Goal: Task Accomplishment & Management: Complete application form

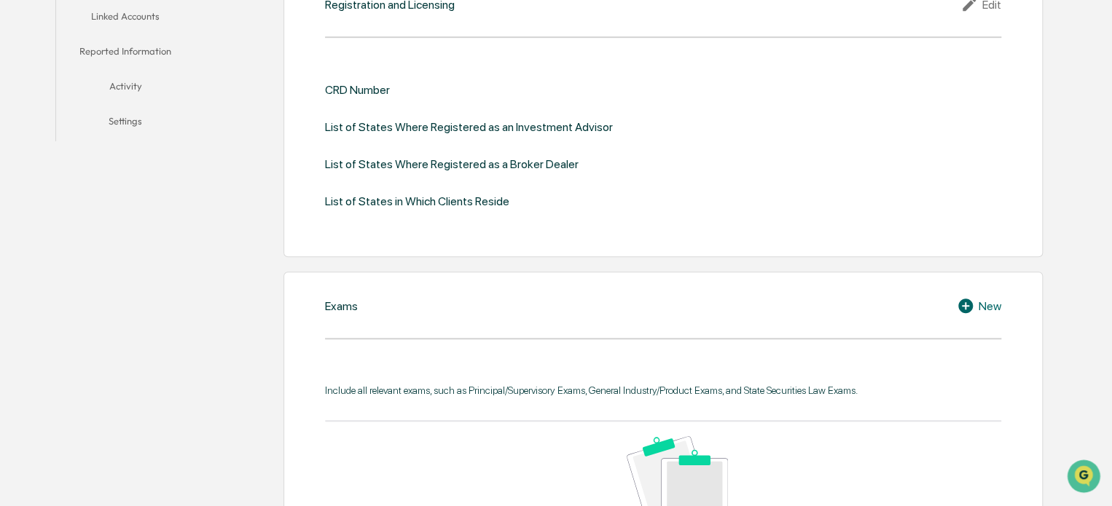
scroll to position [296, 0]
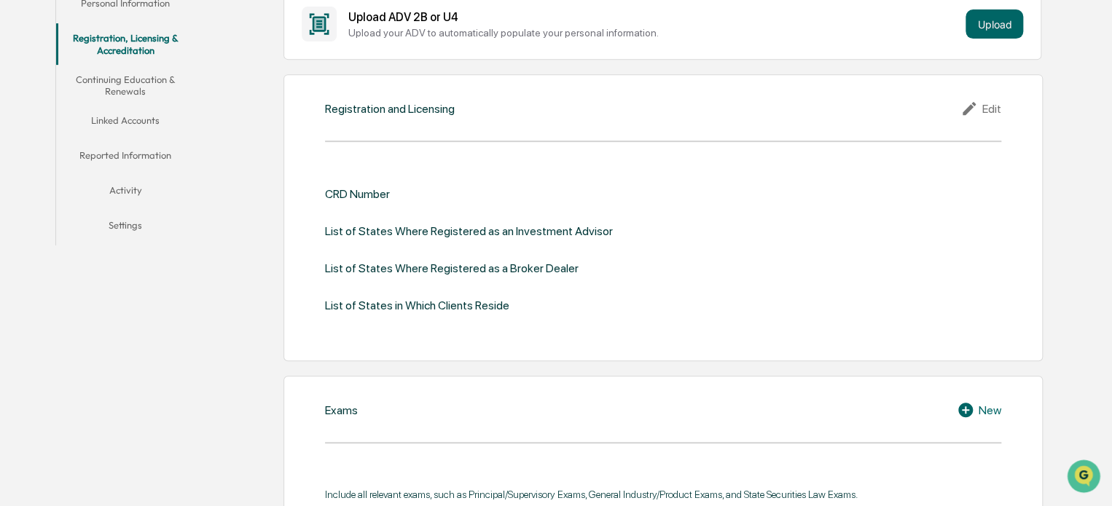
click at [981, 101] on div "Edit" at bounding box center [980, 108] width 41 height 17
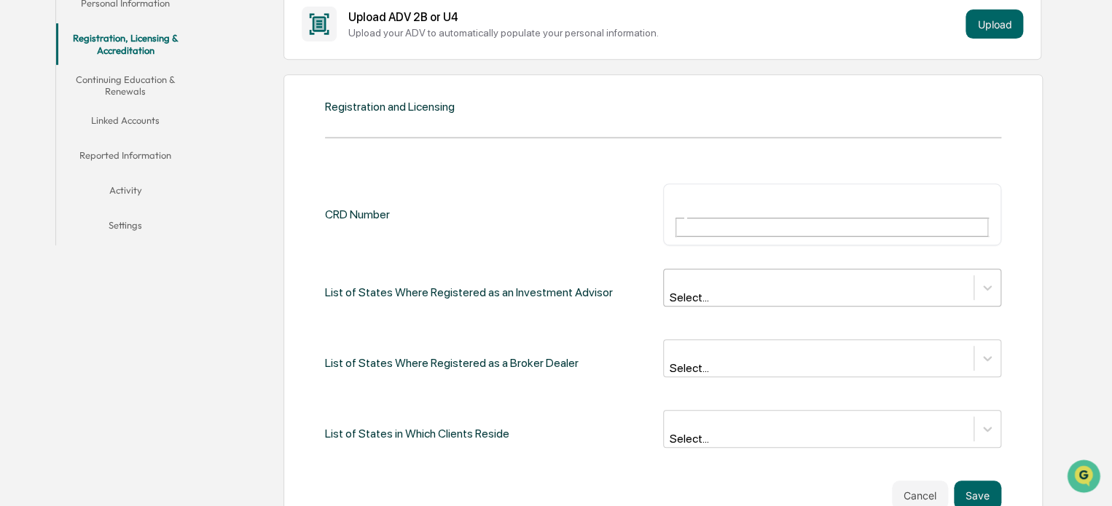
click at [763, 272] on div at bounding box center [818, 280] width 295 height 17
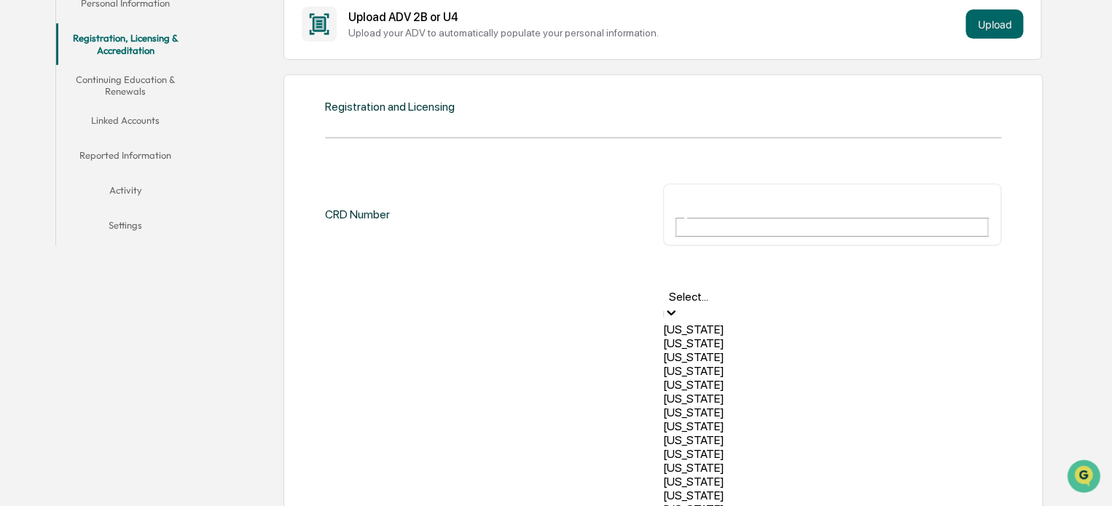
click at [763, 272] on div at bounding box center [831, 280] width 323 height 17
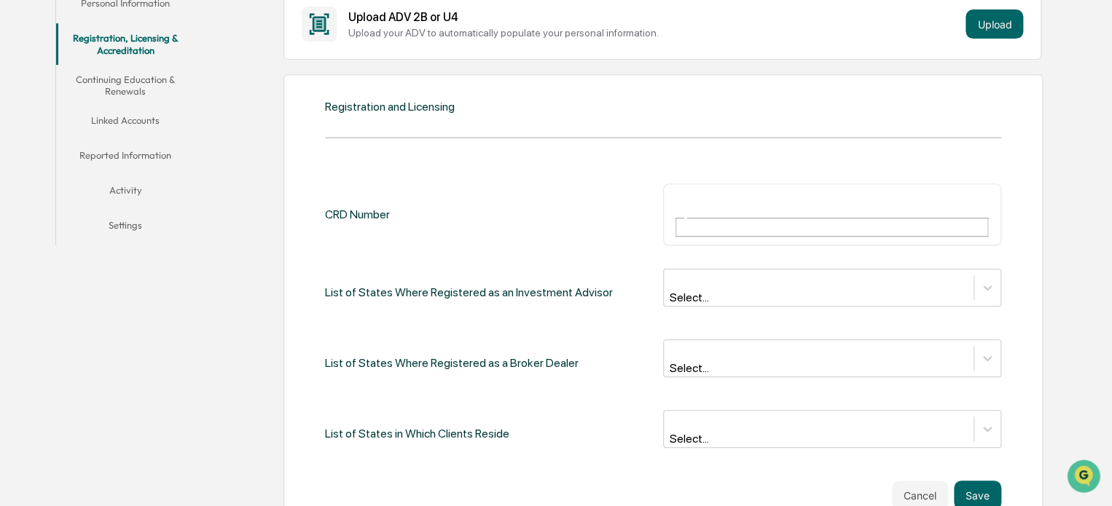
click at [761, 184] on div "​" at bounding box center [832, 215] width 338 height 62
click at [760, 189] on div "​" at bounding box center [832, 215] width 338 height 62
click at [752, 202] on input "text" at bounding box center [726, 201] width 105 height 19
type input "*******"
click at [694, 270] on div "Select..." at bounding box center [819, 288] width 310 height 36
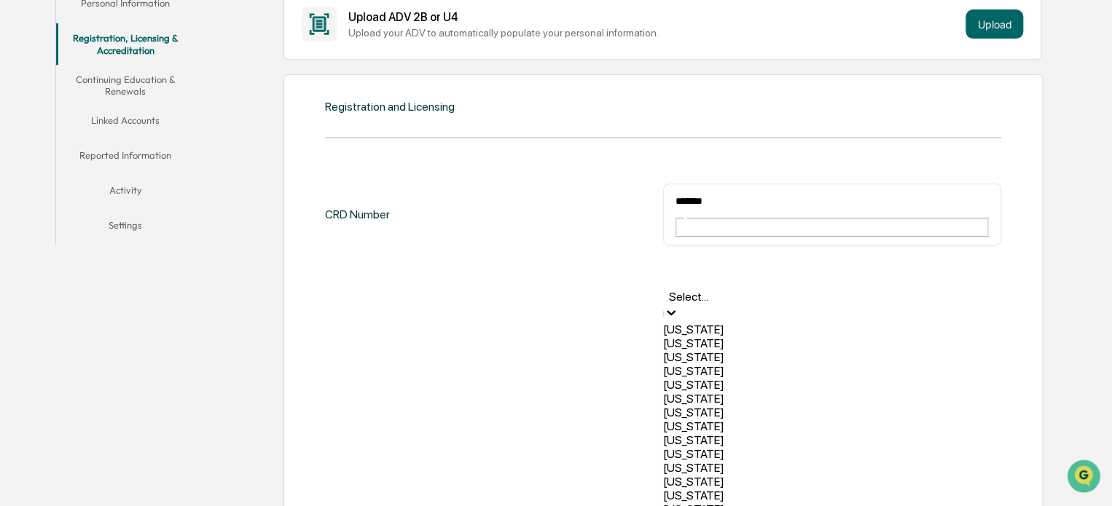
click at [678, 305] on icon at bounding box center [671, 312] width 15 height 15
click at [897, 388] on div "California" at bounding box center [832, 385] width 338 height 14
click at [797, 391] on div "Colorado" at bounding box center [832, 396] width 338 height 14
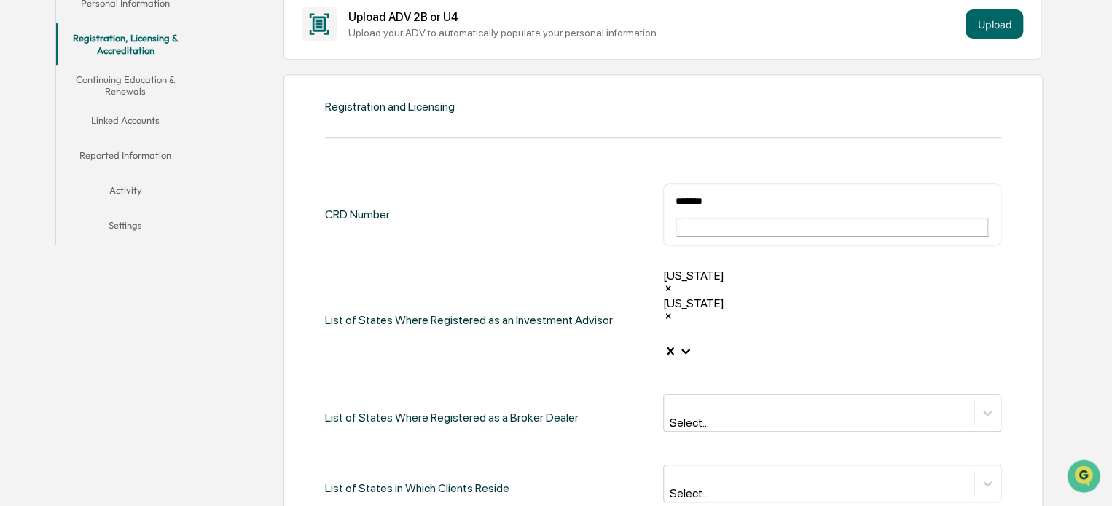
click at [690, 349] on icon at bounding box center [685, 351] width 9 height 5
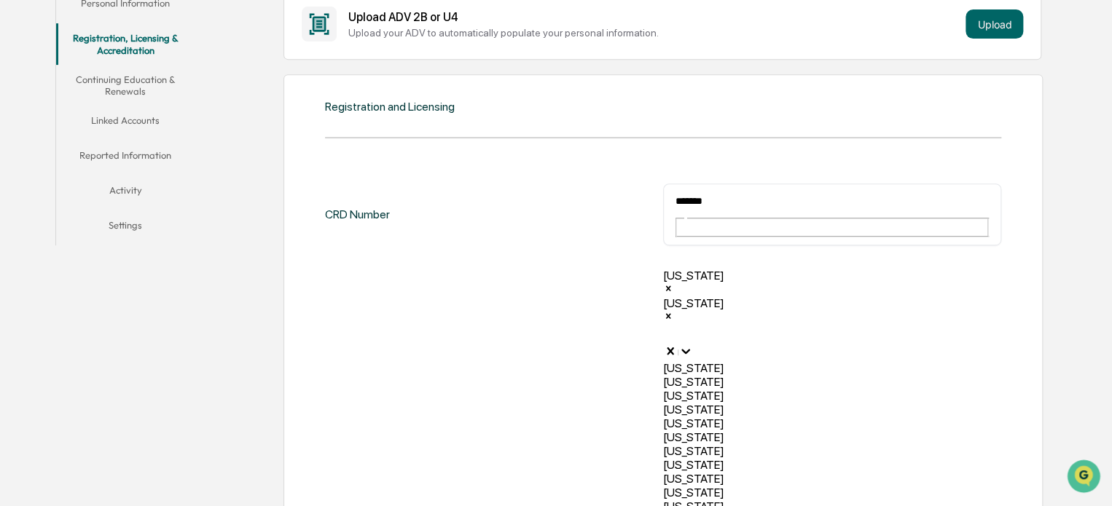
click at [803, 444] on div "Florida" at bounding box center [832, 451] width 338 height 14
click at [791, 472] on div "Georgia" at bounding box center [832, 479] width 338 height 14
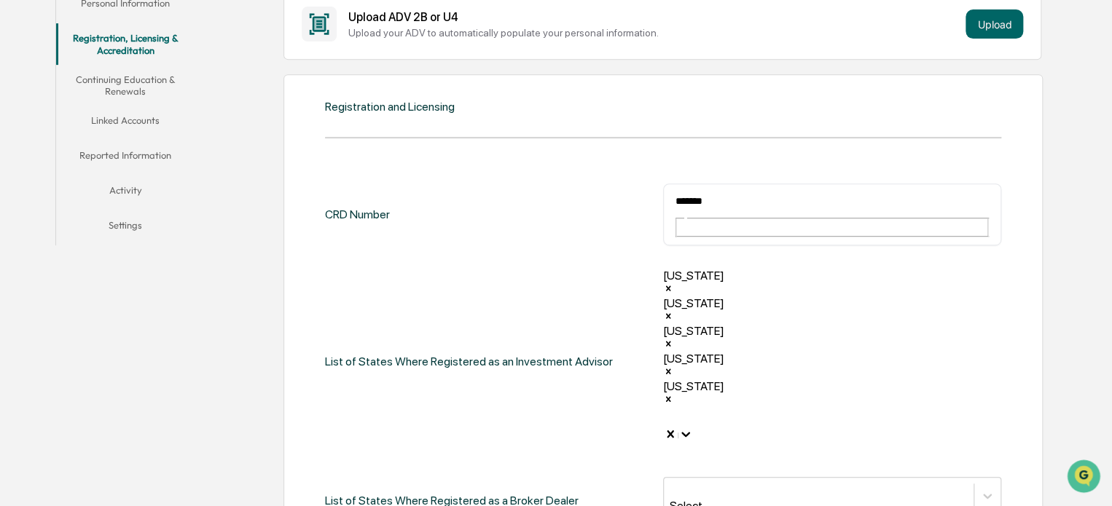
click at [693, 427] on div at bounding box center [685, 435] width 15 height 17
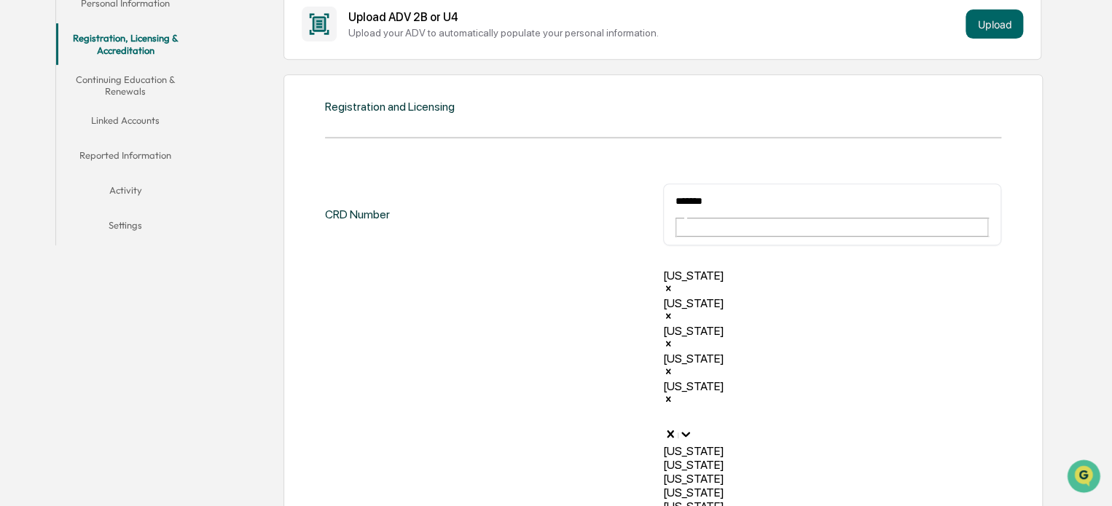
scroll to position [226, 0]
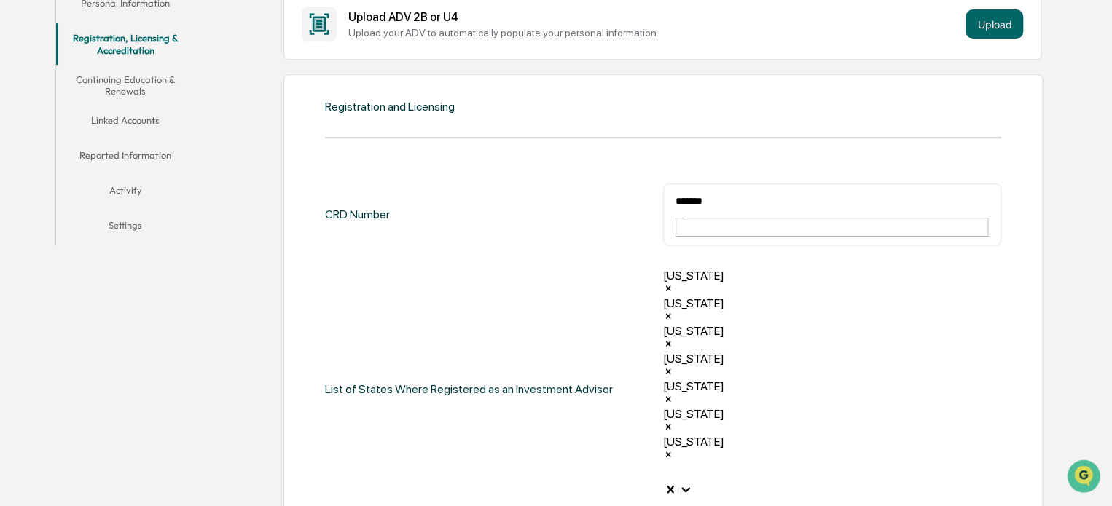
click at [693, 482] on div at bounding box center [685, 490] width 15 height 17
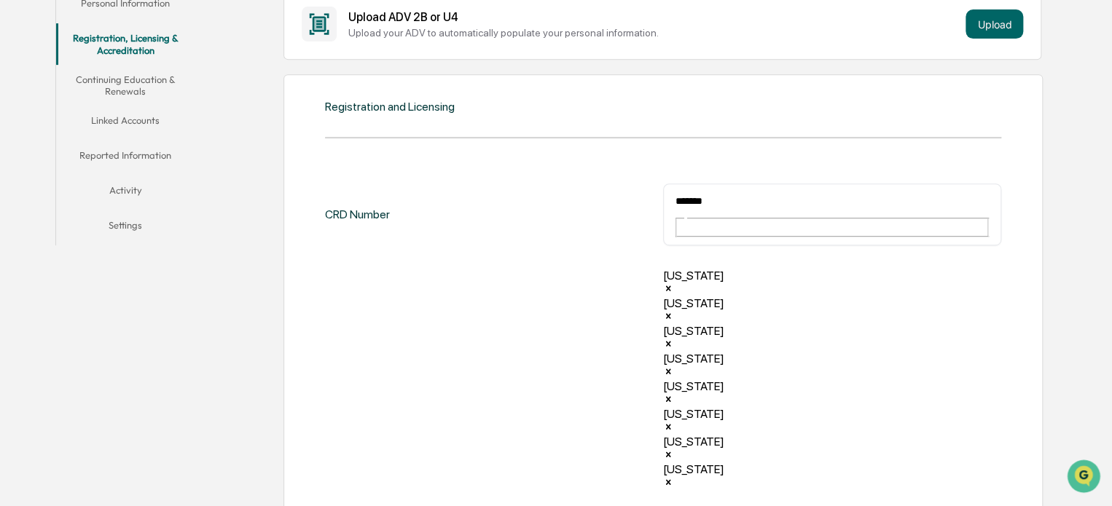
scroll to position [530, 0]
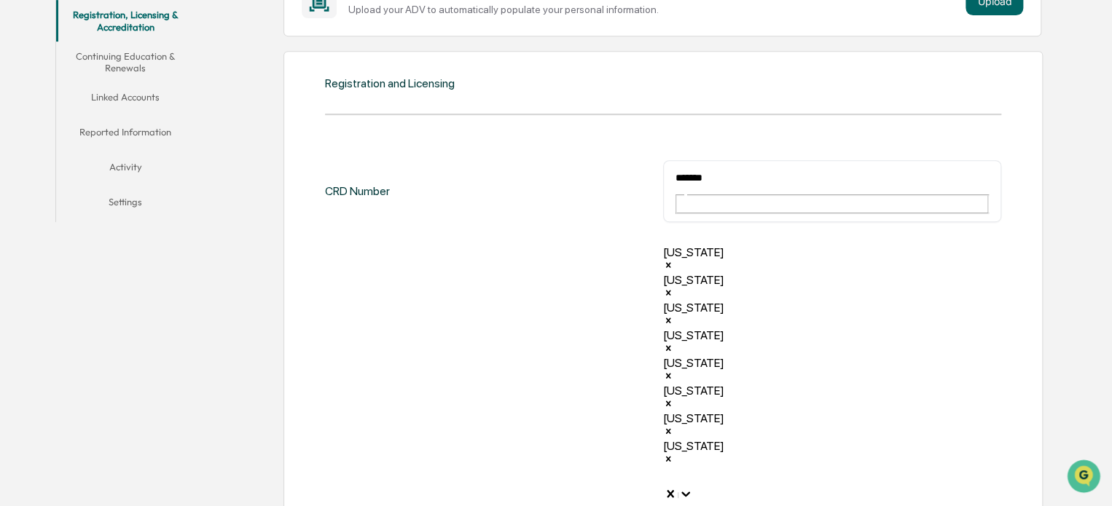
scroll to position [548, 0]
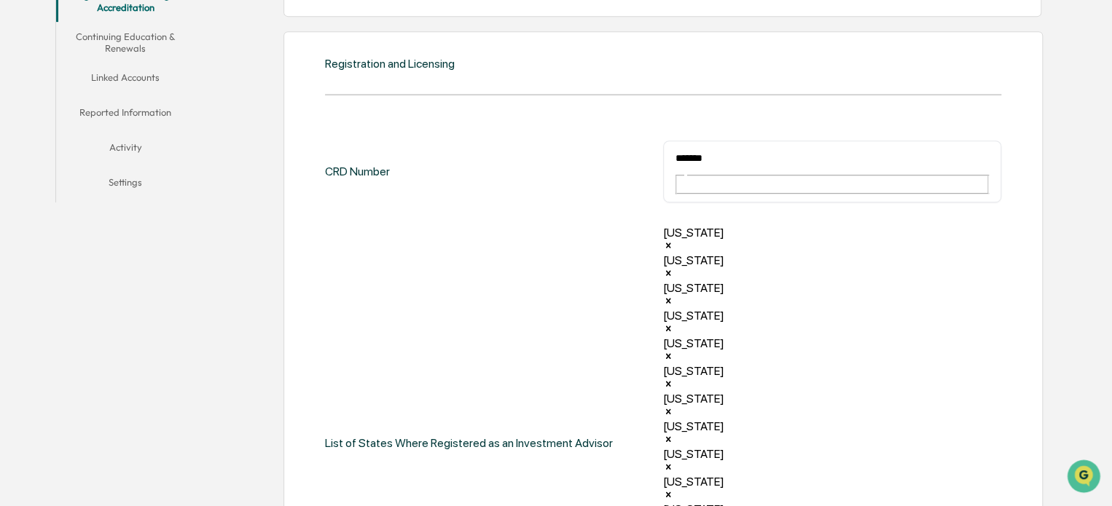
scroll to position [358, 0]
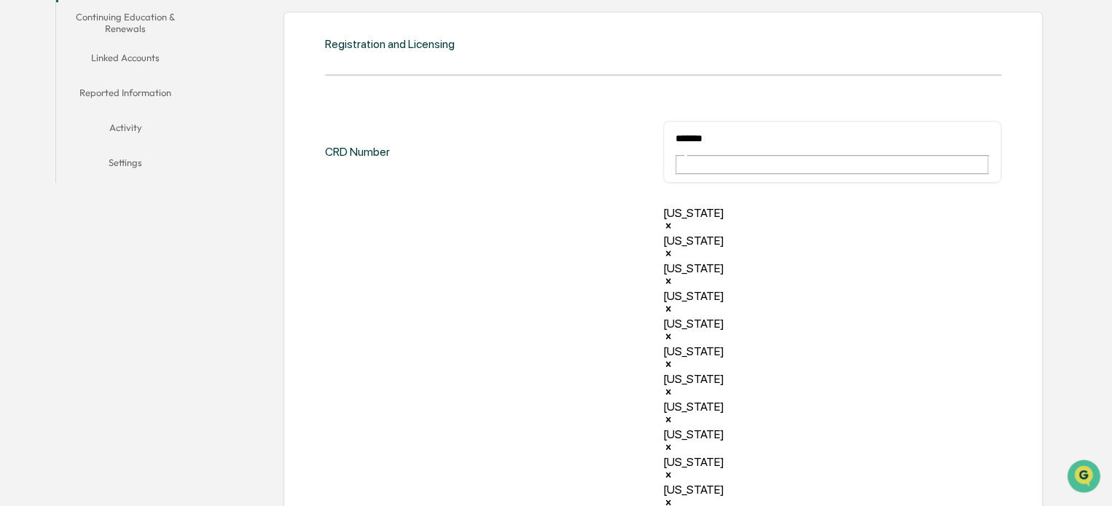
scroll to position [659, 0]
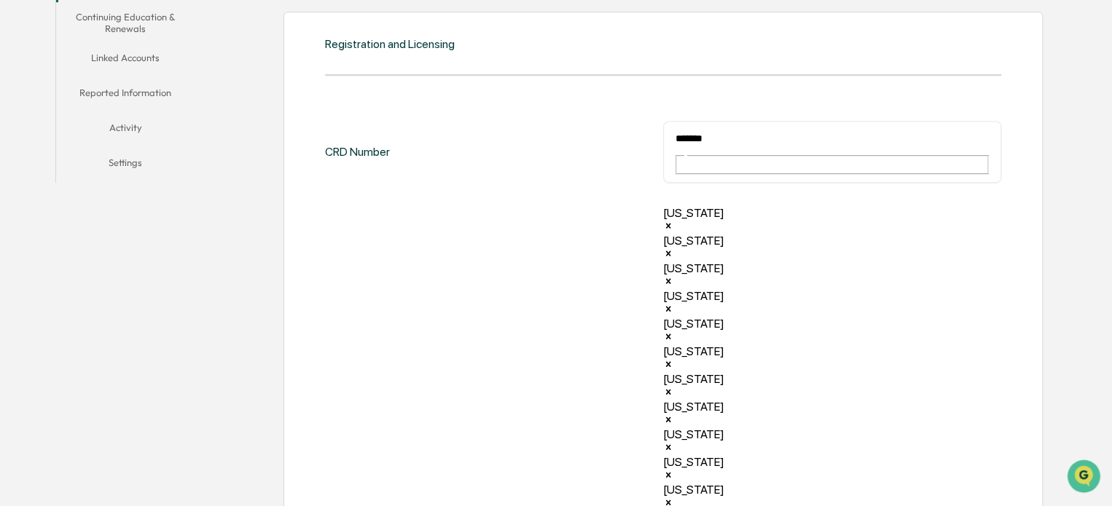
scroll to position [378, 0]
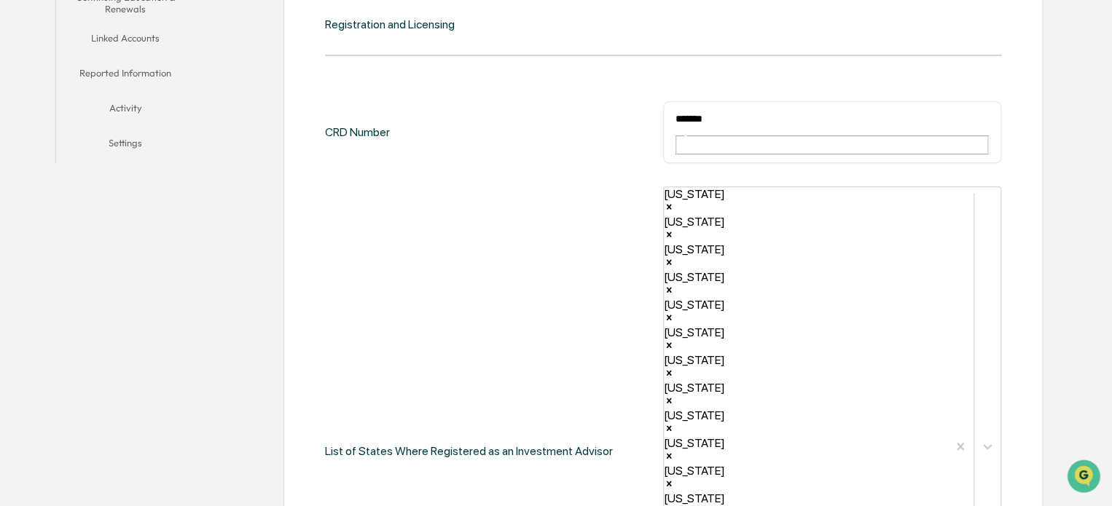
scroll to position [484, 0]
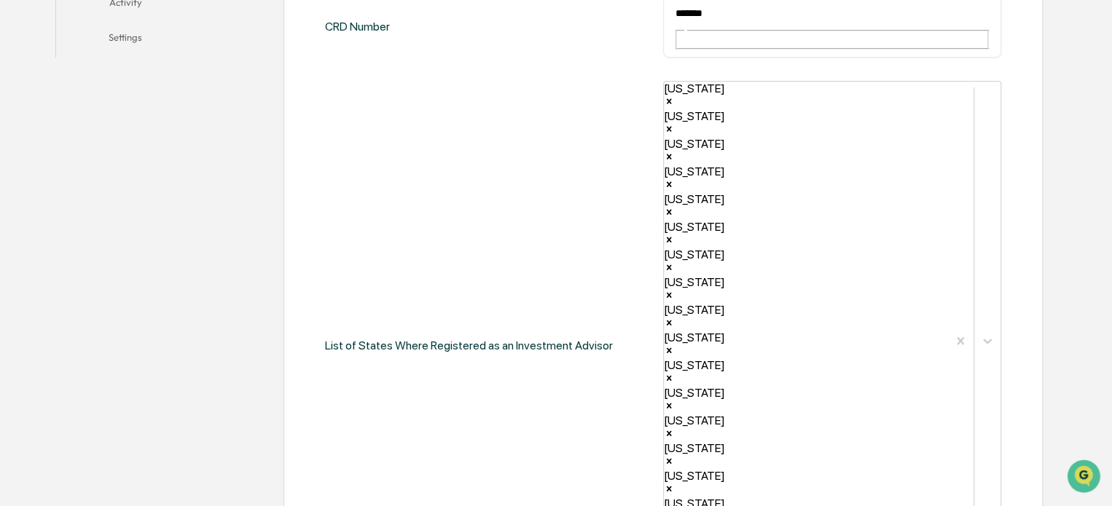
scroll to position [204, 0]
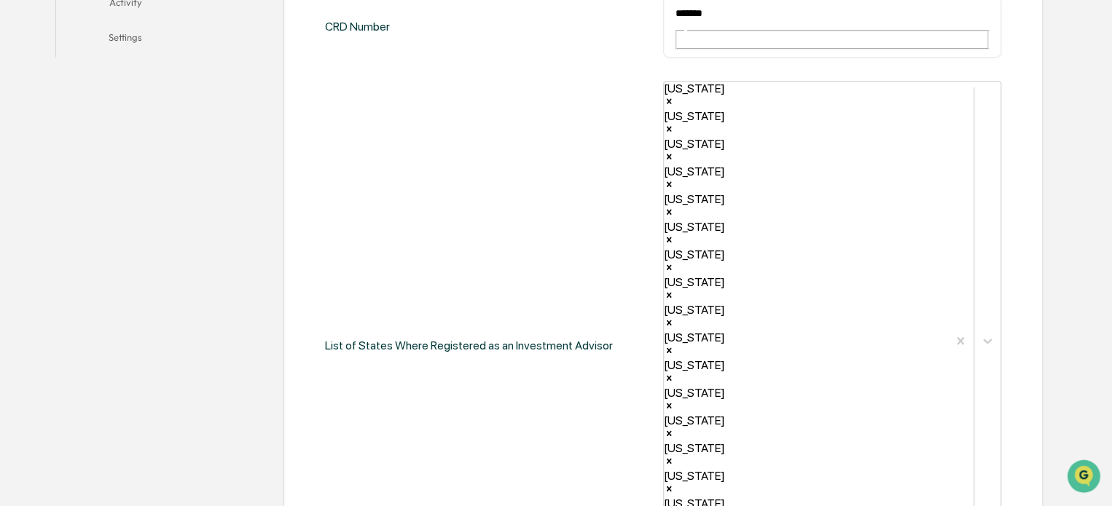
scroll to position [428, 0]
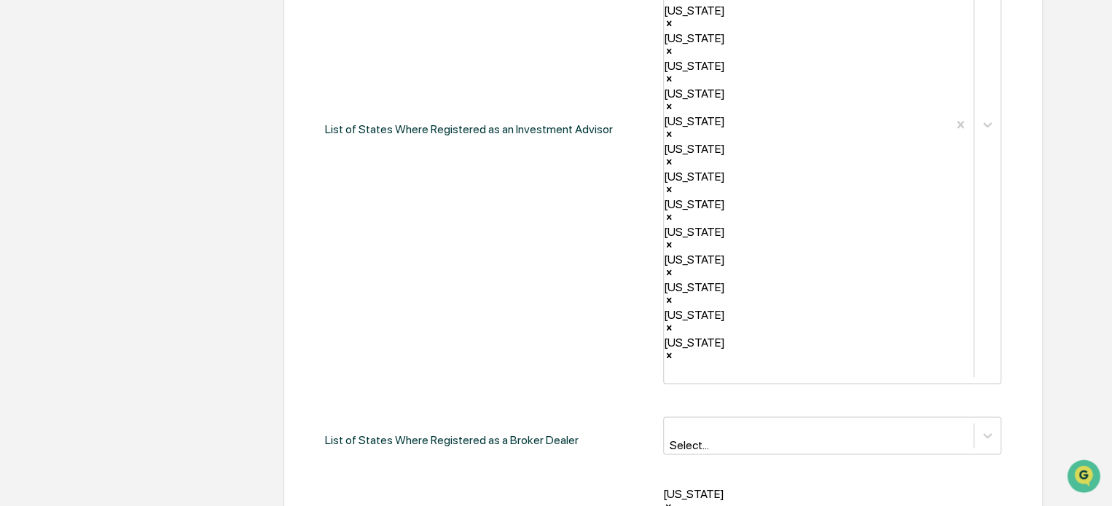
scroll to position [637, 0]
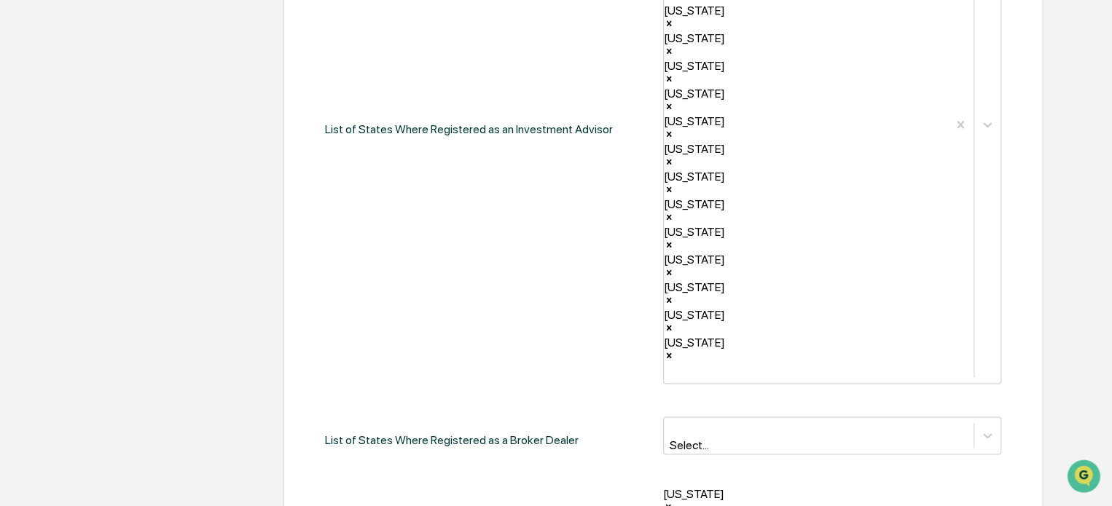
scroll to position [0, 0]
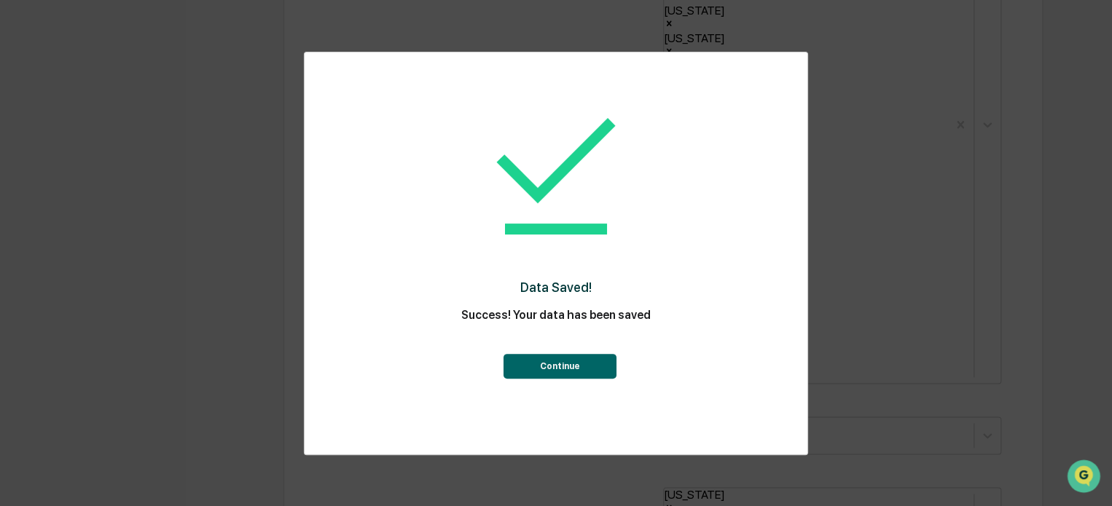
click at [584, 366] on button "Continue" at bounding box center [559, 366] width 113 height 25
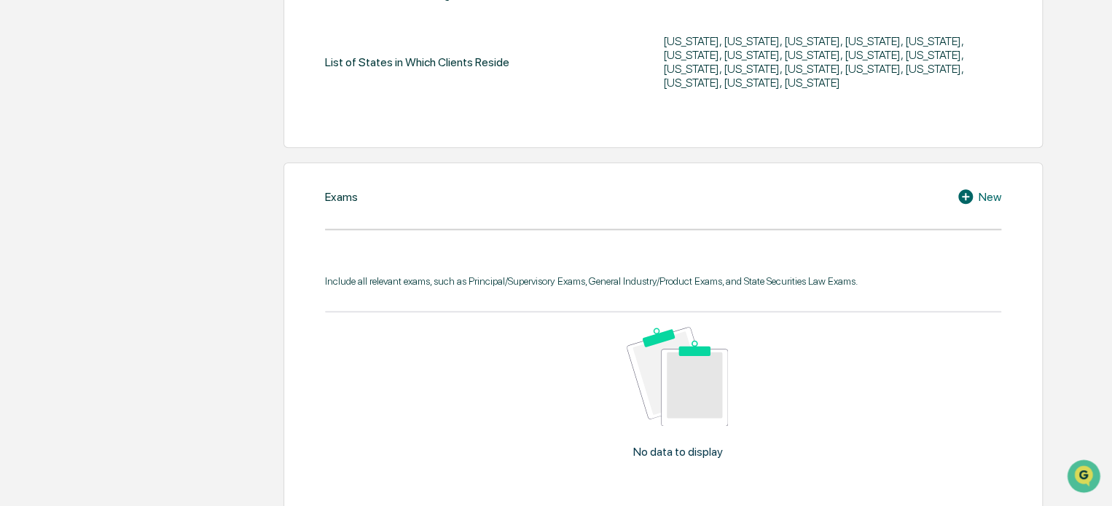
scroll to position [430, 0]
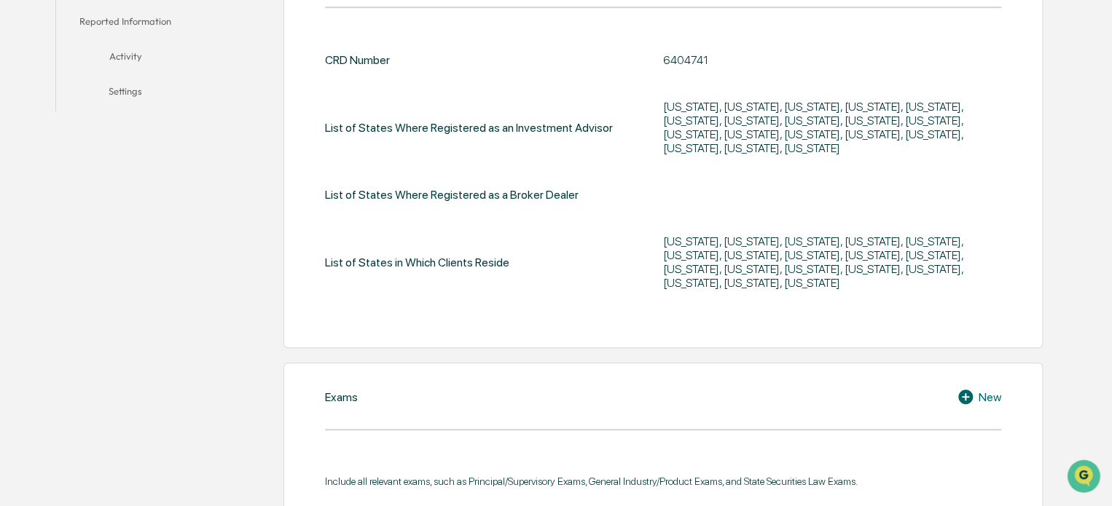
click at [957, 121] on div "California, Colorado, Florida, Georgia, Kentucky, Louisiana, Massachusetts, Mar…" at bounding box center [832, 127] width 338 height 55
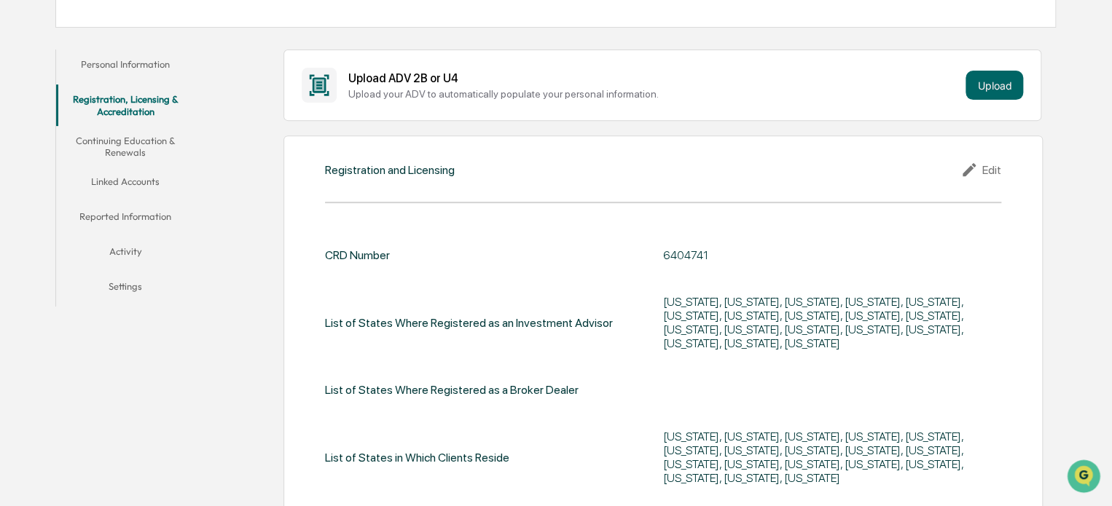
scroll to position [248, 0]
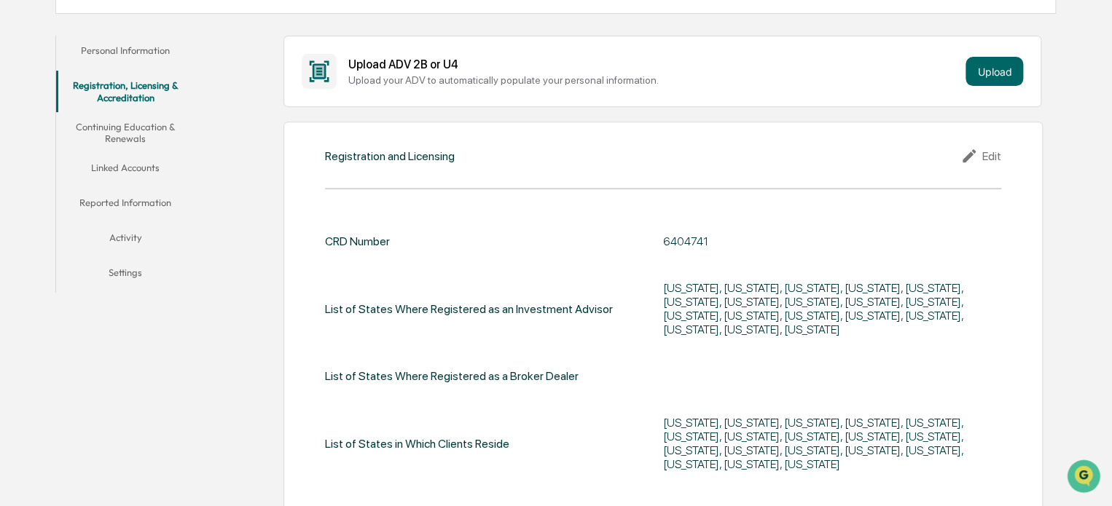
click at [1002, 160] on div "Registration and Licensing Edit CRD Number 6404741 List of States Where Registe…" at bounding box center [663, 326] width 760 height 408
click at [997, 154] on div "Edit" at bounding box center [980, 155] width 41 height 17
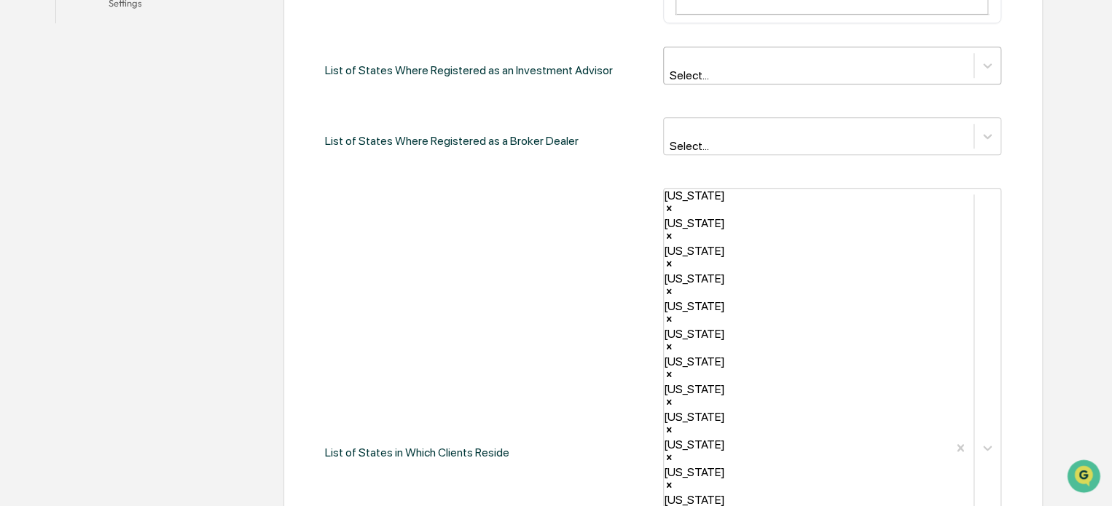
scroll to position [521, 0]
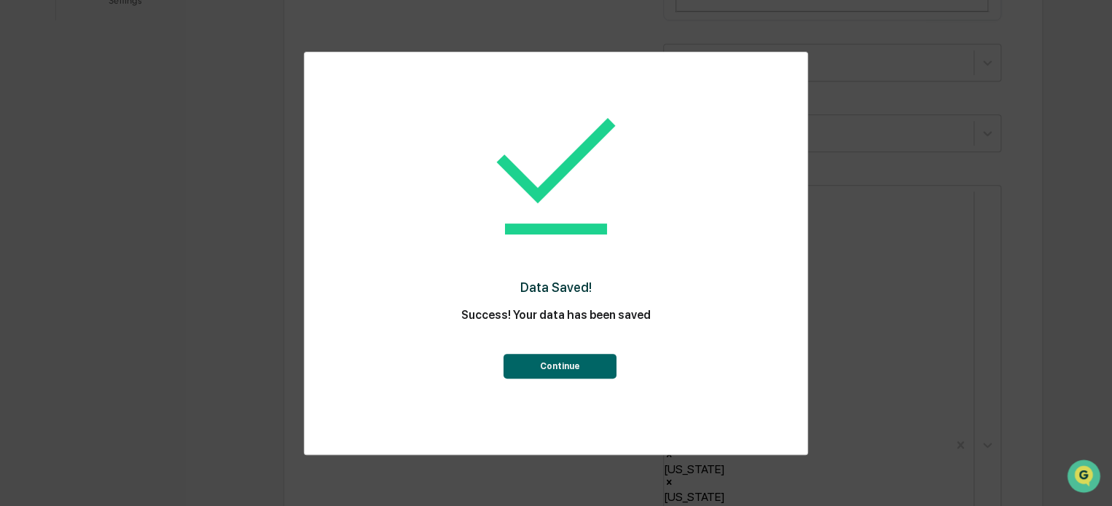
click at [597, 361] on button "Continue" at bounding box center [559, 366] width 113 height 25
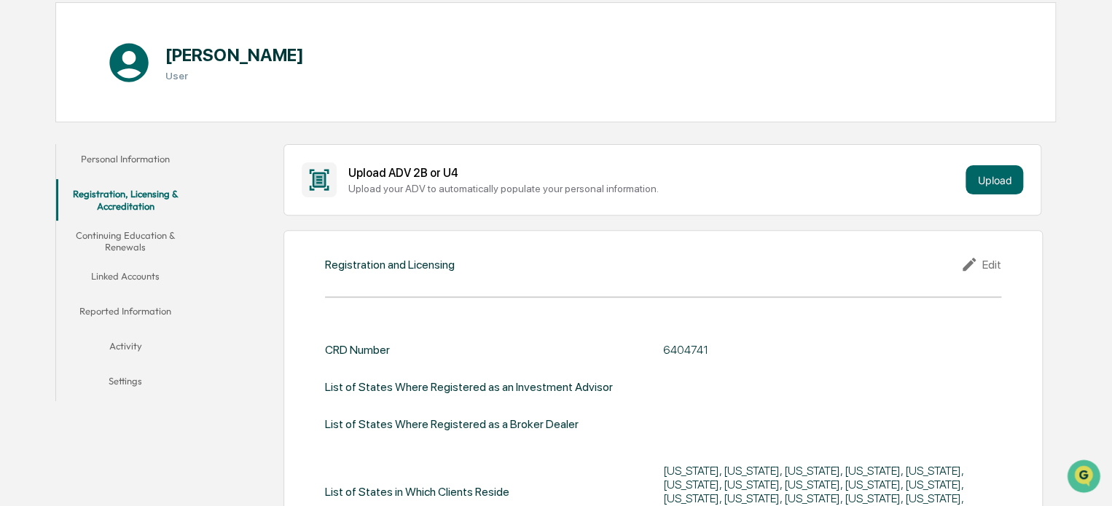
scroll to position [140, 0]
click at [173, 168] on button "Personal Information" at bounding box center [125, 161] width 139 height 35
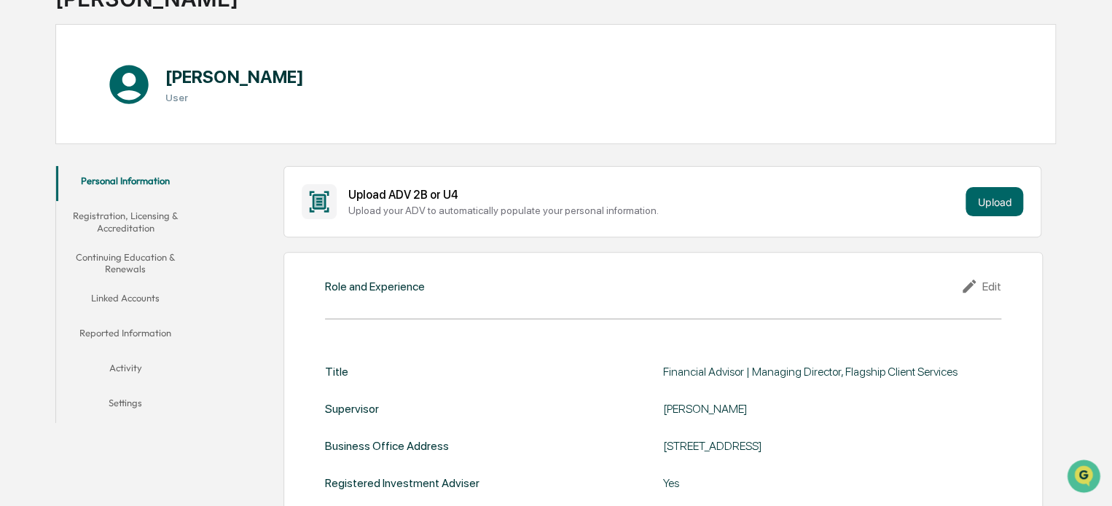
scroll to position [116, 0]
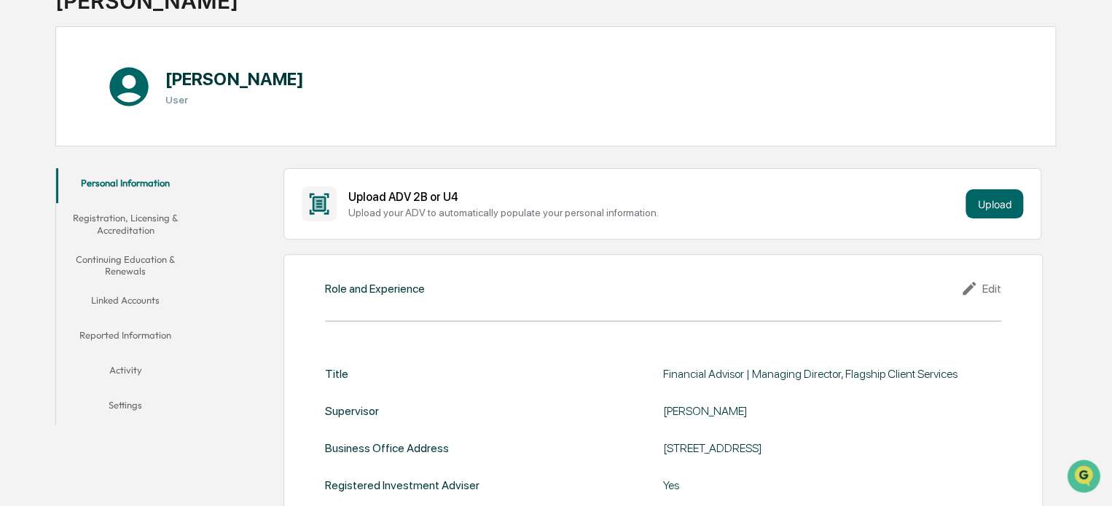
click at [161, 257] on button "Continuing Education & Renewals" at bounding box center [125, 266] width 139 height 42
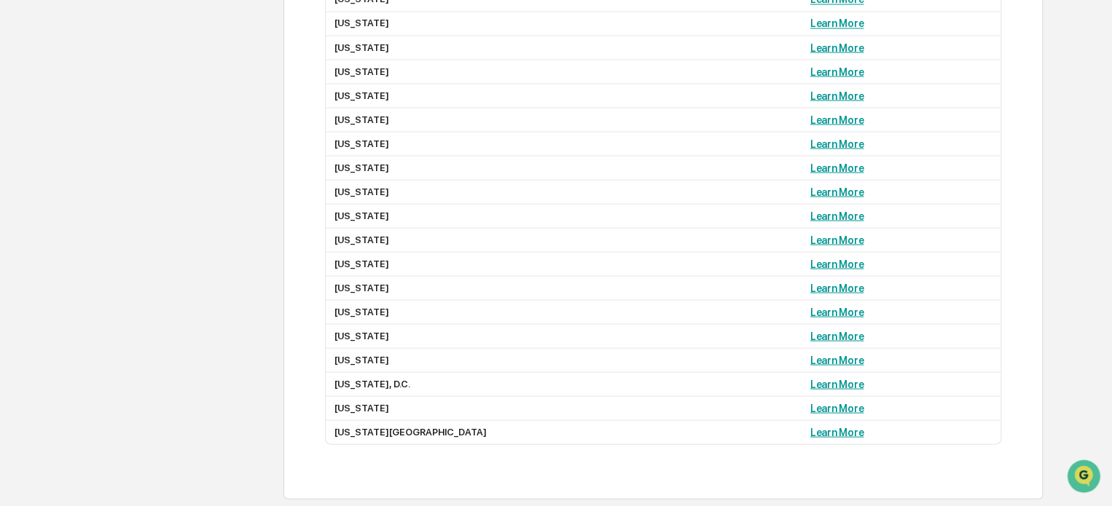
scroll to position [101, 0]
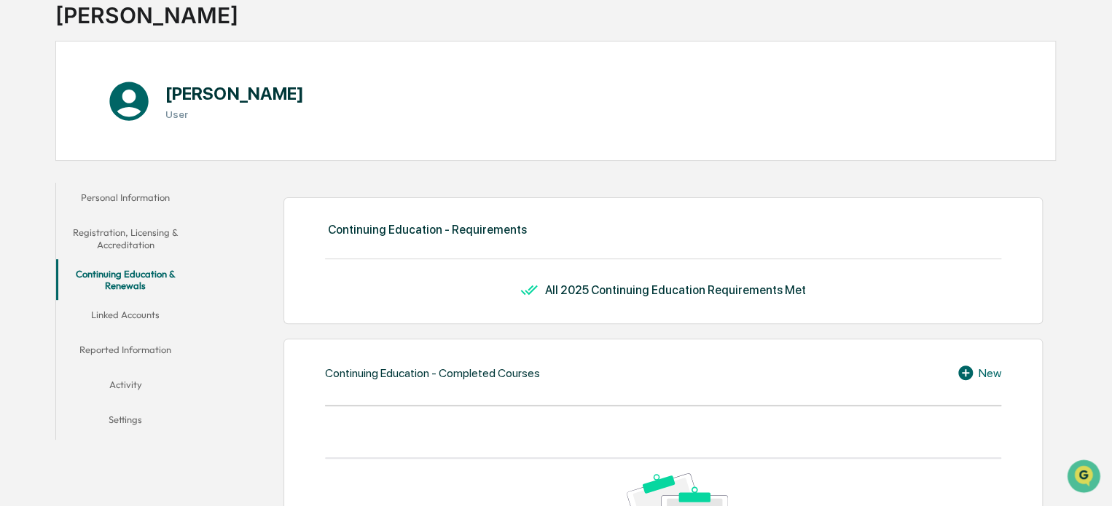
click at [137, 312] on button "Linked Accounts" at bounding box center [125, 317] width 139 height 35
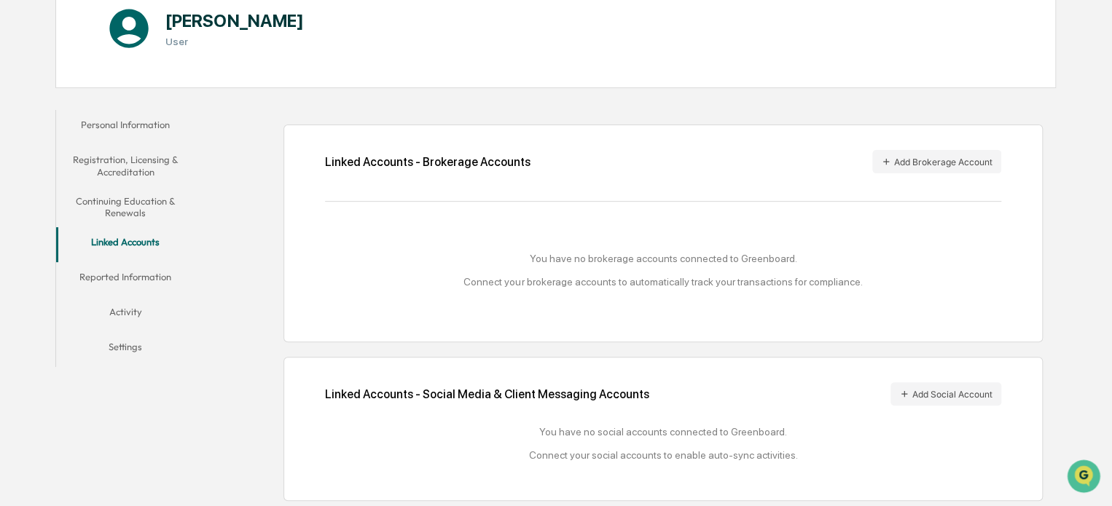
scroll to position [175, 0]
click at [153, 132] on button "Personal Information" at bounding box center [125, 126] width 139 height 35
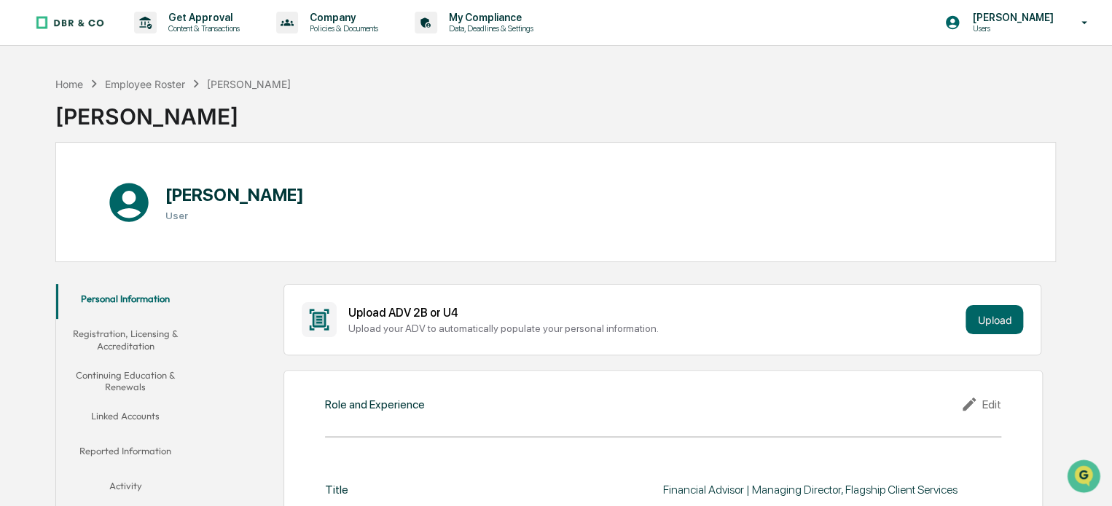
click at [147, 340] on button "Registration, Licensing & Accreditation" at bounding box center [125, 340] width 139 height 42
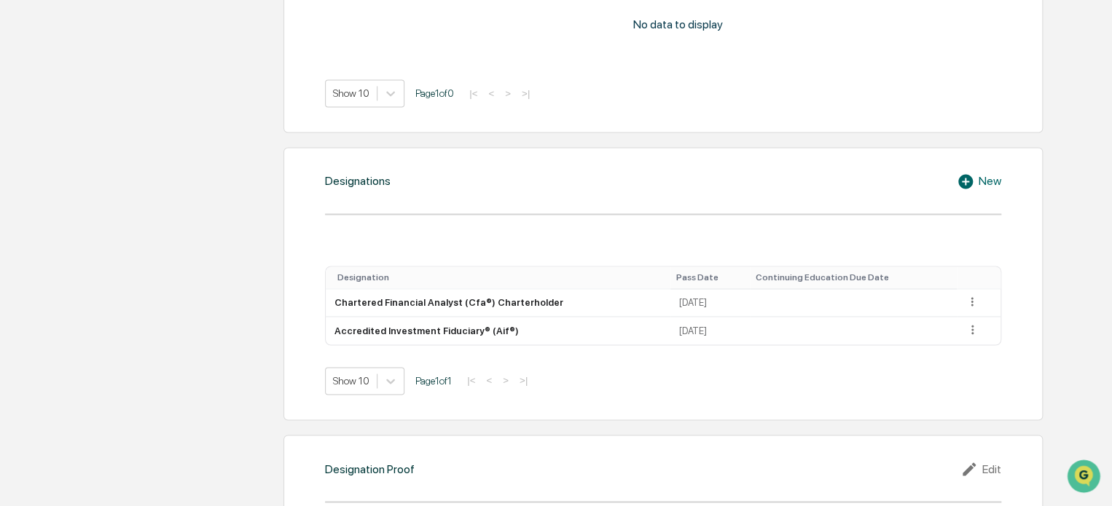
scroll to position [995, 0]
click at [988, 186] on div "New" at bounding box center [978, 183] width 44 height 17
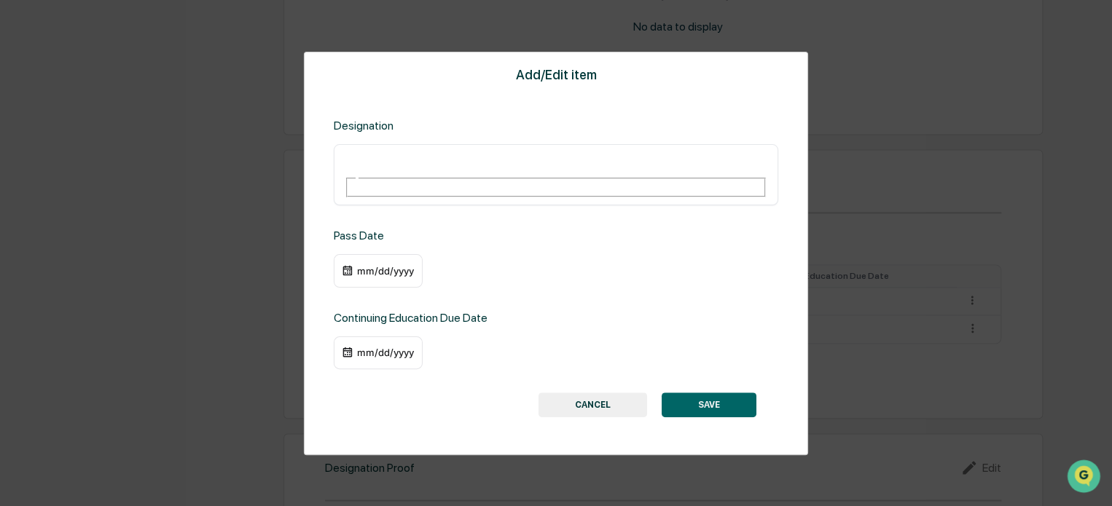
click at [449, 165] on input "text" at bounding box center [397, 161] width 105 height 19
click at [387, 157] on input "**********" at bounding box center [397, 161] width 105 height 19
click at [449, 162] on input "**********" at bounding box center [397, 161] width 105 height 19
type input "**********"
click at [361, 265] on div "mm/dd/yyyy" at bounding box center [385, 271] width 58 height 12
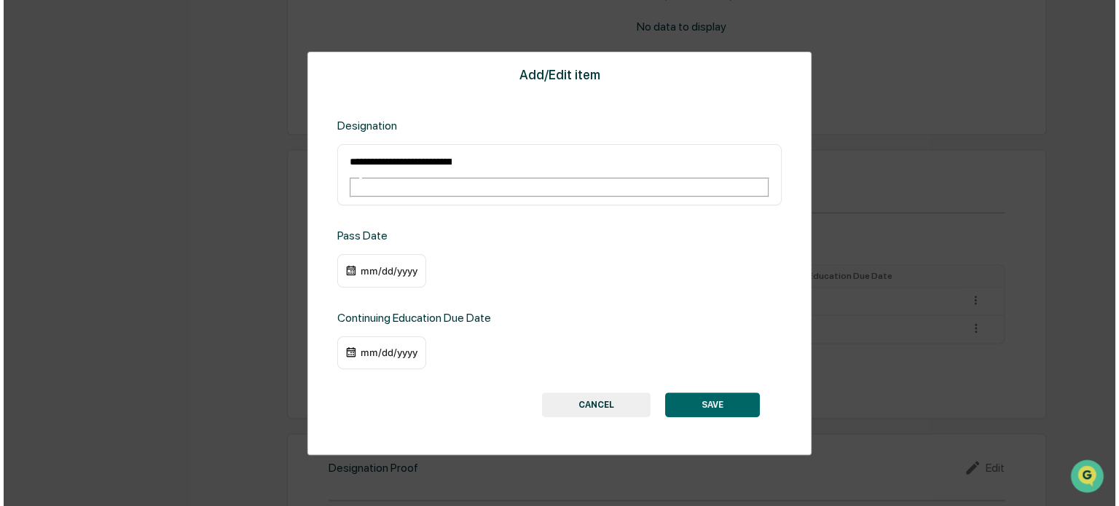
scroll to position [982, 0]
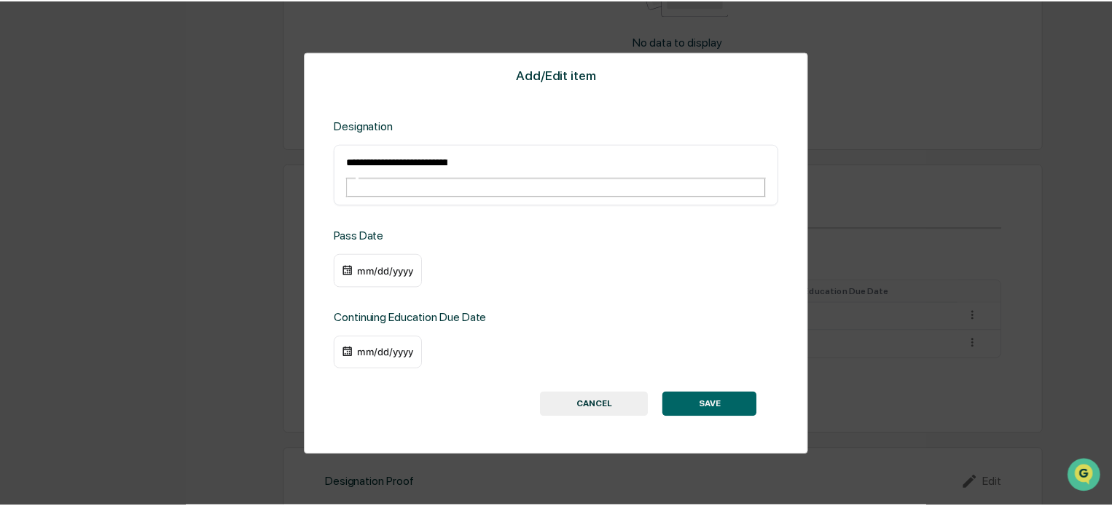
scroll to position [995, 0]
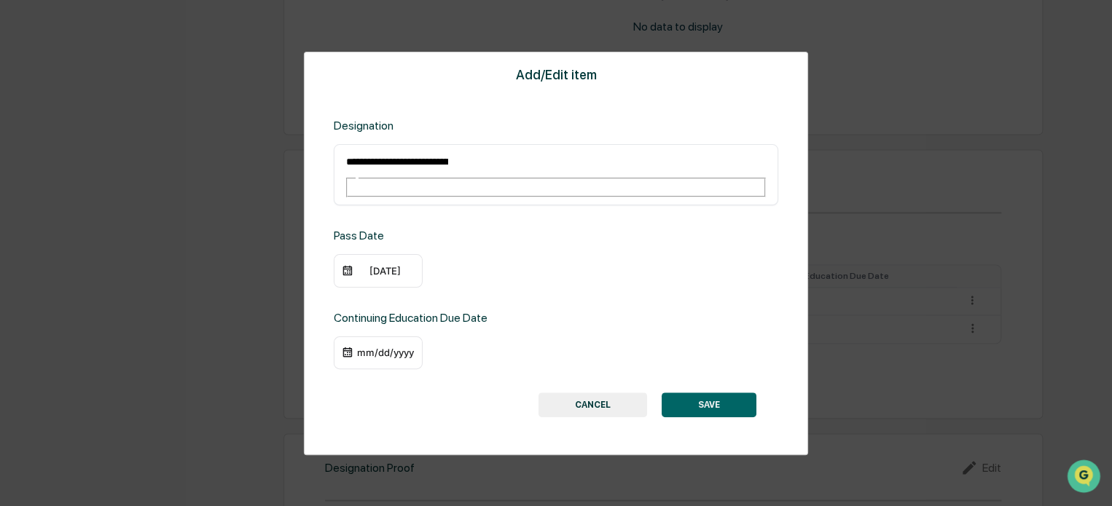
click at [377, 265] on div "10/03/2019" at bounding box center [385, 271] width 58 height 12
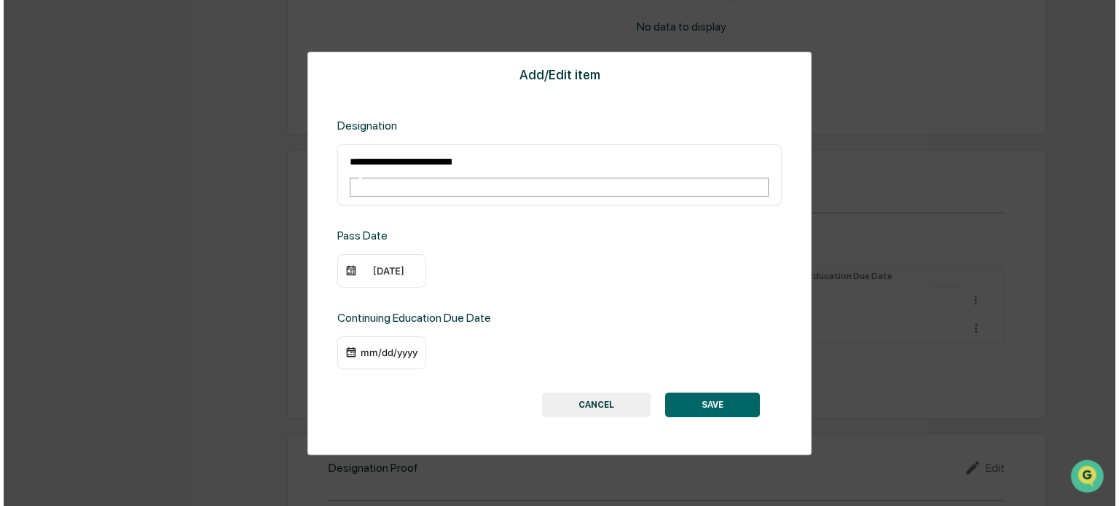
scroll to position [982, 0]
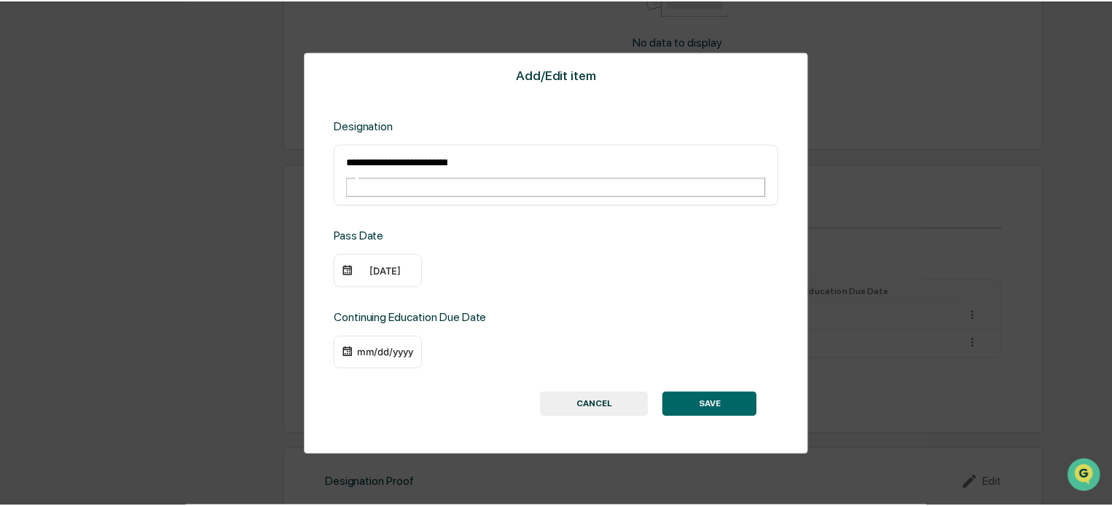
scroll to position [995, 0]
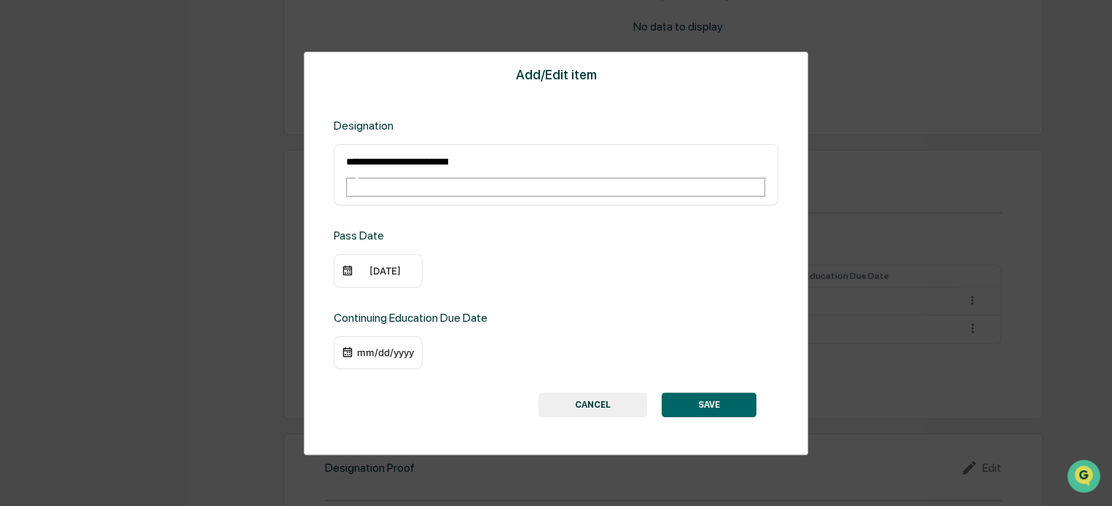
click at [719, 393] on button "SAVE" at bounding box center [708, 405] width 95 height 25
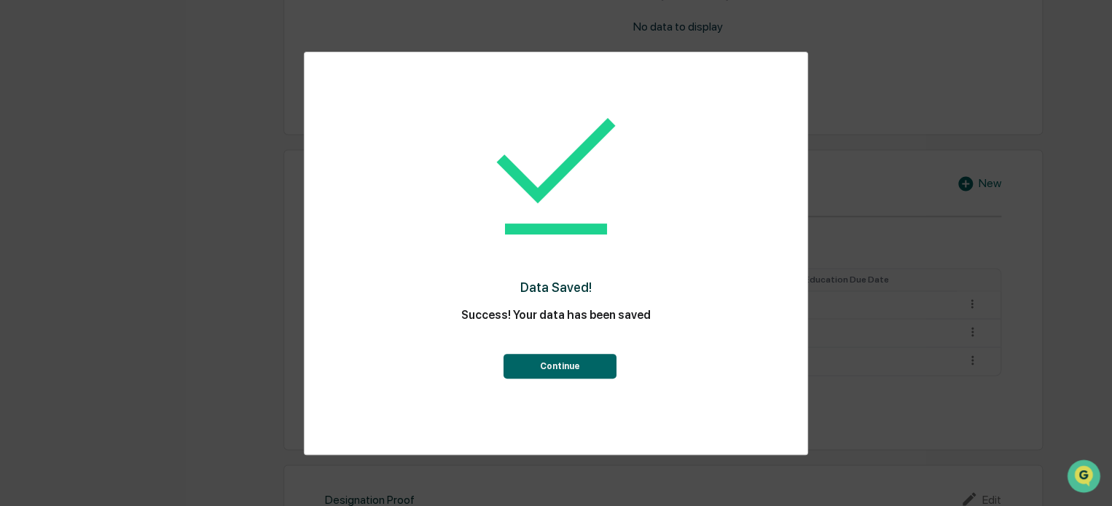
click at [584, 366] on button "Continue" at bounding box center [559, 366] width 113 height 25
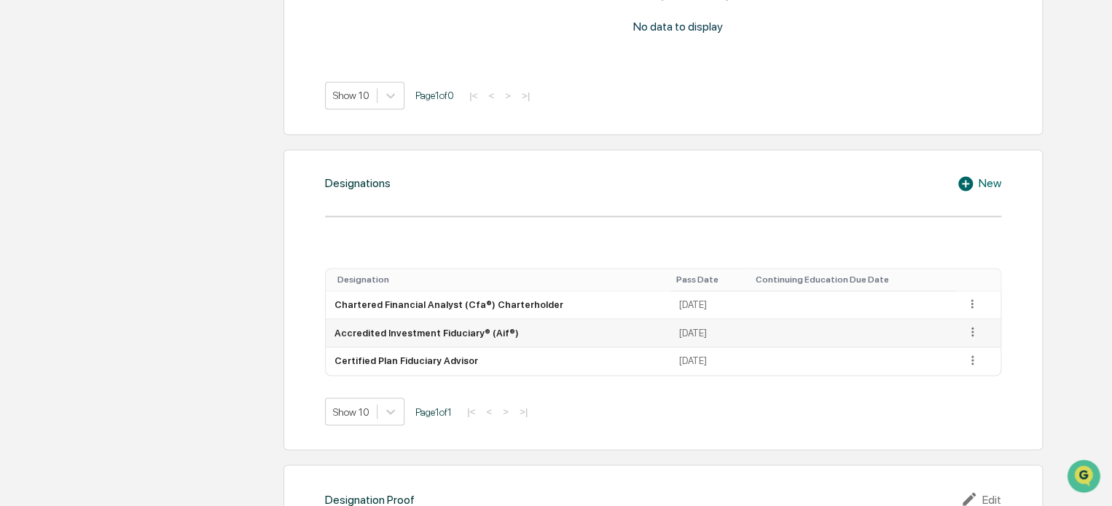
click at [967, 331] on icon at bounding box center [972, 332] width 14 height 14
click at [950, 349] on div "Edit" at bounding box center [955, 352] width 47 height 23
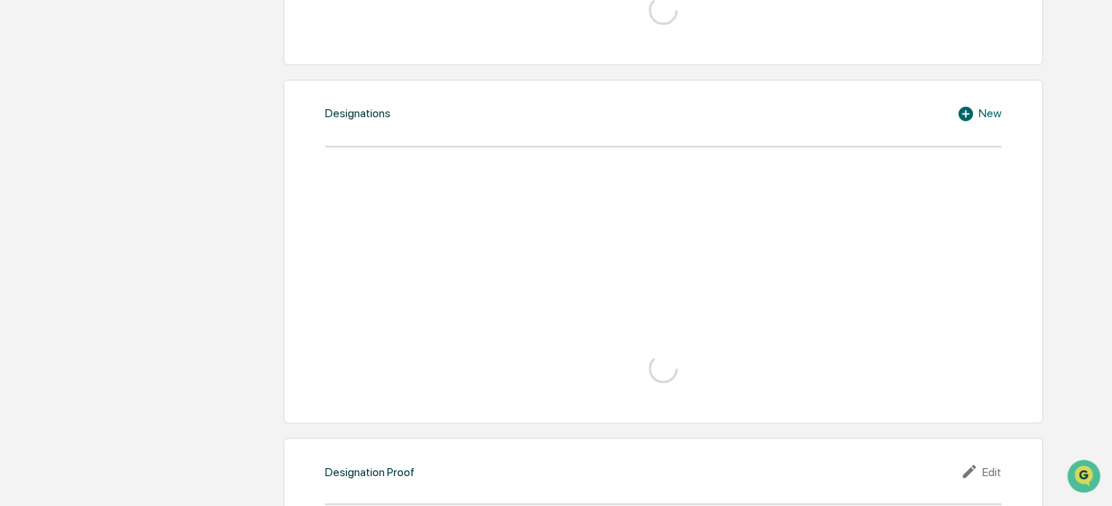
scroll to position [926, 0]
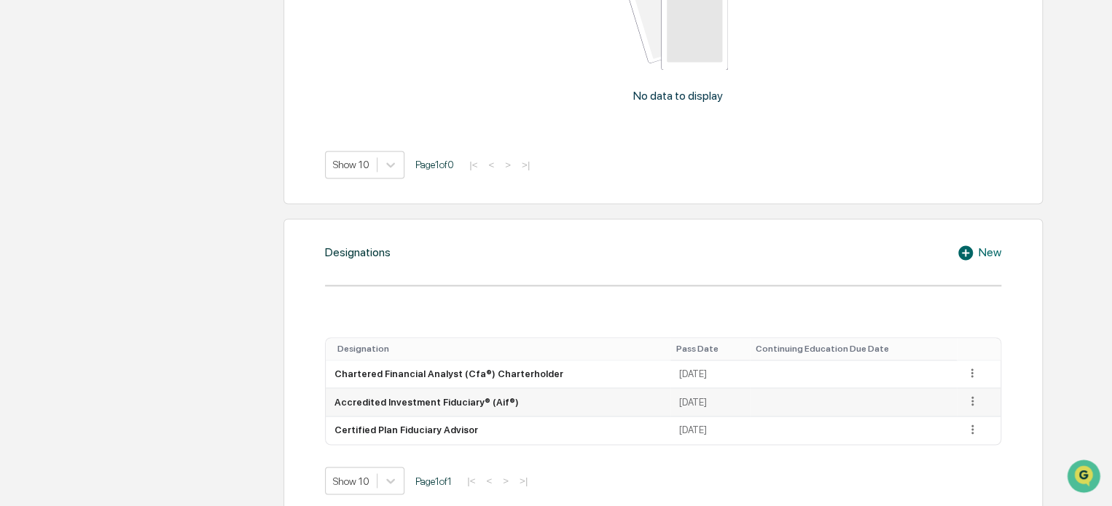
click at [965, 398] on icon at bounding box center [972, 401] width 14 height 14
click at [948, 419] on div "Edit" at bounding box center [955, 421] width 47 height 23
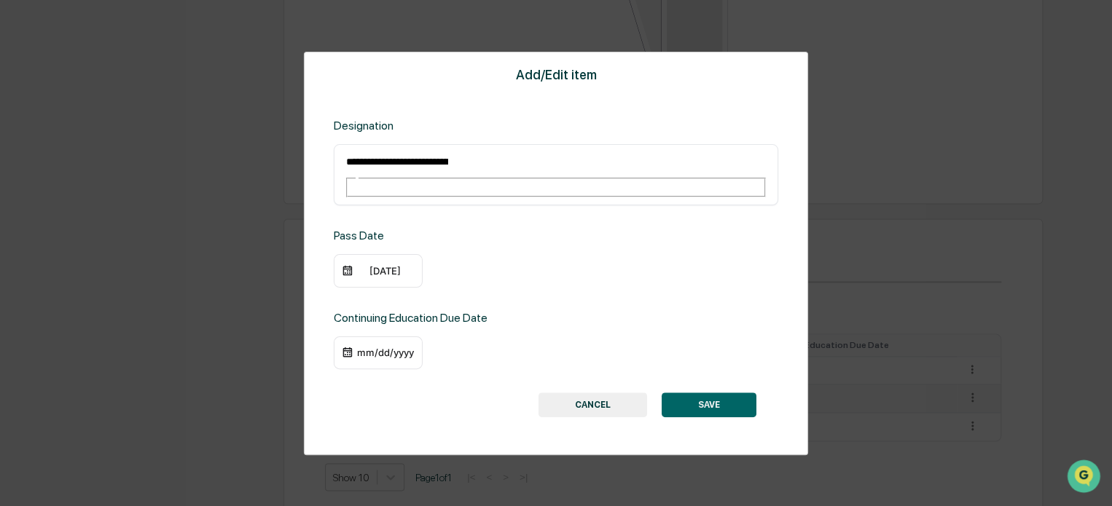
click at [449, 160] on input "**********" at bounding box center [397, 161] width 105 height 19
type input "**********"
click at [707, 393] on button "SAVE" at bounding box center [708, 405] width 95 height 25
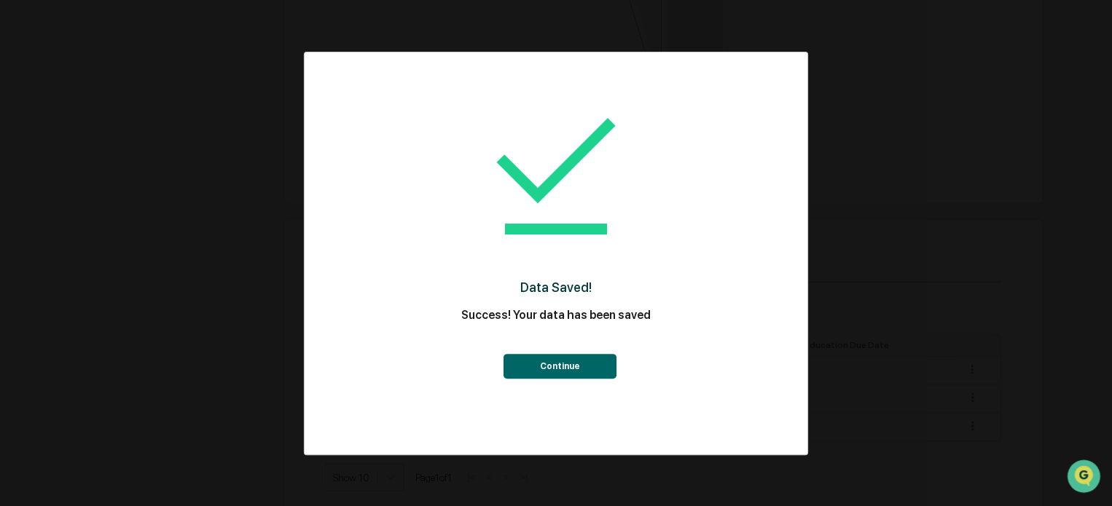
click at [597, 363] on button "Continue" at bounding box center [559, 366] width 113 height 25
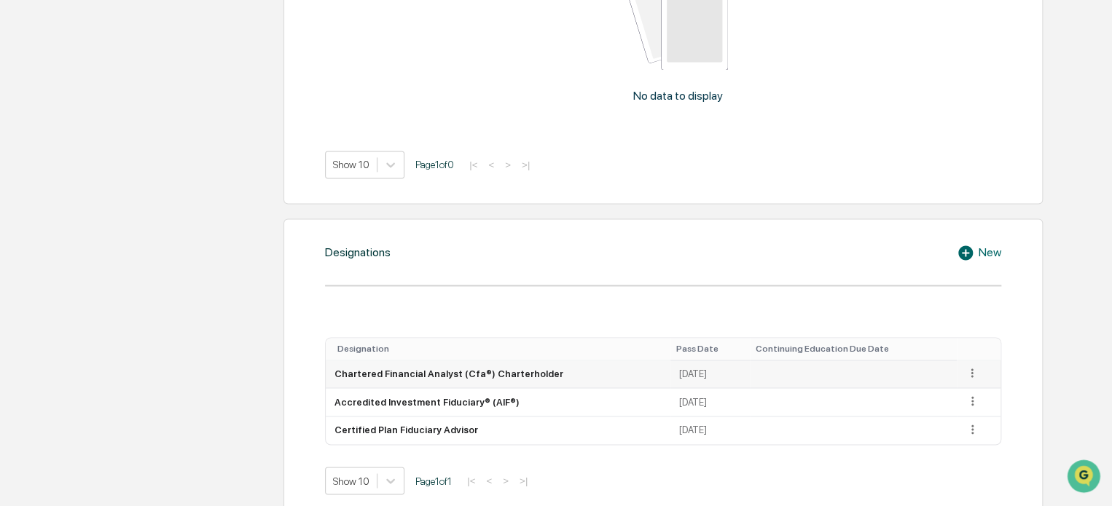
click at [971, 375] on icon at bounding box center [972, 373] width 2 height 9
click at [952, 389] on div "Edit" at bounding box center [955, 393] width 47 height 23
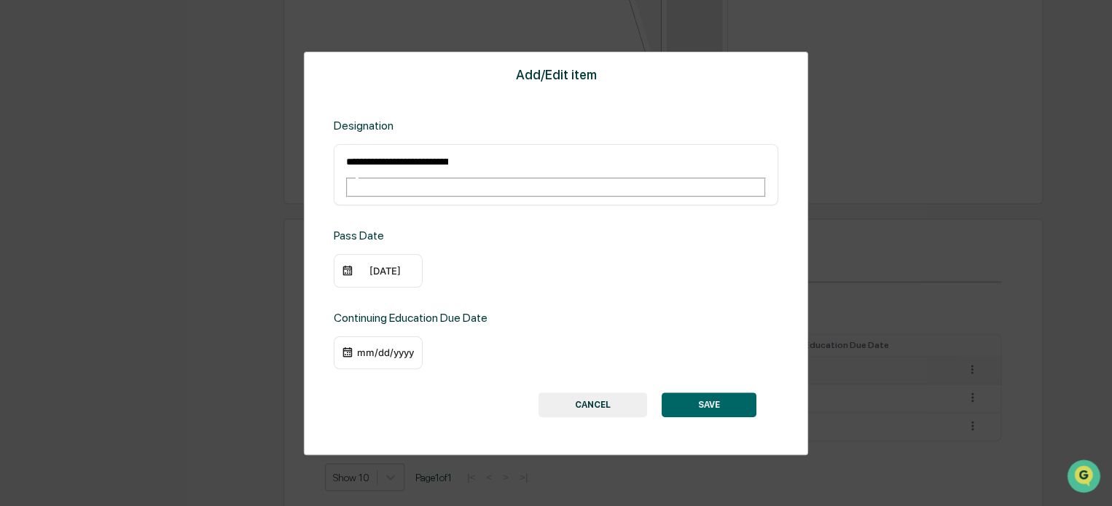
click at [449, 156] on input "**********" at bounding box center [397, 161] width 105 height 19
type input "**********"
click at [700, 393] on button "SAVE" at bounding box center [708, 405] width 95 height 25
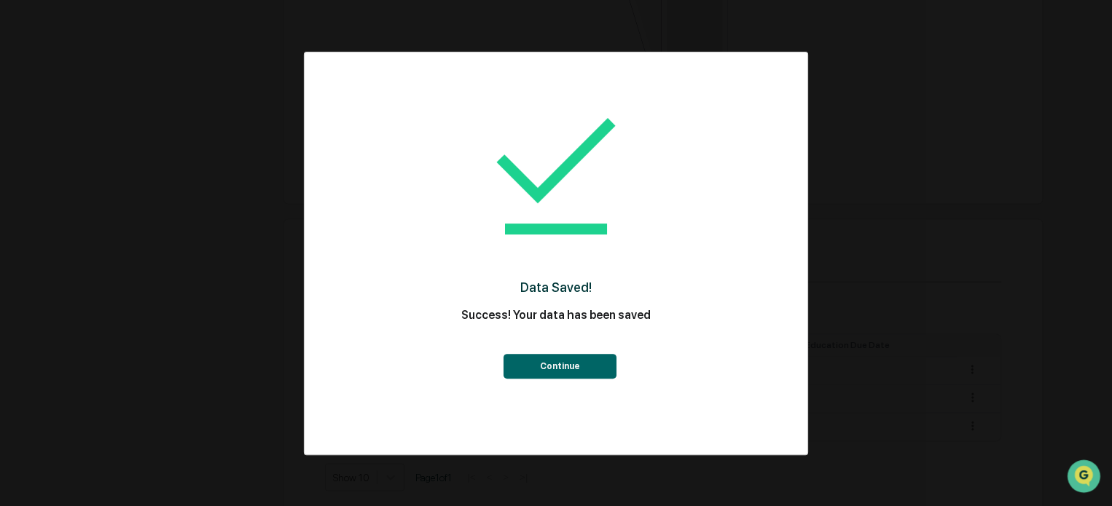
click at [588, 358] on button "Continue" at bounding box center [559, 366] width 113 height 25
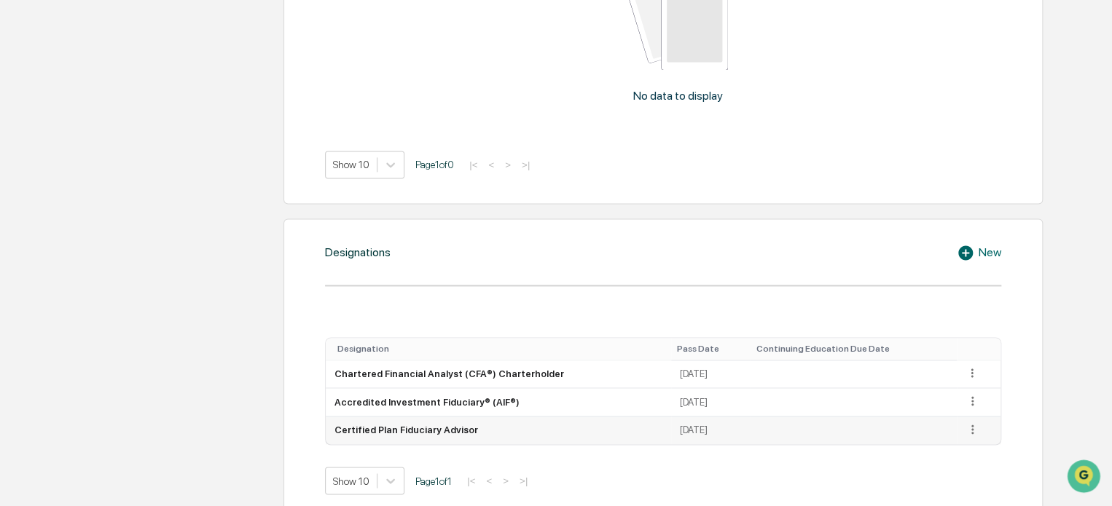
click at [967, 431] on icon at bounding box center [972, 429] width 14 height 14
click at [959, 446] on div "Edit" at bounding box center [955, 450] width 47 height 23
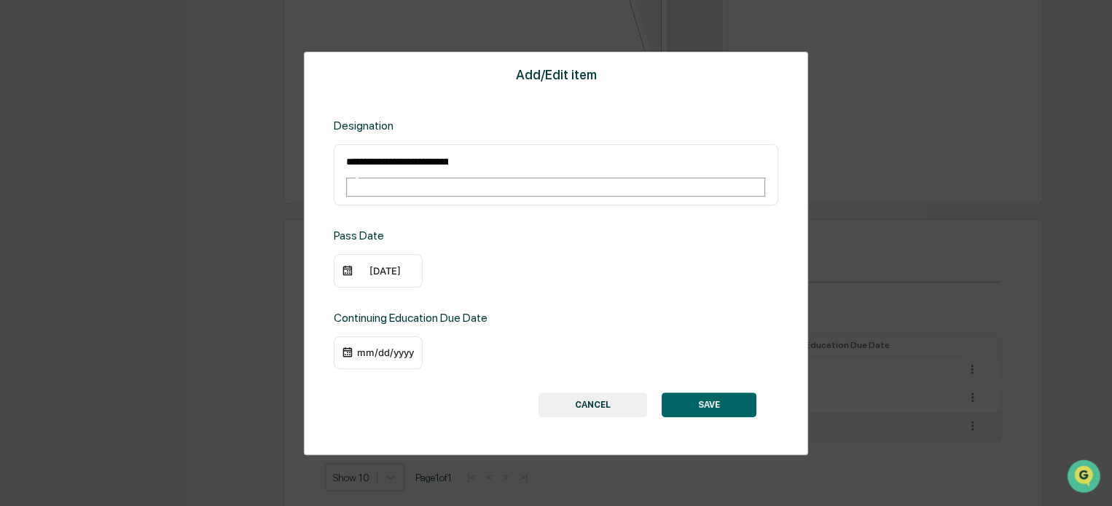
click at [449, 152] on input "**********" at bounding box center [397, 161] width 105 height 19
paste input "**"
drag, startPoint x: 550, startPoint y: 159, endPoint x: 531, endPoint y: 159, distance: 18.9
click at [449, 159] on input "**********" at bounding box center [397, 161] width 105 height 19
drag, startPoint x: 531, startPoint y: 159, endPoint x: 513, endPoint y: 384, distance: 225.8
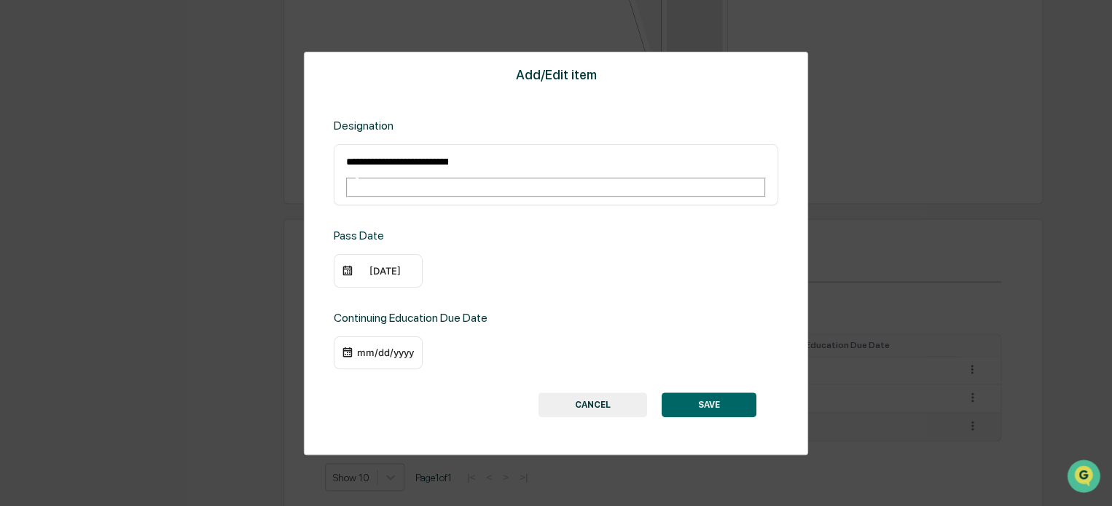
click at [513, 393] on div "SAVE CANCEL" at bounding box center [555, 405] width 401 height 25
drag, startPoint x: 547, startPoint y: 157, endPoint x: 532, endPoint y: 157, distance: 14.6
click at [449, 157] on input "**********" at bounding box center [397, 161] width 105 height 19
type input "**********"
click at [718, 393] on button "SAVE" at bounding box center [708, 405] width 95 height 25
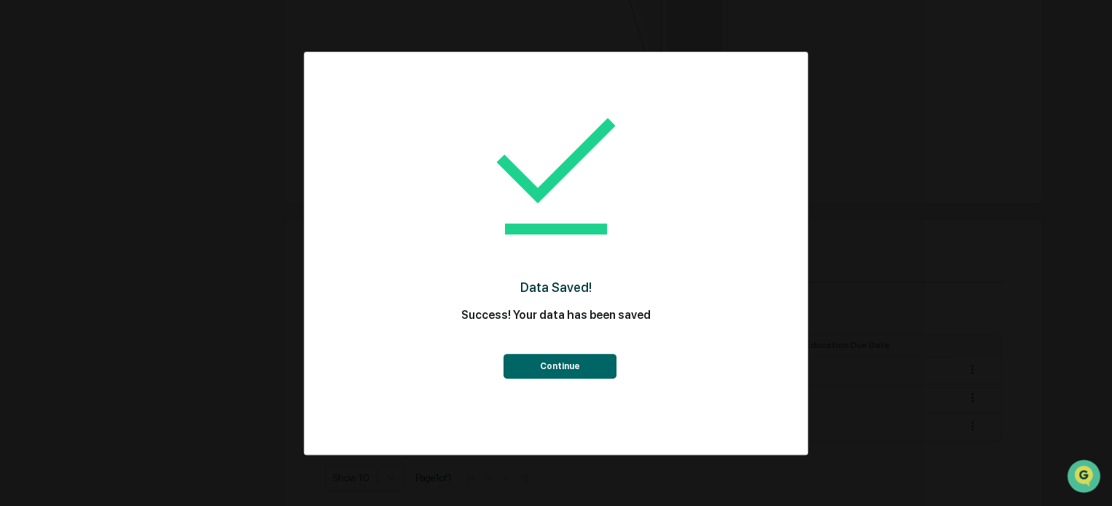
click at [580, 359] on button "Continue" at bounding box center [559, 366] width 113 height 25
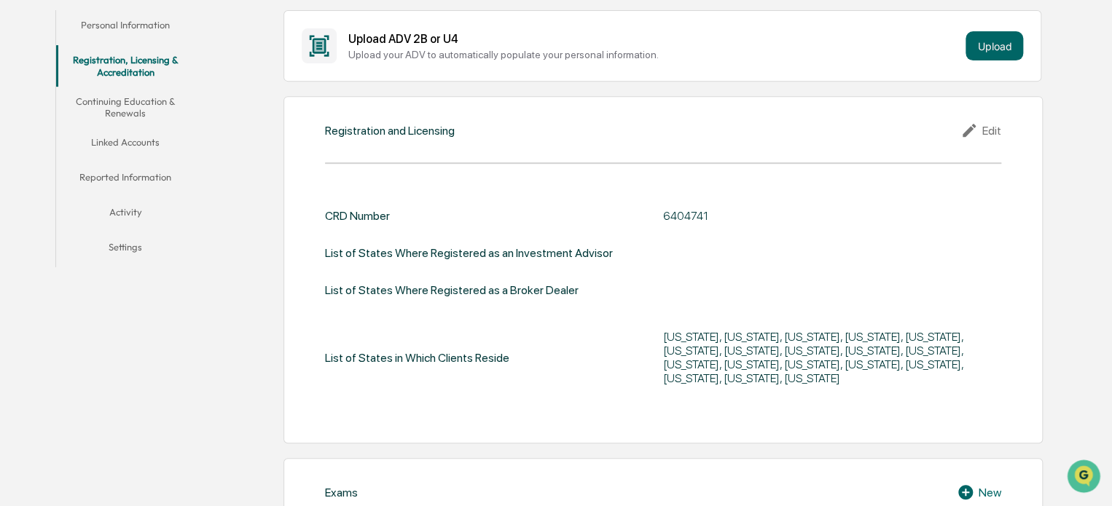
scroll to position [277, 0]
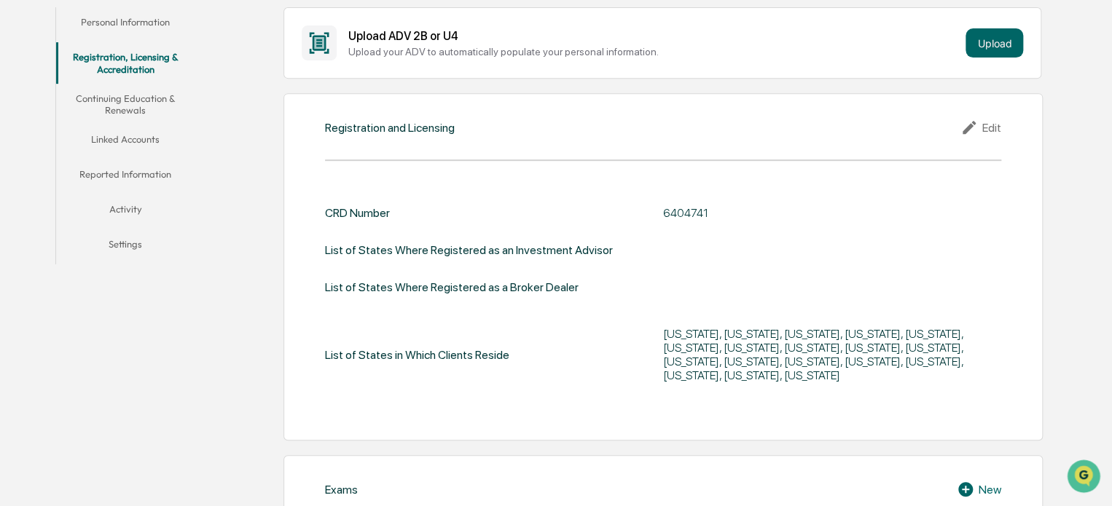
click at [162, 109] on button "Continuing Education & Renewals" at bounding box center [125, 105] width 139 height 42
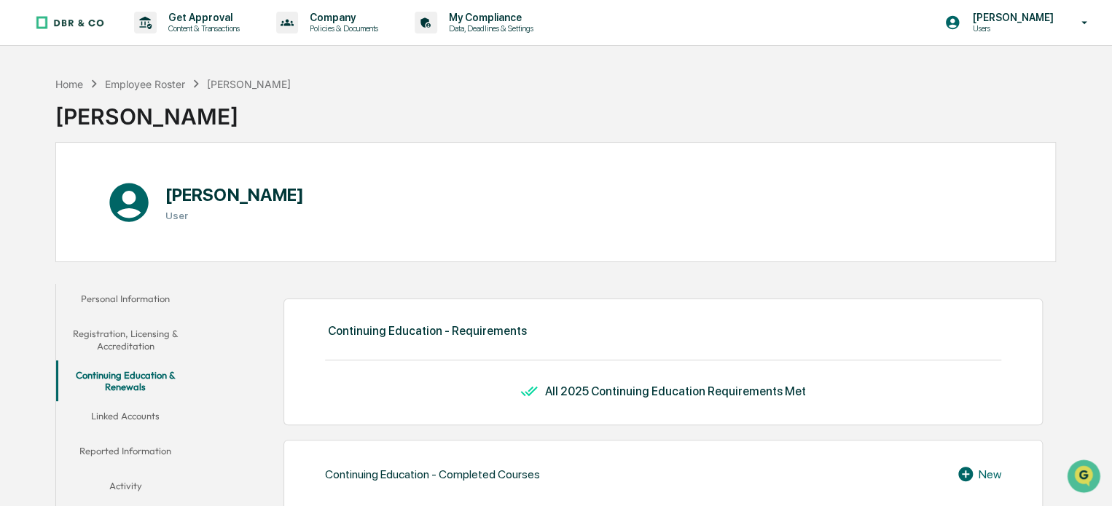
click at [146, 406] on button "Linked Accounts" at bounding box center [125, 418] width 139 height 35
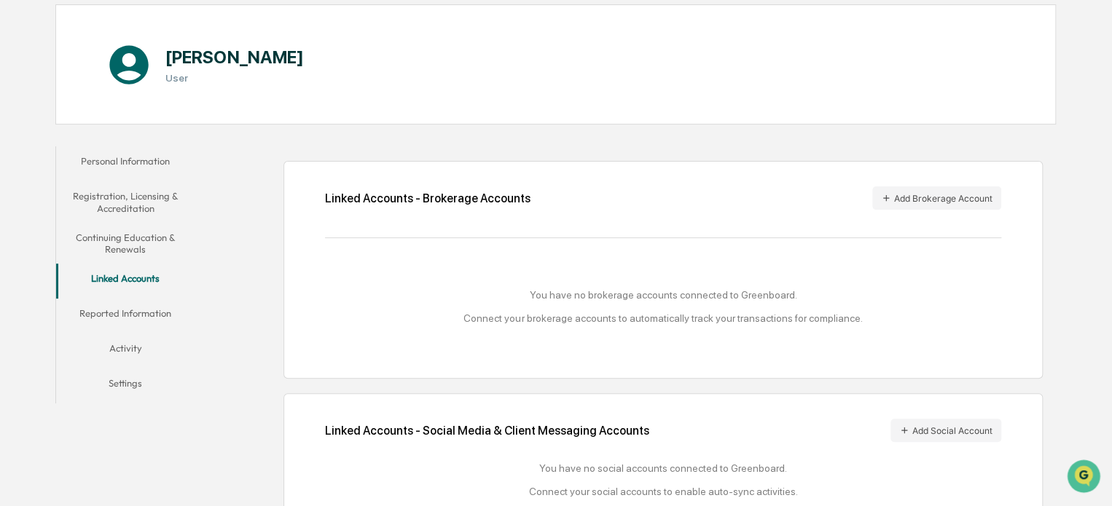
scroll to position [178, 0]
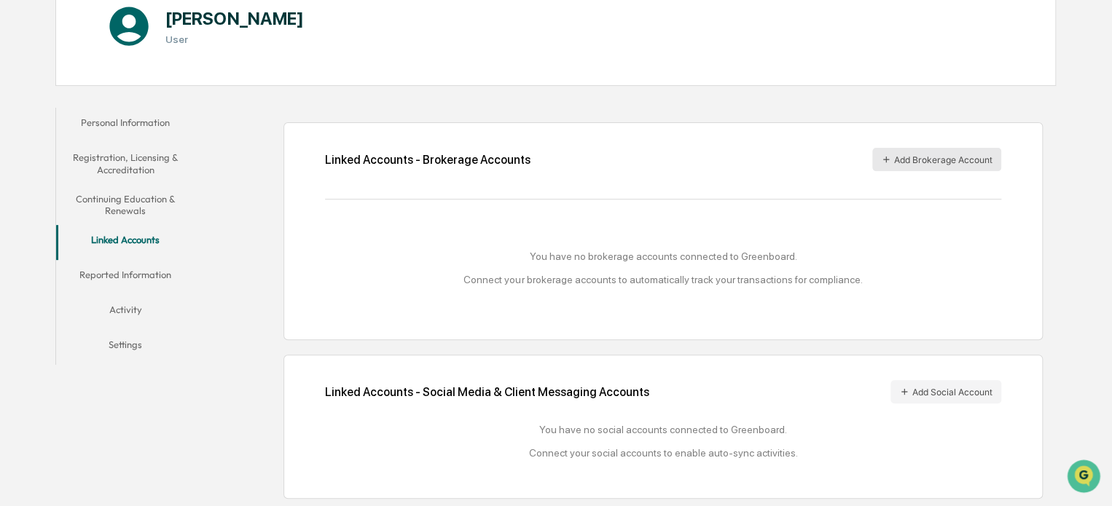
click at [938, 160] on button "Add Brokerage Account" at bounding box center [936, 159] width 129 height 23
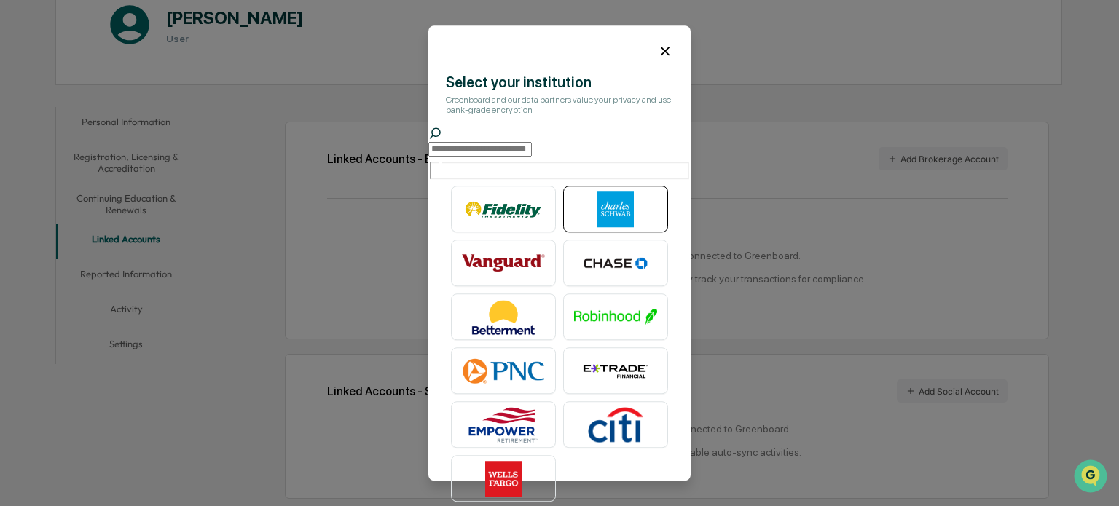
click at [632, 199] on img at bounding box center [615, 210] width 83 height 36
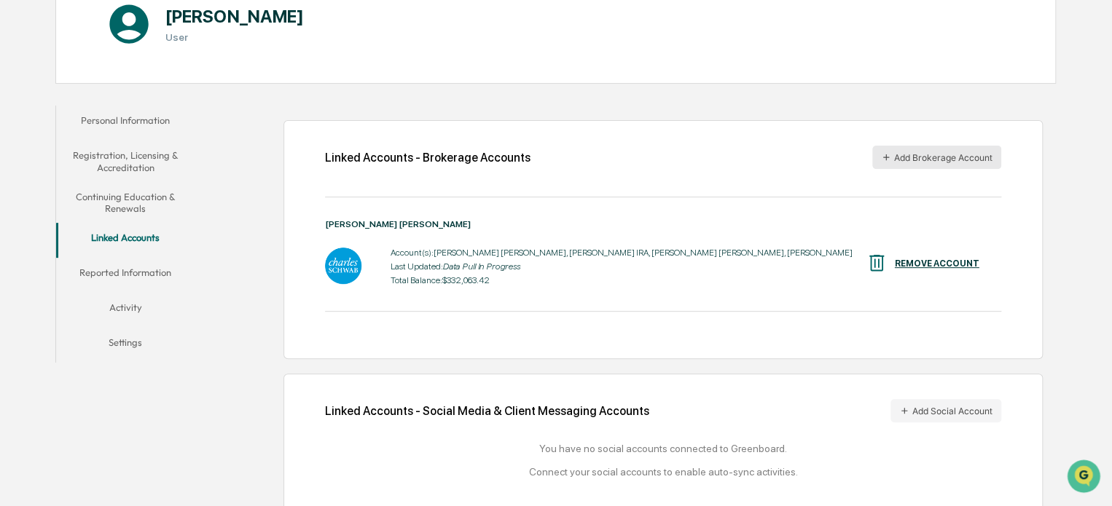
click at [971, 160] on button "Add Brokerage Account" at bounding box center [936, 157] width 129 height 23
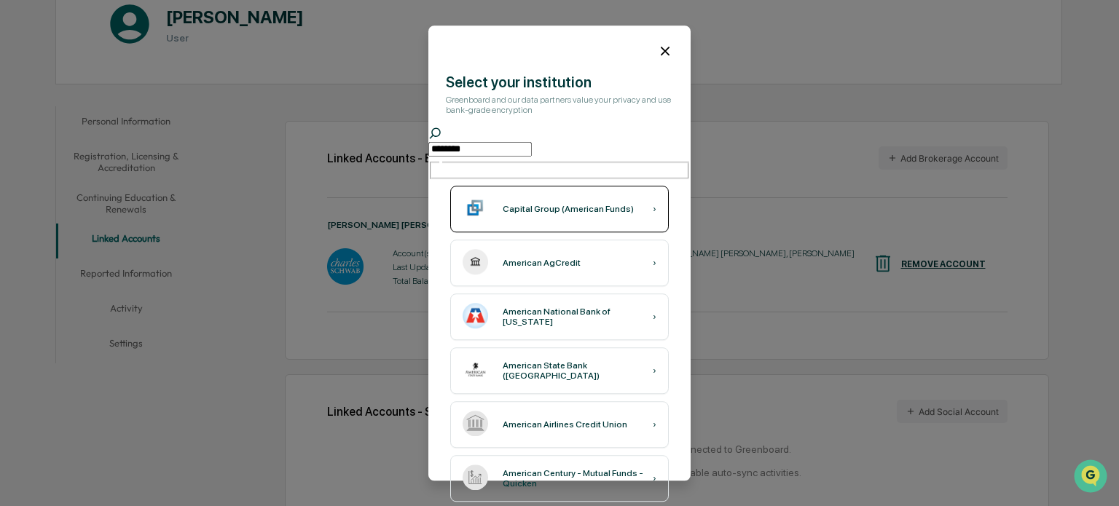
type input "********"
click at [591, 205] on div "Capital Group (American Funds)" at bounding box center [568, 210] width 131 height 10
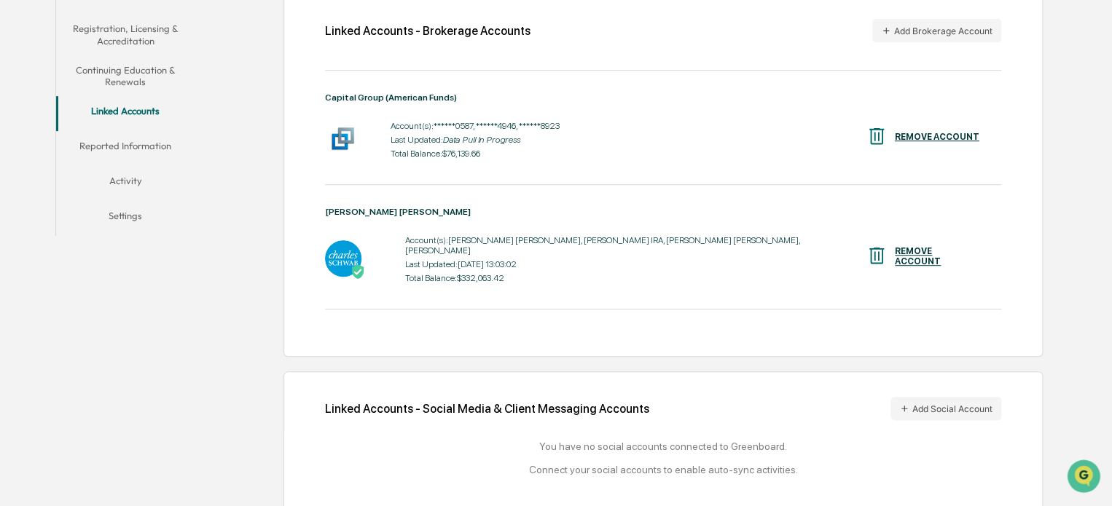
scroll to position [315, 0]
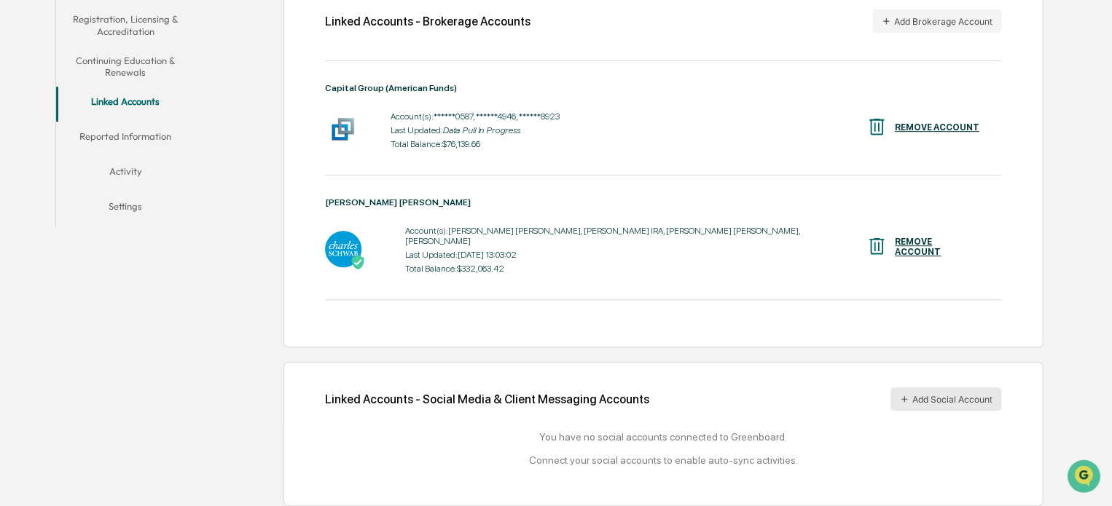
click at [944, 392] on button "Add Social Account" at bounding box center [945, 399] width 111 height 23
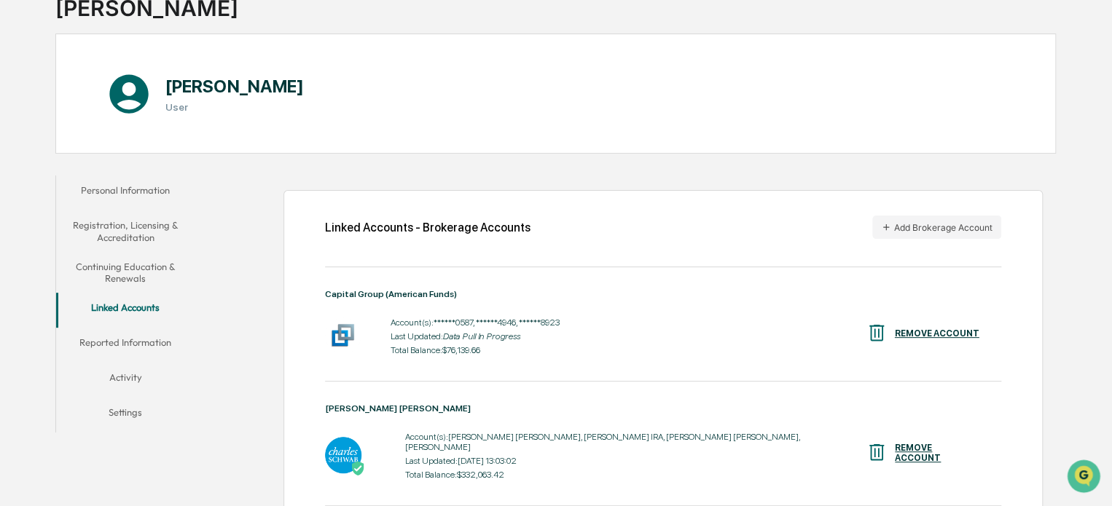
scroll to position [105, 0]
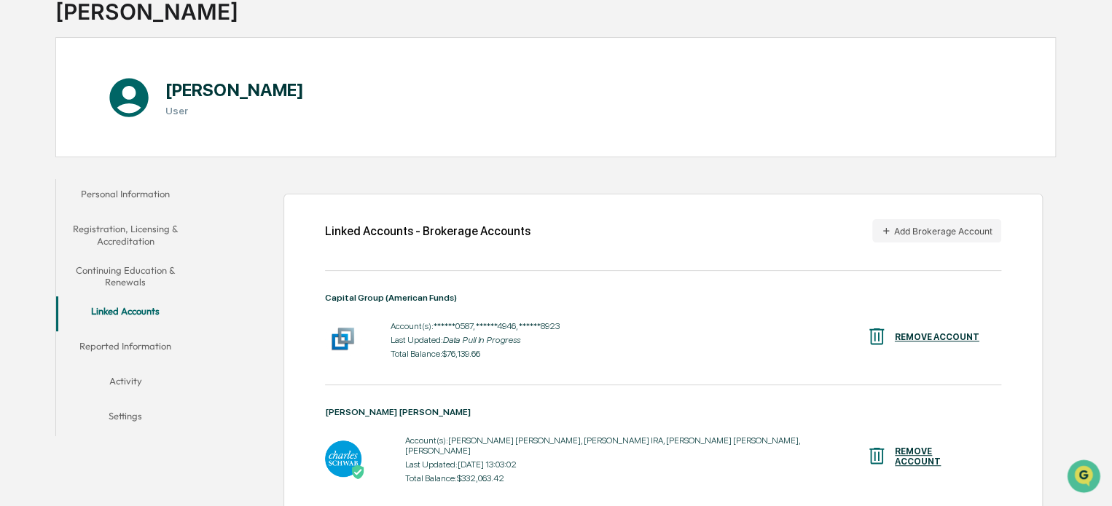
click at [115, 350] on button "Reported Information" at bounding box center [125, 348] width 139 height 35
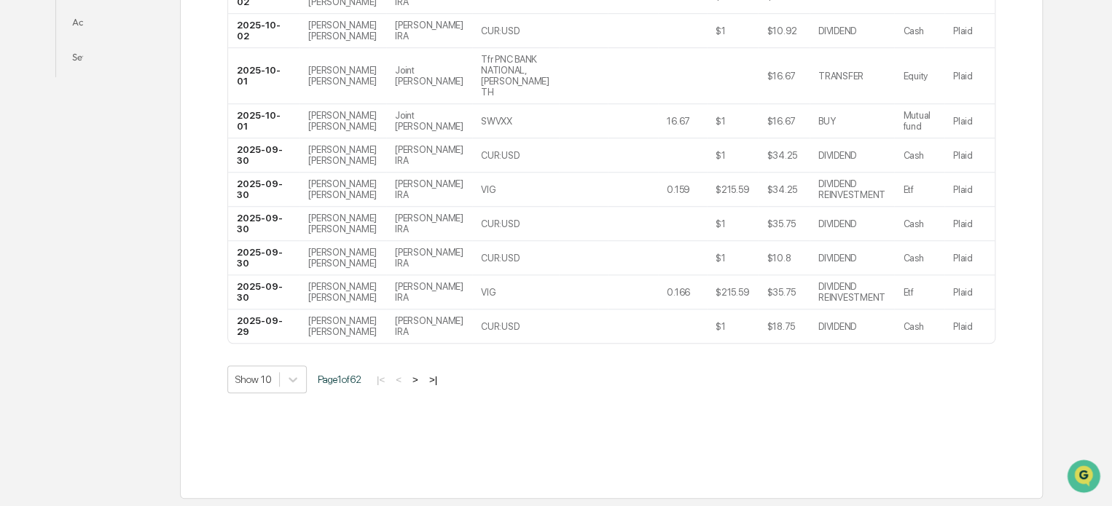
scroll to position [109, 0]
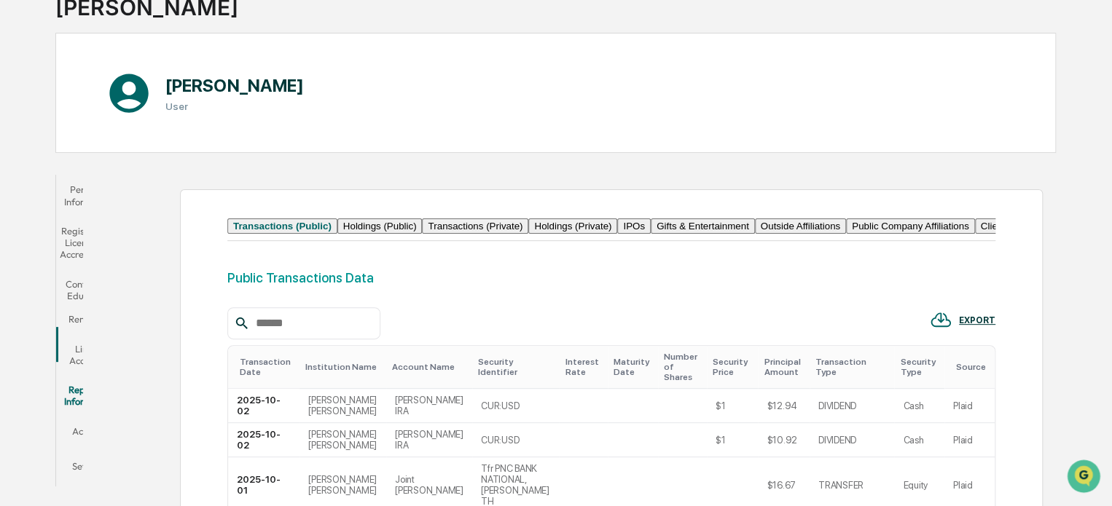
click at [422, 231] on button "Holdings (Public)" at bounding box center [379, 226] width 85 height 15
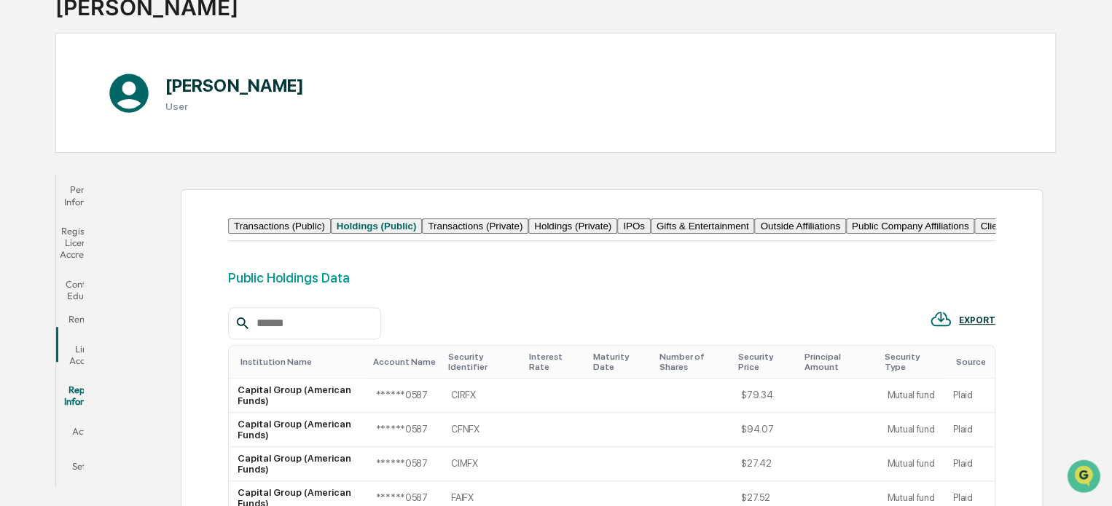
click at [528, 223] on button "Transactions (Private)" at bounding box center [475, 226] width 106 height 15
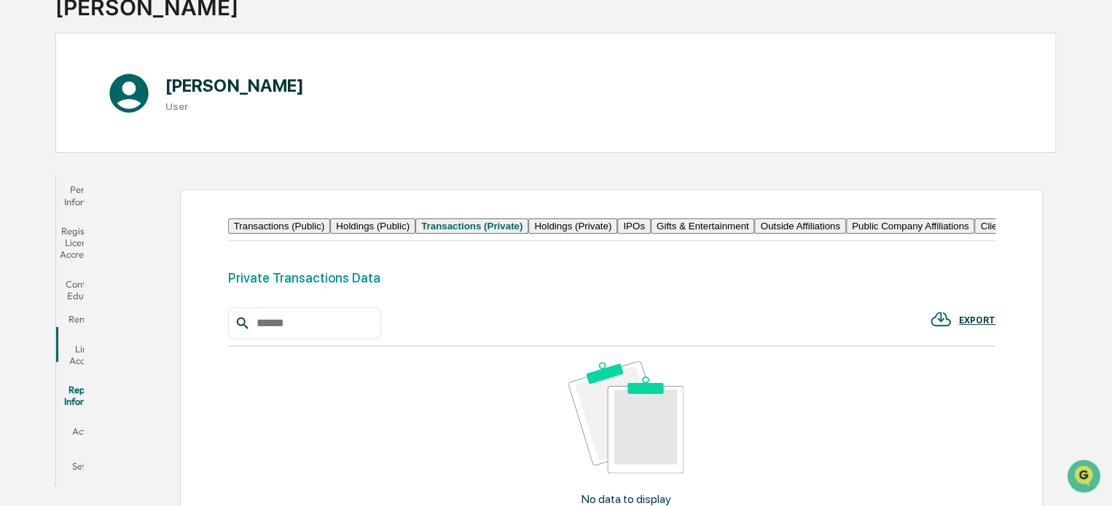
click at [617, 229] on button "Holdings (Private)" at bounding box center [572, 226] width 89 height 15
click at [650, 232] on button "IPOs" at bounding box center [634, 226] width 34 height 15
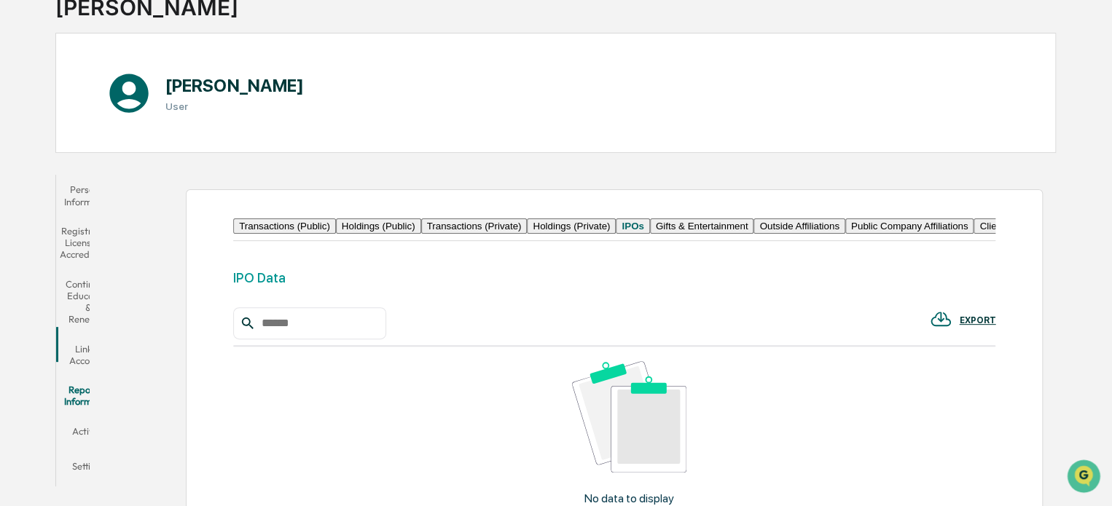
click at [650, 234] on button "Gifts & Entertainment" at bounding box center [702, 226] width 104 height 15
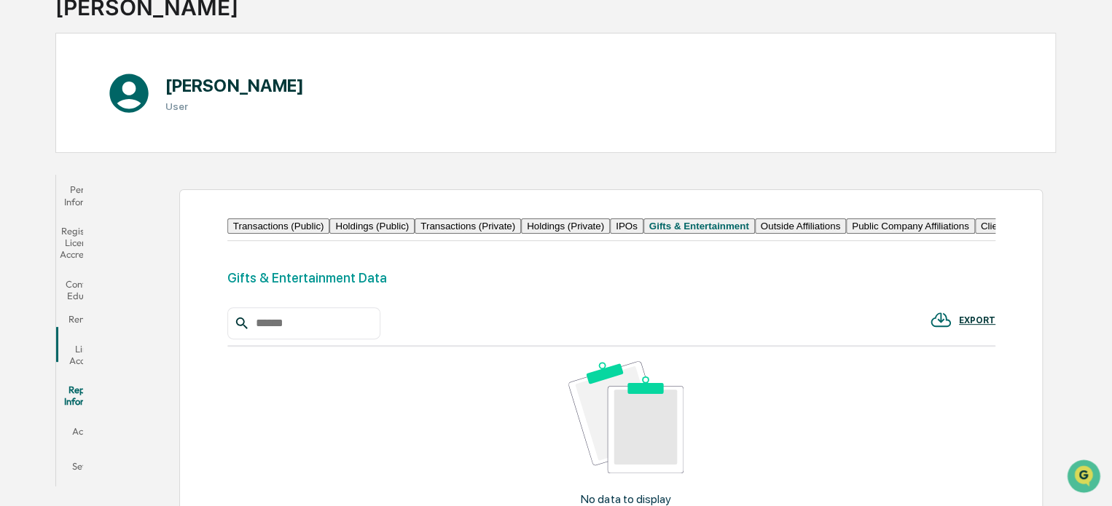
click at [755, 234] on button "Outside Affiliations" at bounding box center [800, 226] width 91 height 15
click at [846, 234] on button "Public Company Affiliations" at bounding box center [910, 226] width 129 height 15
click at [975, 234] on button "Client Affiliations" at bounding box center [1016, 226] width 83 height 15
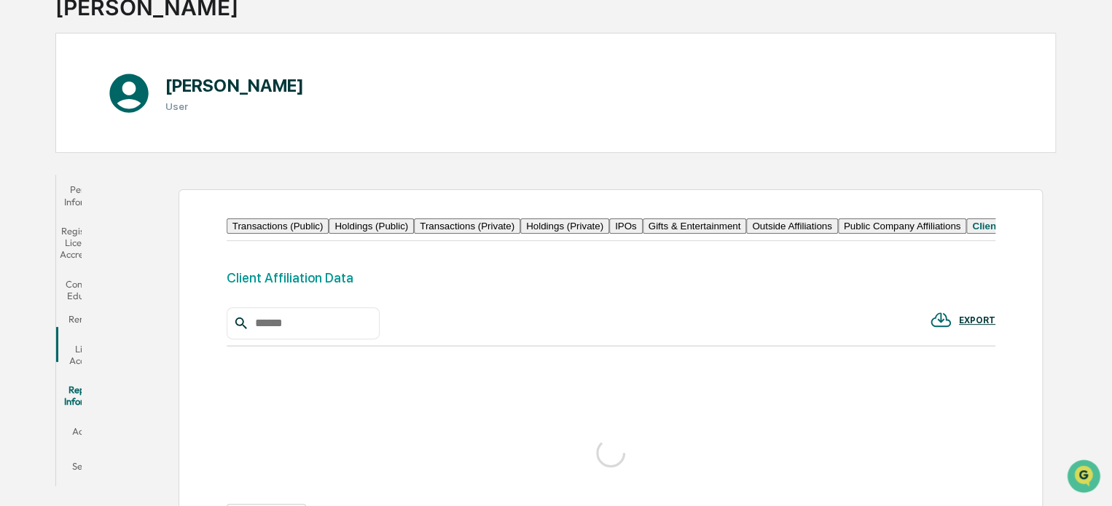
click at [1057, 234] on button "Political Contributions" at bounding box center [1109, 226] width 105 height 15
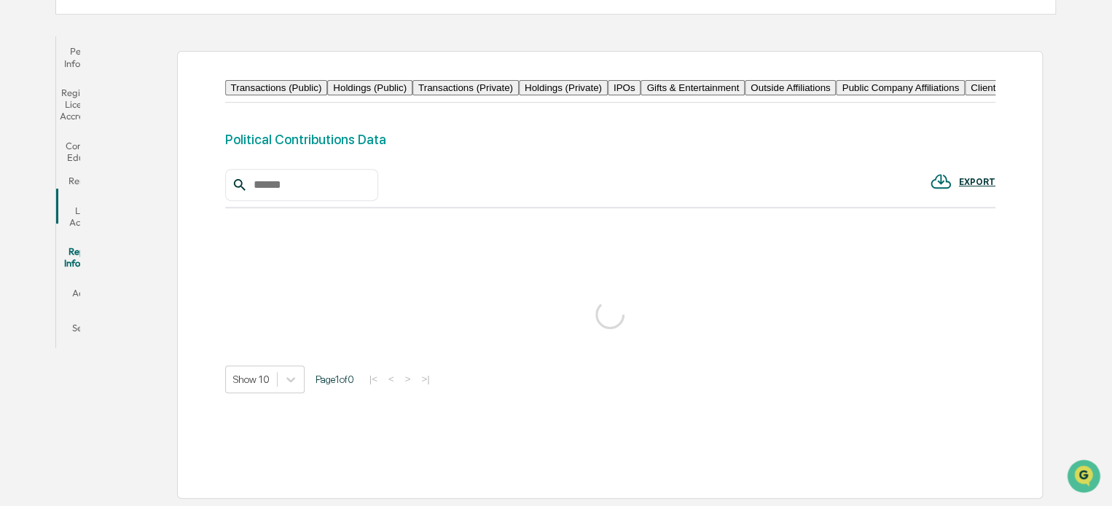
scroll to position [272, 0]
click at [122, 278] on button "Activity" at bounding box center [89, 295] width 66 height 35
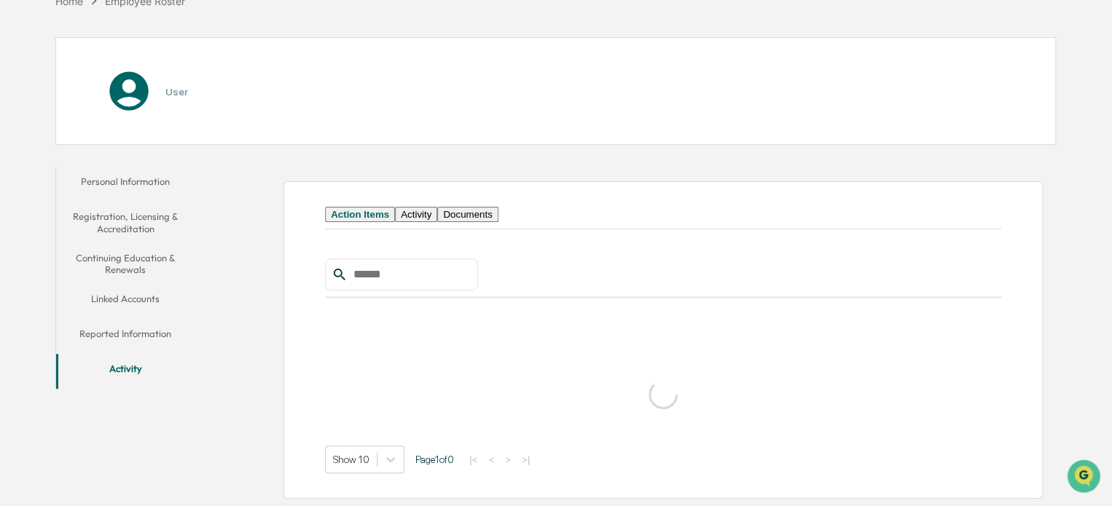
scroll to position [119, 0]
click at [141, 167] on button "Personal Information" at bounding box center [125, 184] width 139 height 35
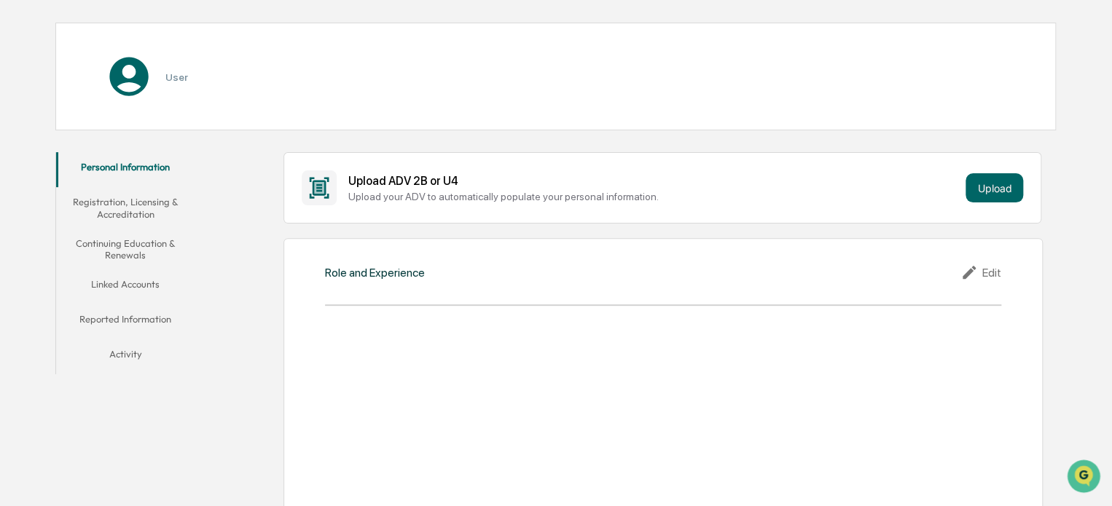
click at [175, 74] on h3 "User" at bounding box center [176, 77] width 23 height 12
click at [146, 75] on icon at bounding box center [129, 77] width 39 height 39
click at [141, 75] on icon at bounding box center [129, 77] width 39 height 39
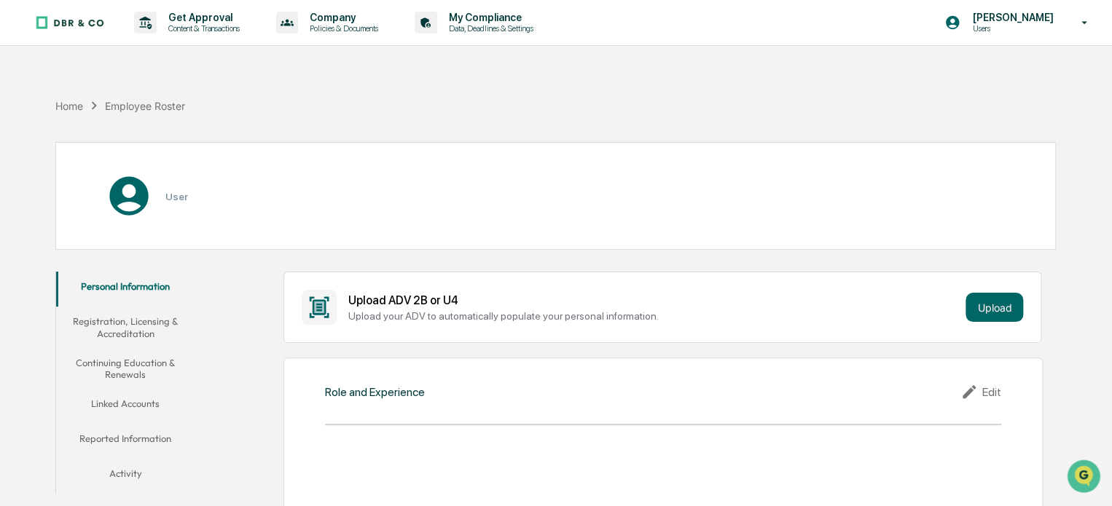
click at [150, 283] on button "Personal Information" at bounding box center [125, 289] width 139 height 35
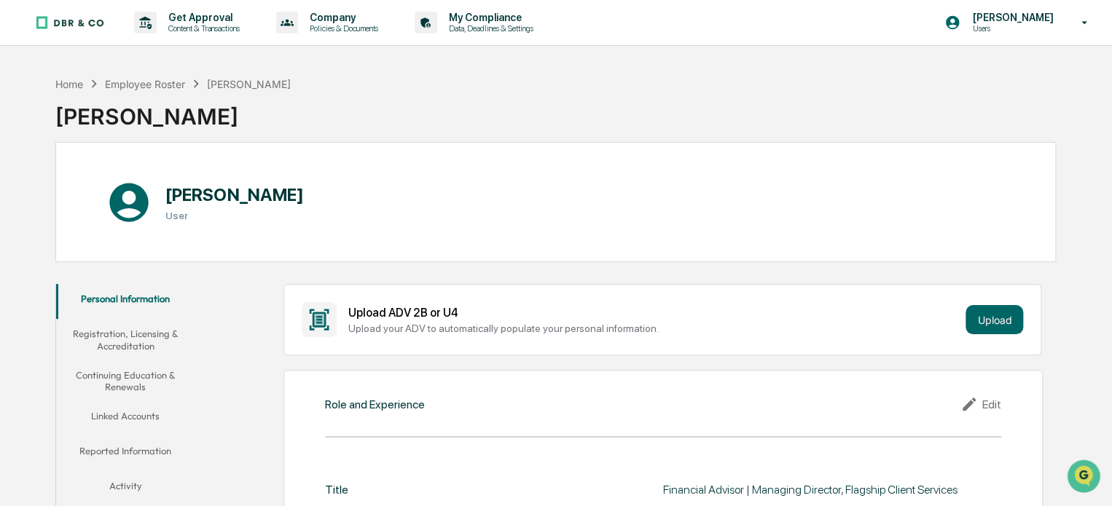
click at [147, 350] on button "Registration, Licensing & Accreditation" at bounding box center [125, 340] width 139 height 42
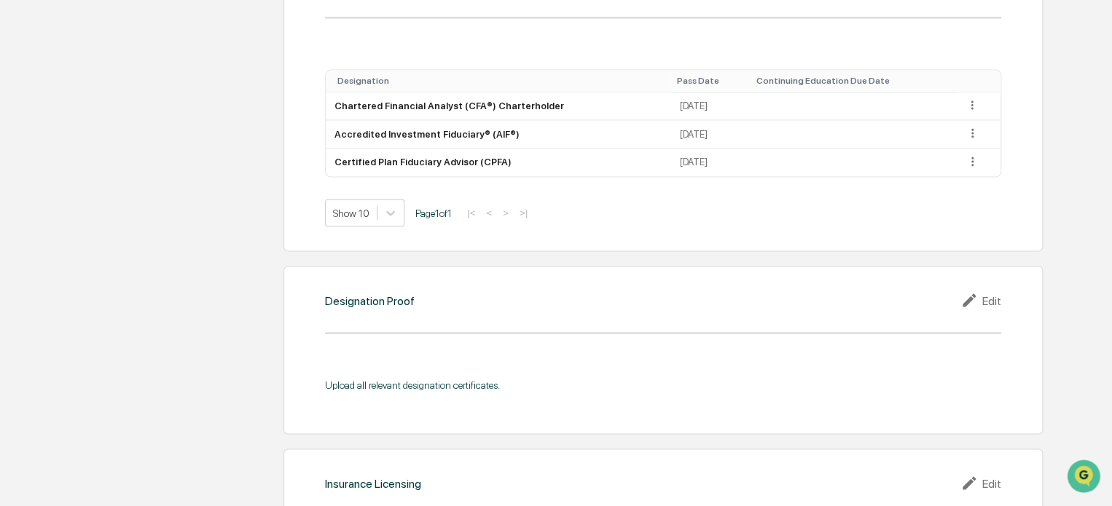
scroll to position [1199, 0]
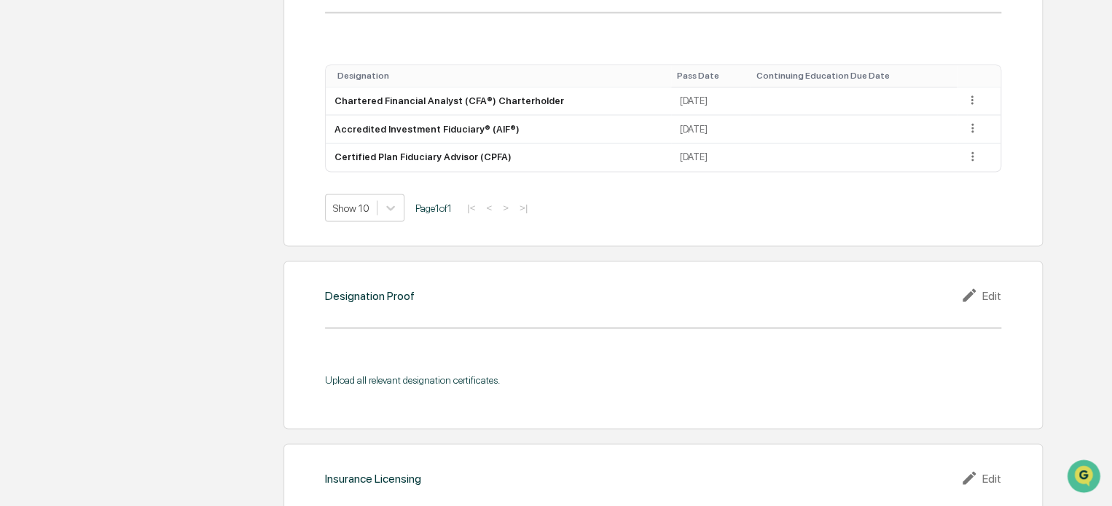
click at [987, 300] on div "Edit" at bounding box center [980, 294] width 41 height 17
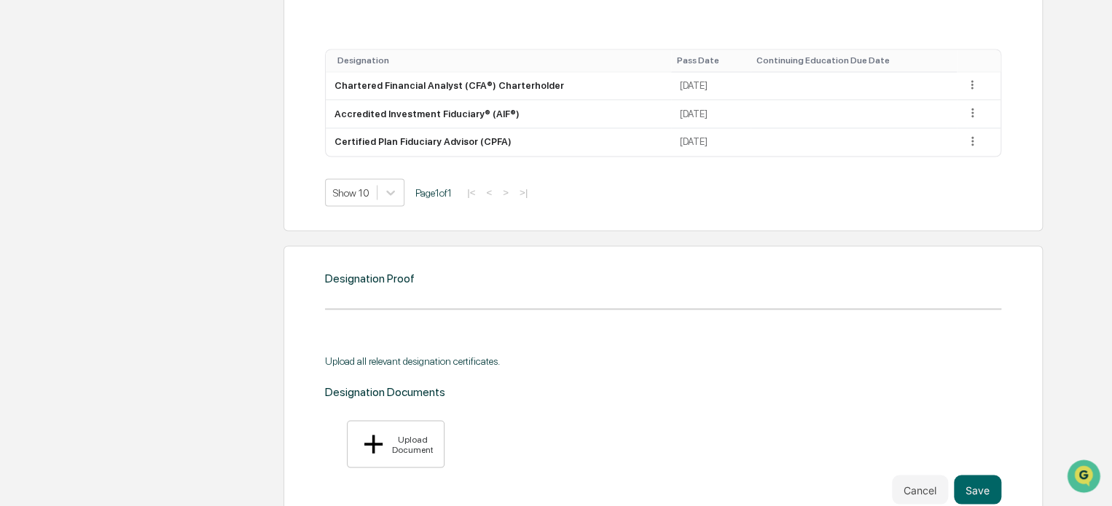
scroll to position [1216, 0]
click at [913, 473] on button "Cancel" at bounding box center [920, 487] width 56 height 29
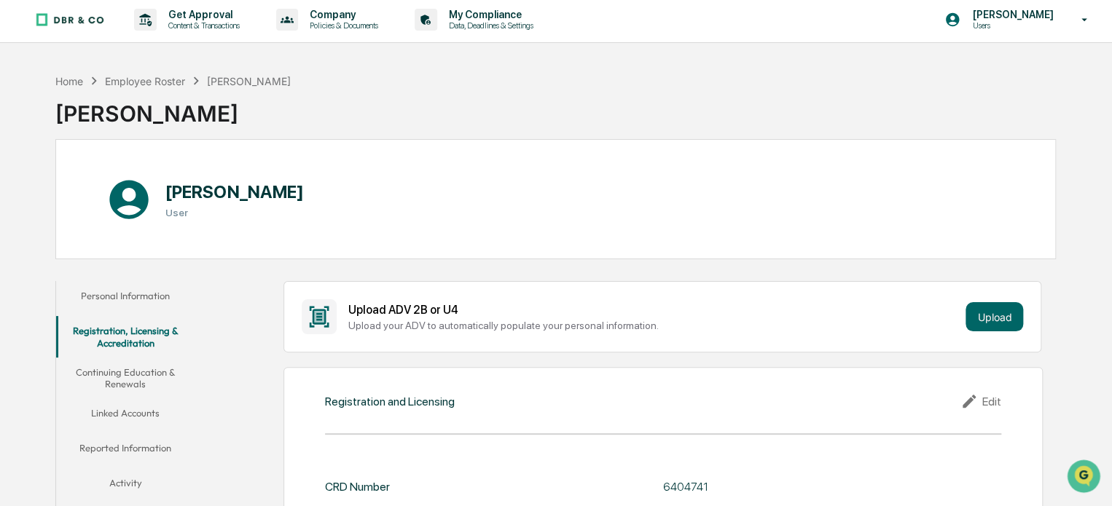
scroll to position [0, 0]
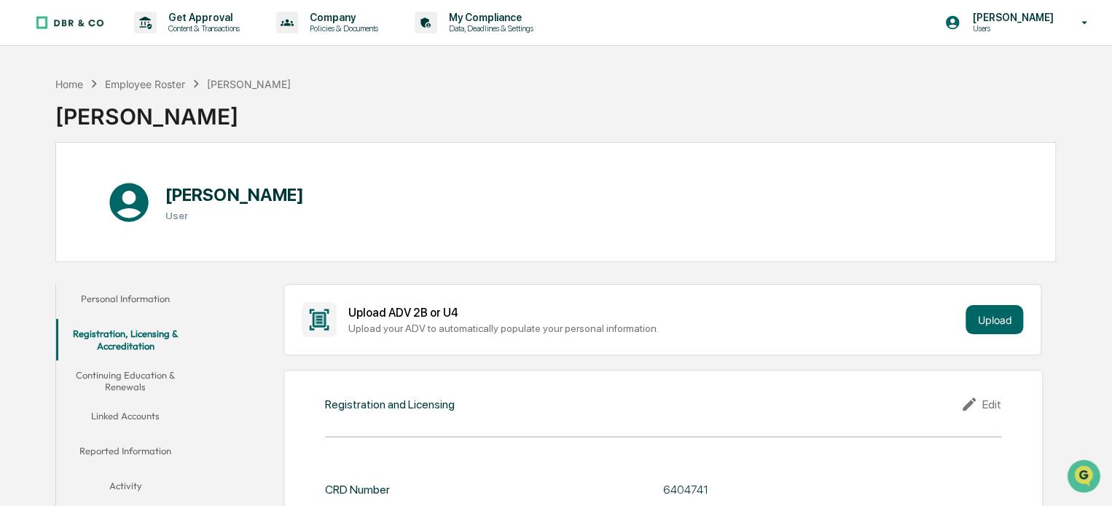
click at [125, 371] on button "Continuing Education & Renewals" at bounding box center [125, 382] width 139 height 42
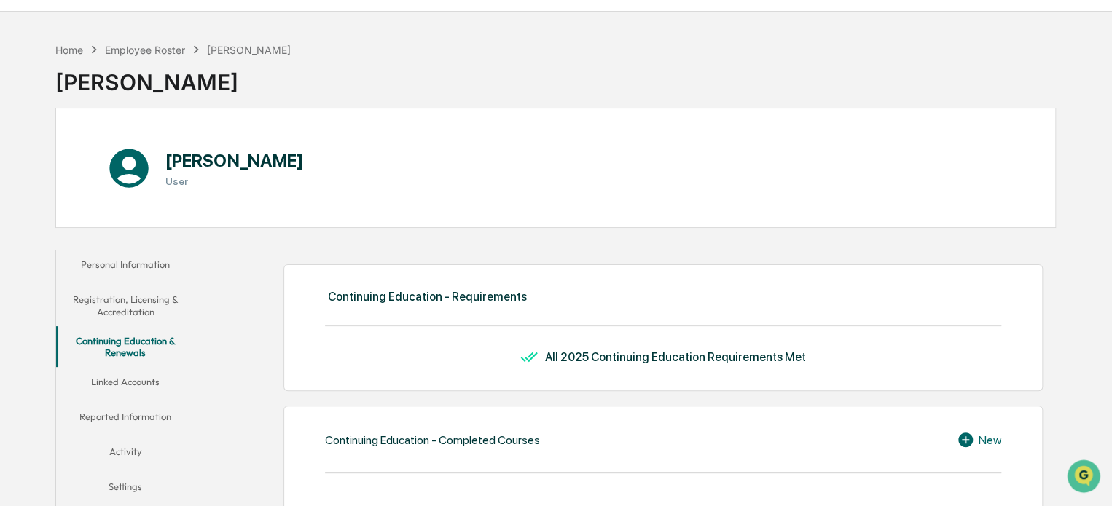
scroll to position [12, 0]
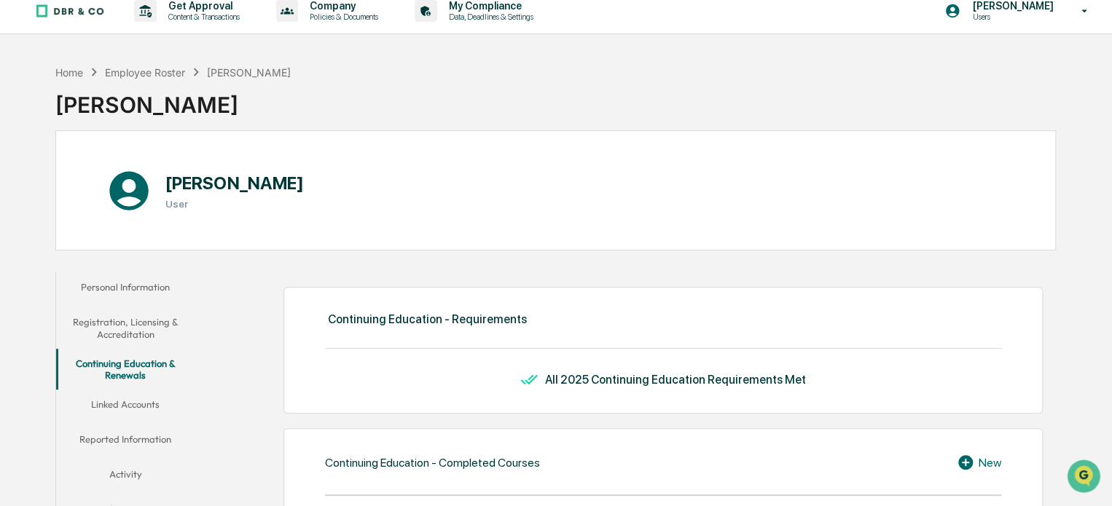
click at [131, 400] on button "Linked Accounts" at bounding box center [125, 407] width 139 height 35
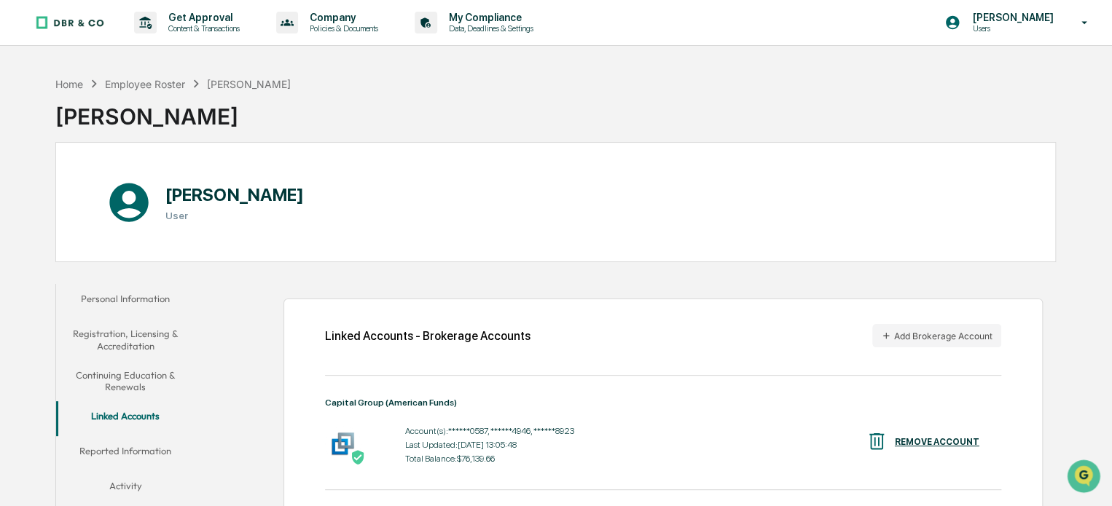
click at [140, 451] on button "Reported Information" at bounding box center [125, 453] width 139 height 35
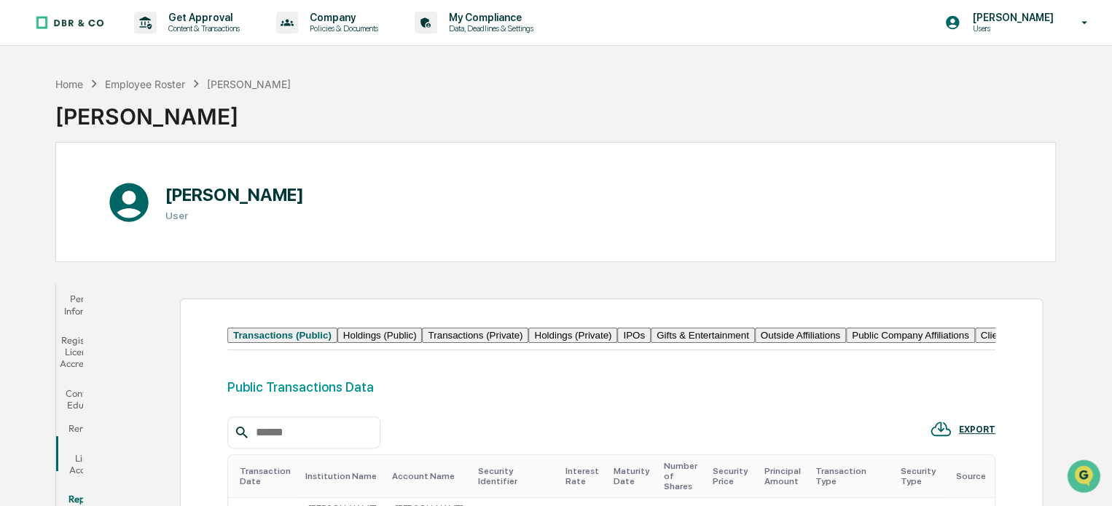
click at [1057, 343] on button "Political Contributions" at bounding box center [1109, 335] width 105 height 15
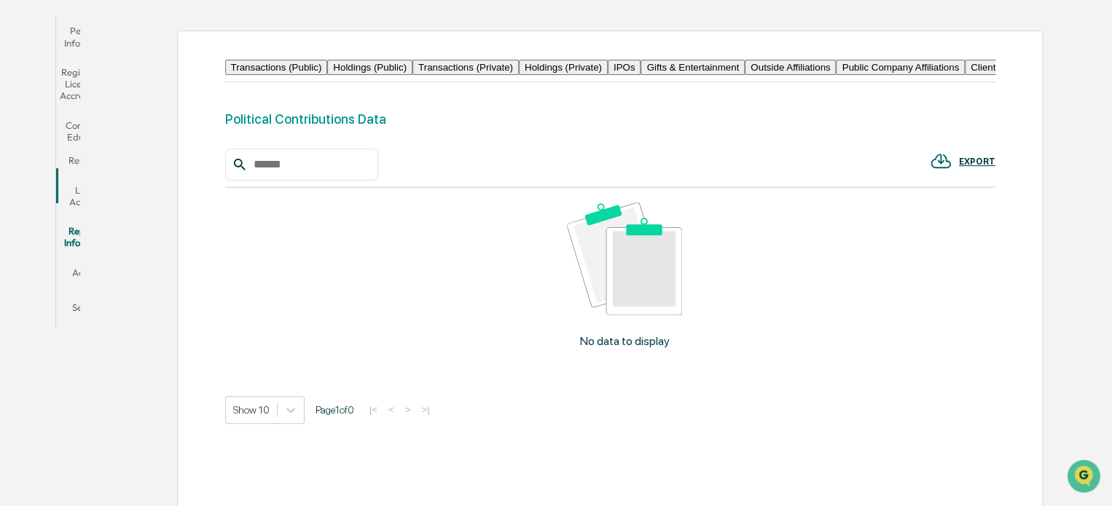
scroll to position [319, 0]
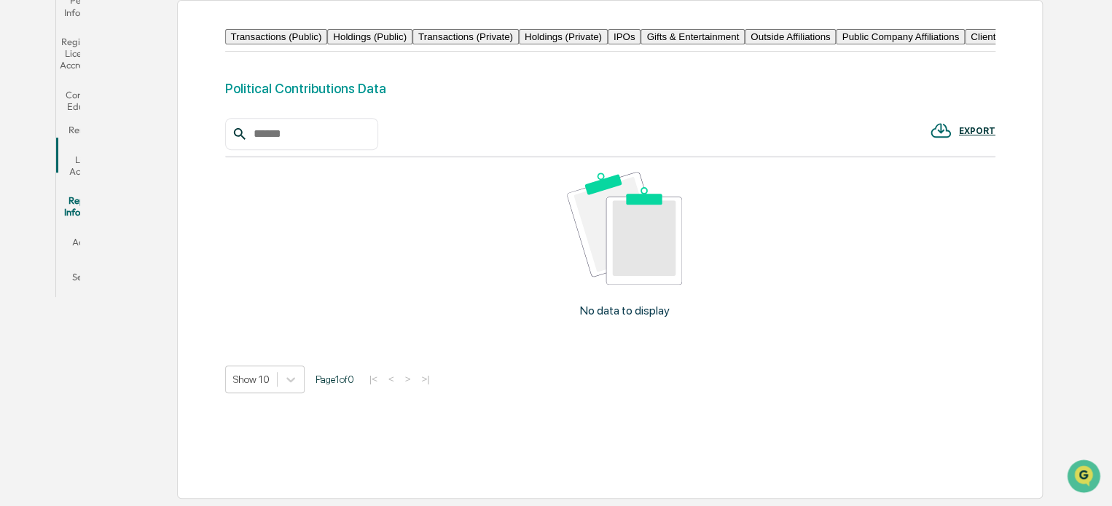
click at [744, 44] on button "Outside Affiliations" at bounding box center [789, 36] width 91 height 15
click at [122, 227] on button "Activity" at bounding box center [89, 244] width 66 height 35
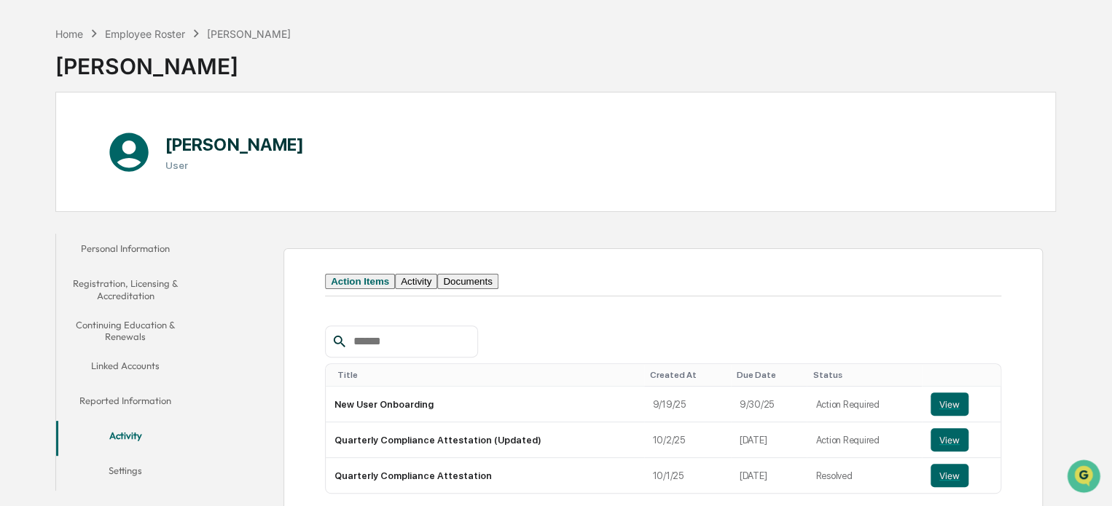
scroll to position [135, 0]
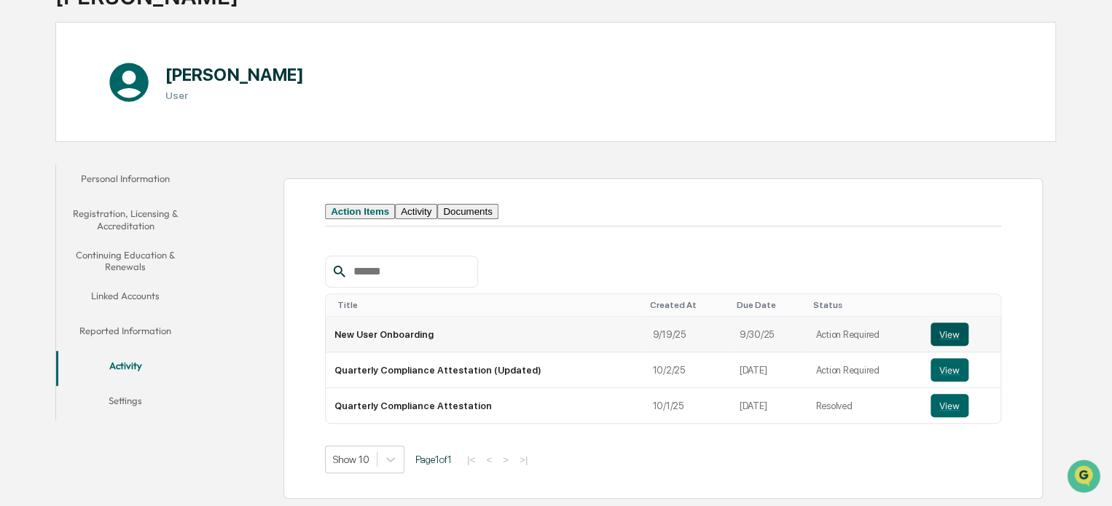
click at [947, 334] on button "View" at bounding box center [949, 334] width 38 height 23
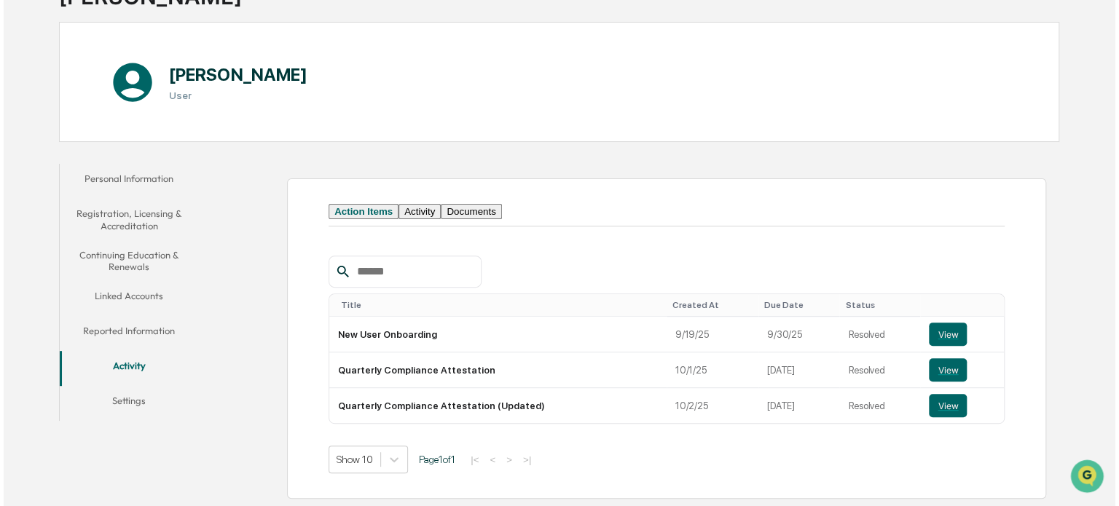
scroll to position [0, 0]
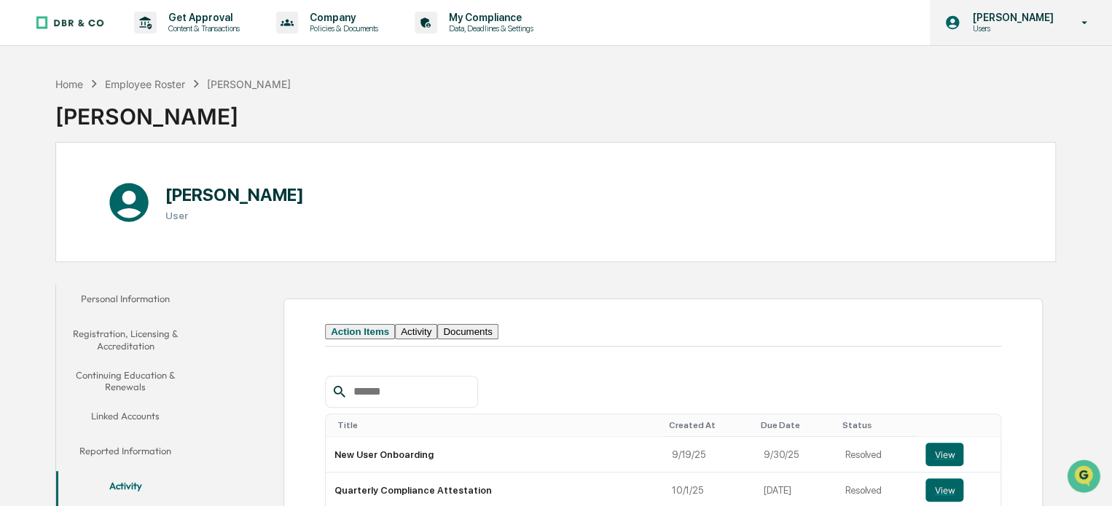
click at [1046, 26] on p "Users" at bounding box center [1010, 28] width 100 height 10
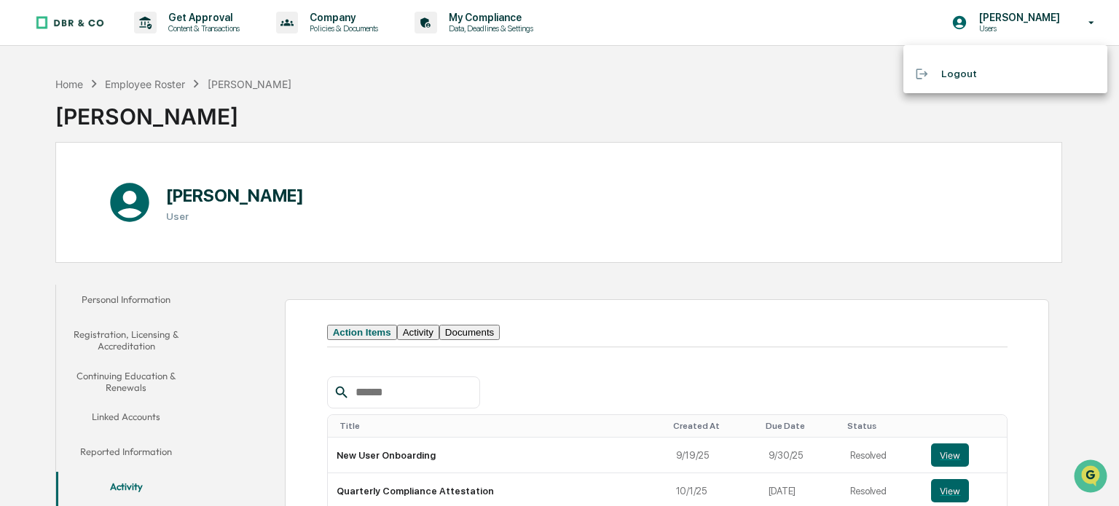
click at [958, 72] on li "Logout" at bounding box center [1005, 73] width 204 height 27
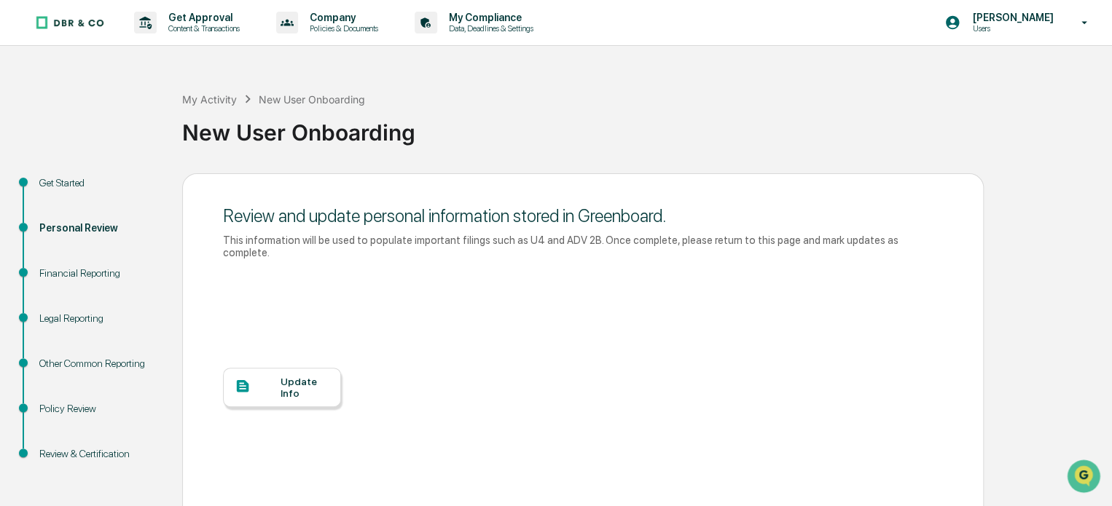
scroll to position [87, 0]
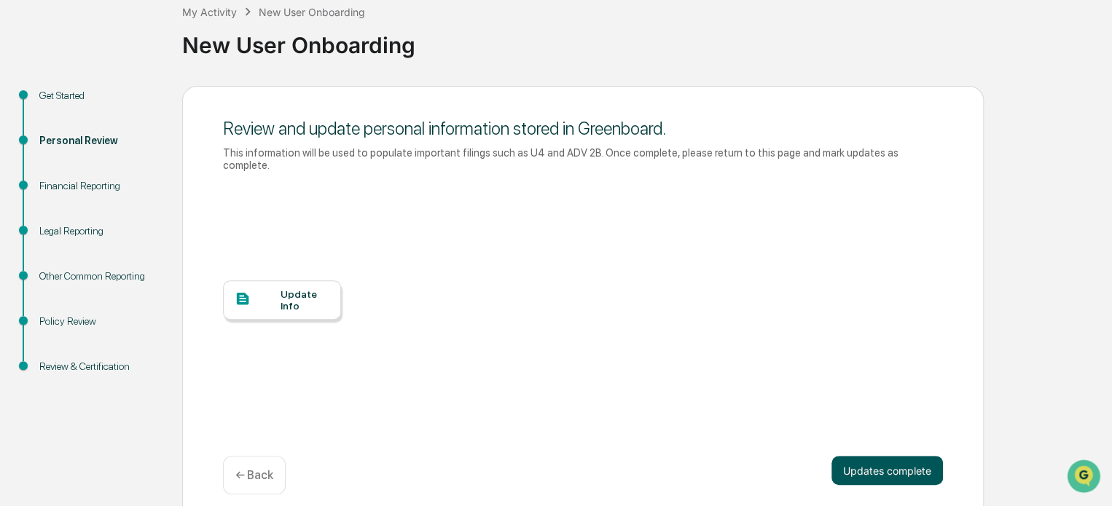
click at [890, 457] on button "Updates complete" at bounding box center [886, 470] width 111 height 29
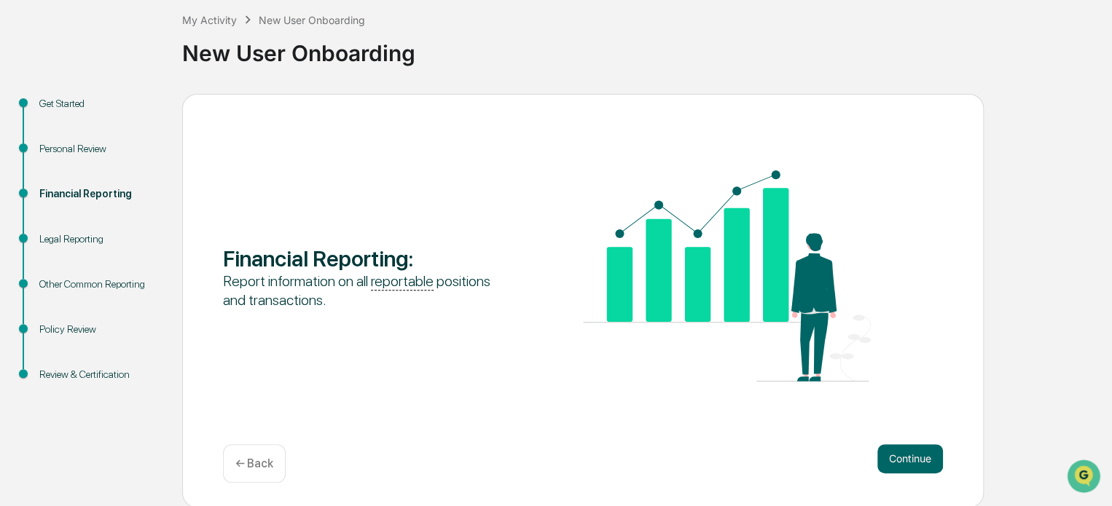
click at [890, 457] on button "Continue" at bounding box center [910, 458] width 66 height 29
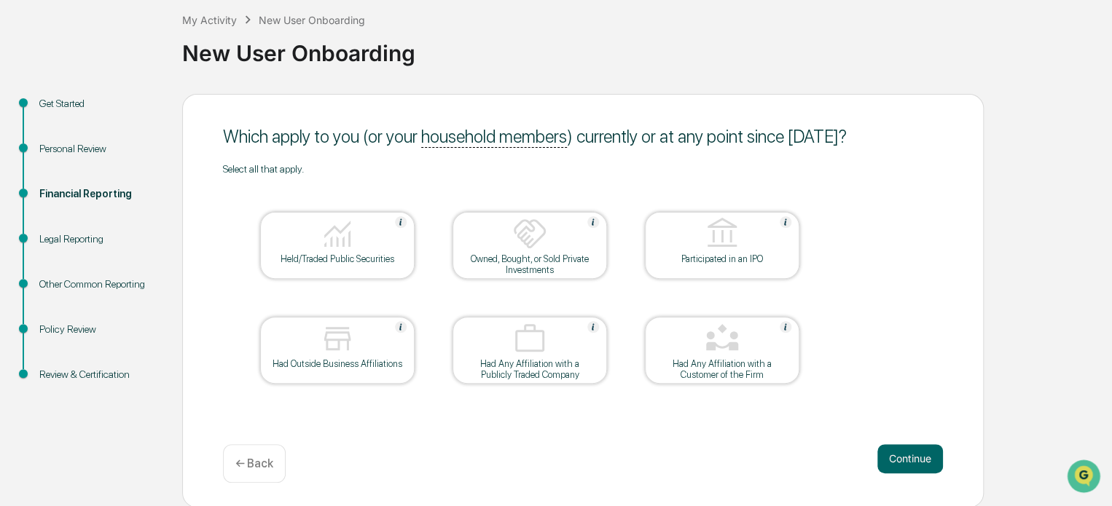
click at [392, 264] on div "Held/Traded Public Securities" at bounding box center [337, 245] width 154 height 67
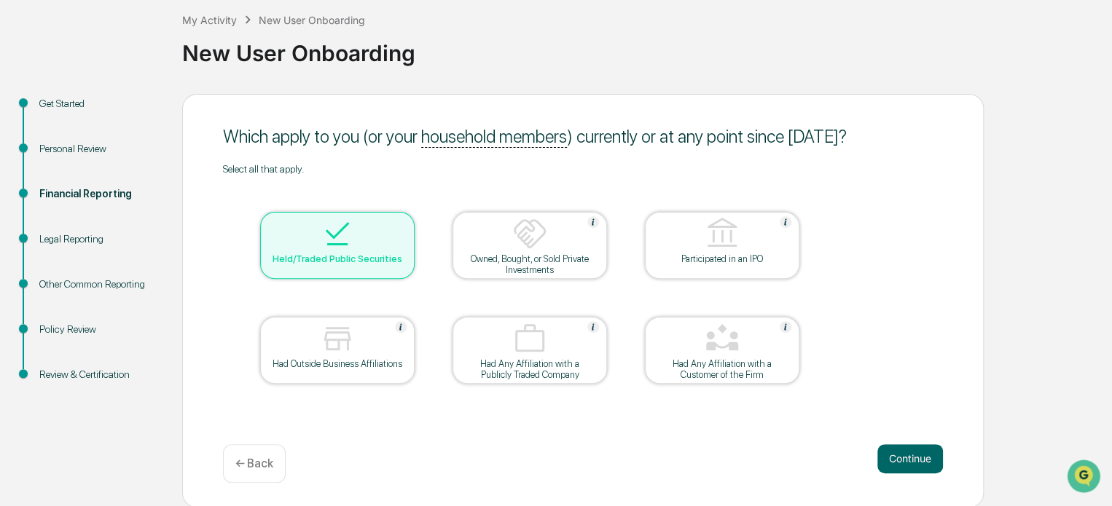
click at [772, 372] on div "Had Any Affiliation with a Customer of the Firm" at bounding box center [721, 369] width 131 height 22
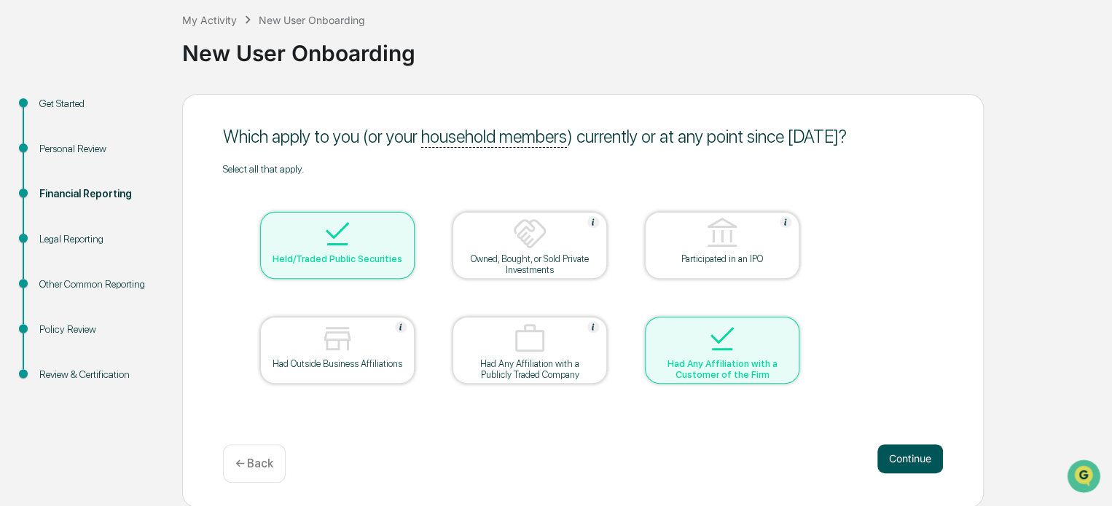
click at [929, 457] on button "Continue" at bounding box center [910, 458] width 66 height 29
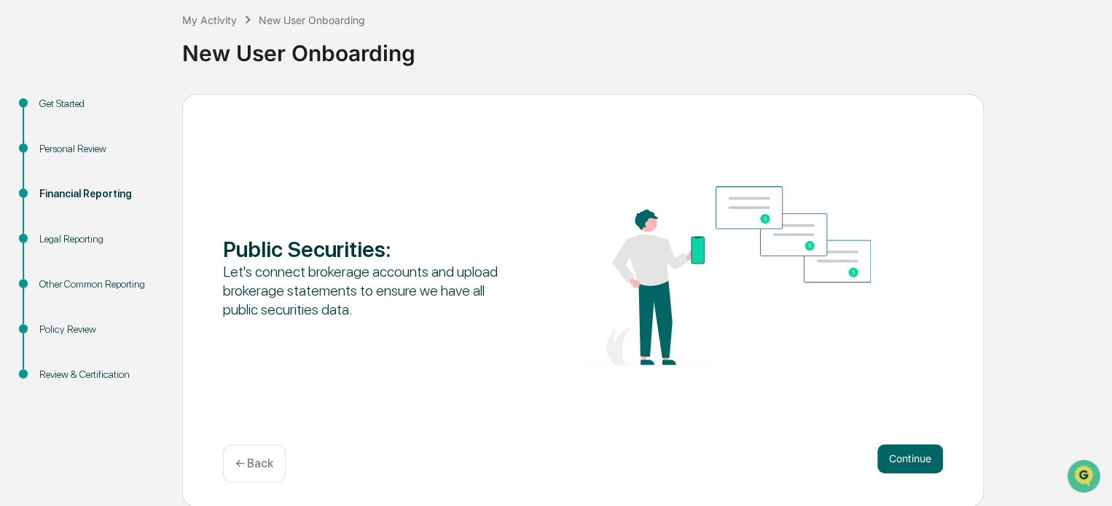
click at [929, 457] on button "Continue" at bounding box center [910, 458] width 66 height 29
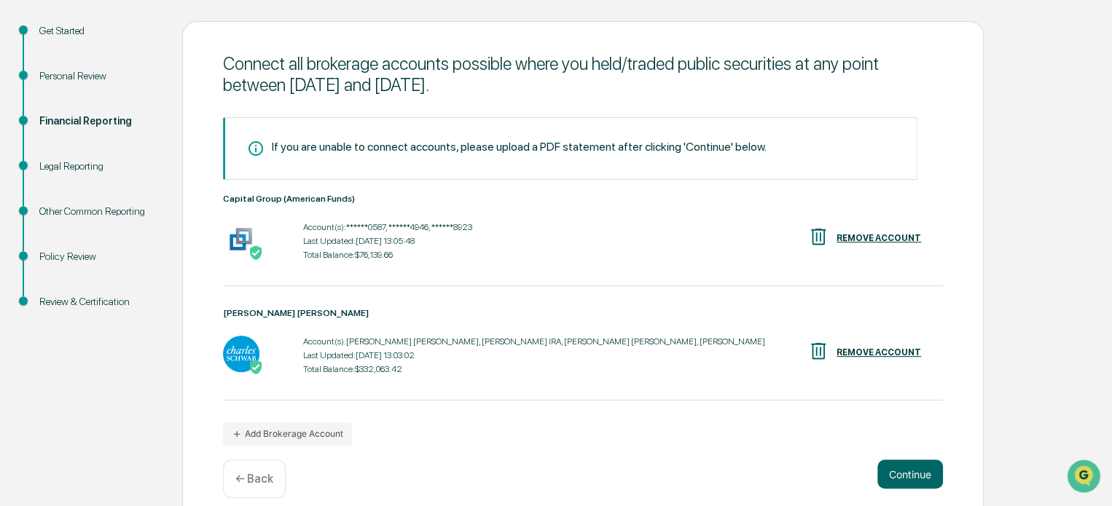
scroll to position [170, 0]
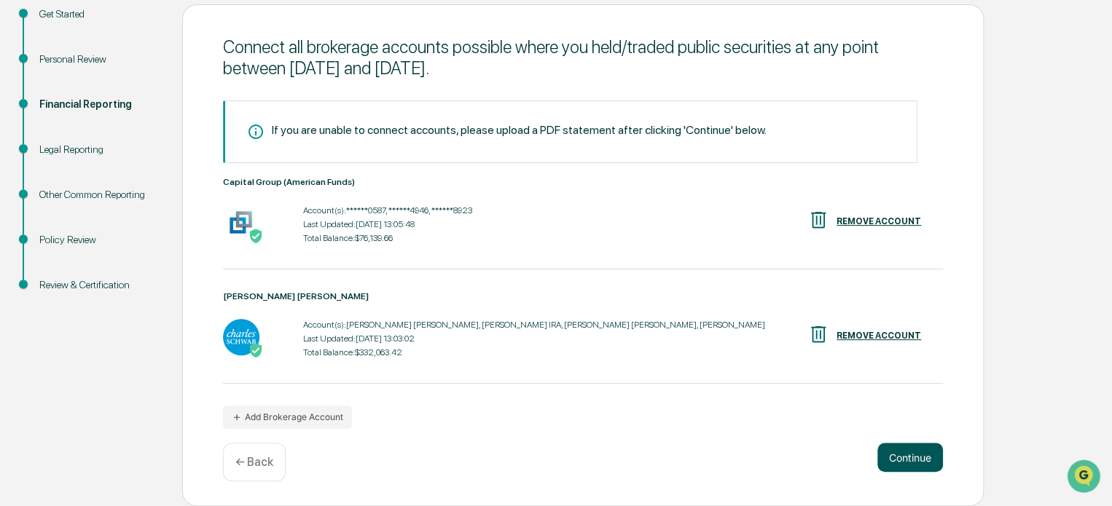
click at [912, 455] on button "Continue" at bounding box center [910, 457] width 66 height 29
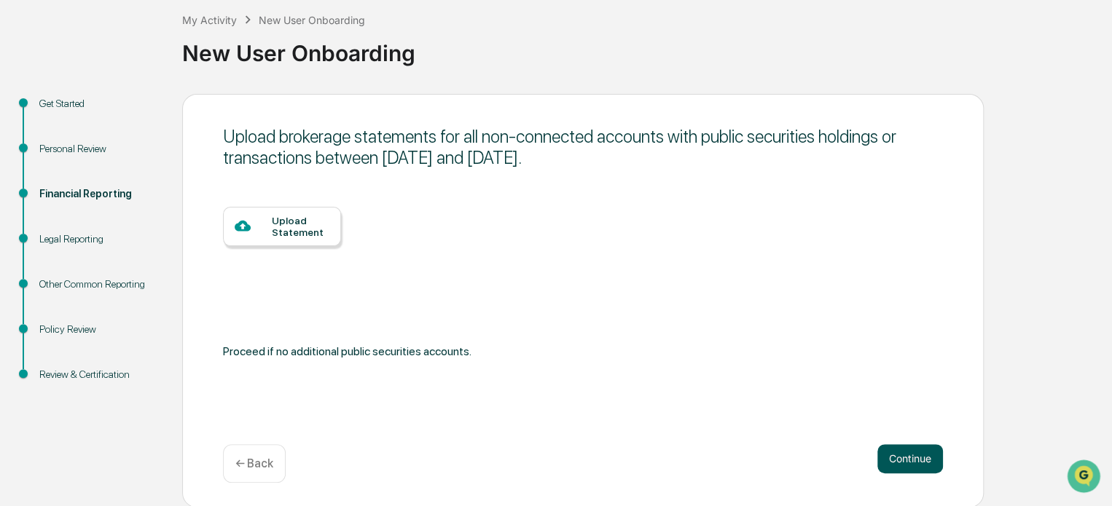
click at [906, 451] on button "Continue" at bounding box center [910, 458] width 66 height 29
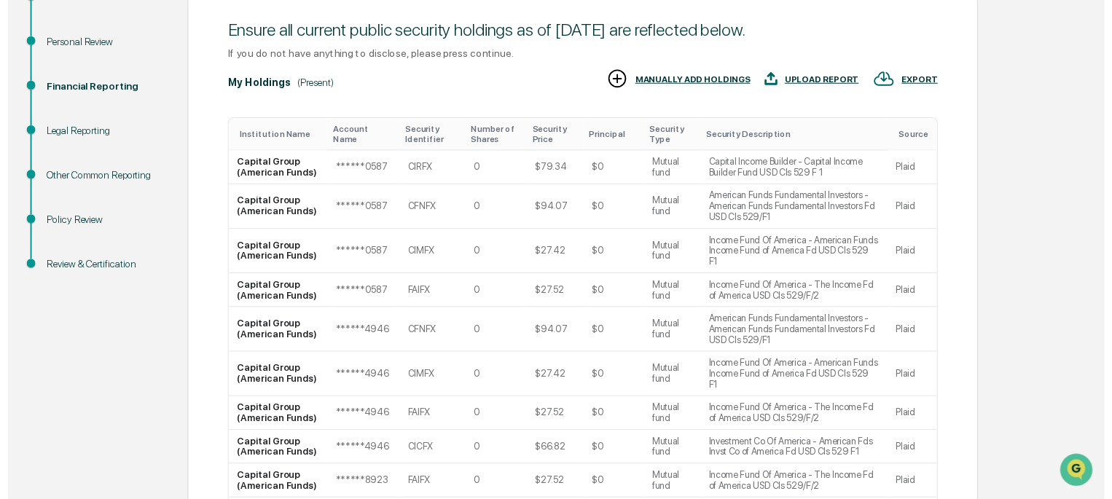
scroll to position [325, 0]
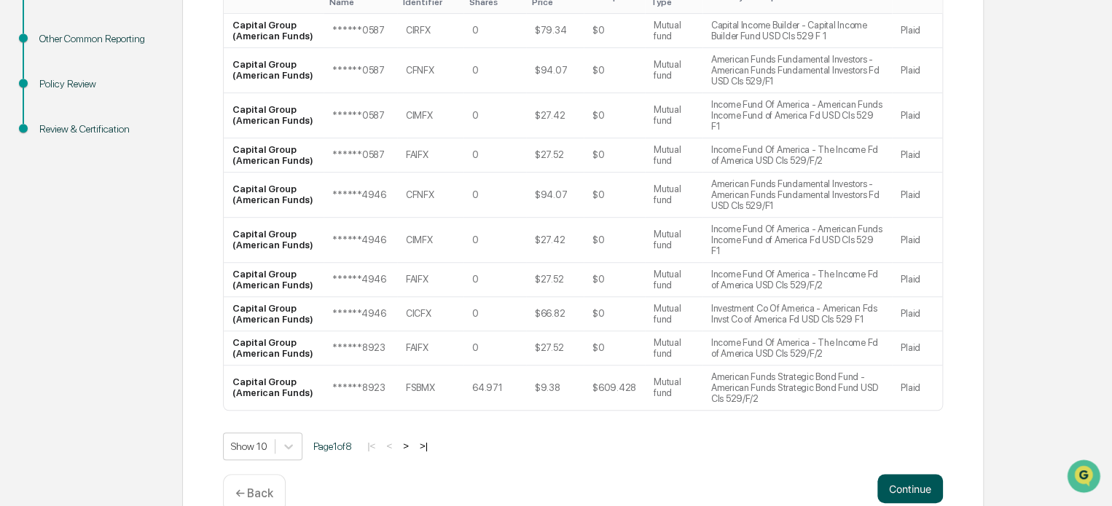
click at [911, 474] on button "Continue" at bounding box center [910, 488] width 66 height 29
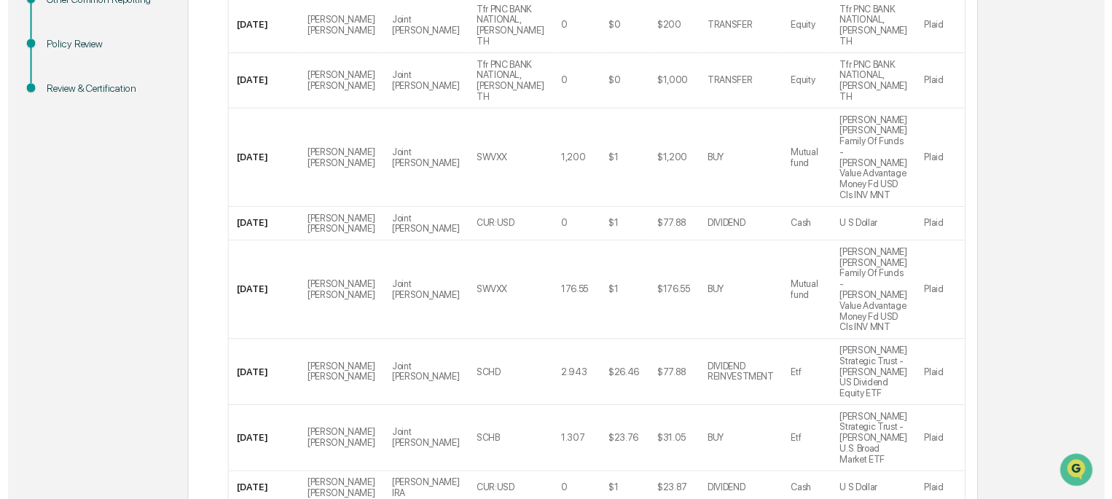
scroll to position [393, 0]
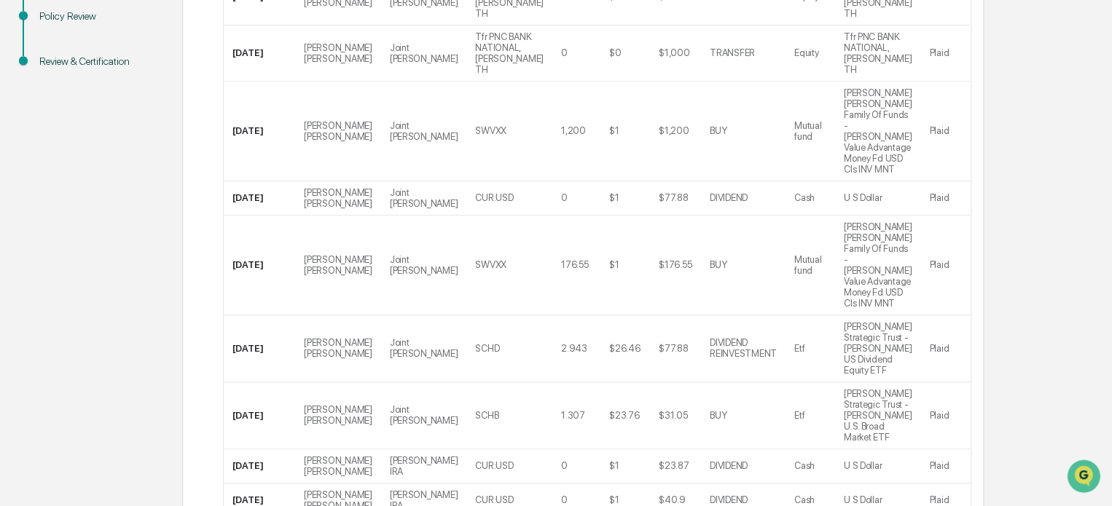
drag, startPoint x: 1114, startPoint y: 254, endPoint x: 39, endPoint y: 33, distance: 1097.7
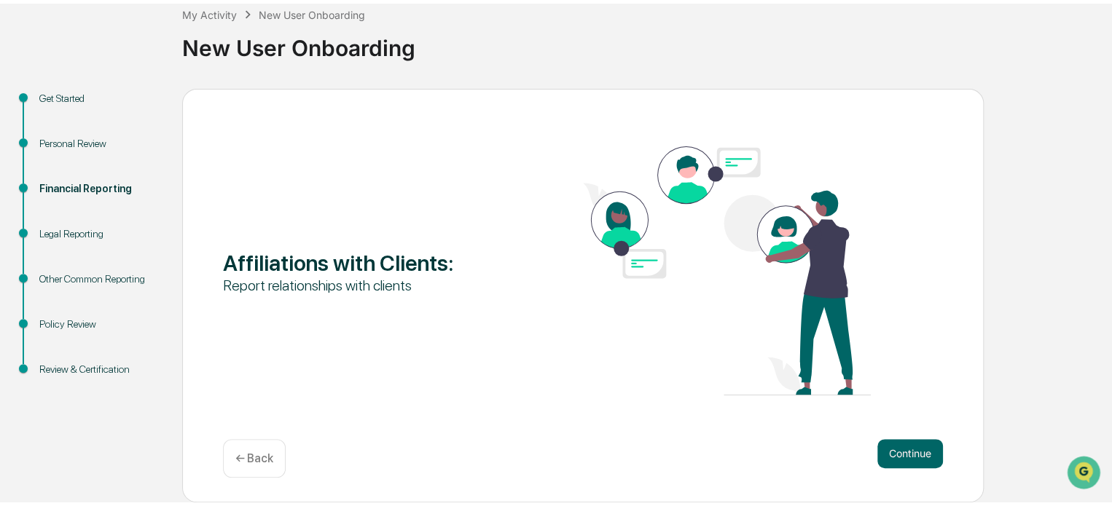
scroll to position [79, 0]
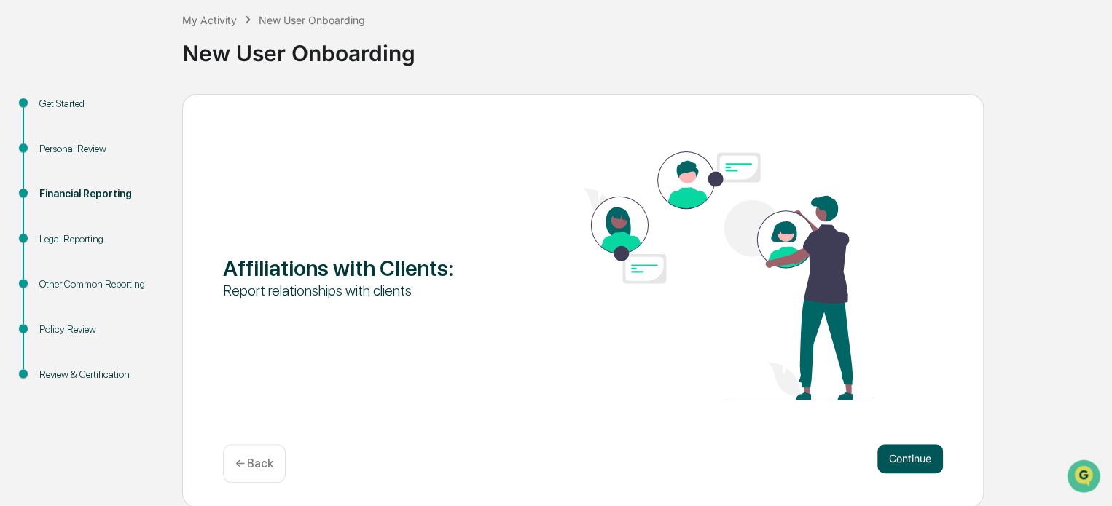
click at [915, 457] on button "Continue" at bounding box center [910, 458] width 66 height 29
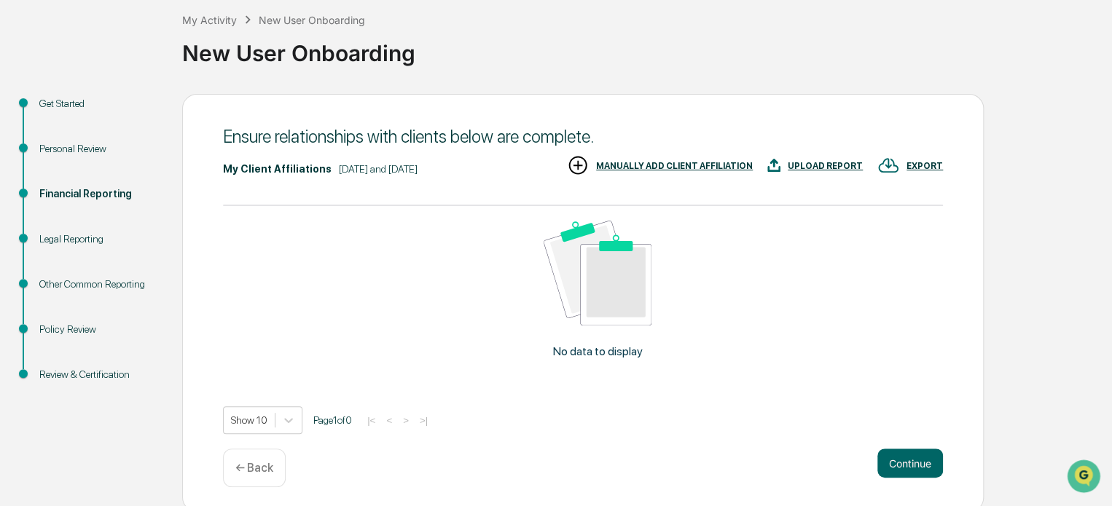
click at [672, 162] on div "MANUALLY ADD CLIENT AFFILIATION" at bounding box center [674, 166] width 157 height 10
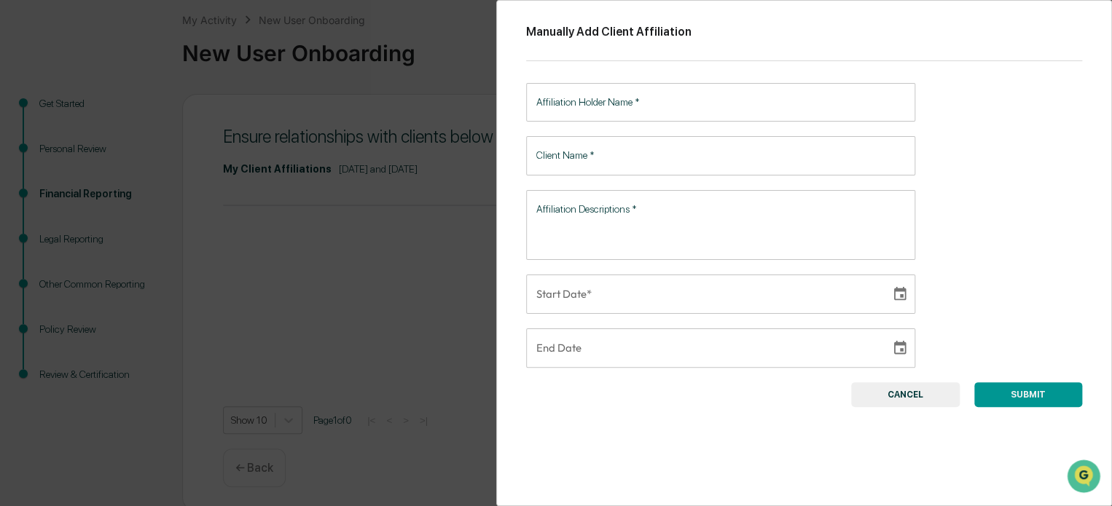
click at [633, 102] on input "Affiliation Holder Name   *" at bounding box center [720, 102] width 389 height 39
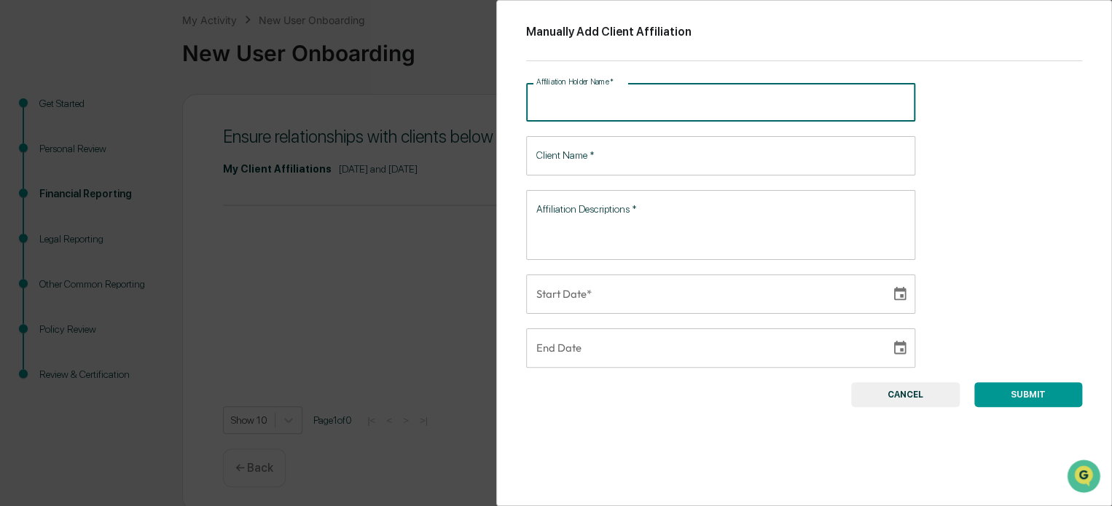
click at [633, 102] on input "Affiliation Holder Name   *" at bounding box center [720, 102] width 389 height 39
click at [518, 163] on div "Manually Add Client Affiliation Affiliation Holder Name   * Affiliation Holder …" at bounding box center [804, 253] width 616 height 506
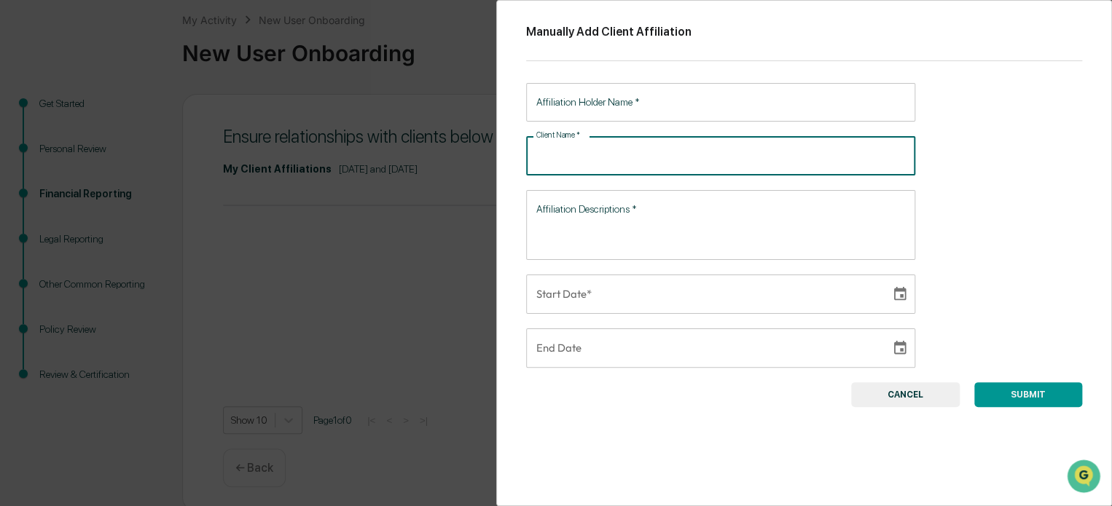
click at [565, 157] on input "Client Name   *" at bounding box center [720, 155] width 389 height 39
type input "**********"
click at [606, 219] on textarea "Affiliation Descriptions   *" at bounding box center [720, 225] width 369 height 46
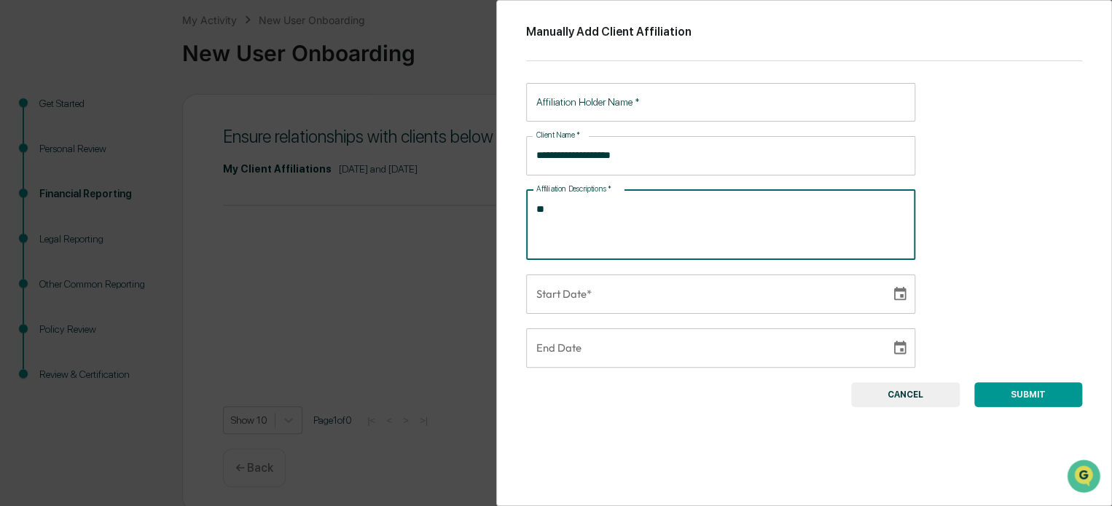
type textarea "*"
type textarea "**********"
click at [613, 104] on input "Affiliation Holder Name   *" at bounding box center [720, 102] width 389 height 39
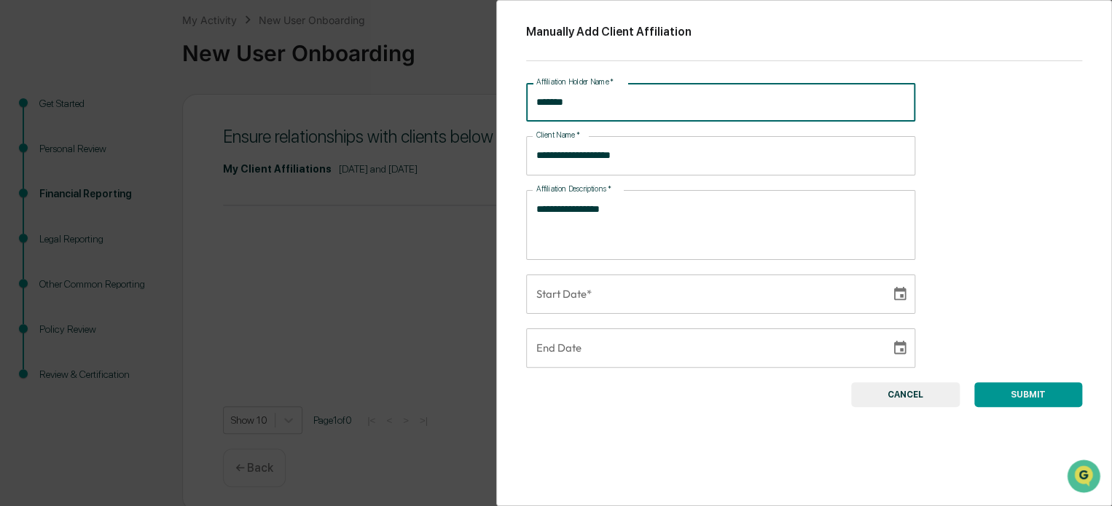
click at [539, 101] on input "*******" at bounding box center [720, 102] width 389 height 39
type input "**********"
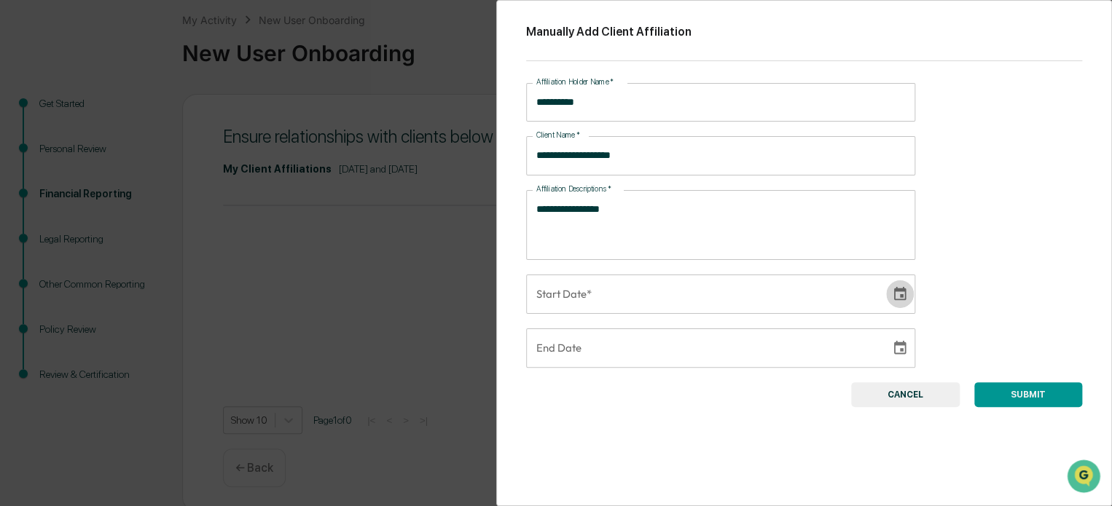
click at [894, 298] on icon "Choose date" at bounding box center [900, 293] width 12 height 14
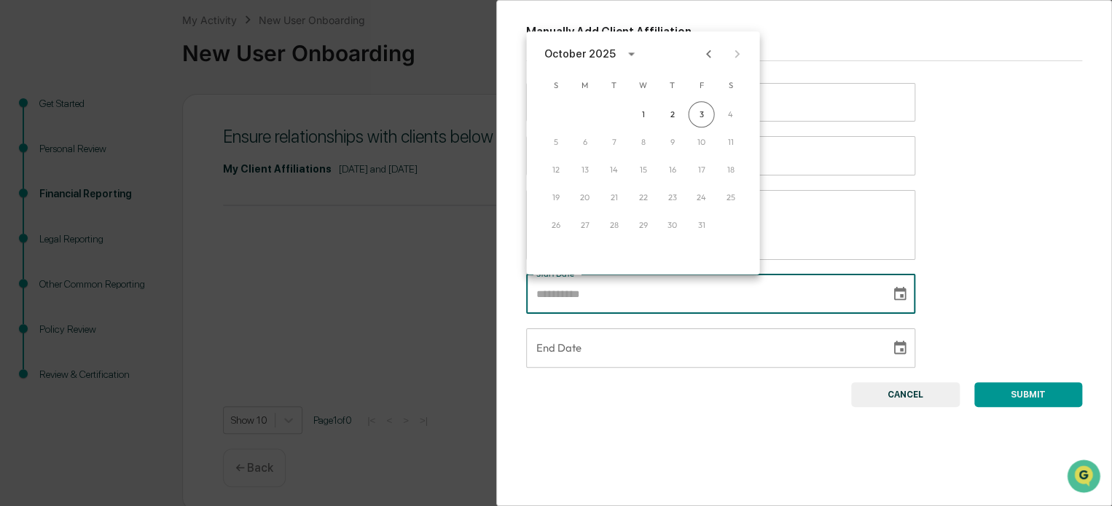
click at [623, 55] on icon "calendar view is open, switch to year view" at bounding box center [631, 54] width 16 height 16
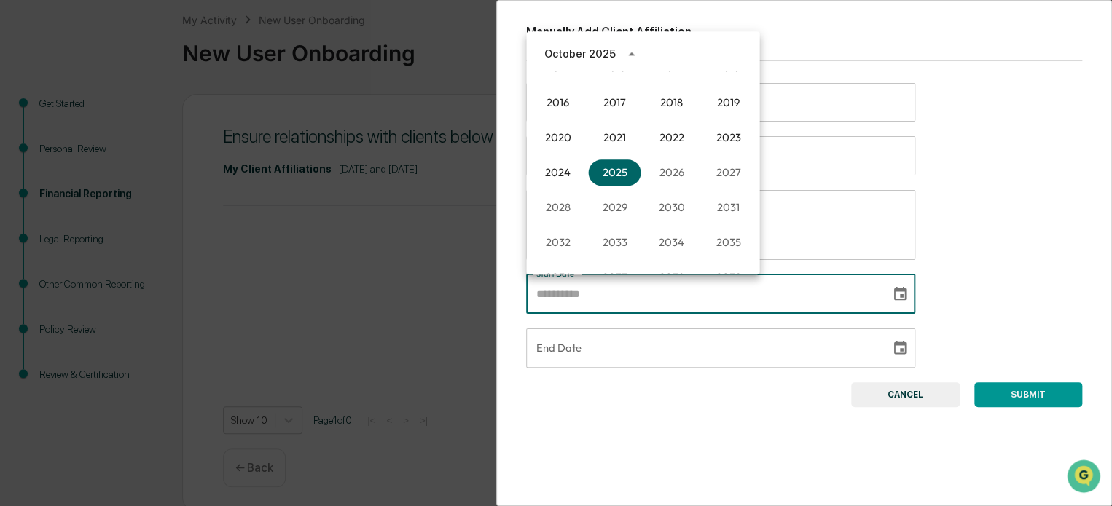
scroll to position [919, 0]
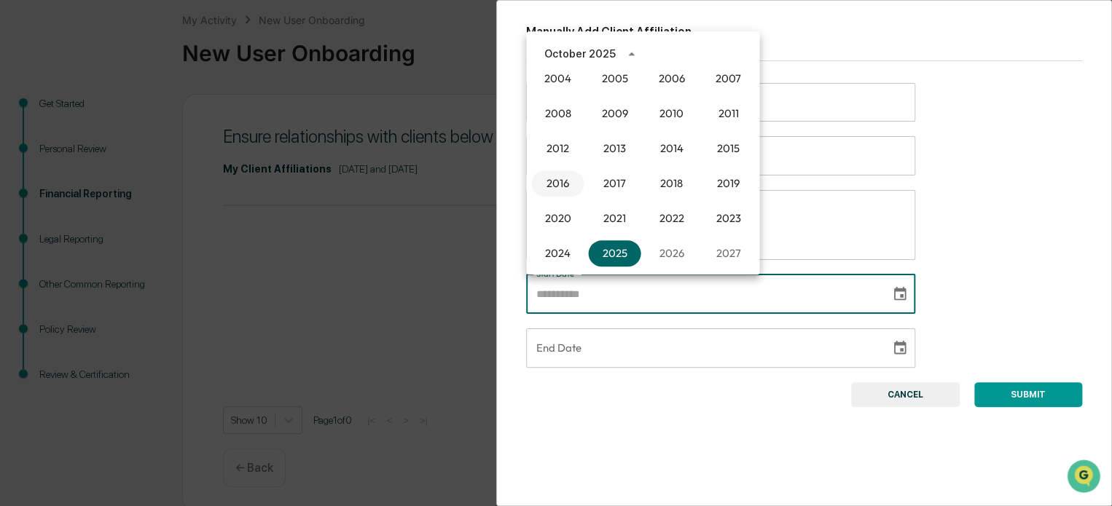
click at [554, 174] on button "2016" at bounding box center [557, 183] width 52 height 26
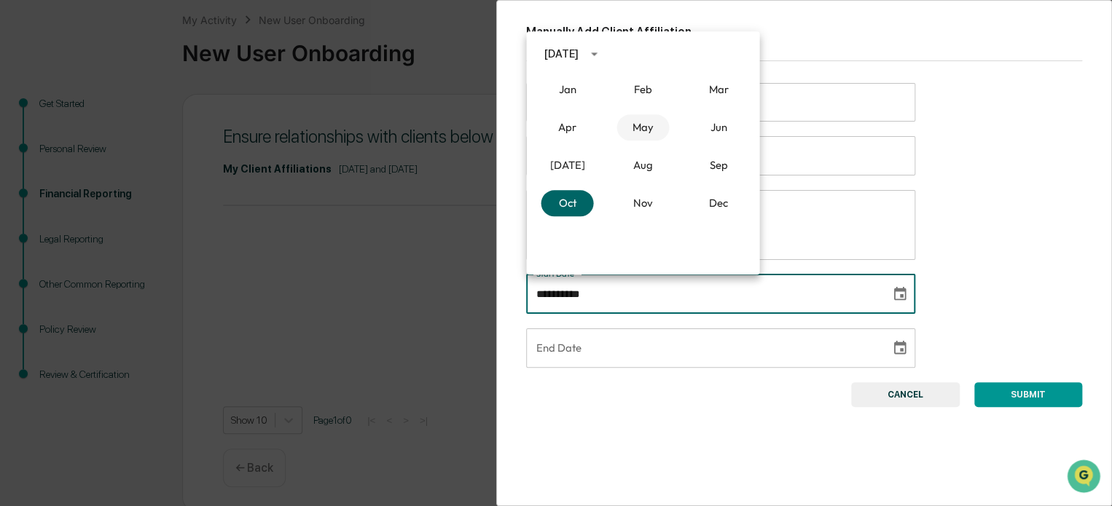
click at [641, 136] on button "May" at bounding box center [642, 127] width 52 height 26
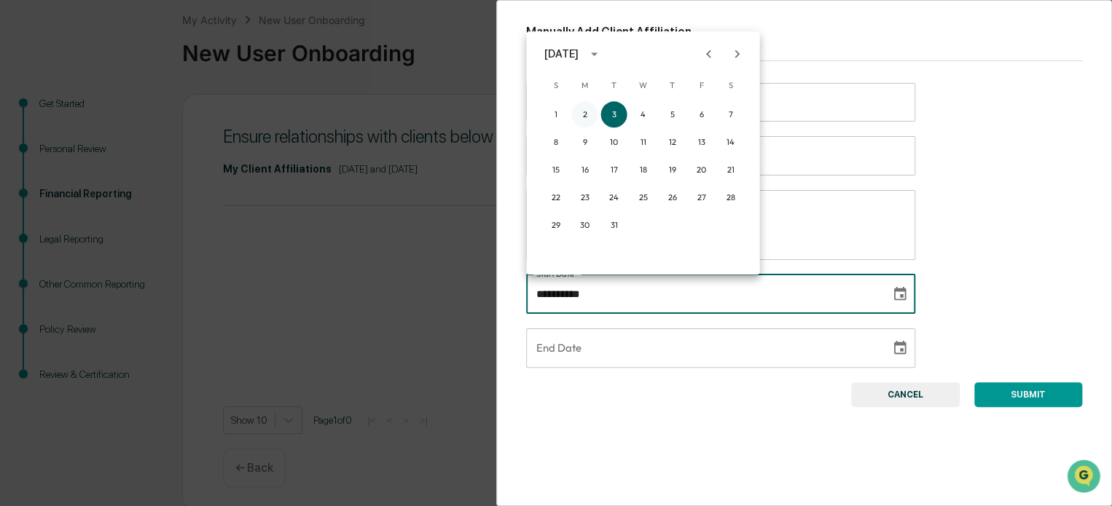
click at [578, 114] on button "2" at bounding box center [584, 114] width 26 height 26
type input "**********"
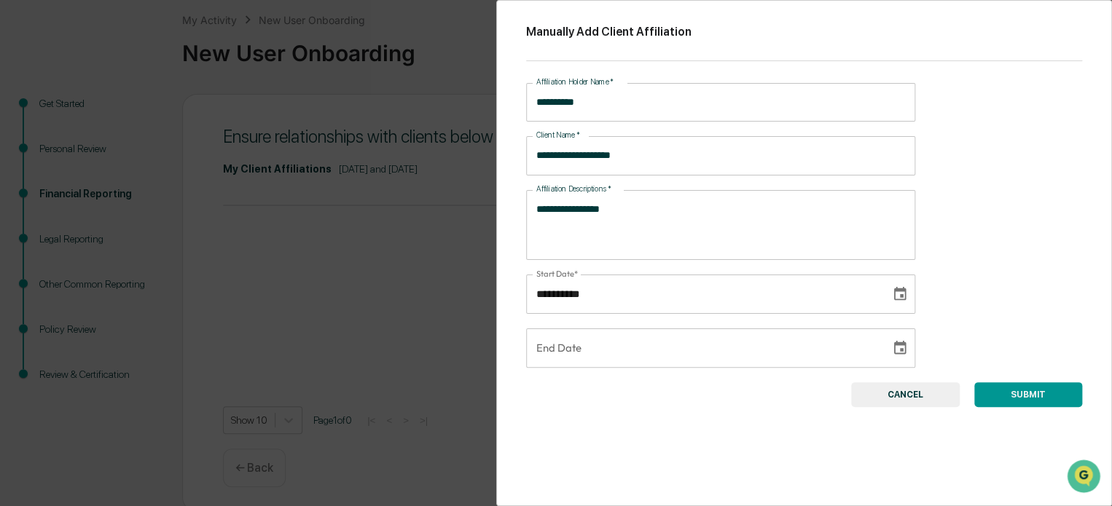
click at [1011, 393] on button "SUBMIT" at bounding box center [1028, 394] width 108 height 25
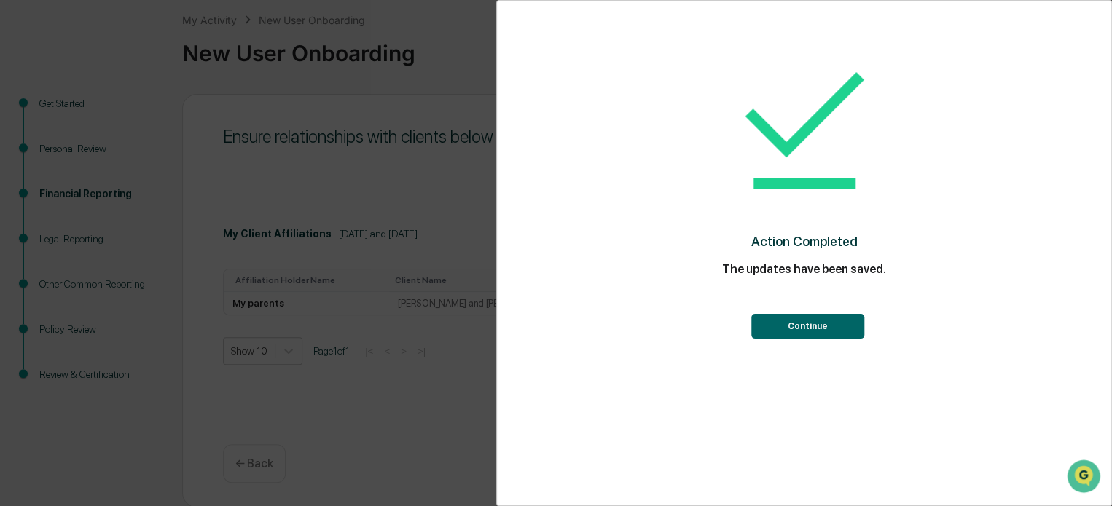
click at [789, 309] on div "Continue" at bounding box center [804, 312] width 556 height 52
click at [781, 322] on button "Continue" at bounding box center [807, 326] width 113 height 25
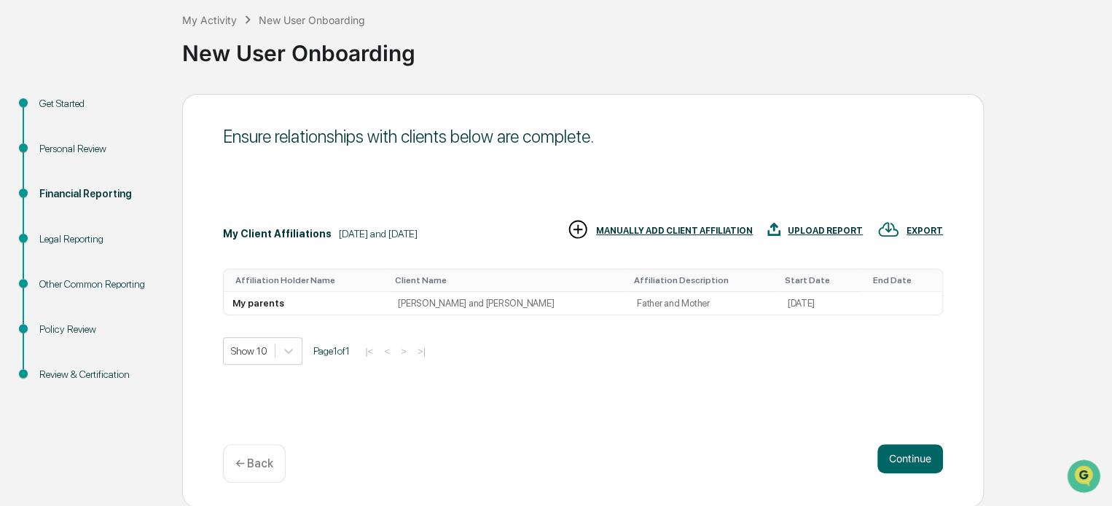
click at [687, 230] on div "MANUALLY ADD CLIENT AFFILIATION" at bounding box center [674, 231] width 157 height 10
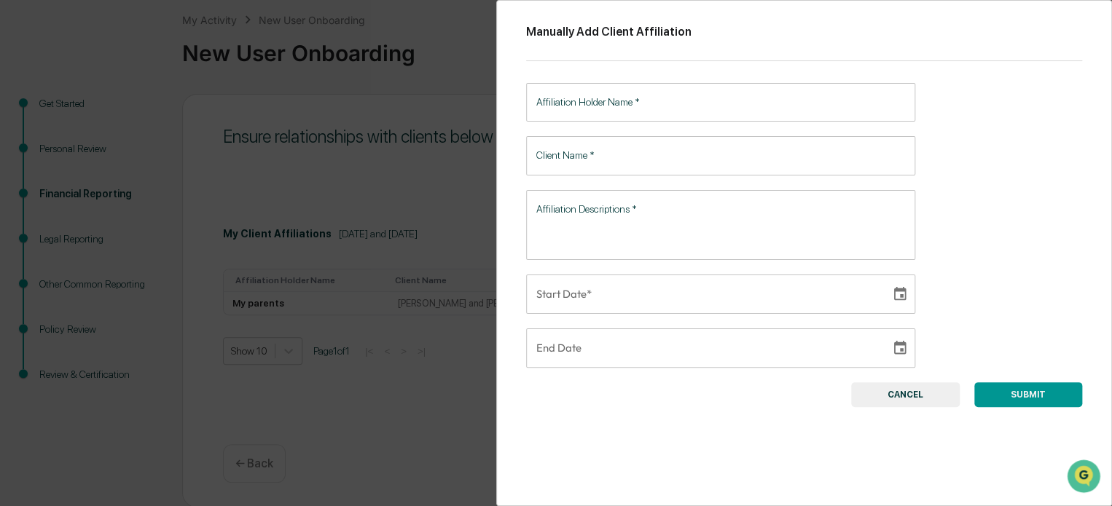
click at [616, 105] on input "Affiliation Holder Name   *" at bounding box center [720, 102] width 389 height 39
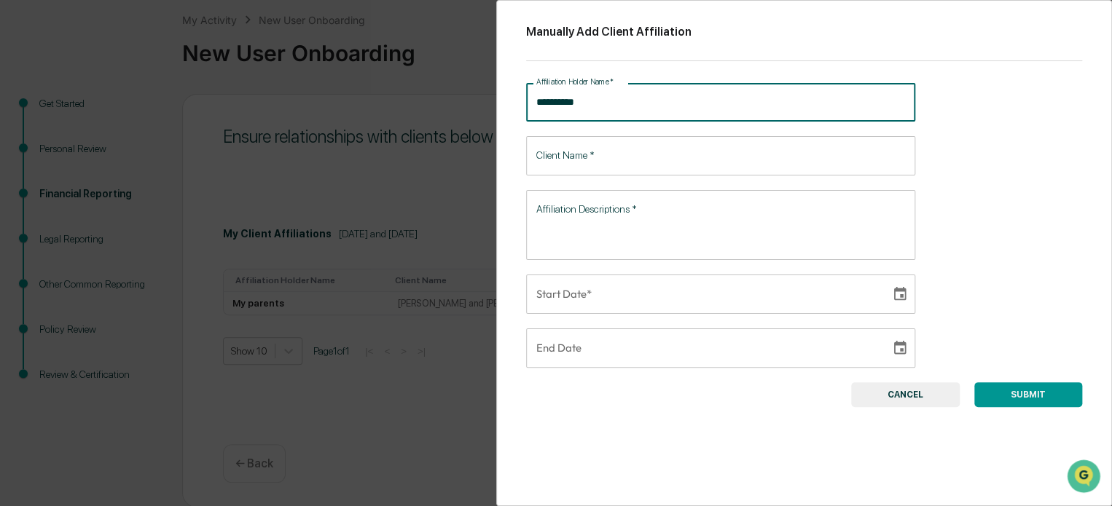
type input "**********"
click at [586, 165] on input "Client Name   *" at bounding box center [720, 155] width 389 height 39
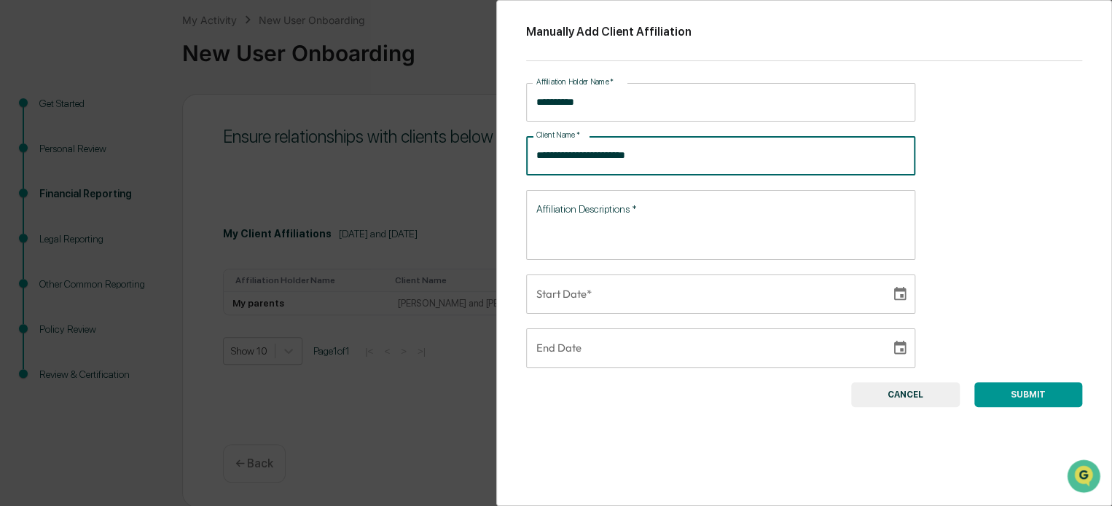
type input "**********"
click at [600, 114] on input "**********" at bounding box center [720, 102] width 389 height 39
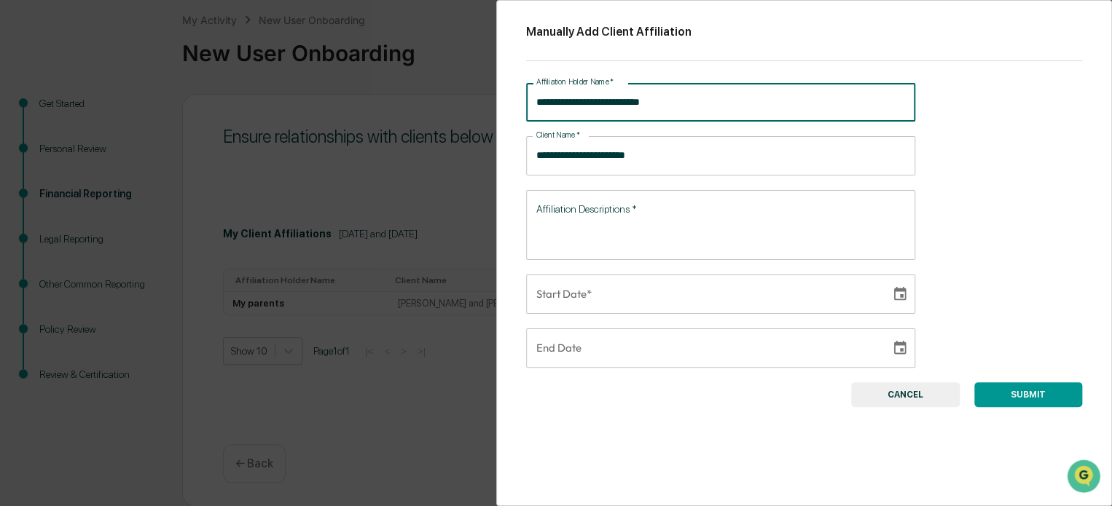
drag, startPoint x: 674, startPoint y: 98, endPoint x: 498, endPoint y: 97, distance: 175.6
click at [498, 97] on div "**********" at bounding box center [804, 253] width 616 height 506
type input "******"
click at [594, 209] on textarea "Affiliation Descriptions   *" at bounding box center [720, 225] width 369 height 46
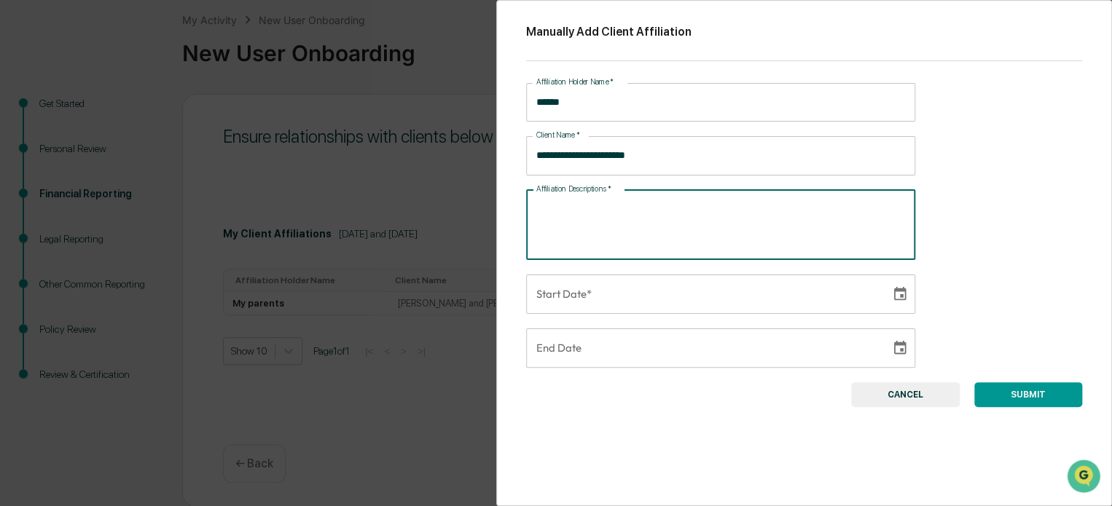
type textarea "*"
type textarea "**********"
type input "**********"
click at [744, 294] on input "**********" at bounding box center [703, 294] width 354 height 39
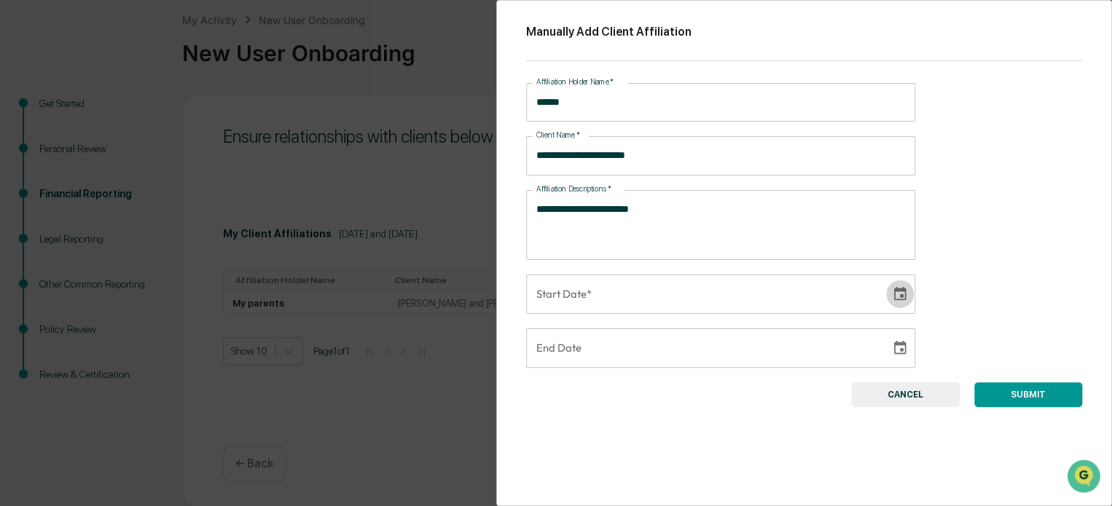
click at [898, 293] on icon "Choose date" at bounding box center [900, 294] width 16 height 16
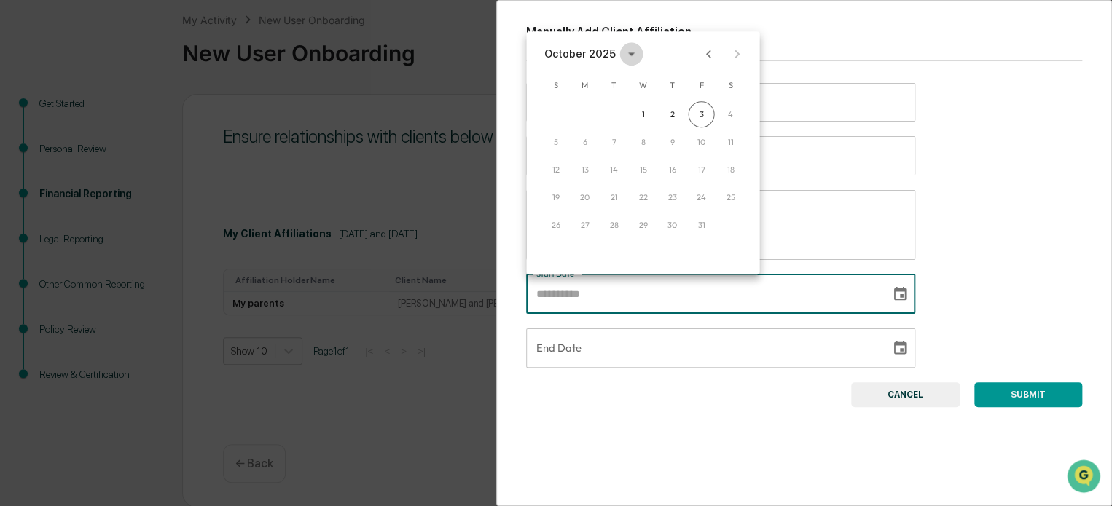
click at [623, 57] on icon "calendar view is open, switch to year view" at bounding box center [631, 54] width 16 height 16
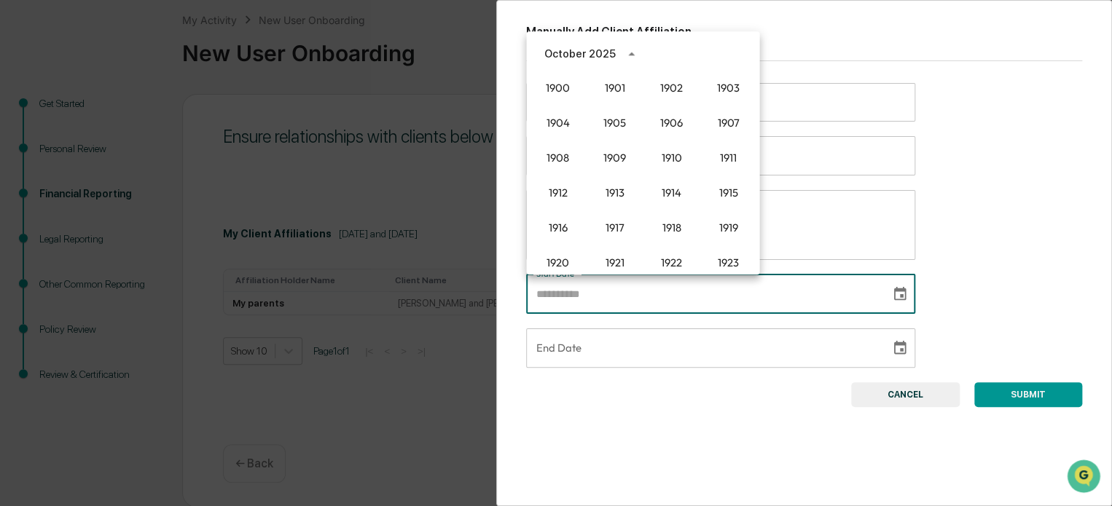
scroll to position [999, 0]
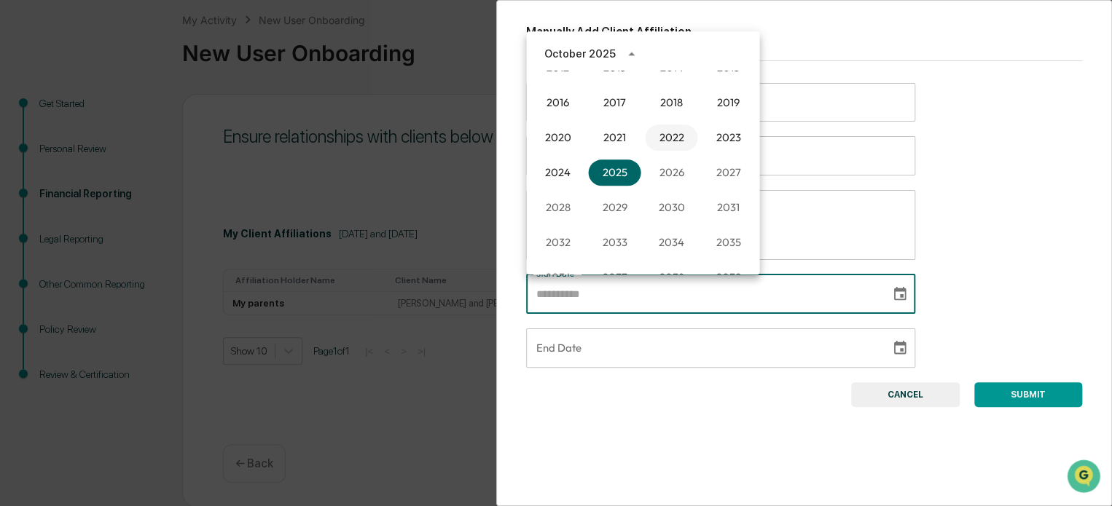
click at [661, 135] on button "2022" at bounding box center [671, 138] width 52 height 26
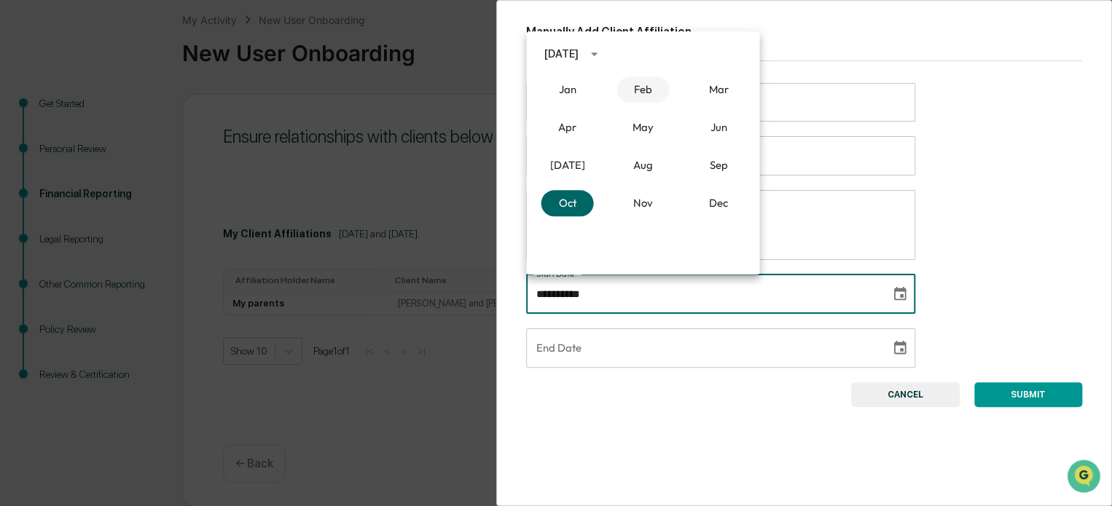
click at [653, 91] on button "Feb" at bounding box center [642, 89] width 52 height 26
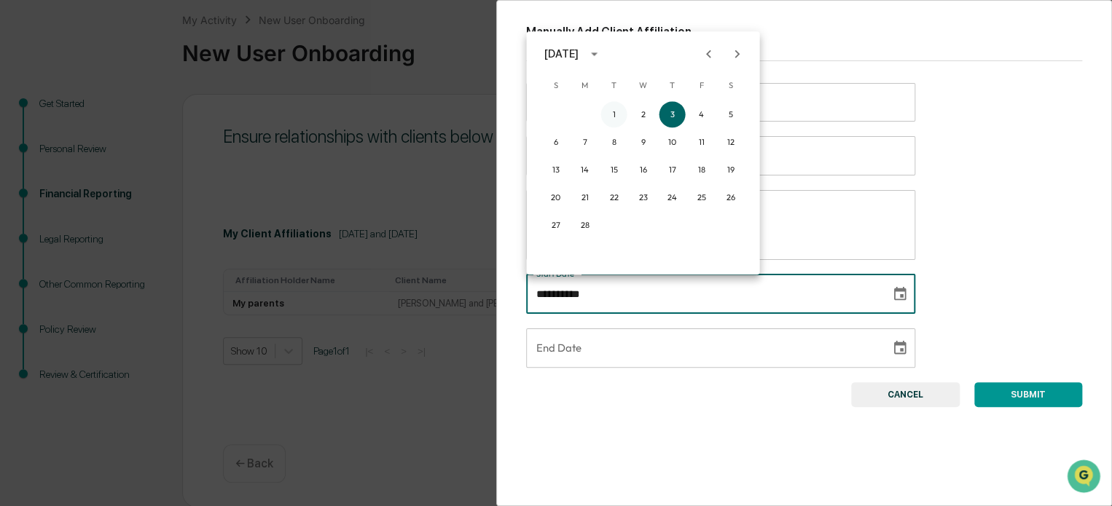
click at [606, 113] on button "1" at bounding box center [613, 114] width 26 height 26
type input "**********"
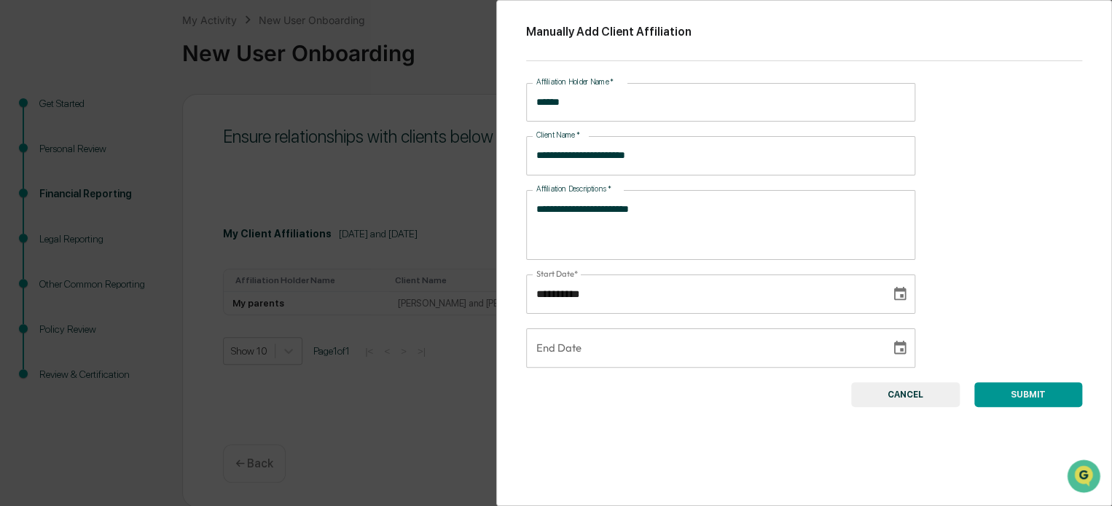
click at [1007, 393] on button "SUBMIT" at bounding box center [1028, 394] width 108 height 25
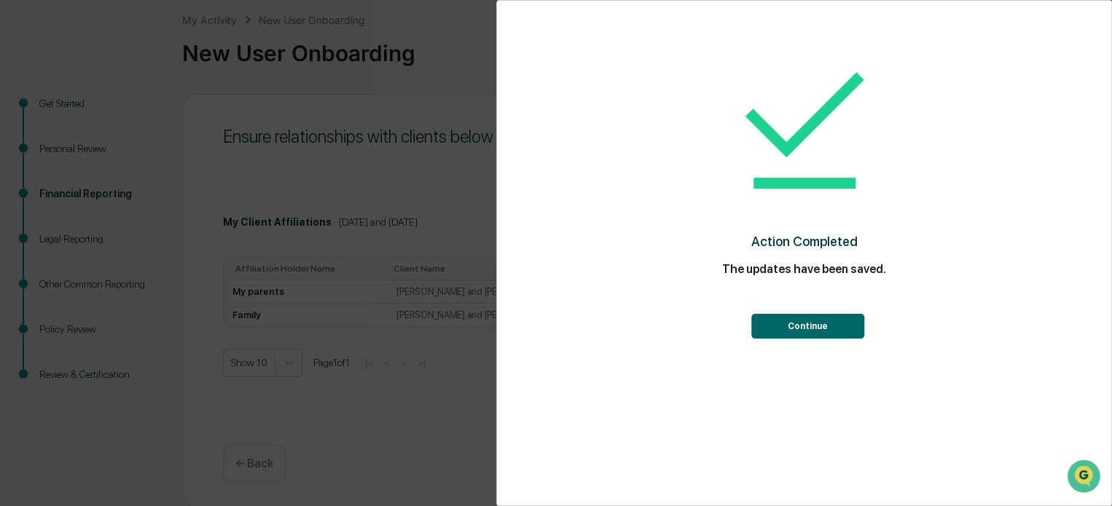
click at [807, 323] on button "Continue" at bounding box center [807, 326] width 113 height 25
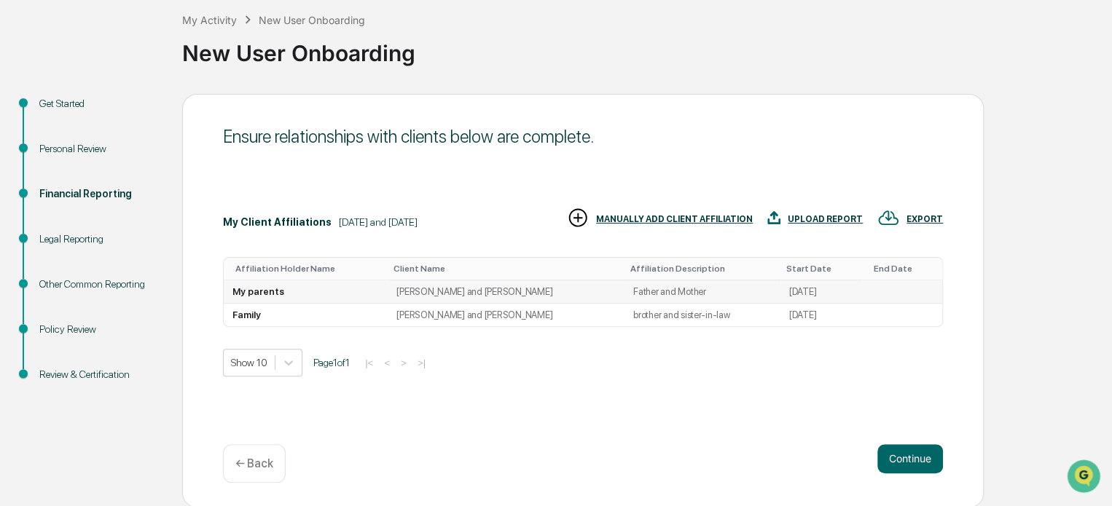
click at [624, 285] on td "Father and Mother" at bounding box center [702, 291] width 156 height 23
click at [388, 297] on td "My parents" at bounding box center [306, 291] width 164 height 23
click at [412, 287] on td "[PERSON_NAME] and [PERSON_NAME]" at bounding box center [506, 291] width 237 height 23
click at [307, 293] on td "My parents" at bounding box center [306, 291] width 164 height 23
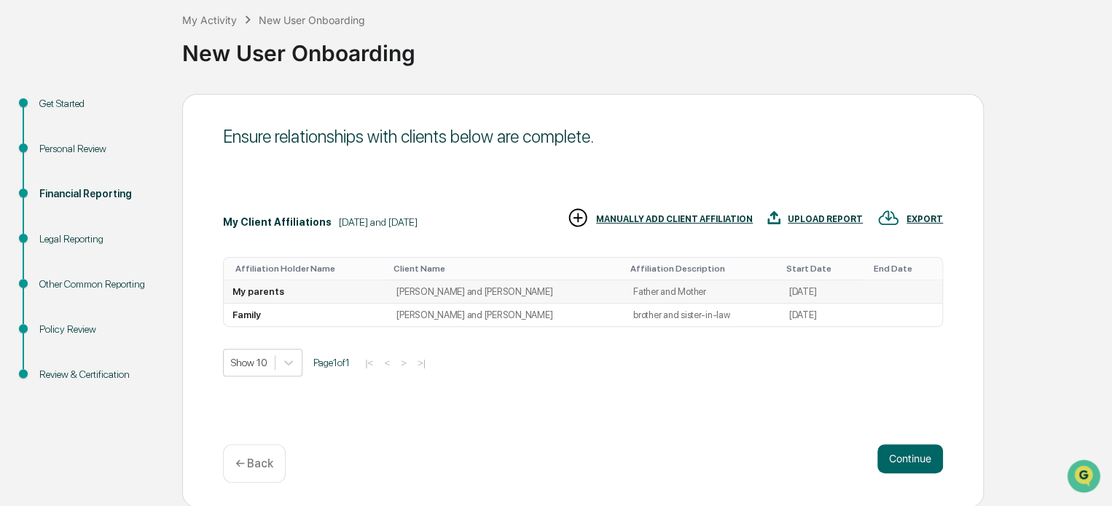
click at [793, 291] on td "[DATE]" at bounding box center [821, 291] width 82 height 23
click at [667, 216] on div "MANUALLY ADD CLIENT AFFILIATION" at bounding box center [674, 219] width 157 height 10
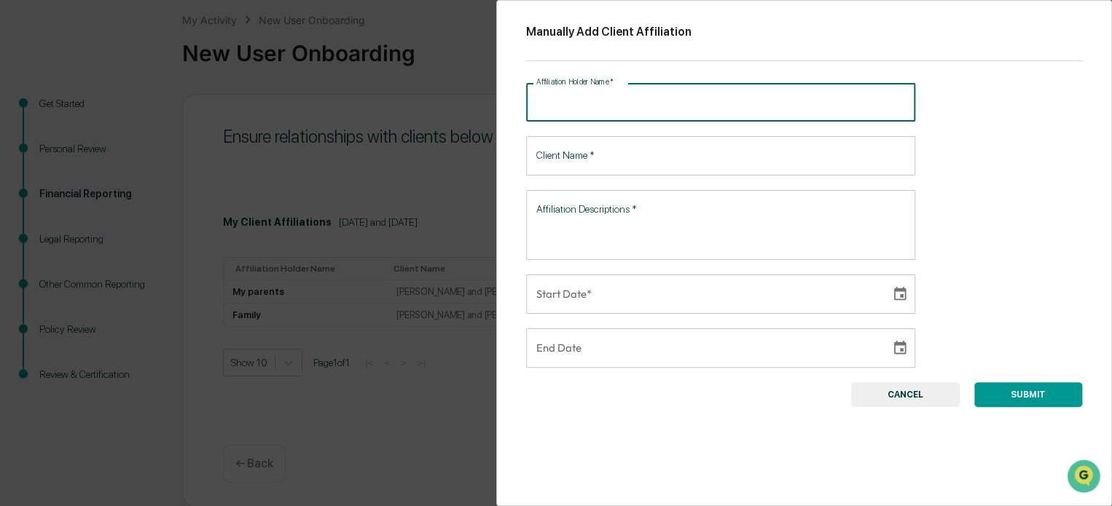
click at [577, 111] on input "Affiliation Holder Name   *" at bounding box center [720, 102] width 389 height 39
type input "******"
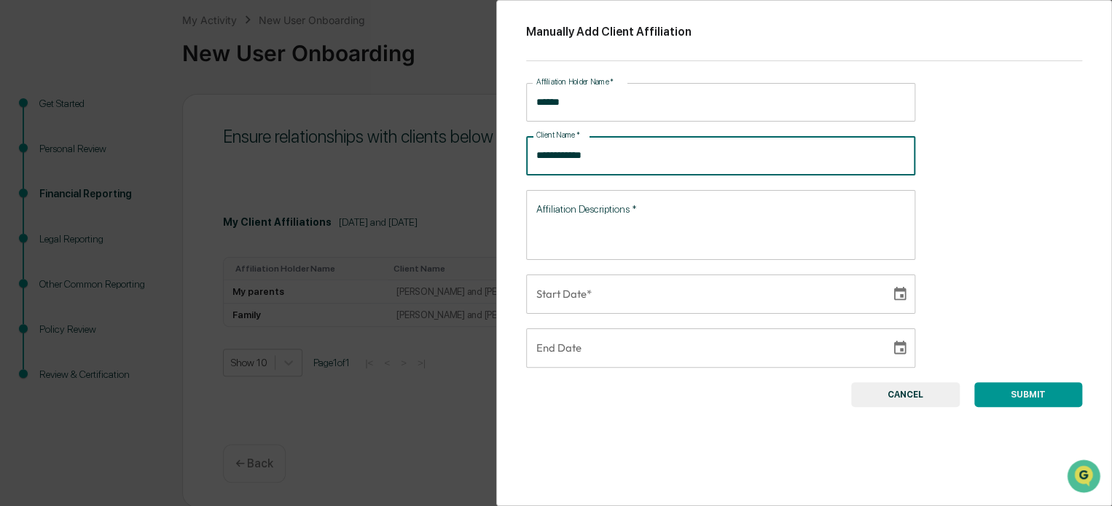
type input "**********"
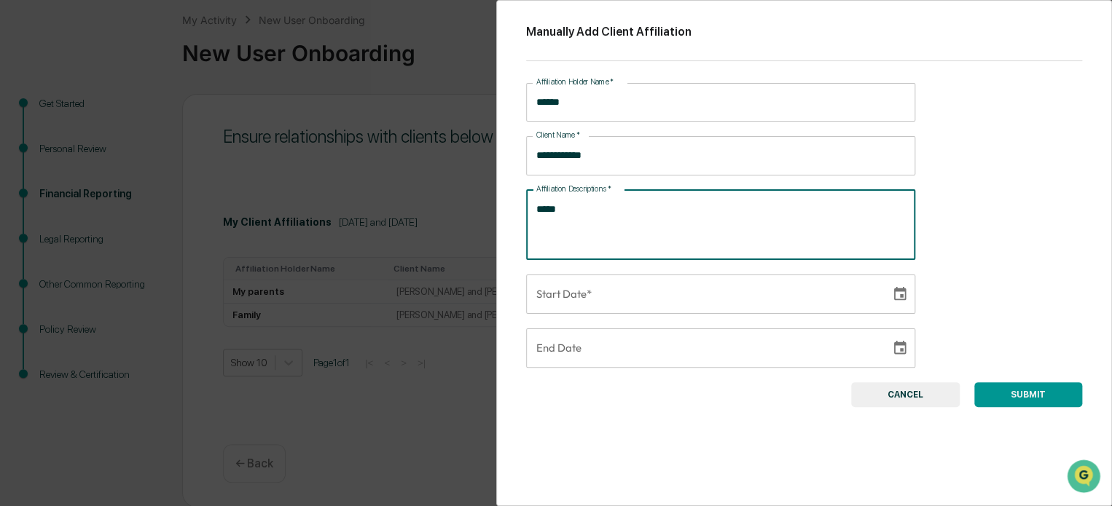
type textarea "*****"
type input "**********"
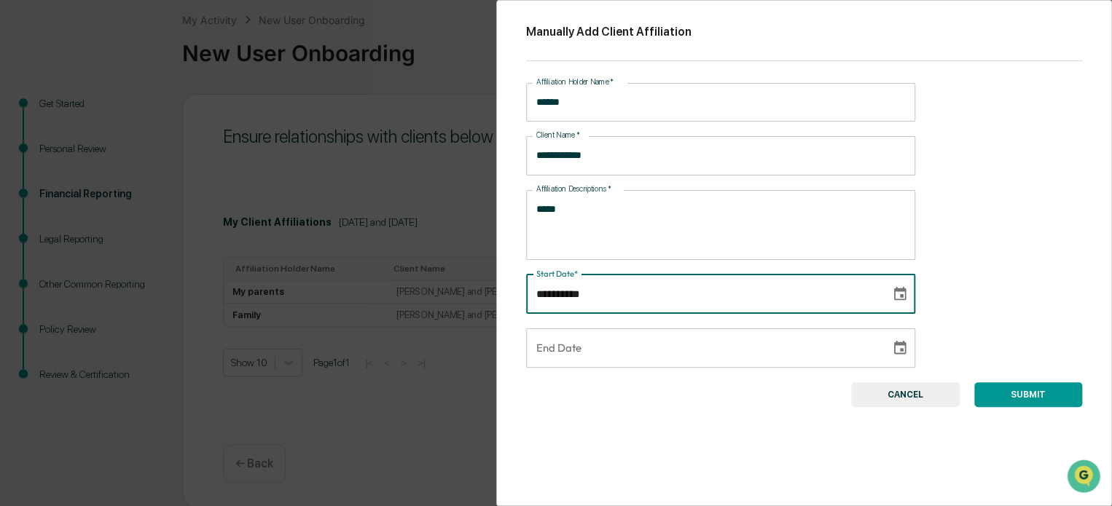
click at [629, 308] on input "**********" at bounding box center [703, 294] width 354 height 39
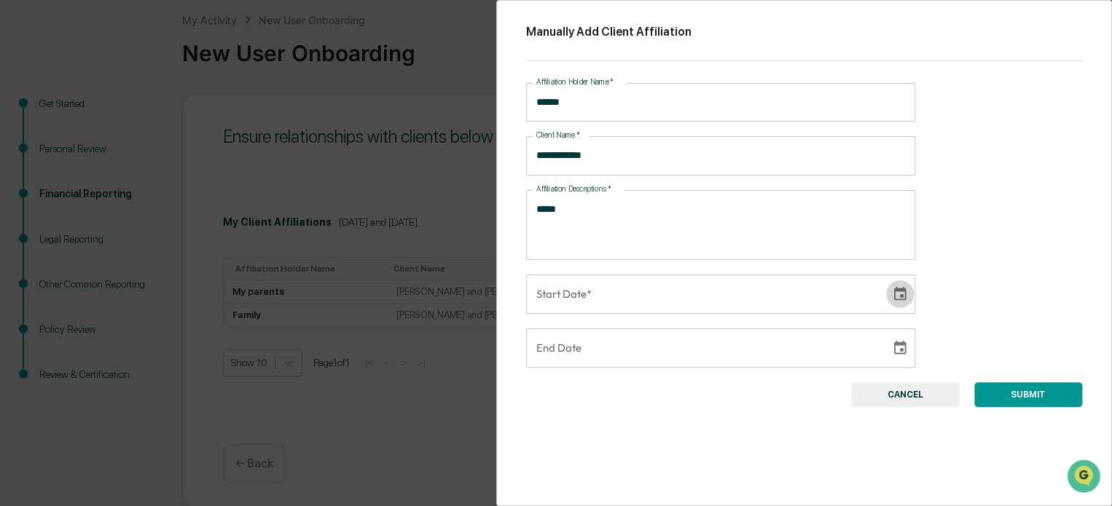
click at [894, 296] on icon "Choose date" at bounding box center [900, 293] width 12 height 14
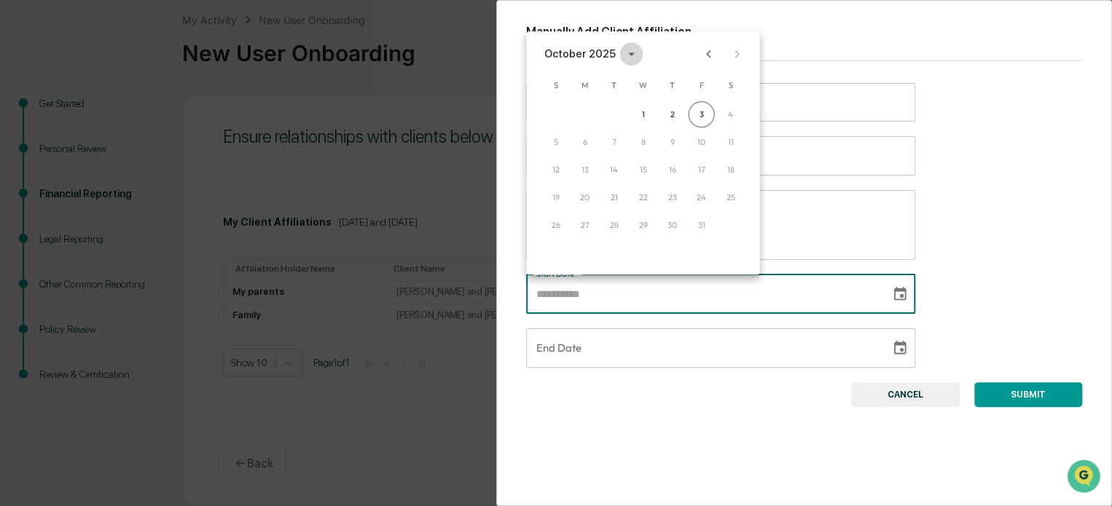
click at [628, 54] on icon "calendar view is open, switch to year view" at bounding box center [631, 54] width 16 height 16
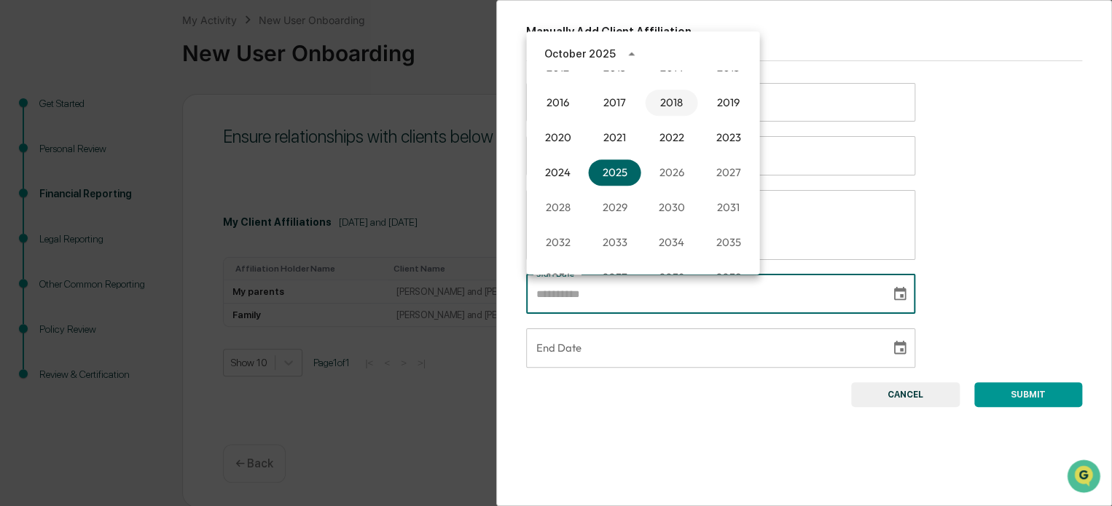
click at [681, 107] on button "2018" at bounding box center [671, 103] width 52 height 26
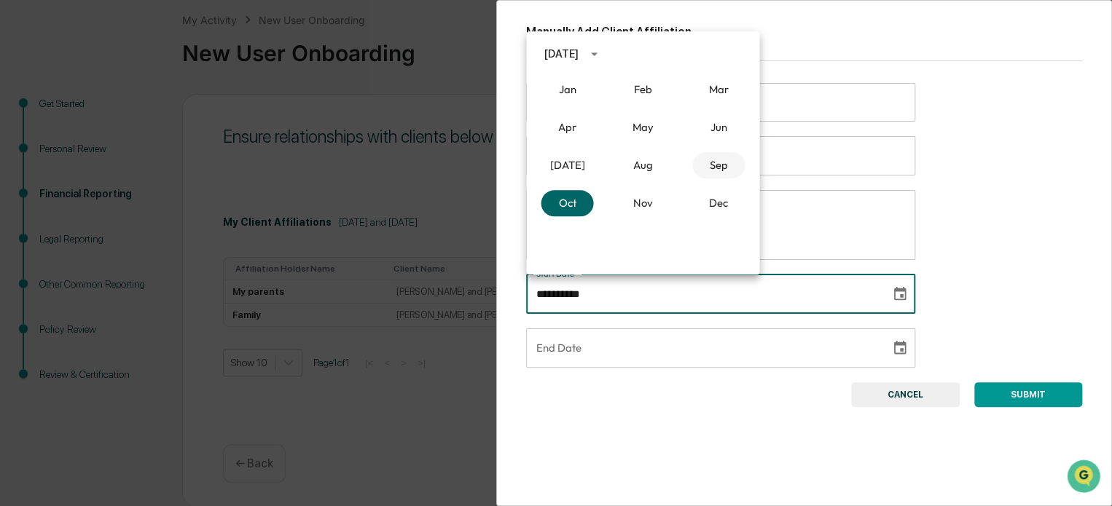
click at [707, 171] on button "Sep" at bounding box center [718, 165] width 52 height 26
type input "**********"
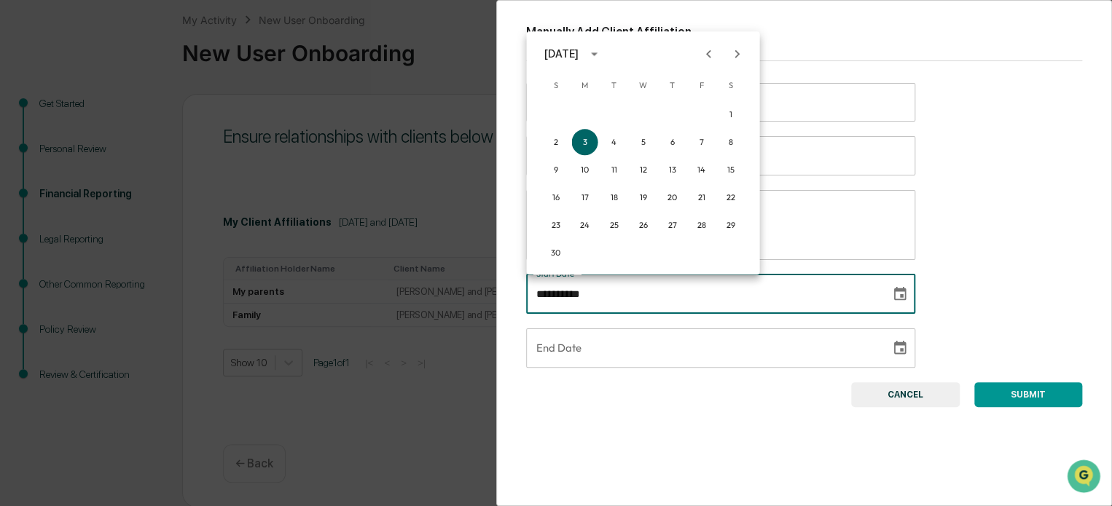
click at [991, 398] on button "SUBMIT" at bounding box center [1028, 394] width 108 height 25
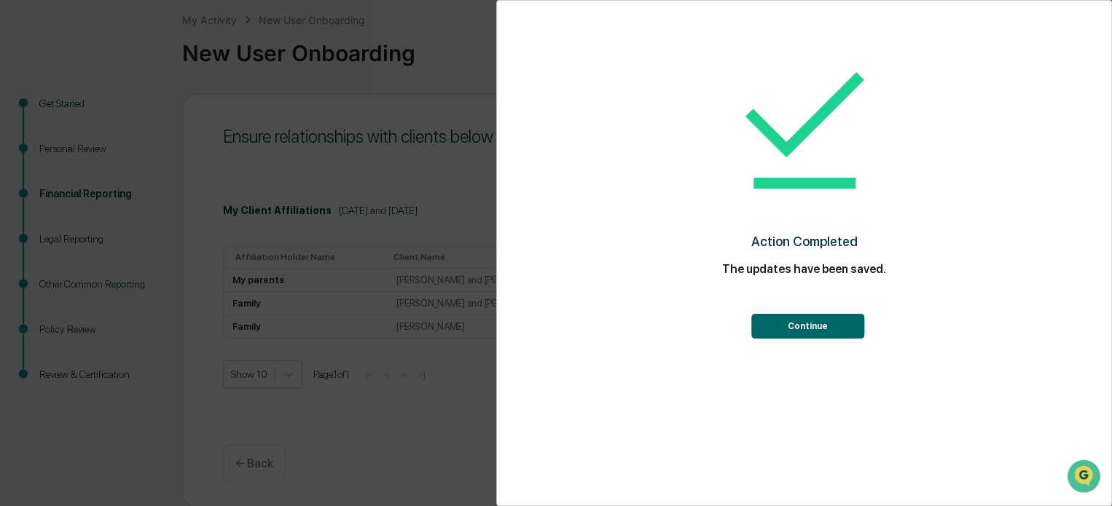
click at [832, 327] on button "Continue" at bounding box center [807, 326] width 113 height 25
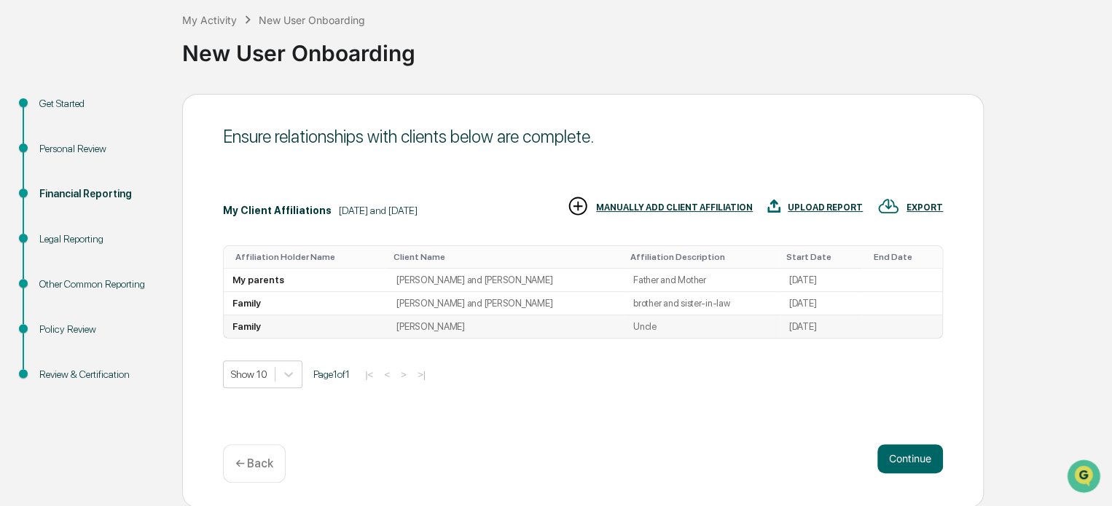
click at [640, 326] on td "Uncle" at bounding box center [702, 326] width 156 height 23
click at [554, 279] on td "[PERSON_NAME] and [PERSON_NAME]" at bounding box center [506, 280] width 237 height 23
click at [696, 206] on div "MANUALLY ADD CLIENT AFFILIATION" at bounding box center [674, 208] width 157 height 10
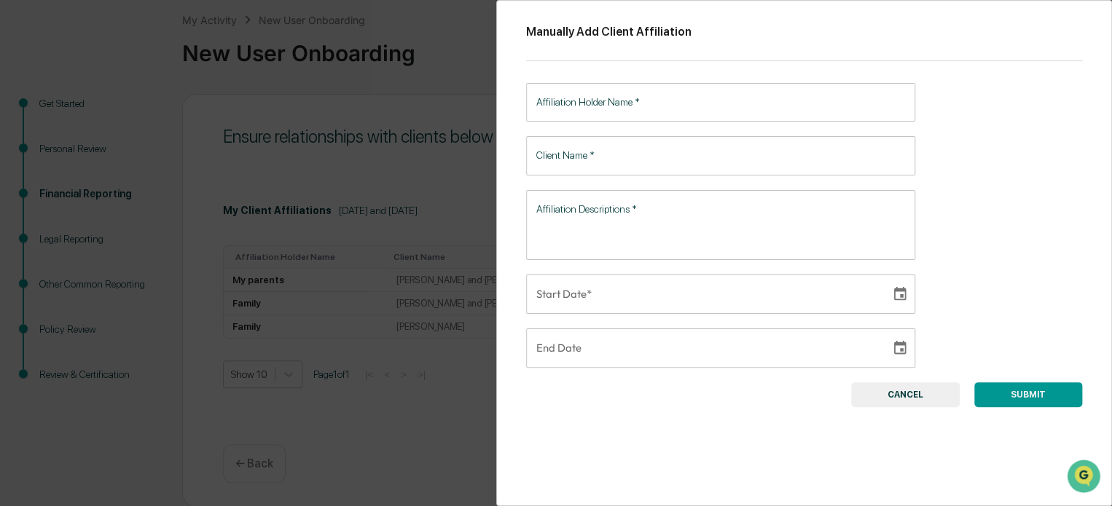
click at [669, 107] on input "Affiliation Holder Name   *" at bounding box center [720, 102] width 389 height 39
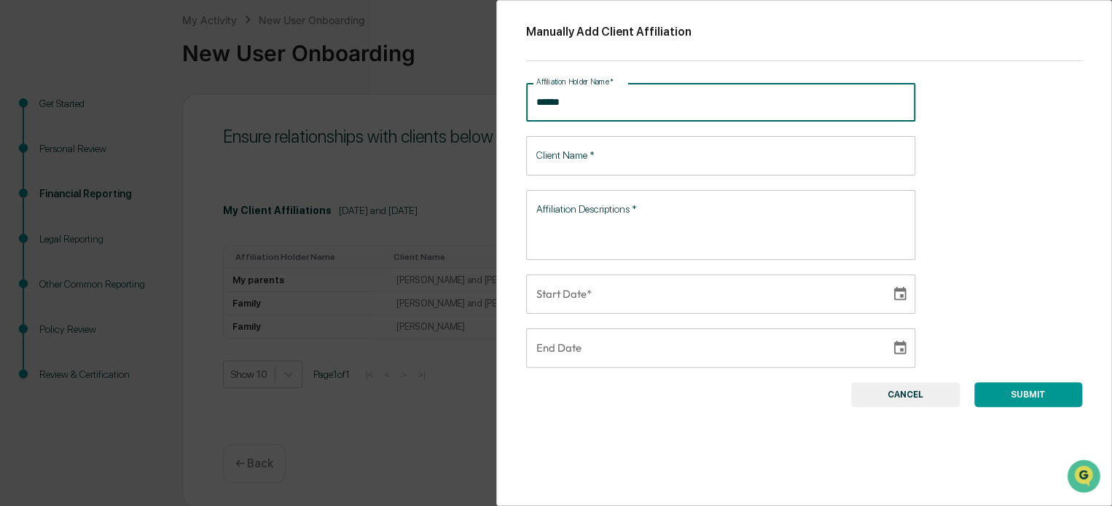
type input "******"
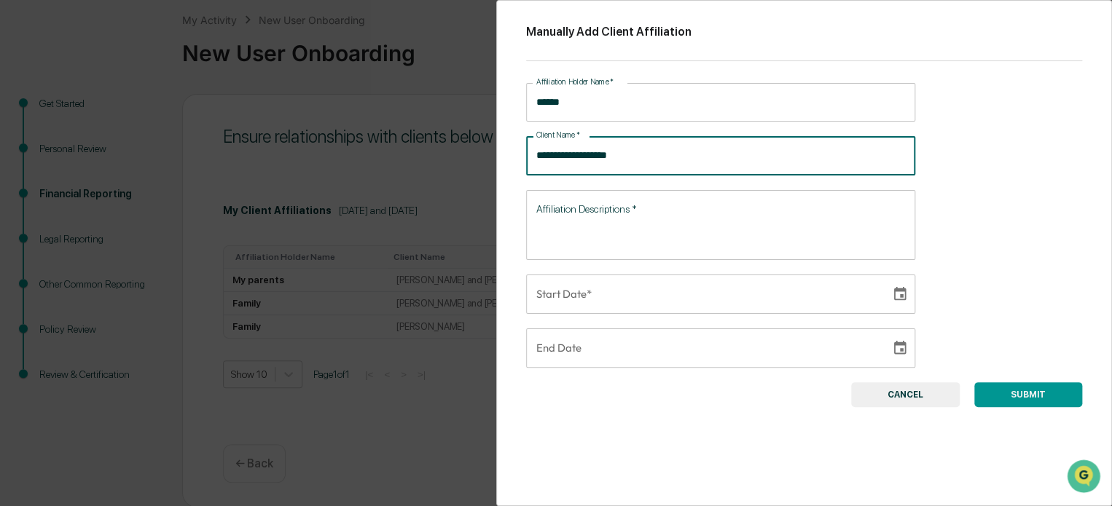
type input "**********"
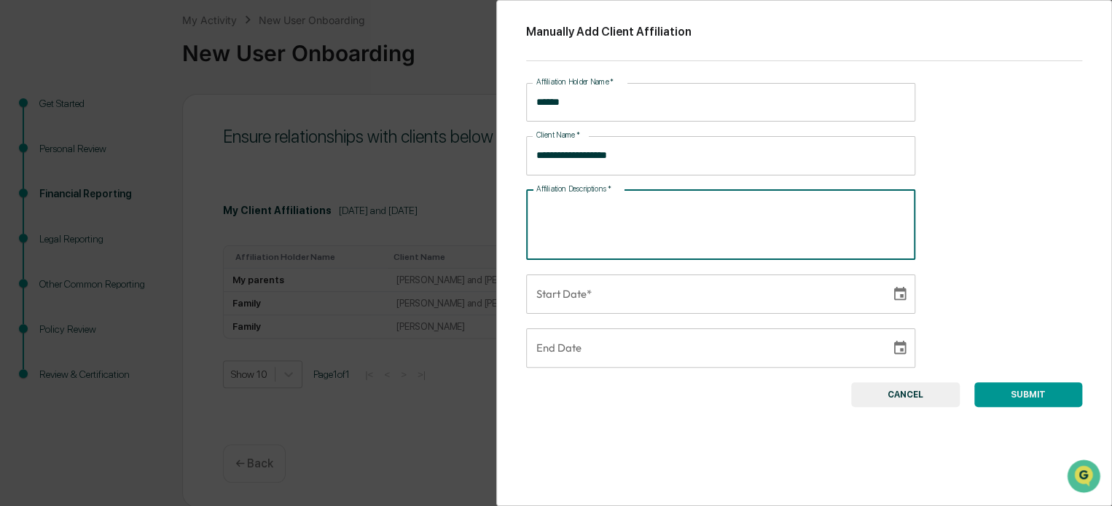
type textarea "*"
type textarea "**********"
type input "**********"
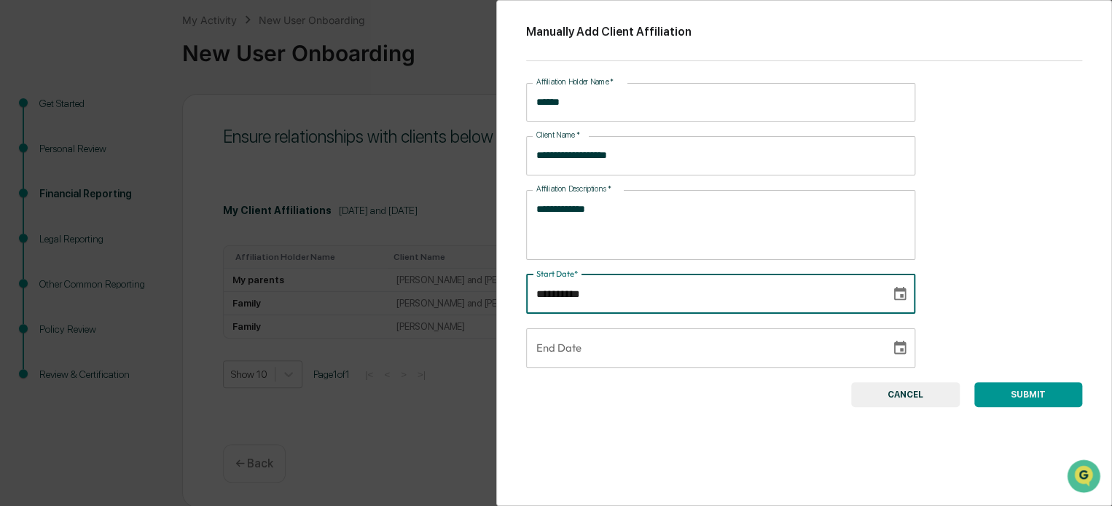
click at [612, 304] on input "**********" at bounding box center [703, 294] width 354 height 39
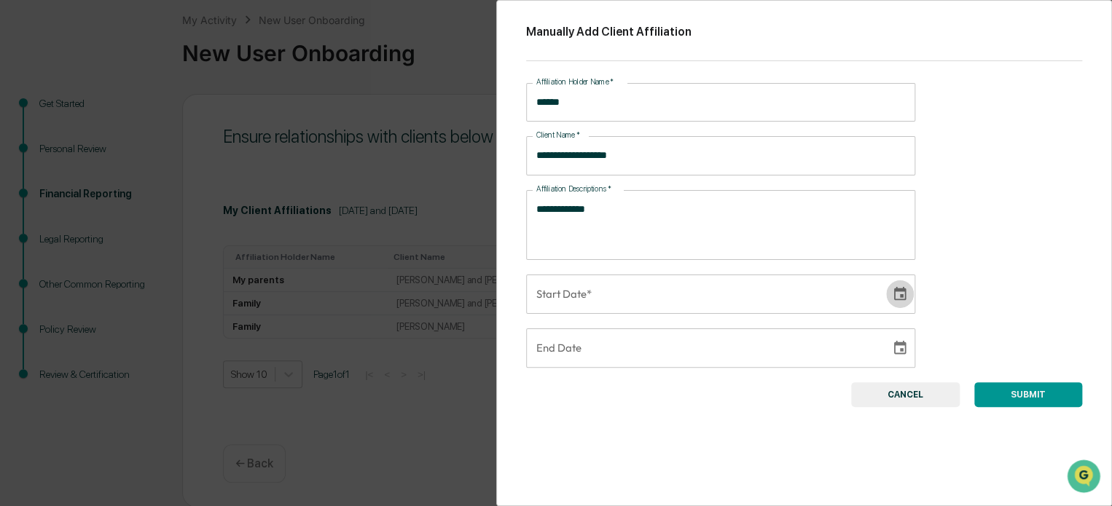
click at [899, 295] on icon "Choose date" at bounding box center [900, 293] width 12 height 14
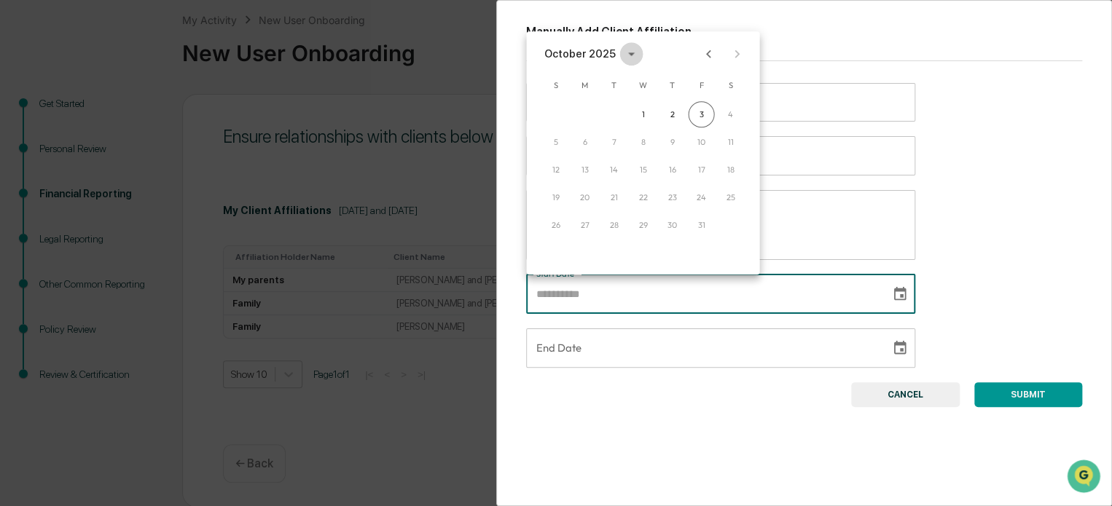
click at [631, 56] on icon "calendar view is open, switch to year view" at bounding box center [631, 54] width 16 height 16
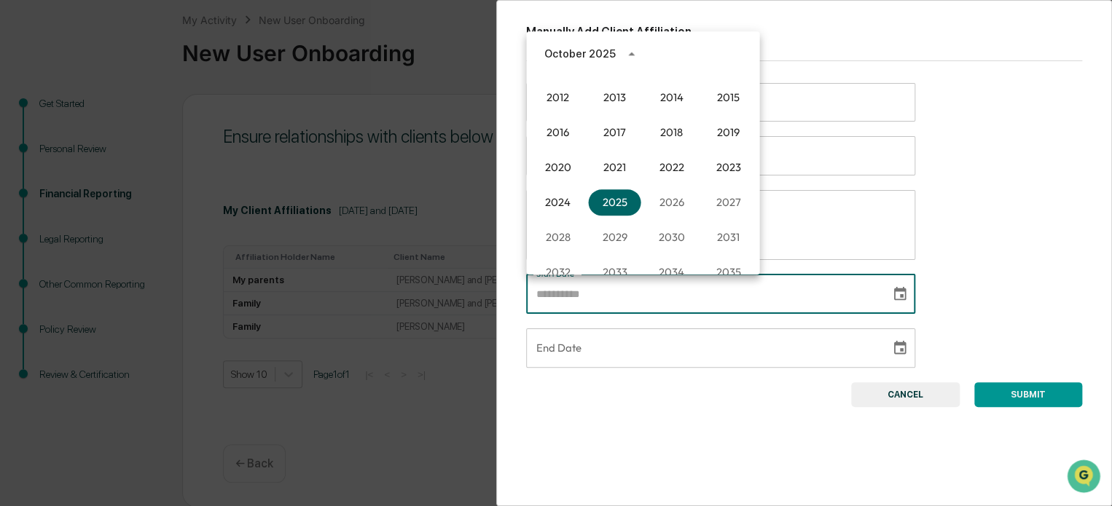
scroll to position [941, 0]
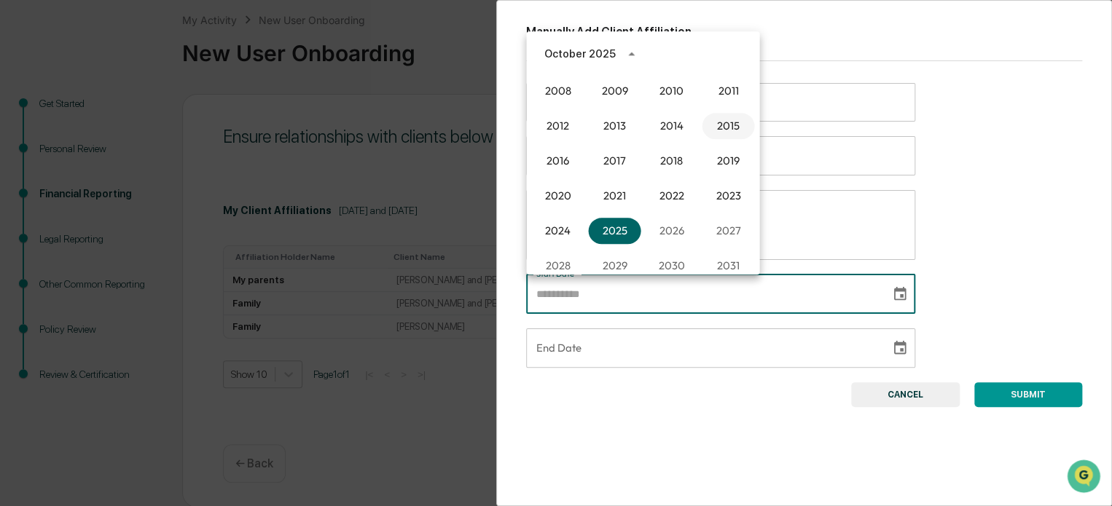
click at [728, 119] on button "2015" at bounding box center [727, 126] width 52 height 26
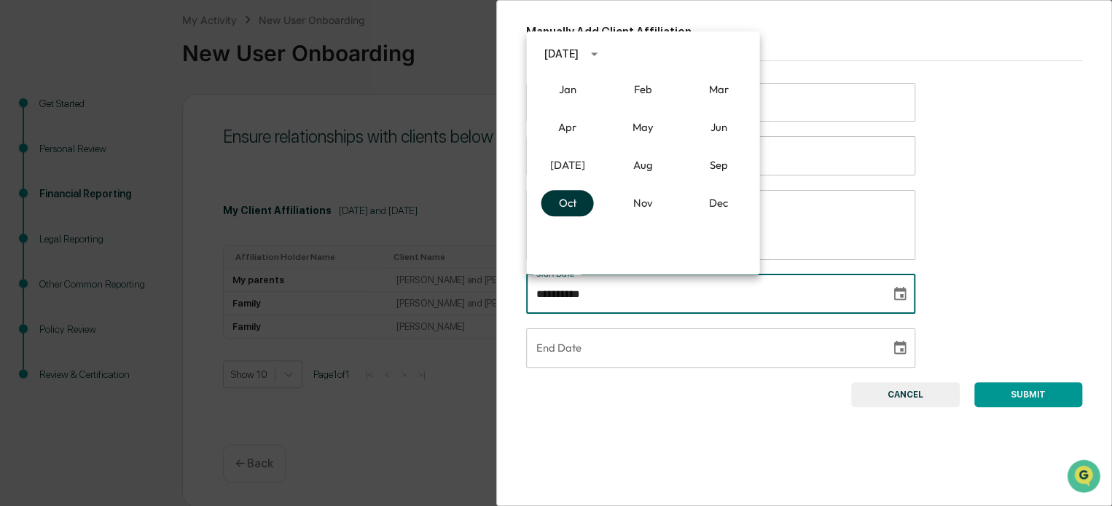
click at [583, 202] on button "Oct" at bounding box center [567, 203] width 52 height 26
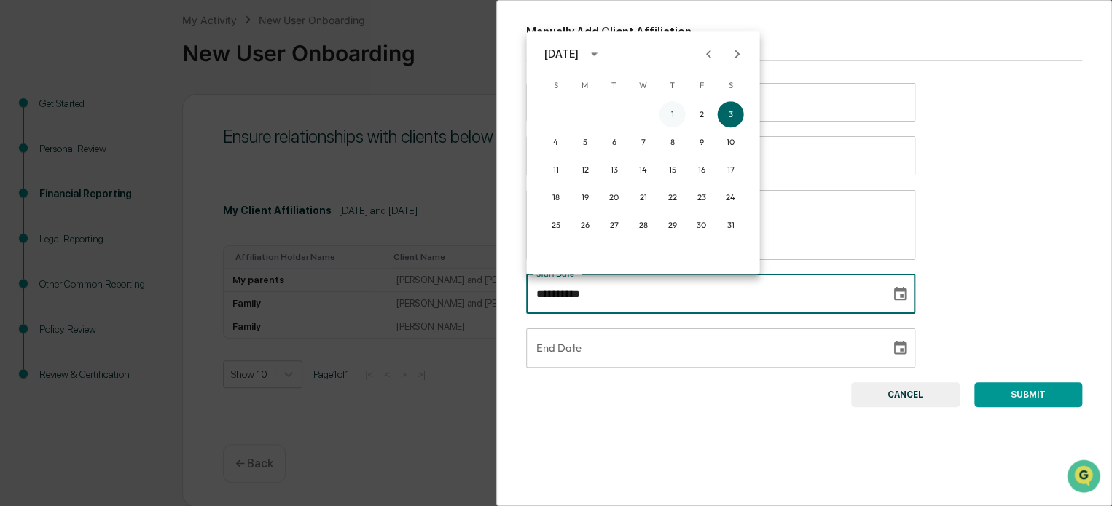
click at [675, 110] on button "1" at bounding box center [672, 114] width 26 height 26
type input "**********"
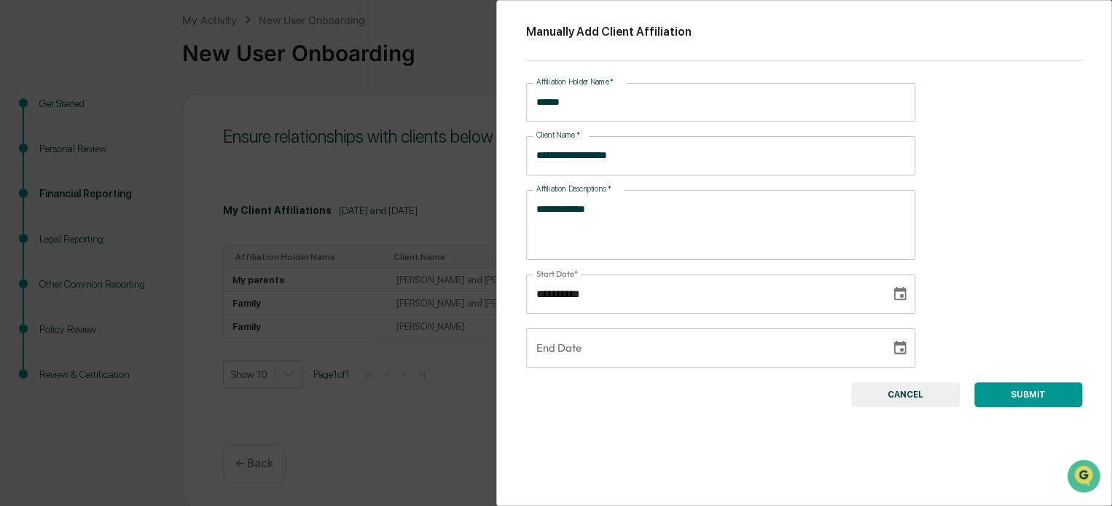
click at [997, 393] on button "SUBMIT" at bounding box center [1028, 394] width 108 height 25
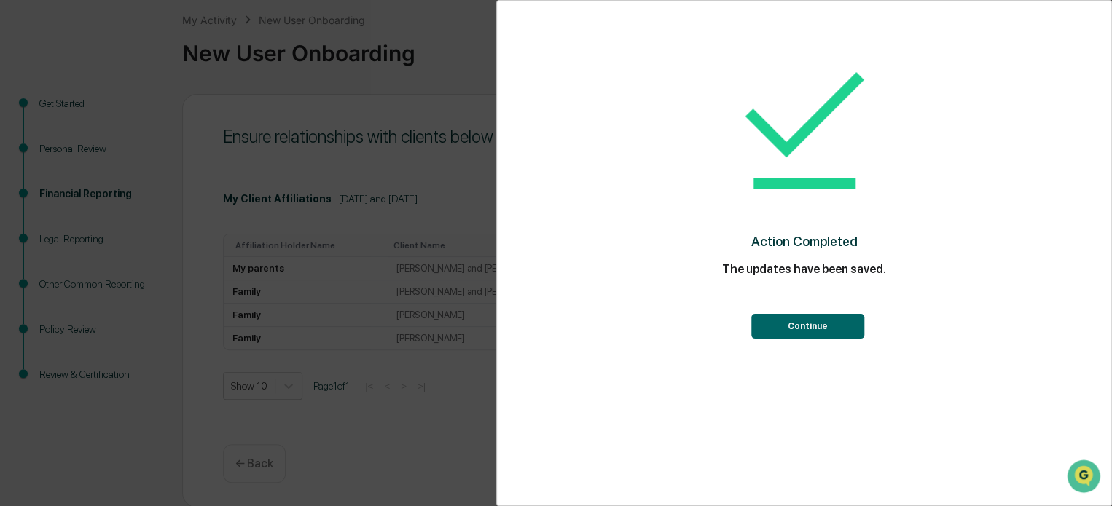
click at [808, 322] on button "Continue" at bounding box center [807, 326] width 113 height 25
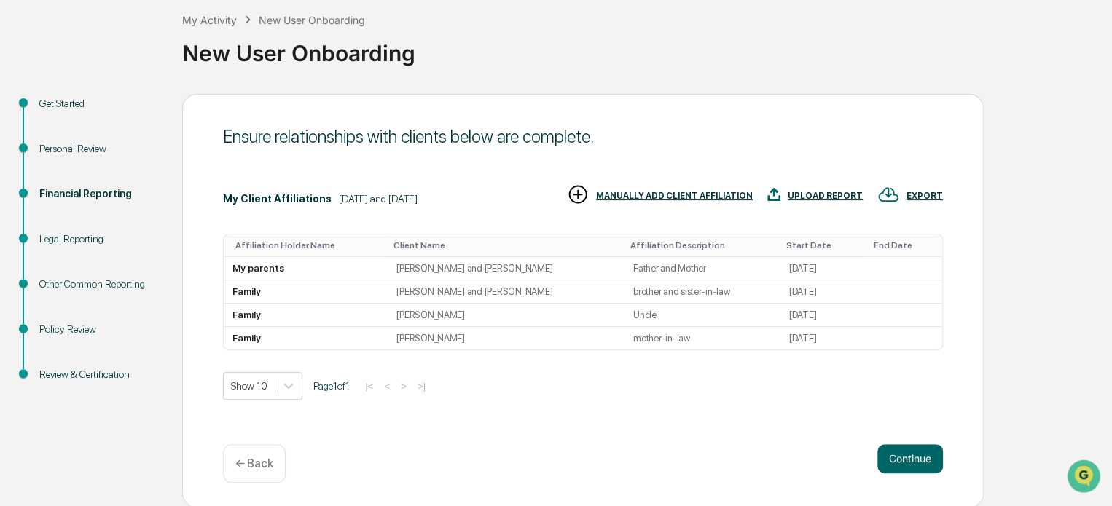
click at [674, 194] on div "MANUALLY ADD CLIENT AFFILIATION" at bounding box center [674, 196] width 157 height 10
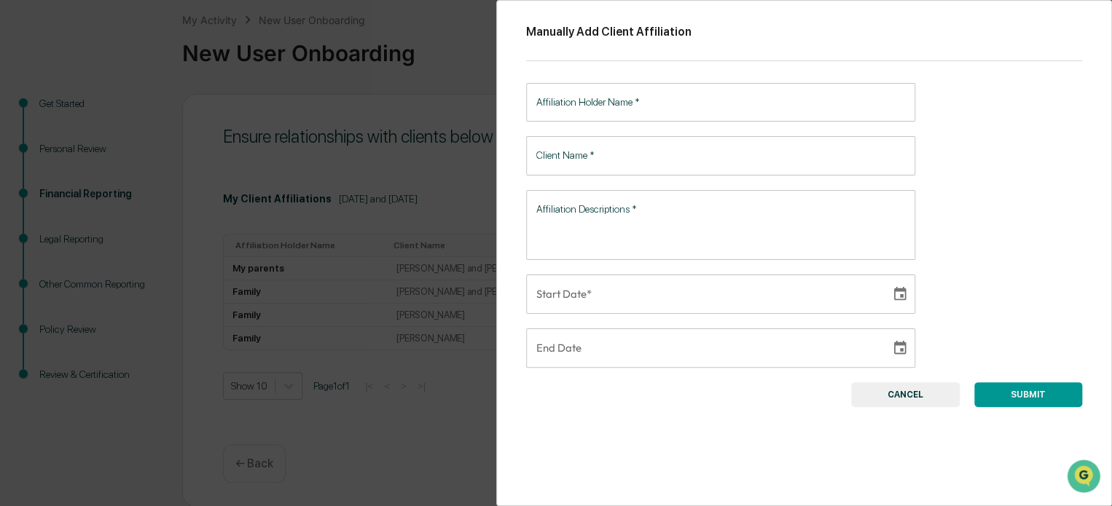
click at [578, 107] on input "Affiliation Holder Name   *" at bounding box center [720, 102] width 389 height 39
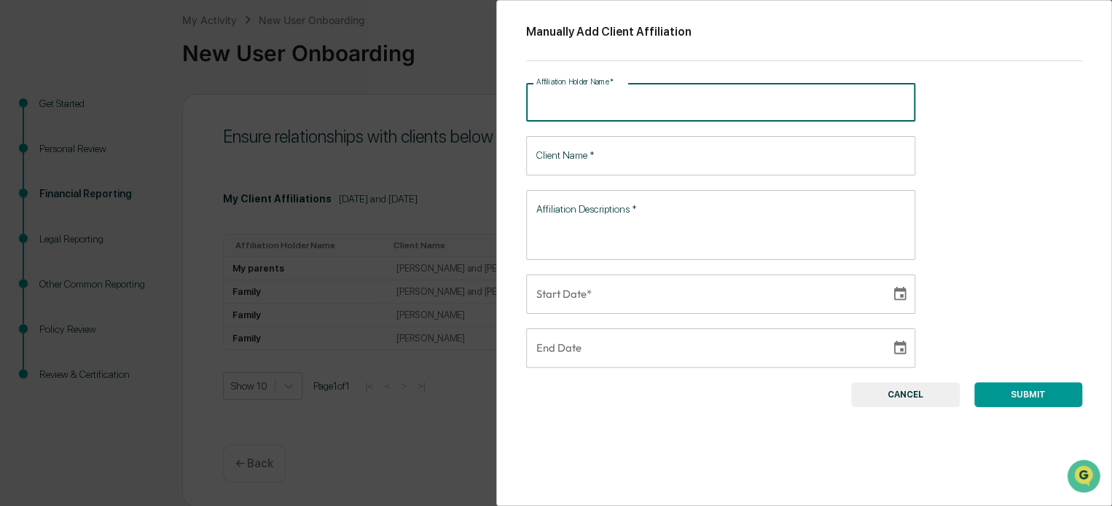
type input "*"
type input "******"
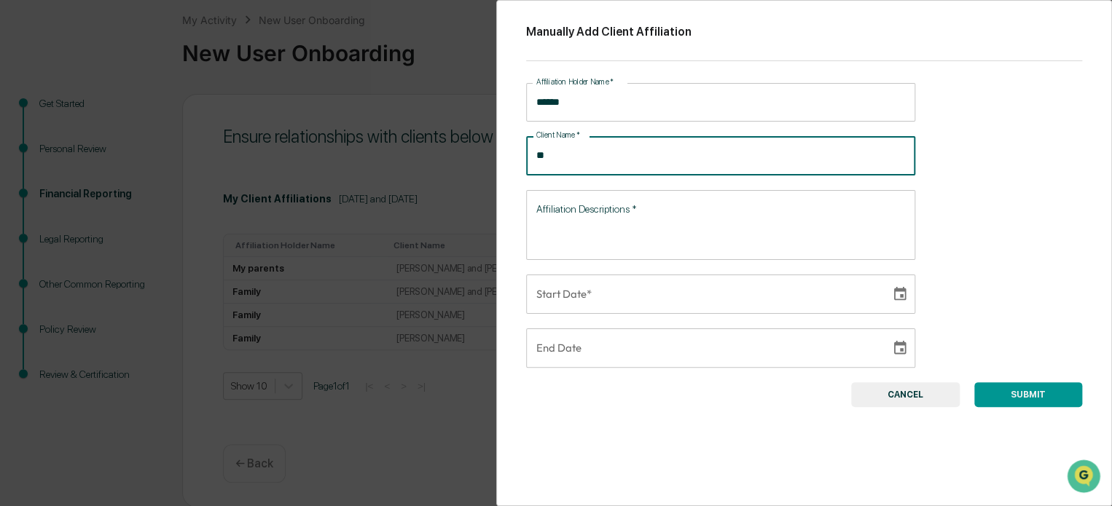
type input "*"
type input "**********"
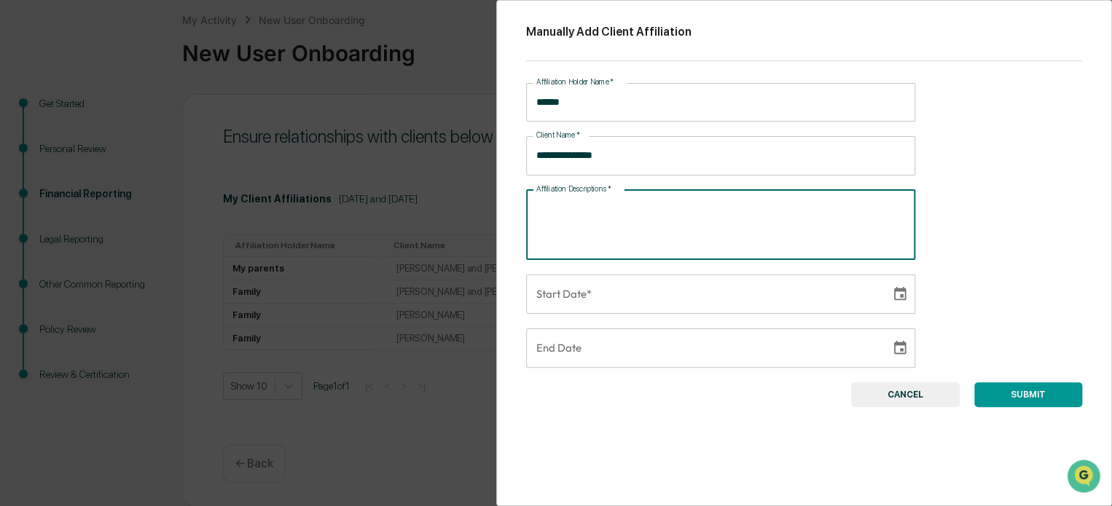
click at [586, 209] on textarea "Affiliation Descriptions   *" at bounding box center [720, 225] width 369 height 46
type textarea "*"
type textarea "******"
type input "**********"
click at [597, 299] on input "**********" at bounding box center [703, 294] width 354 height 39
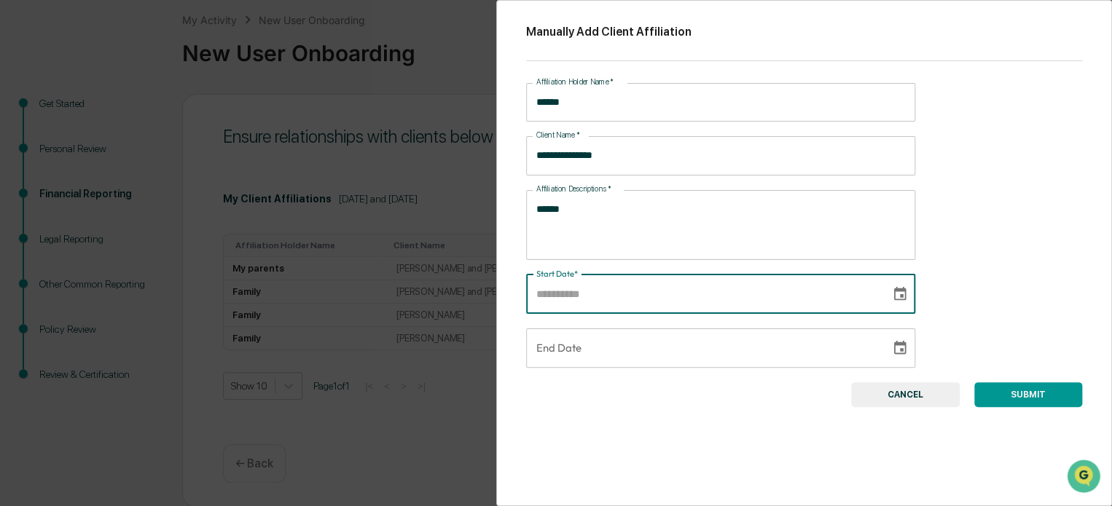
click at [894, 288] on icon "Choose date" at bounding box center [900, 293] width 12 height 14
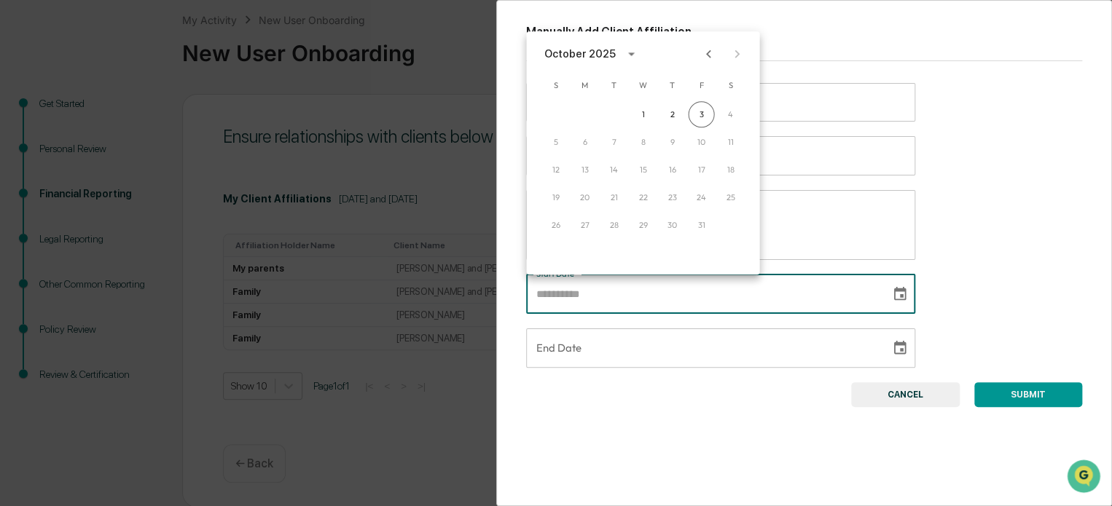
click at [597, 52] on div "October 2025" at bounding box center [578, 54] width 71 height 16
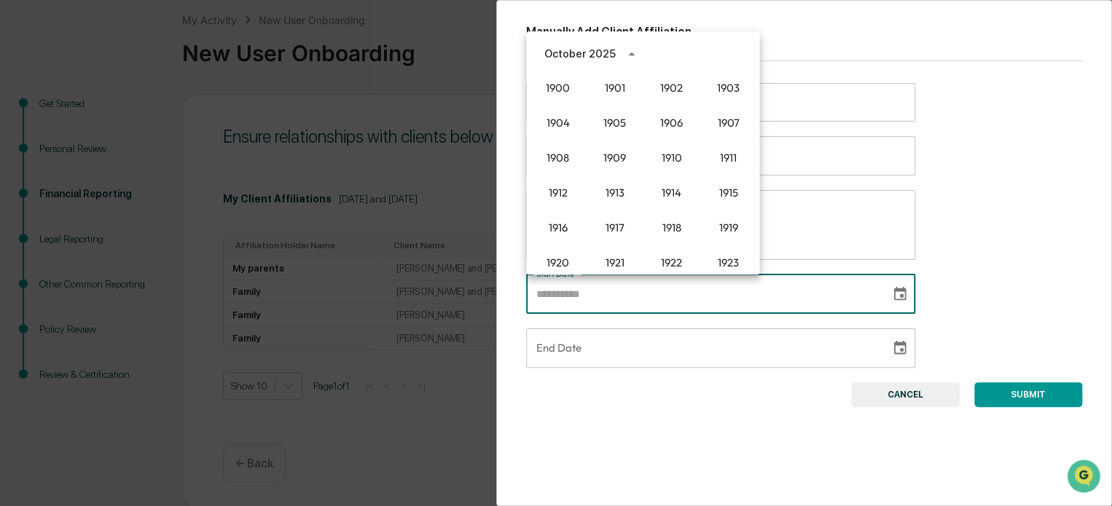
scroll to position [999, 0]
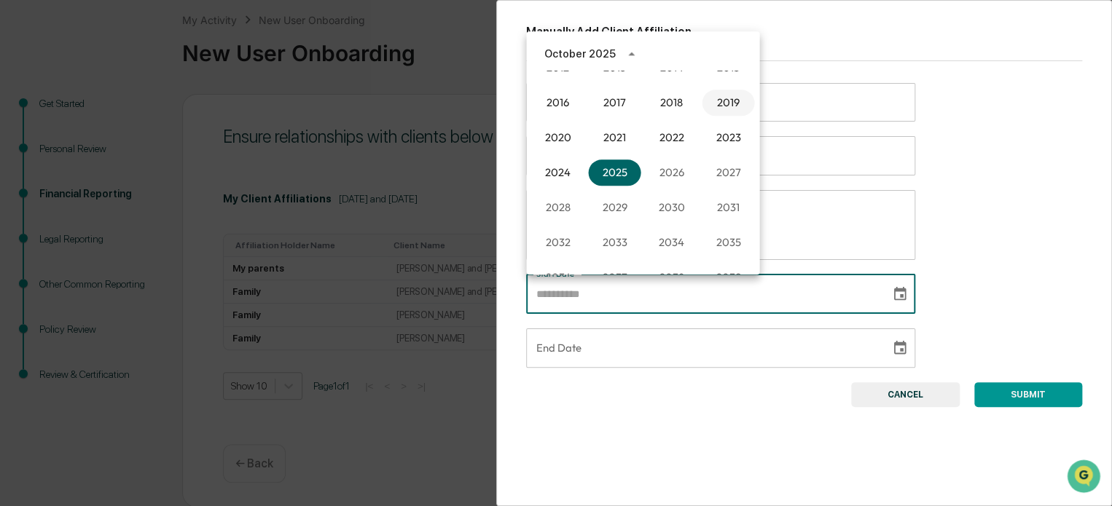
click at [720, 108] on button "2019" at bounding box center [727, 103] width 52 height 26
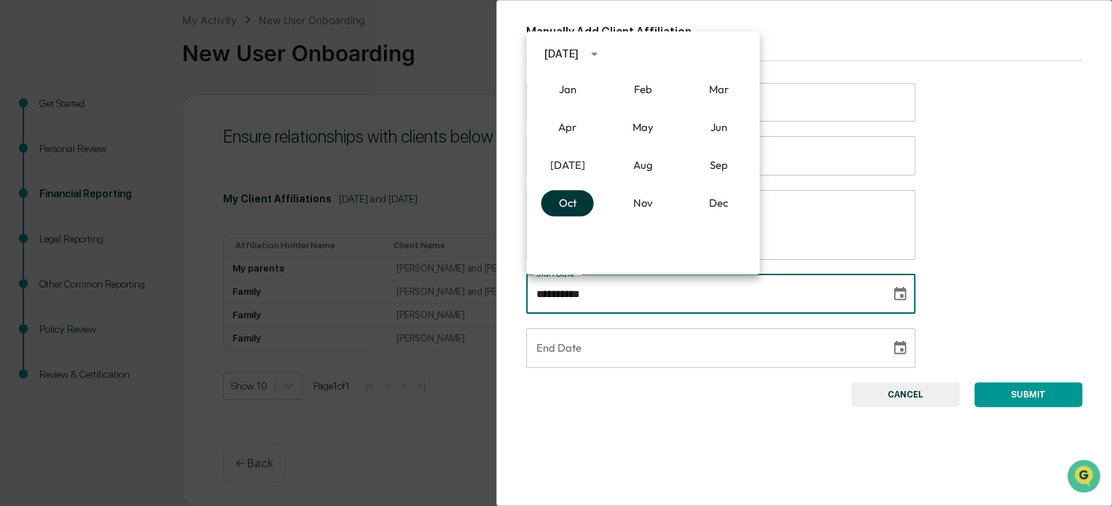
click at [559, 205] on button "Oct" at bounding box center [567, 203] width 52 height 26
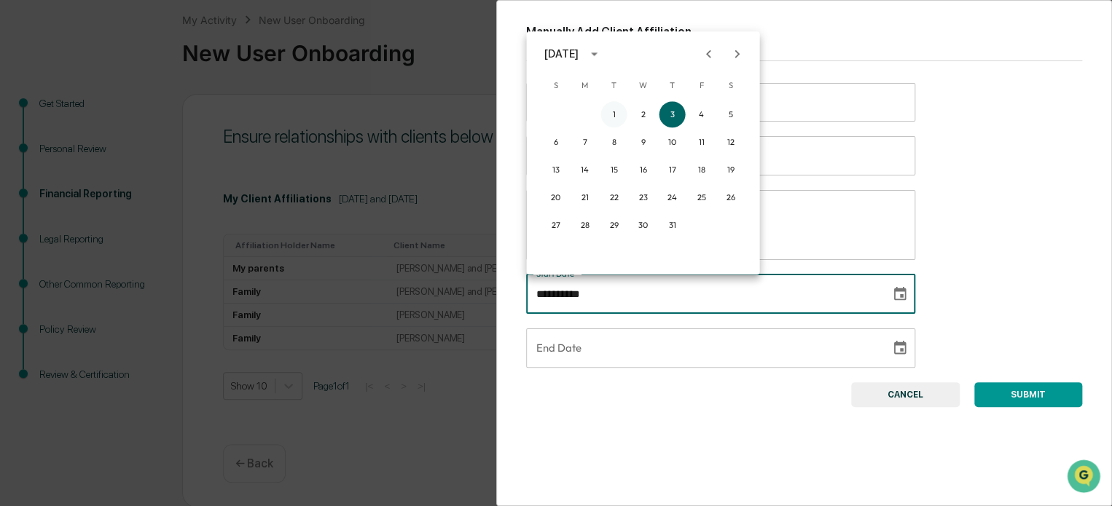
click at [611, 116] on button "1" at bounding box center [613, 114] width 26 height 26
type input "**********"
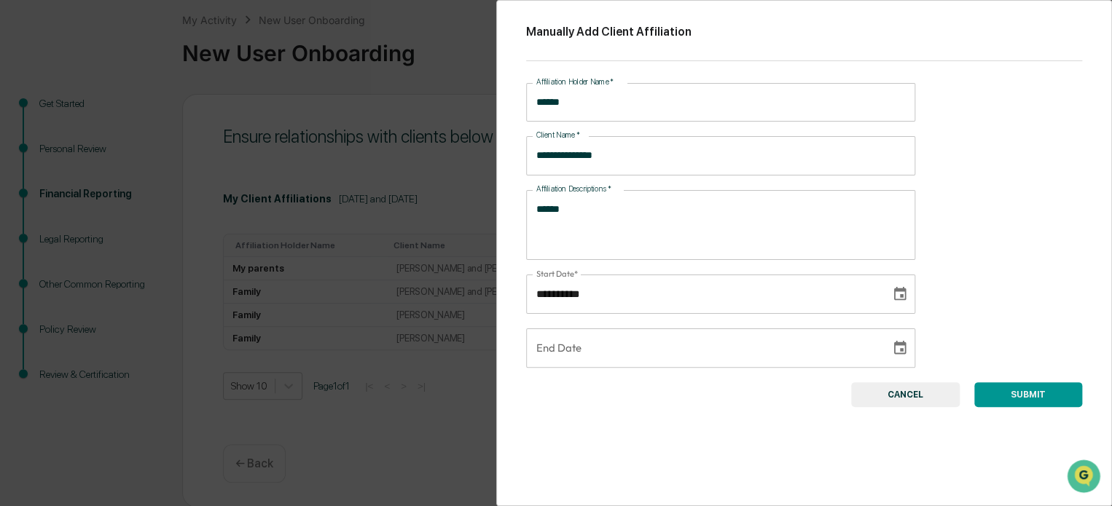
click at [1036, 388] on button "SUBMIT" at bounding box center [1028, 394] width 108 height 25
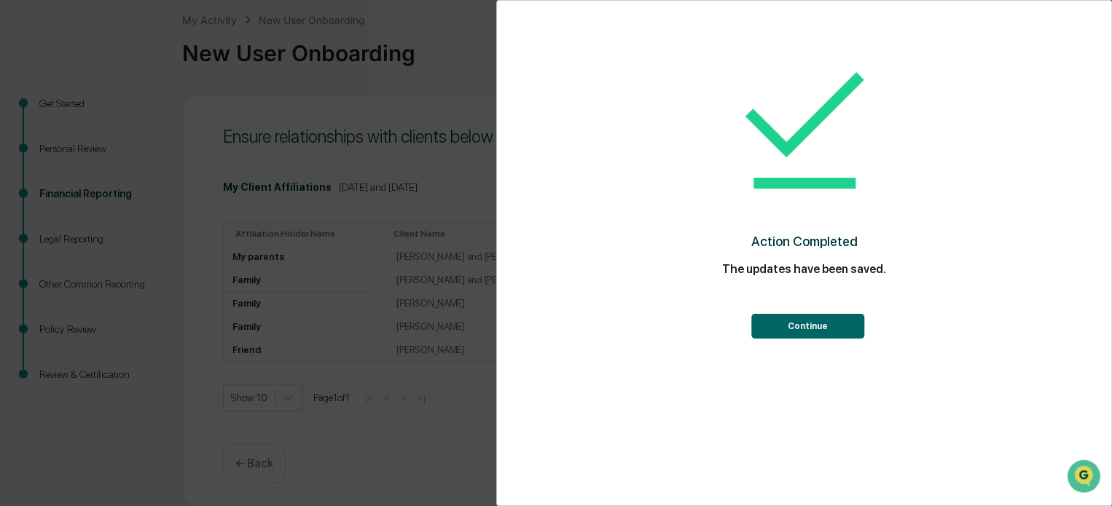
click at [789, 325] on button "Continue" at bounding box center [807, 326] width 113 height 25
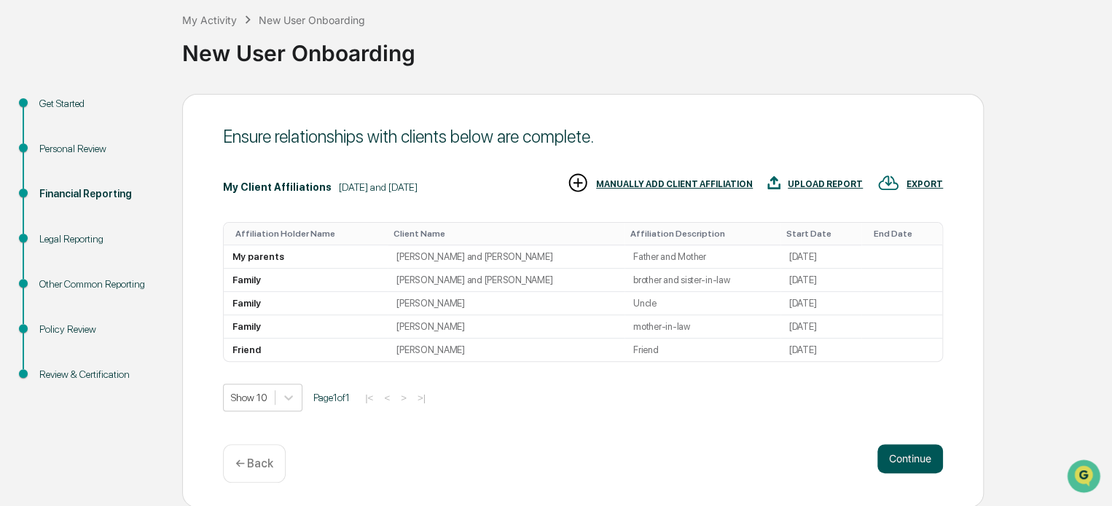
click at [913, 456] on button "Continue" at bounding box center [910, 458] width 66 height 29
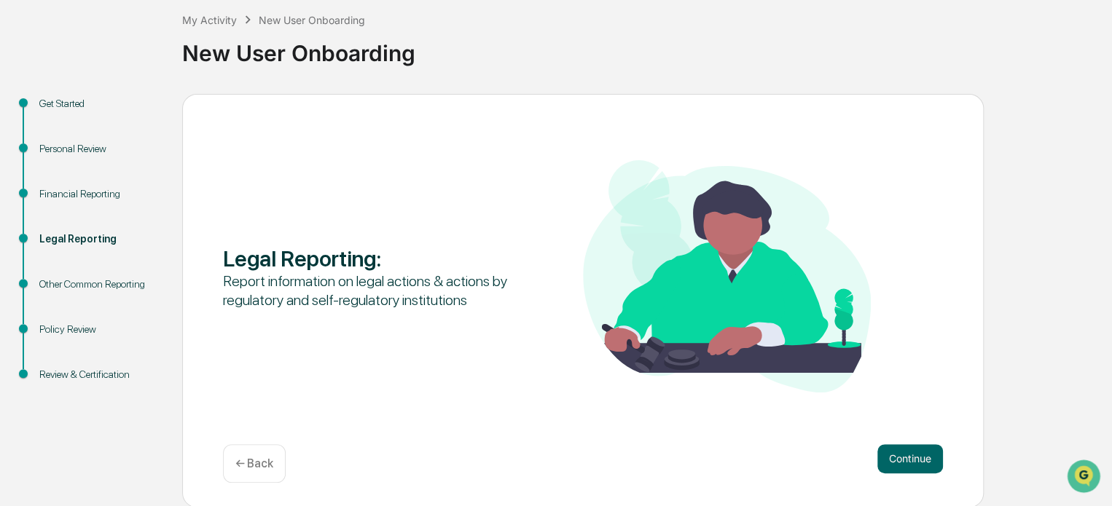
click at [913, 456] on button "Continue" at bounding box center [910, 458] width 66 height 29
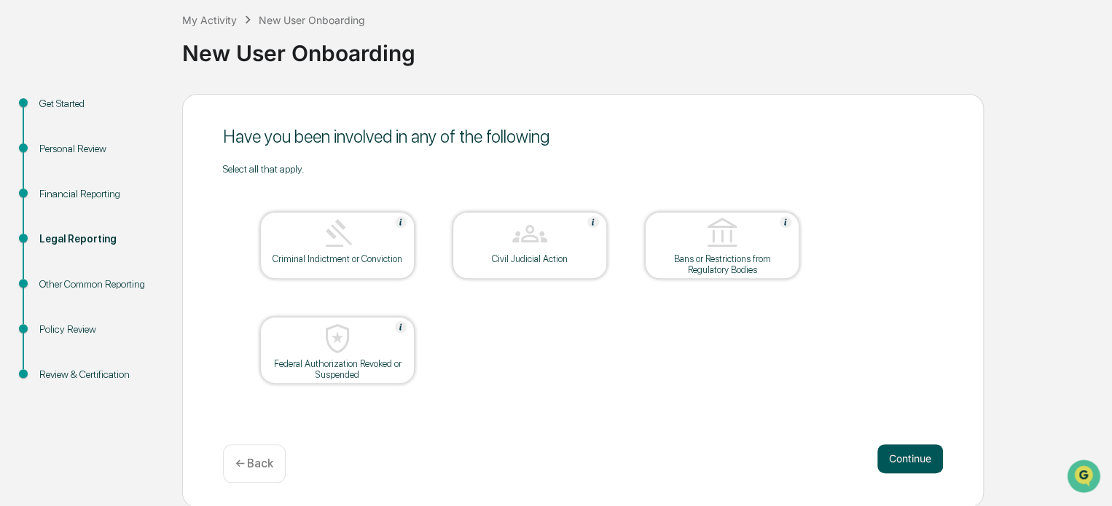
click at [902, 448] on button "Continue" at bounding box center [910, 458] width 66 height 29
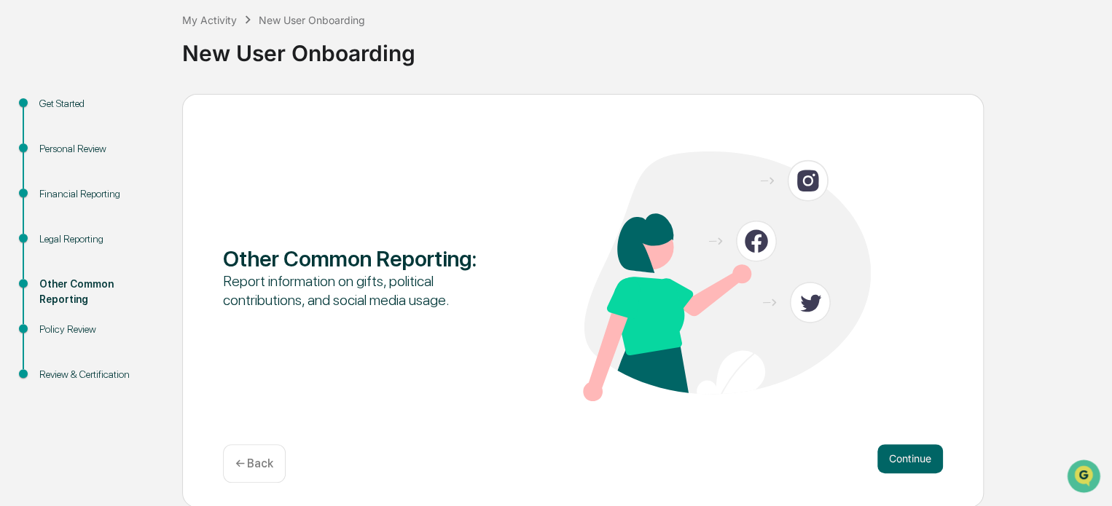
click at [902, 448] on button "Continue" at bounding box center [910, 458] width 66 height 29
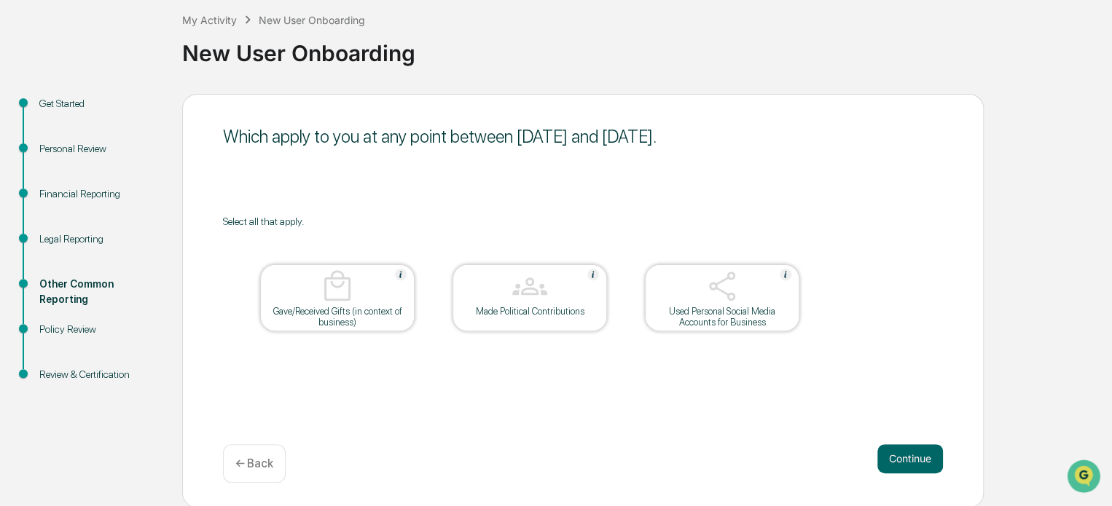
click at [902, 448] on button "Continue" at bounding box center [910, 458] width 66 height 29
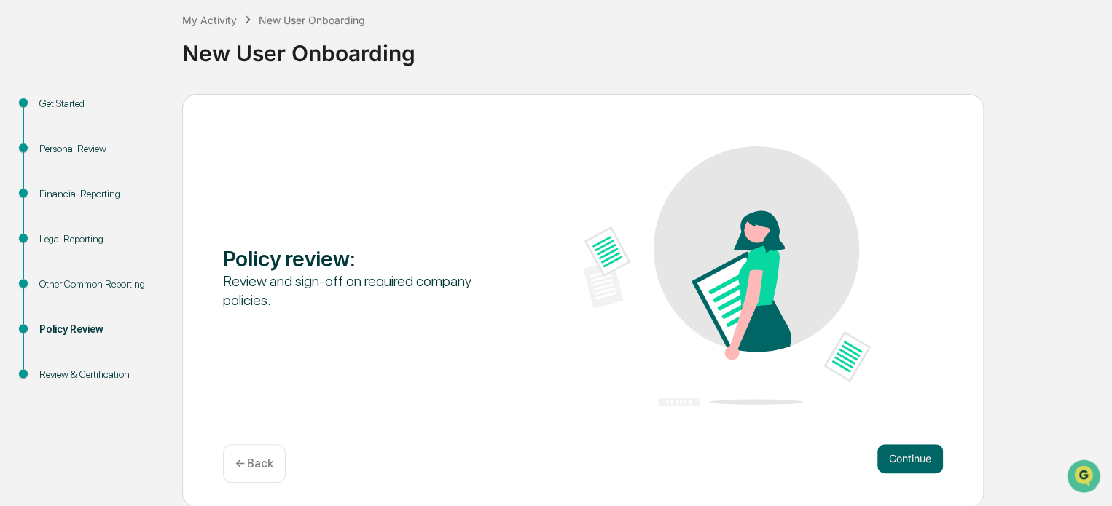
click at [902, 448] on button "Continue" at bounding box center [910, 458] width 66 height 29
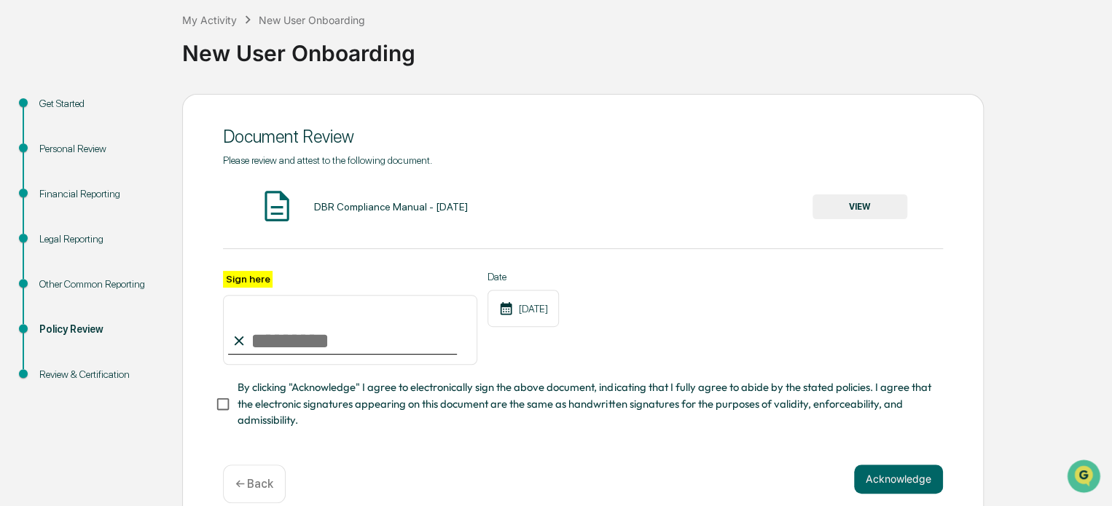
click at [844, 203] on button "VIEW" at bounding box center [859, 206] width 95 height 25
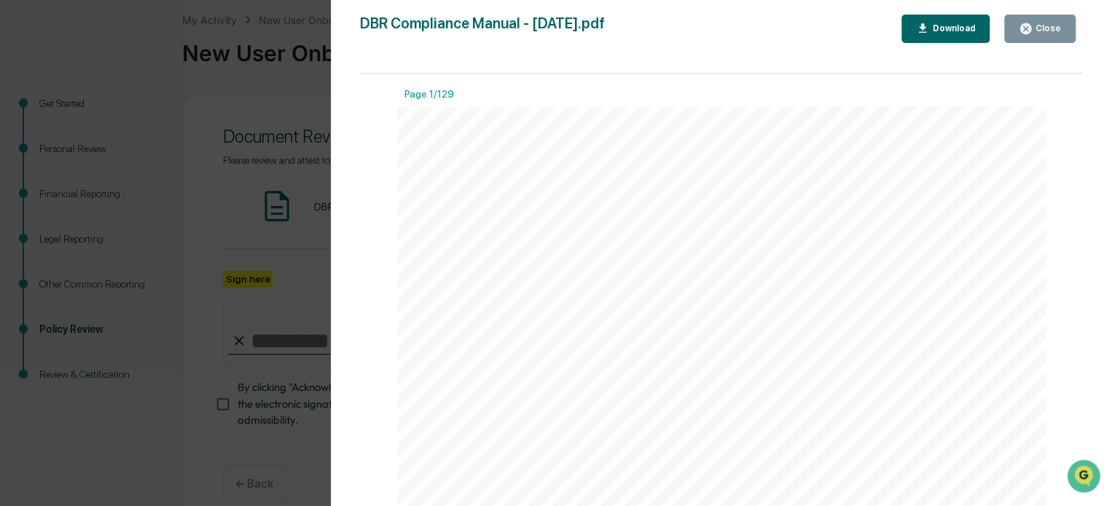
click at [1040, 25] on div "Close" at bounding box center [1046, 28] width 28 height 10
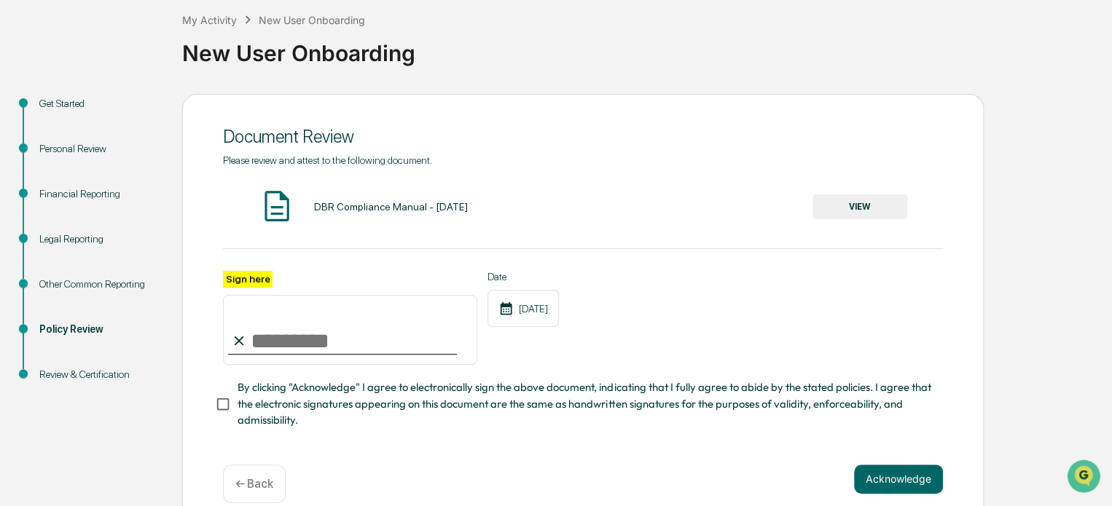
click at [304, 336] on input "Sign here" at bounding box center [350, 330] width 254 height 70
type input "**********"
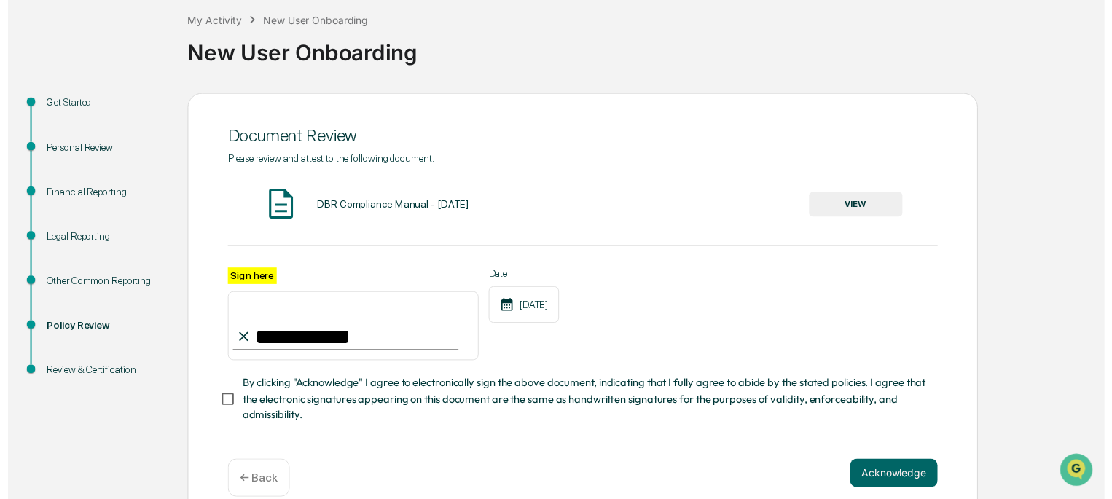
scroll to position [106, 0]
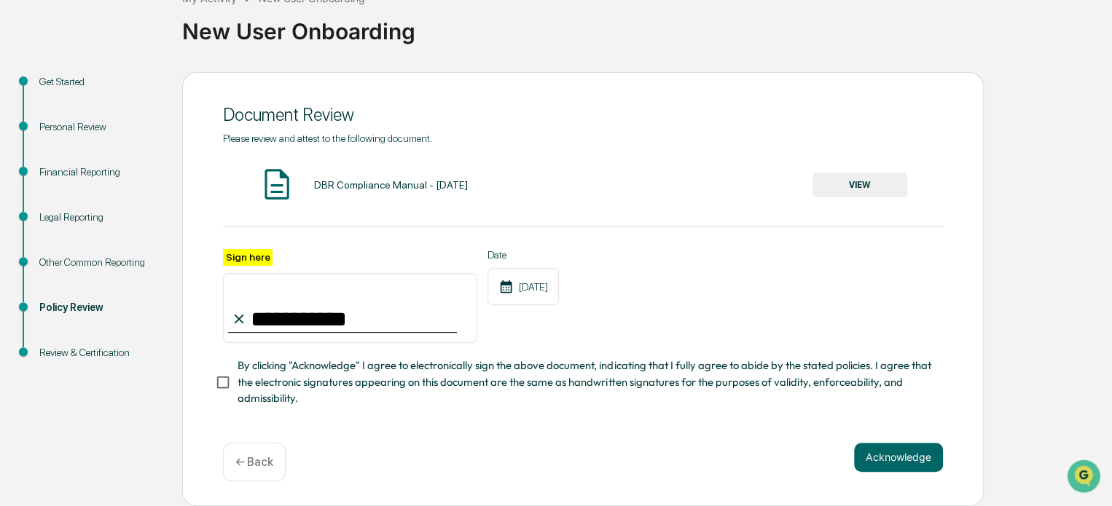
click at [374, 382] on span "By clicking "Acknowledge" I agree to electronically sign the above document, in…" at bounding box center [583, 382] width 693 height 49
click at [873, 451] on button "Acknowledge" at bounding box center [898, 457] width 89 height 29
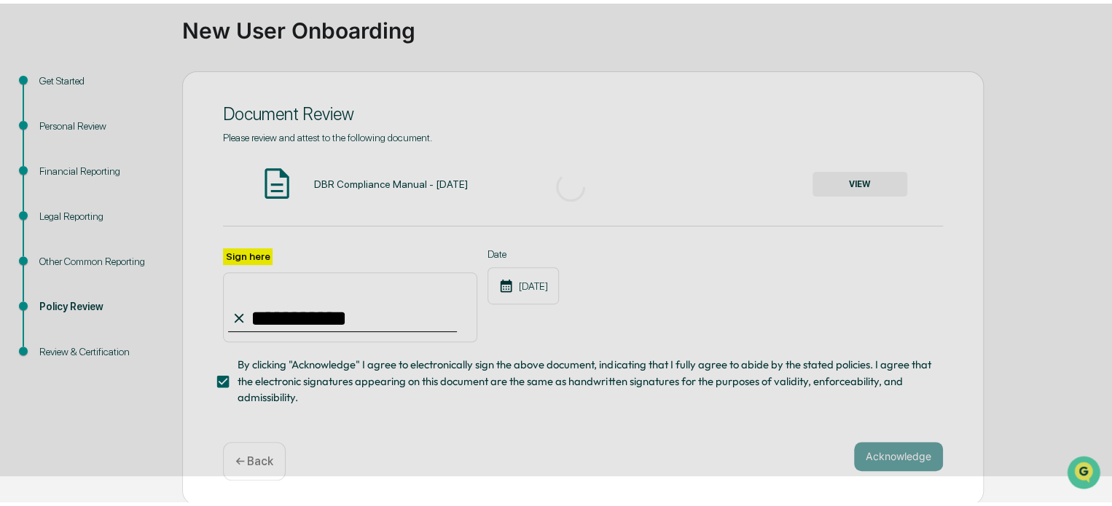
scroll to position [79, 0]
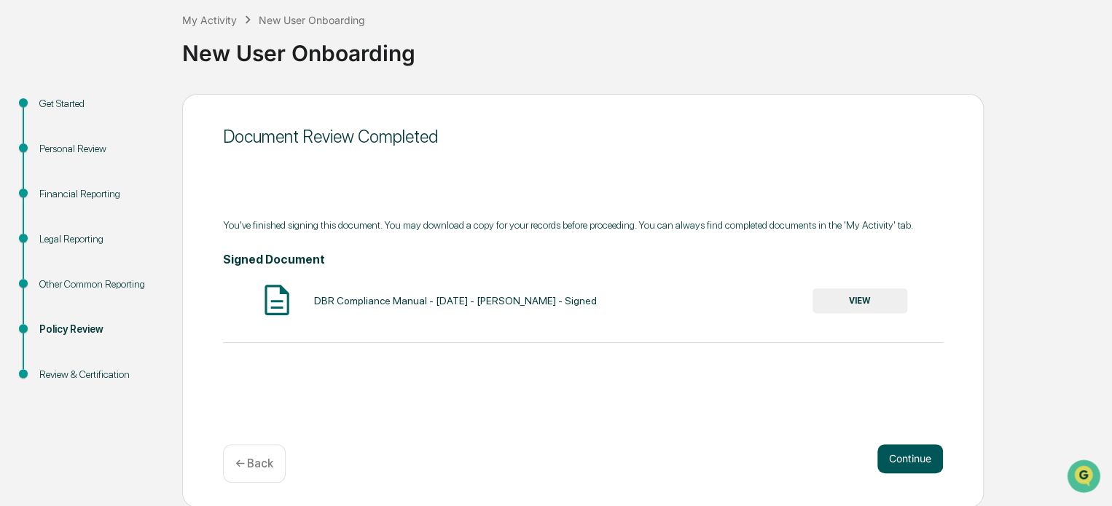
click at [886, 451] on button "Continue" at bounding box center [910, 458] width 66 height 29
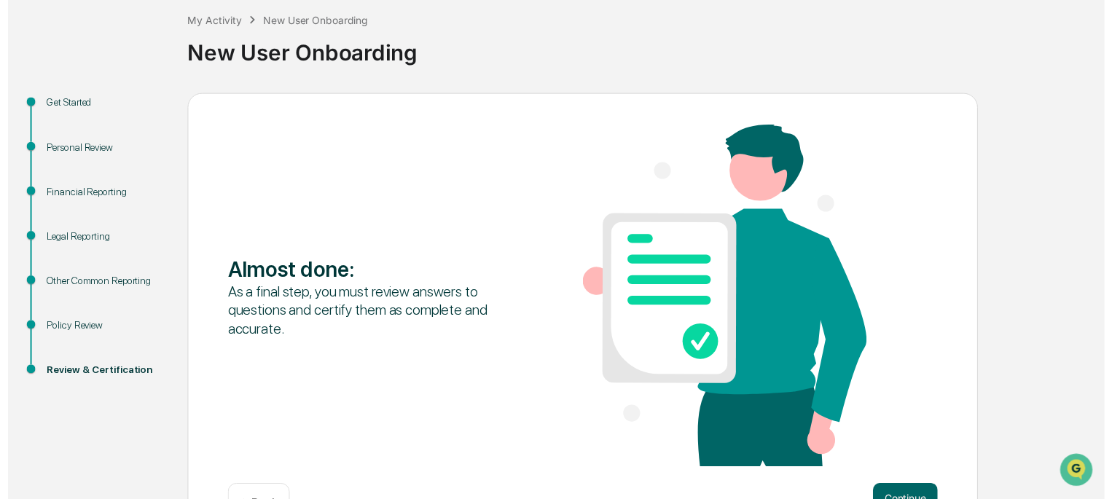
scroll to position [125, 0]
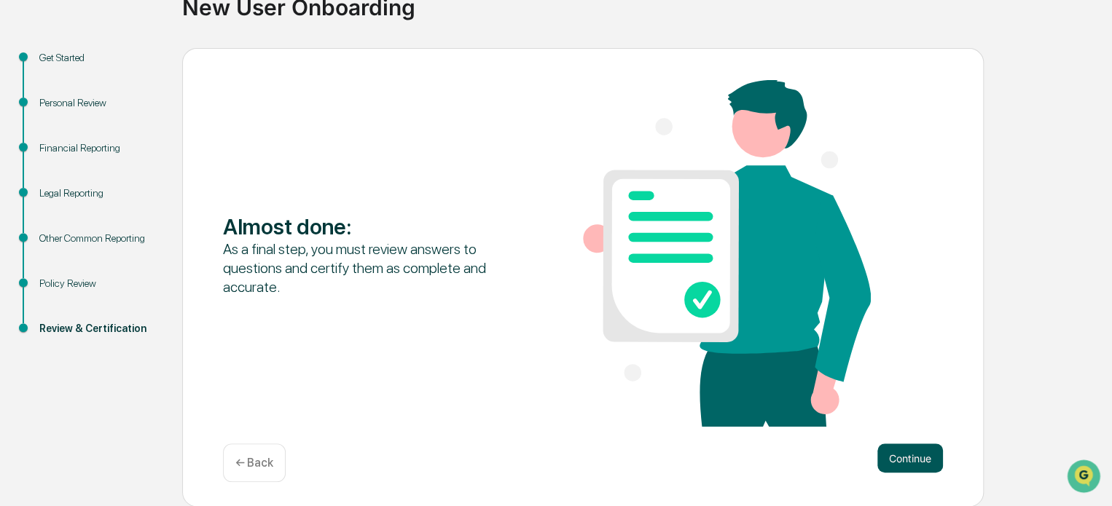
click at [897, 458] on button "Continue" at bounding box center [910, 458] width 66 height 29
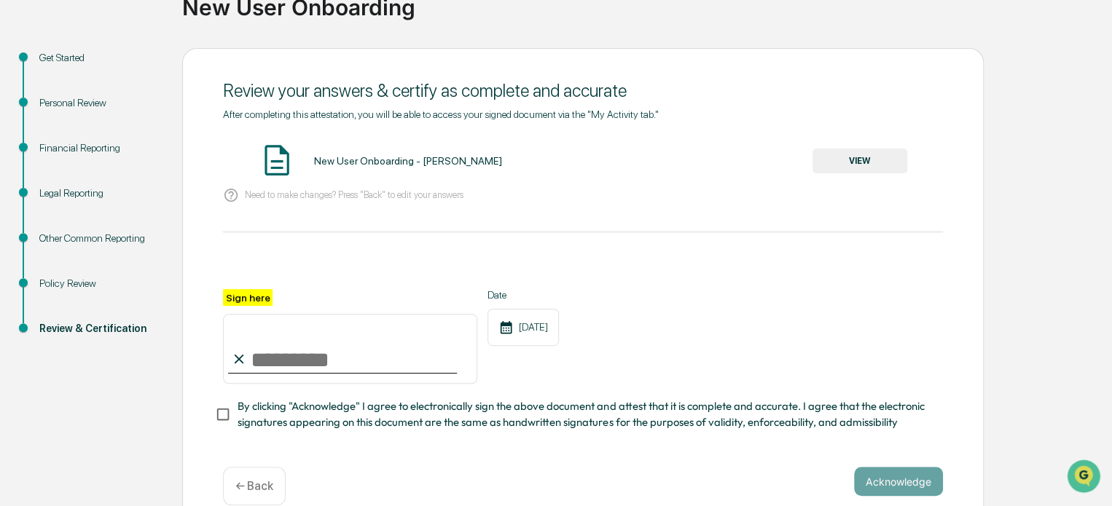
click at [859, 157] on button "VIEW" at bounding box center [859, 161] width 95 height 25
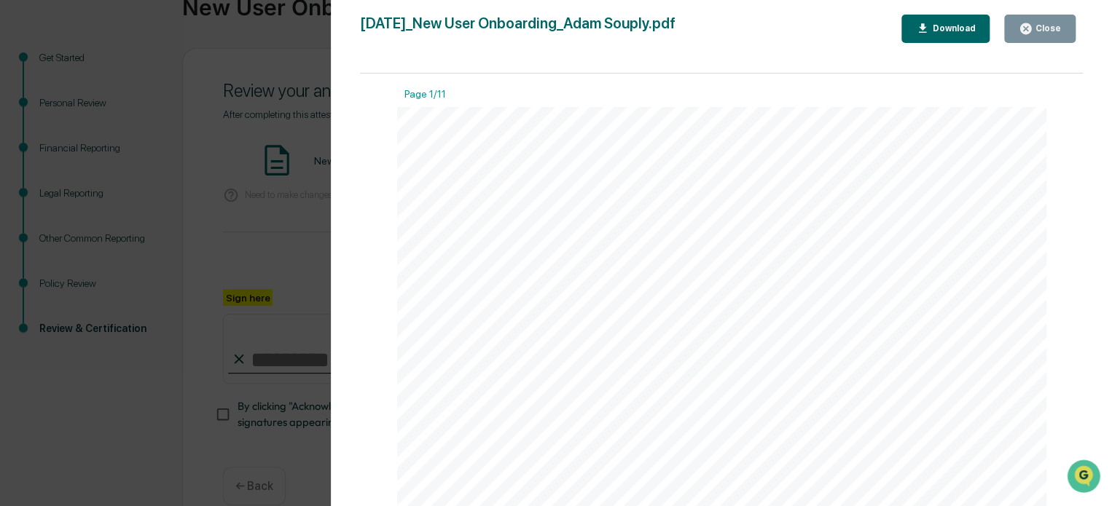
click at [1038, 29] on div "Close" at bounding box center [1046, 28] width 28 height 10
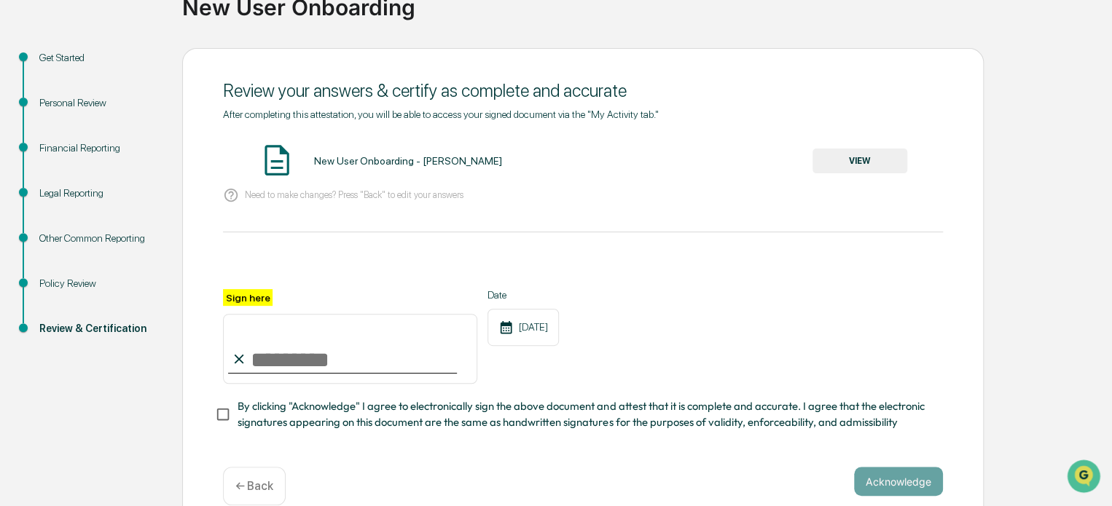
click at [285, 366] on input "Sign here" at bounding box center [350, 349] width 254 height 70
type input "**********"
click at [294, 415] on span "By clicking "Acknowledge" I agree to electronically sign the above document and…" at bounding box center [583, 414] width 693 height 33
click at [887, 483] on button "Acknowledge" at bounding box center [898, 481] width 89 height 29
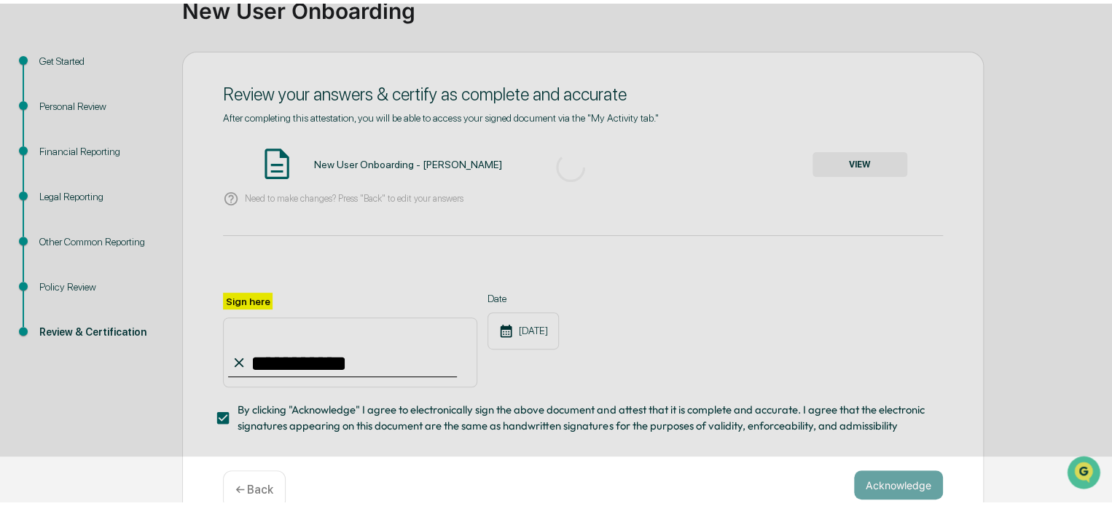
scroll to position [79, 0]
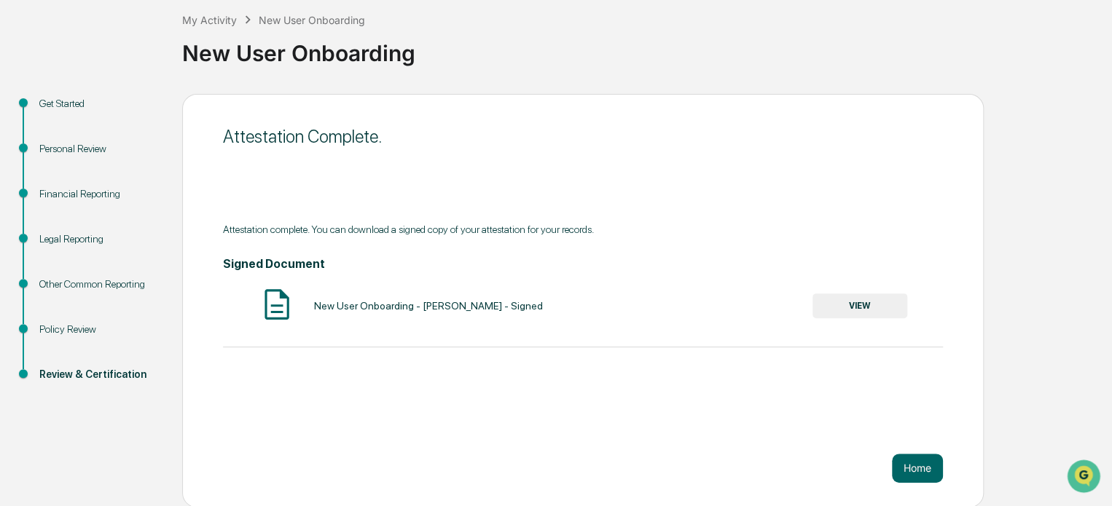
click at [876, 306] on button "VIEW" at bounding box center [859, 306] width 95 height 25
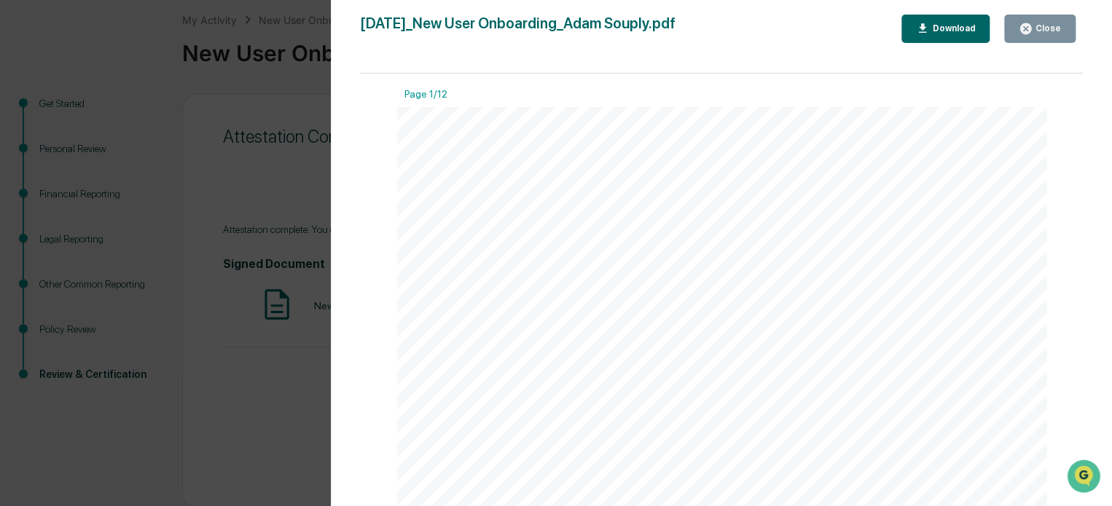
click at [1029, 34] on icon "button" at bounding box center [1025, 29] width 14 height 14
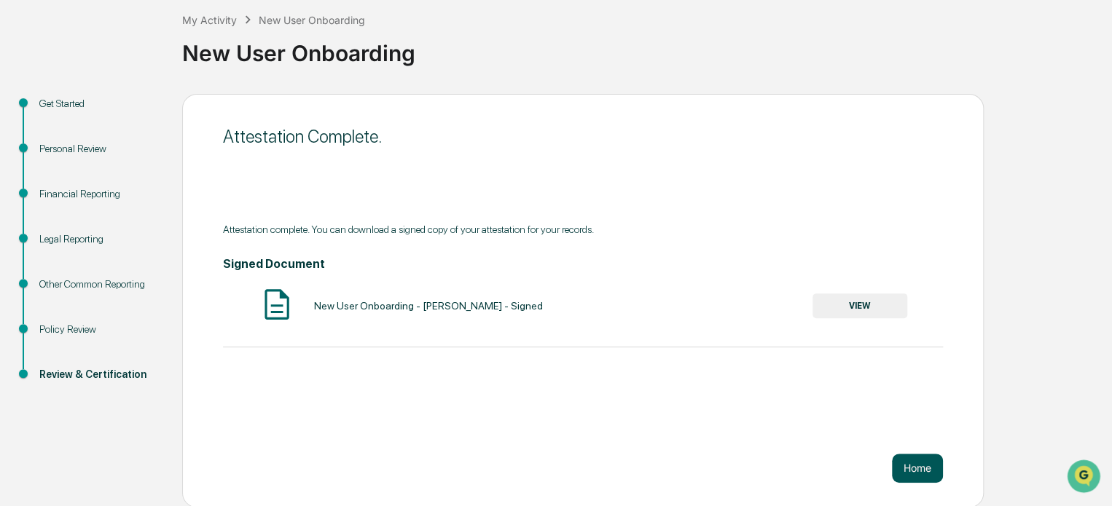
click at [928, 461] on button "Home" at bounding box center [917, 468] width 51 height 29
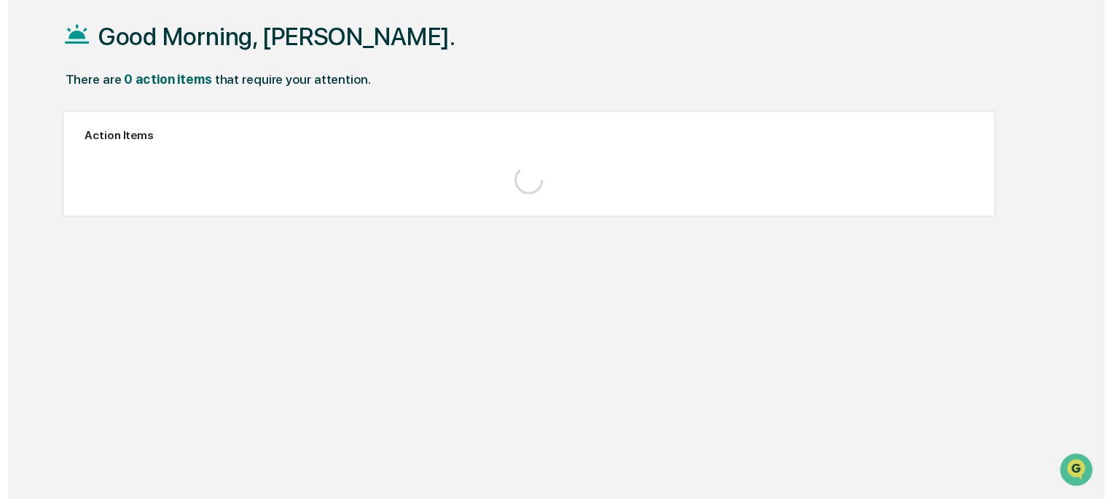
scroll to position [69, 0]
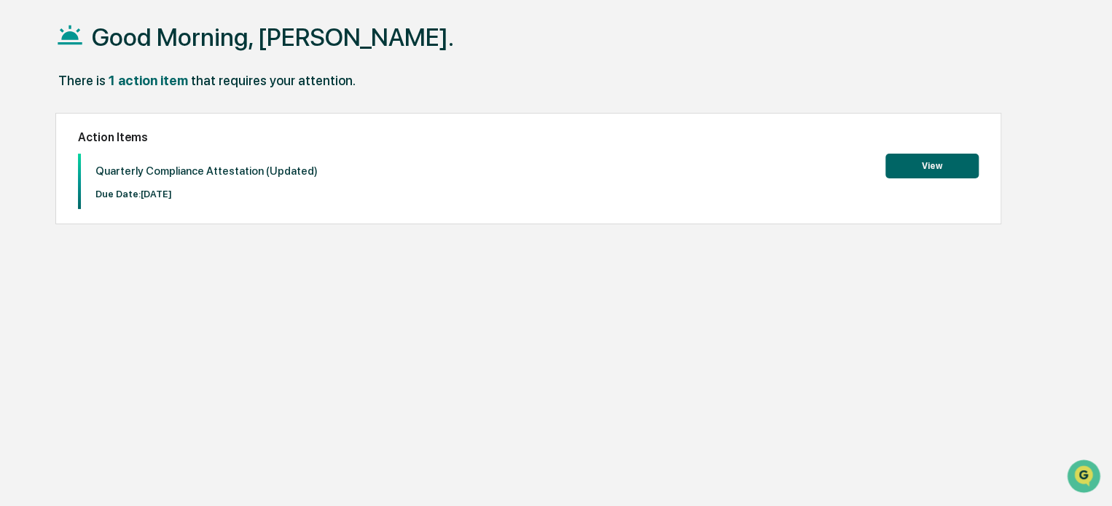
click at [912, 171] on button "View" at bounding box center [931, 166] width 93 height 25
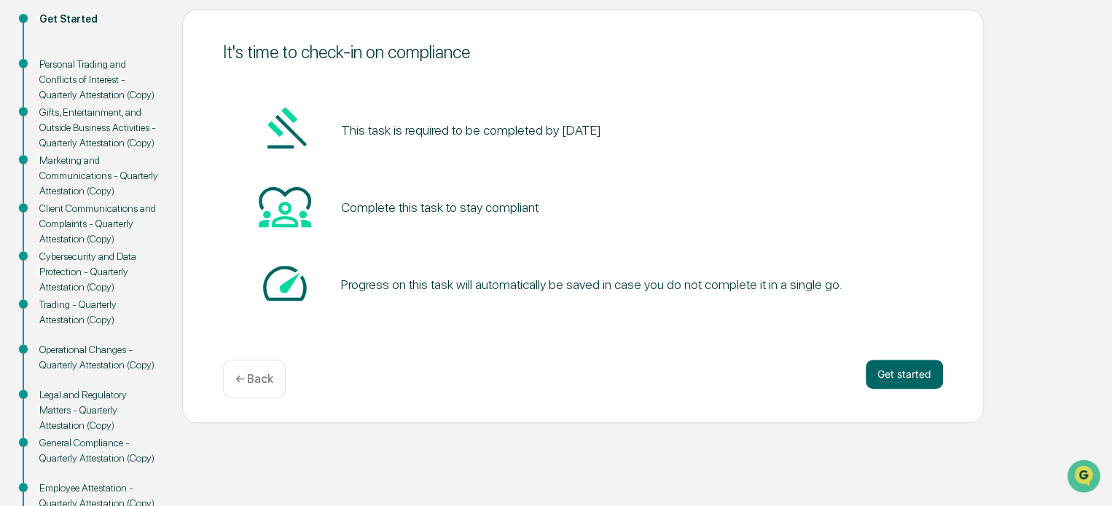
scroll to position [165, 0]
click at [889, 381] on button "Get started" at bounding box center [903, 372] width 77 height 29
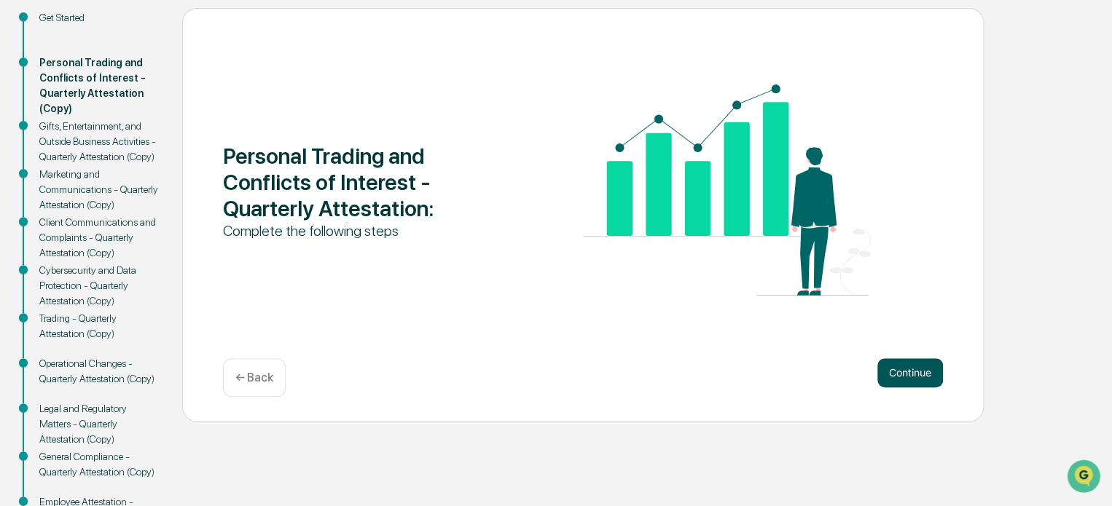
click at [912, 375] on button "Continue" at bounding box center [910, 372] width 66 height 29
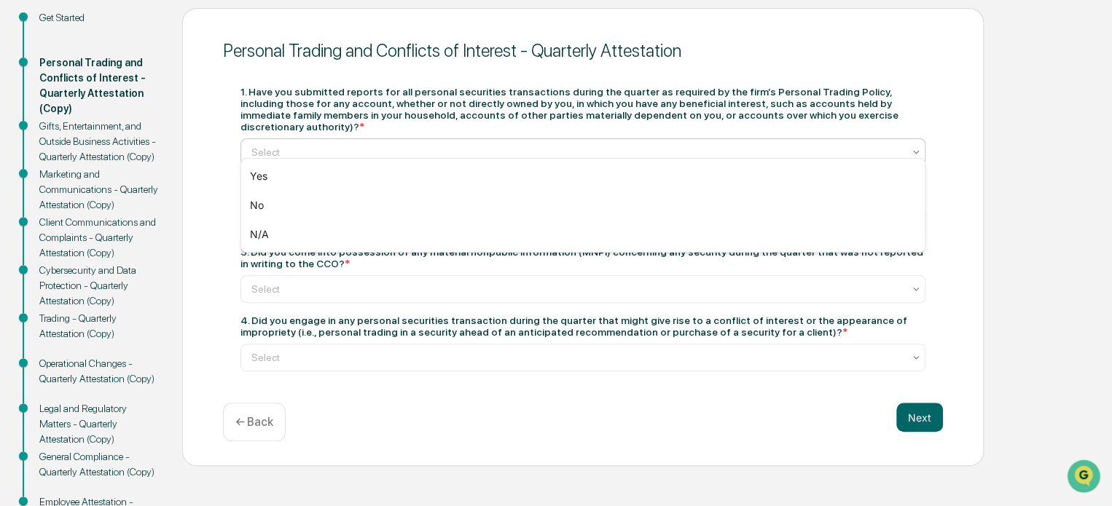
click at [671, 145] on div at bounding box center [576, 152] width 651 height 15
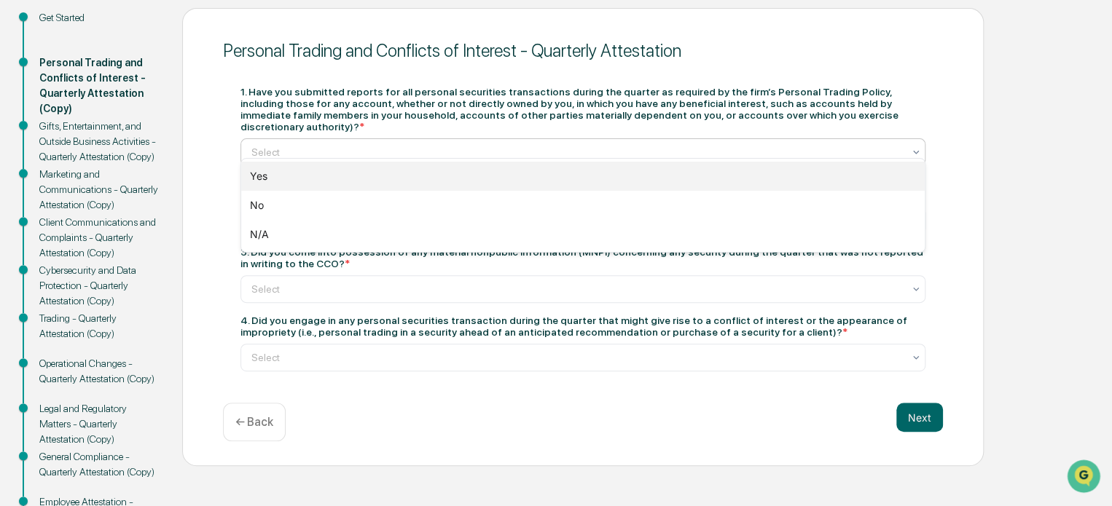
click at [637, 177] on div "Yes" at bounding box center [582, 176] width 683 height 29
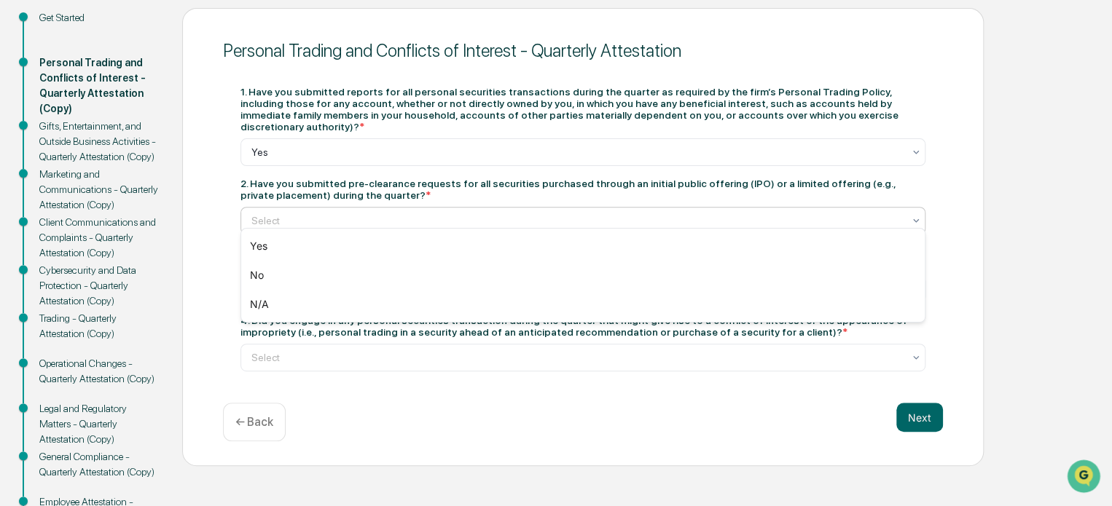
click at [635, 213] on div at bounding box center [576, 220] width 651 height 15
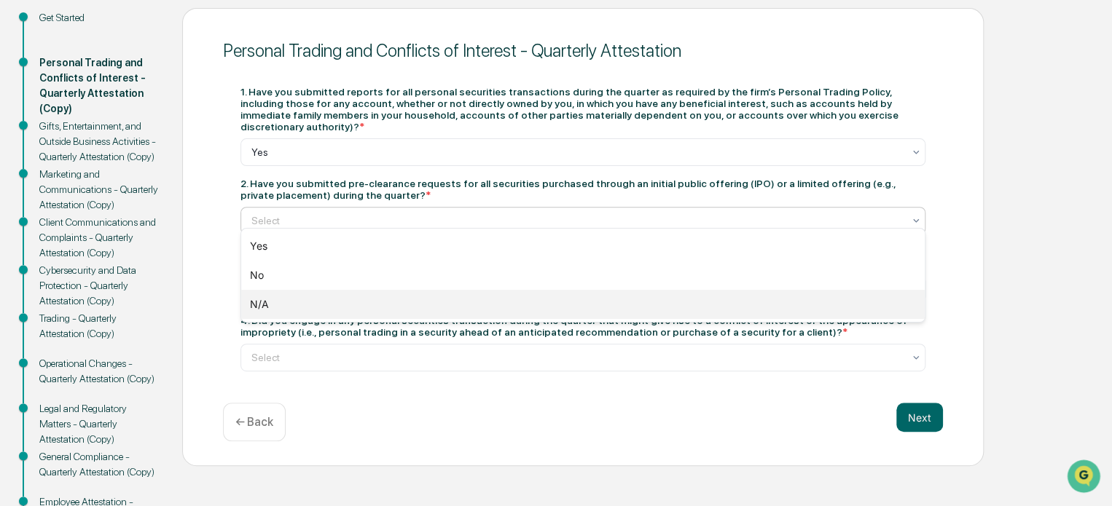
click at [565, 302] on div "N/A" at bounding box center [582, 304] width 683 height 29
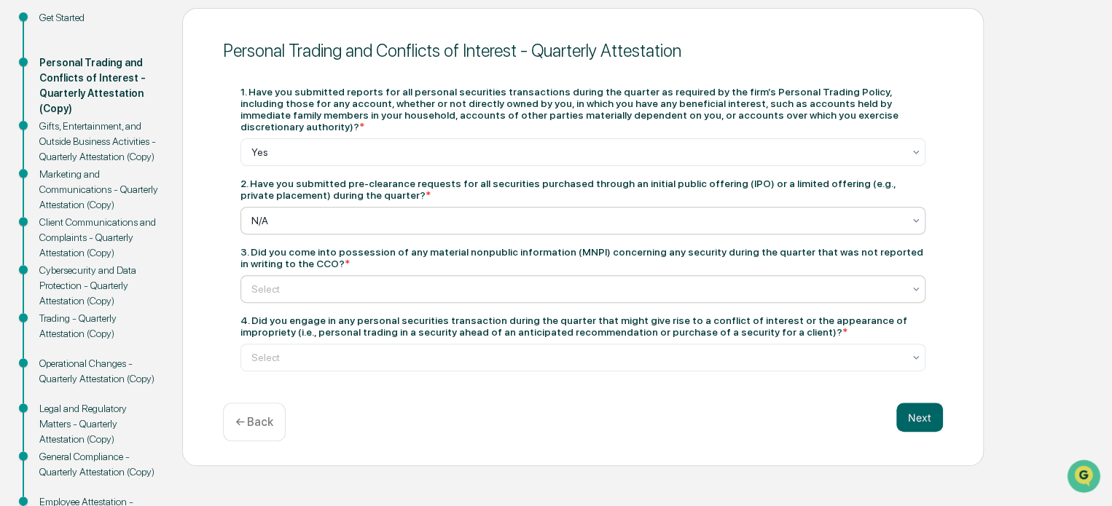
click at [568, 288] on div "Select" at bounding box center [577, 289] width 666 height 20
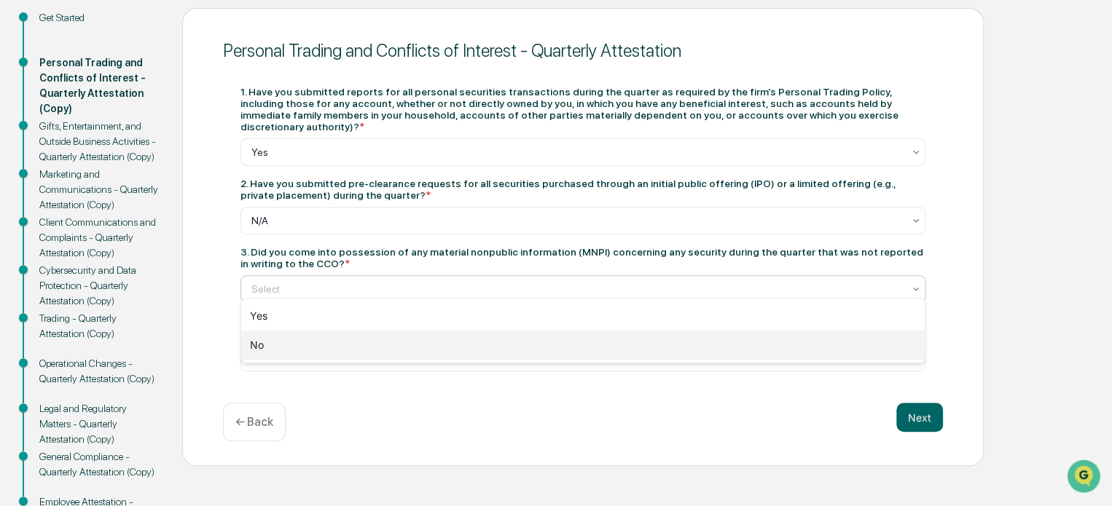
click at [519, 352] on div "No" at bounding box center [582, 345] width 683 height 29
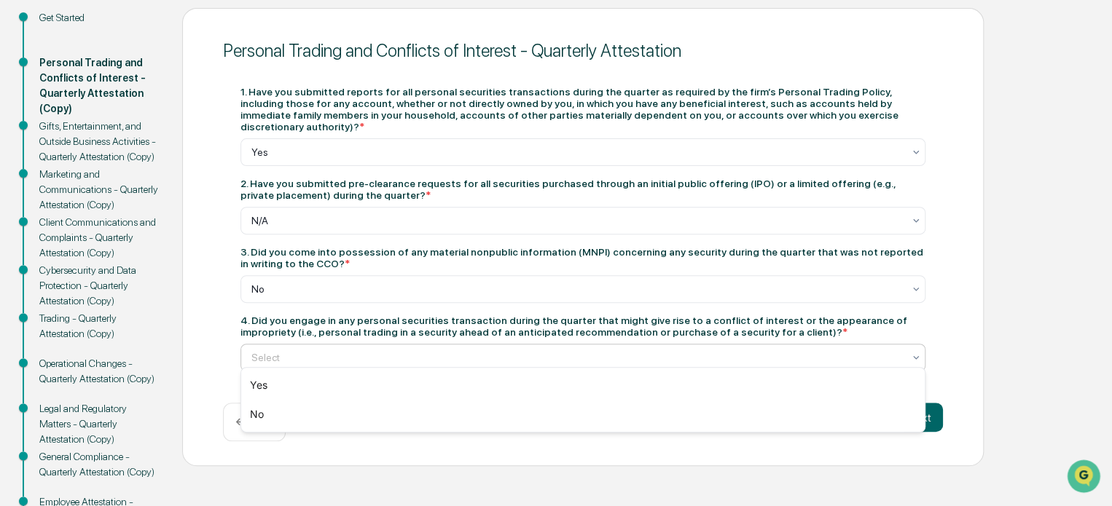
click at [519, 352] on div at bounding box center [576, 357] width 651 height 15
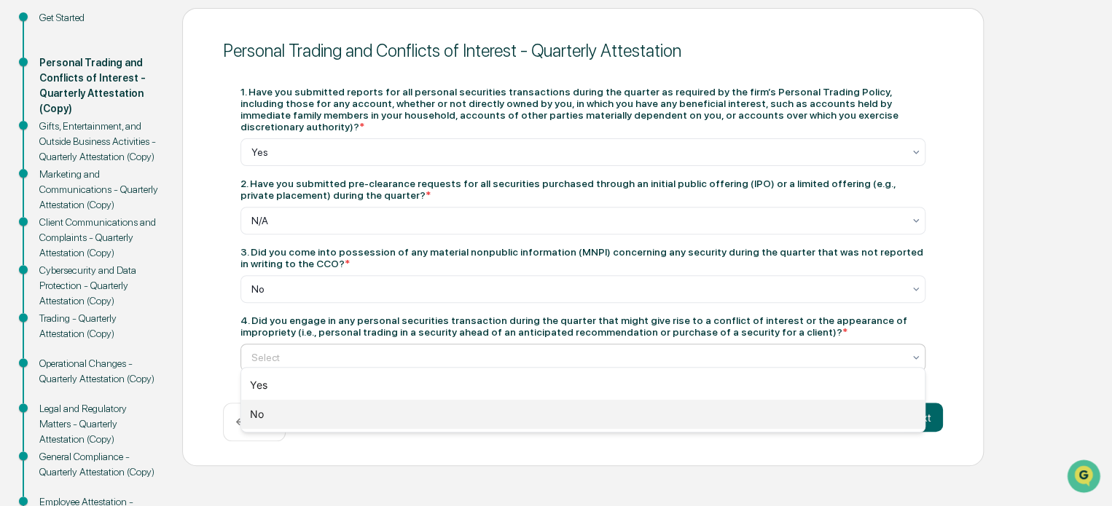
click at [449, 412] on div "No" at bounding box center [582, 414] width 683 height 29
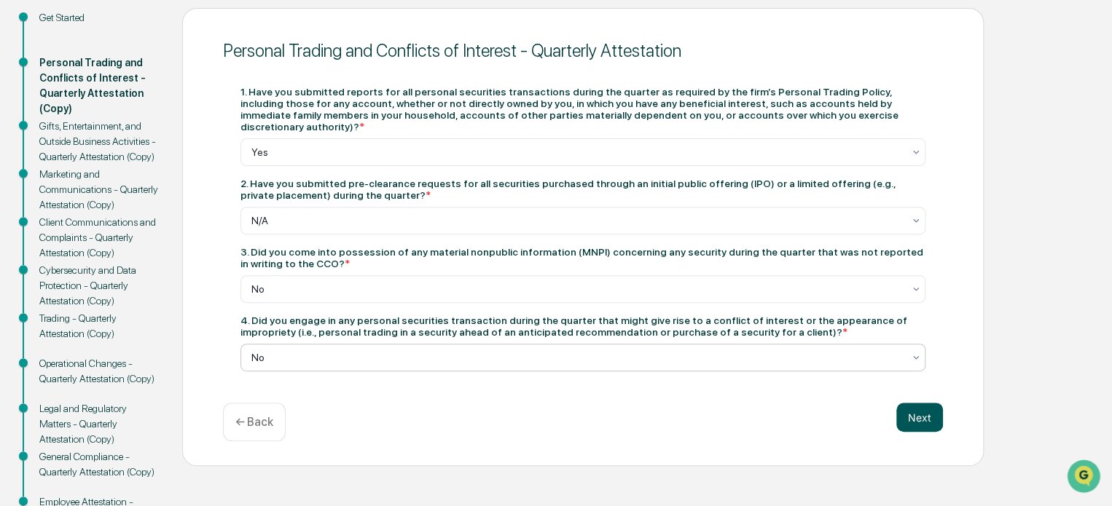
click at [919, 403] on button "Next" at bounding box center [919, 417] width 47 height 29
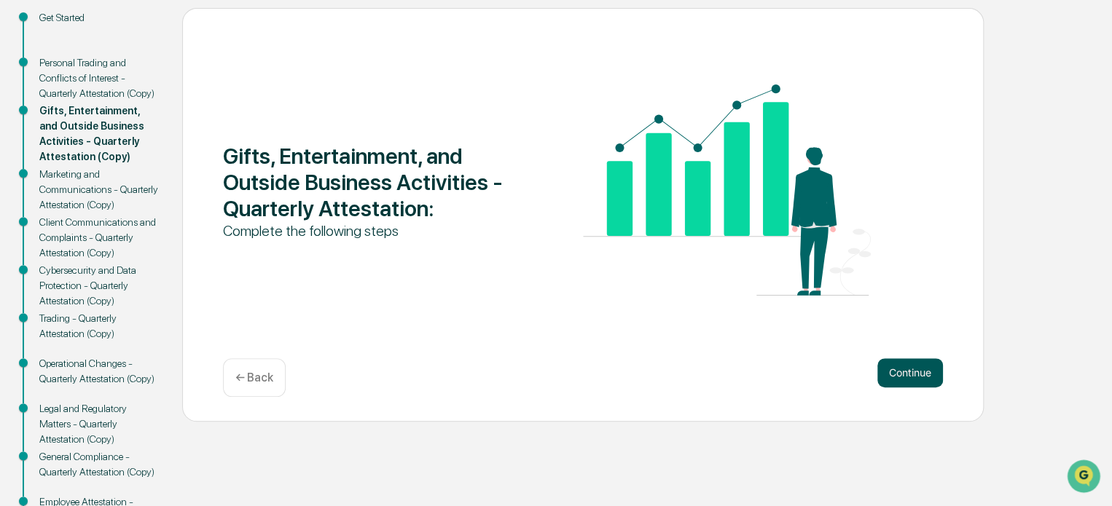
click at [908, 367] on button "Continue" at bounding box center [910, 372] width 66 height 29
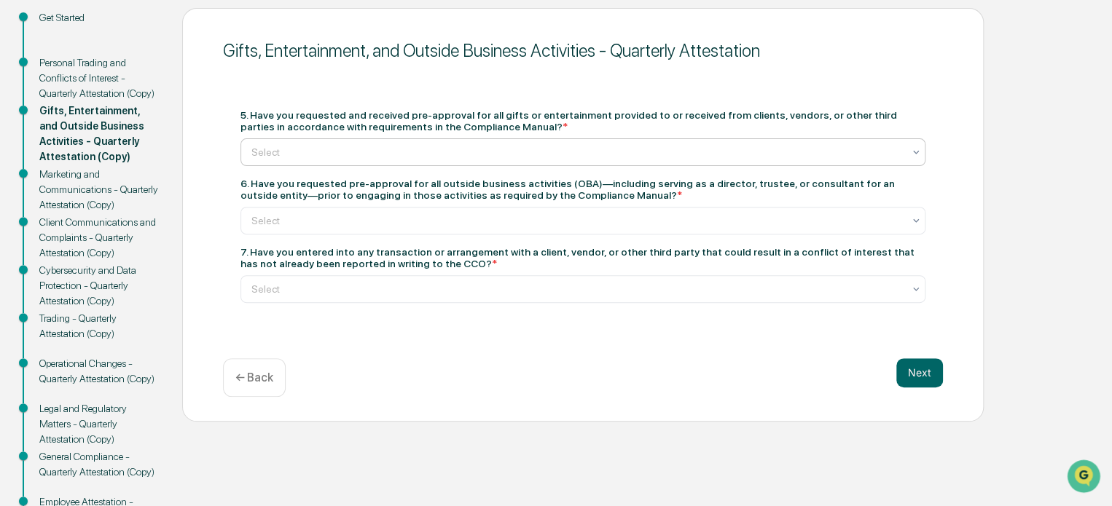
click at [524, 154] on div at bounding box center [576, 152] width 651 height 15
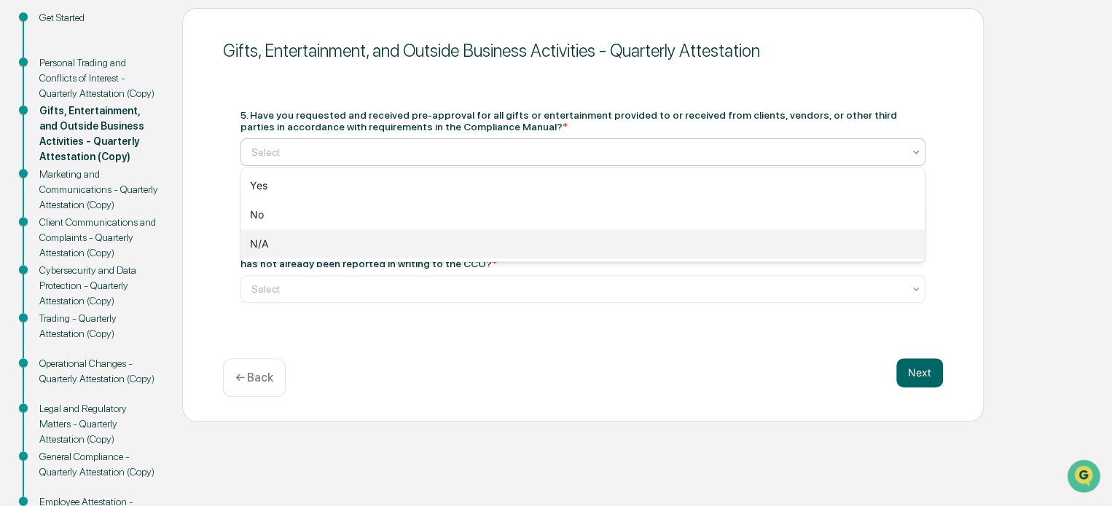
click at [433, 241] on div "N/A" at bounding box center [582, 243] width 683 height 29
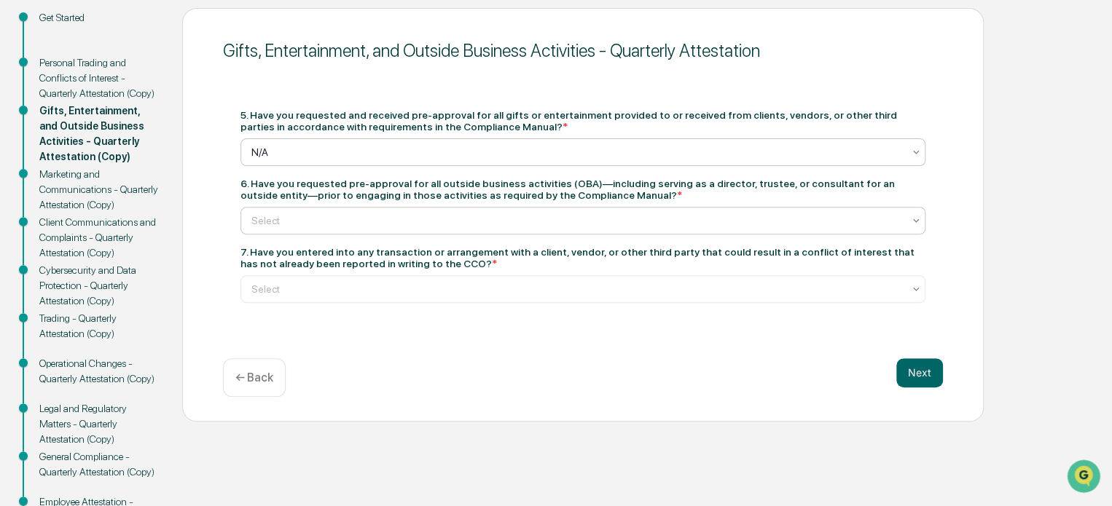
click at [437, 231] on div "Select" at bounding box center [577, 221] width 666 height 20
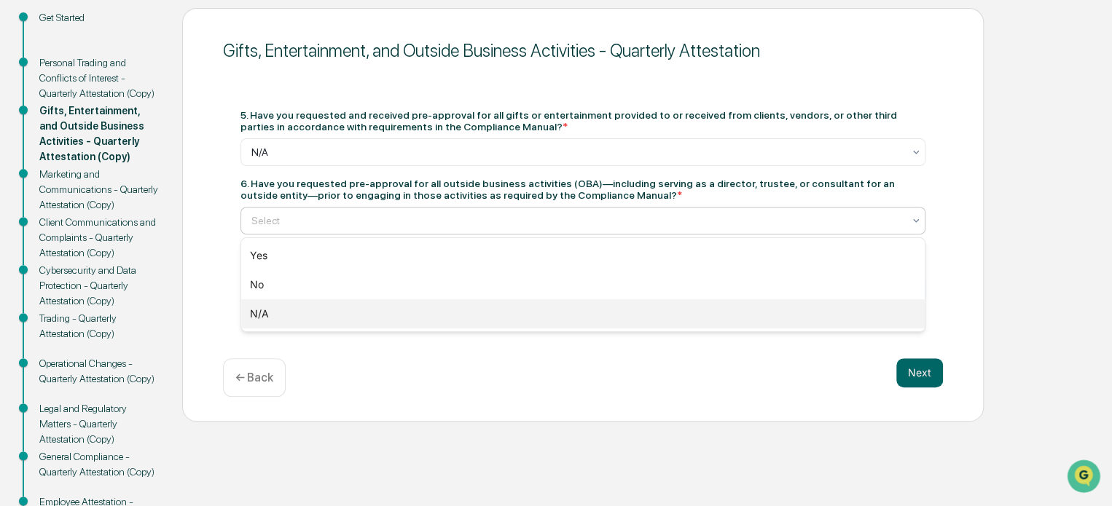
click at [353, 323] on div "N/A" at bounding box center [582, 313] width 683 height 29
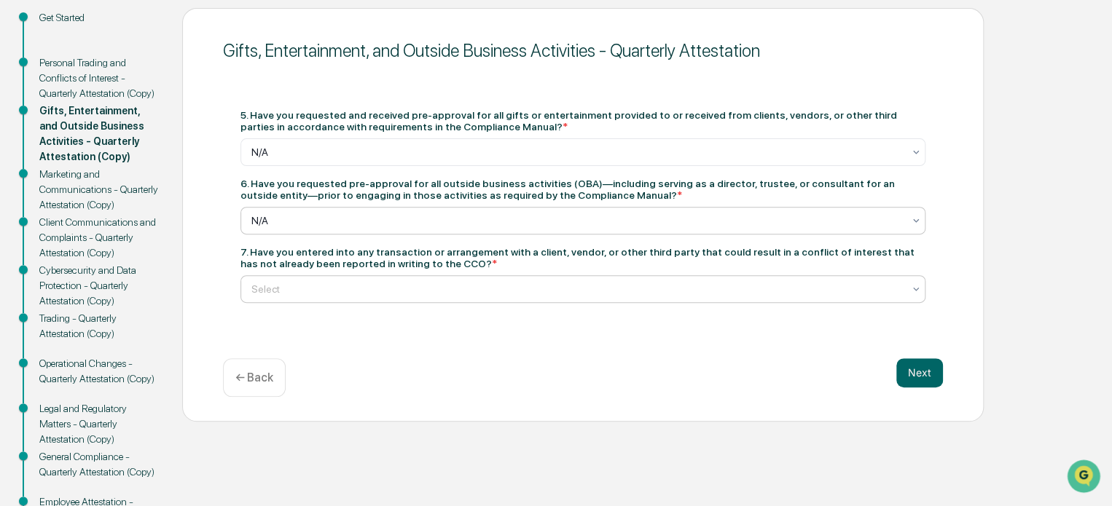
click at [382, 295] on div at bounding box center [576, 289] width 651 height 15
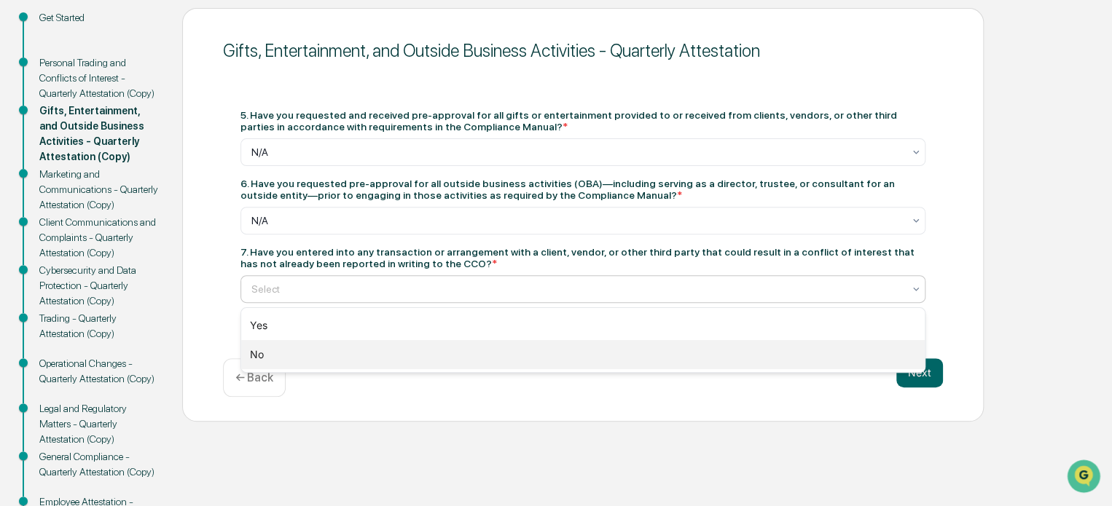
click at [334, 352] on div "No" at bounding box center [582, 354] width 683 height 29
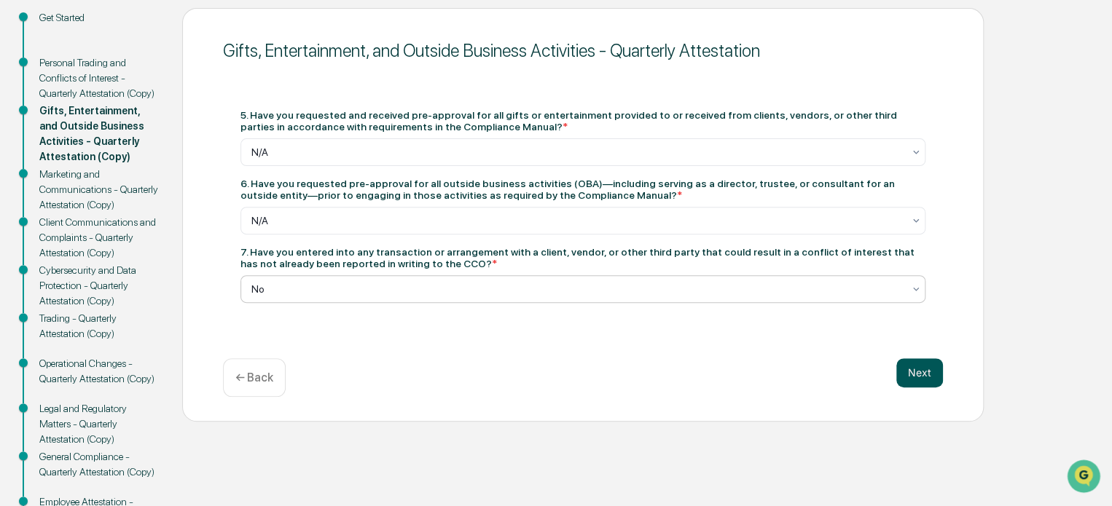
click at [924, 372] on button "Next" at bounding box center [919, 372] width 47 height 29
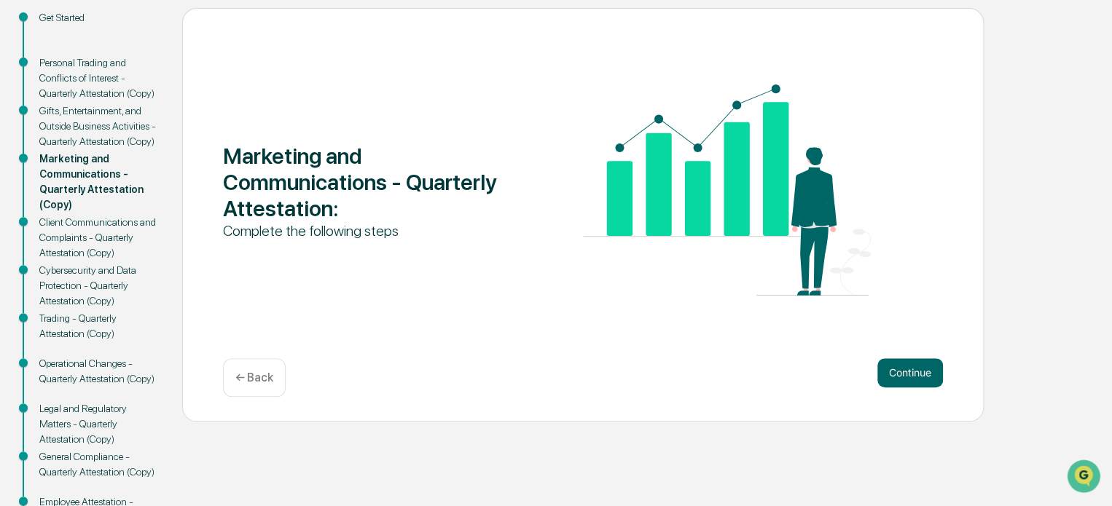
click at [924, 372] on button "Continue" at bounding box center [910, 372] width 66 height 29
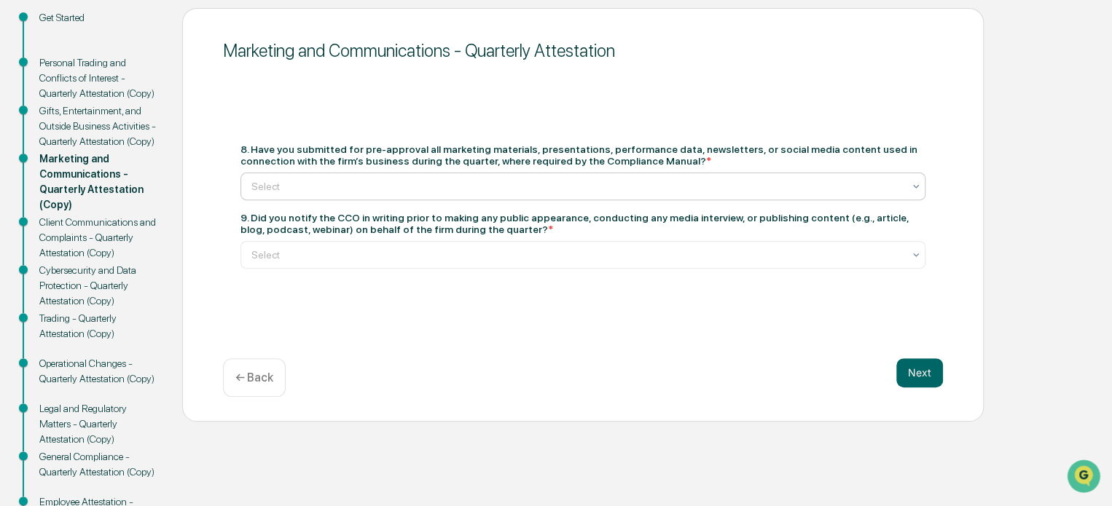
click at [472, 189] on div at bounding box center [576, 186] width 651 height 15
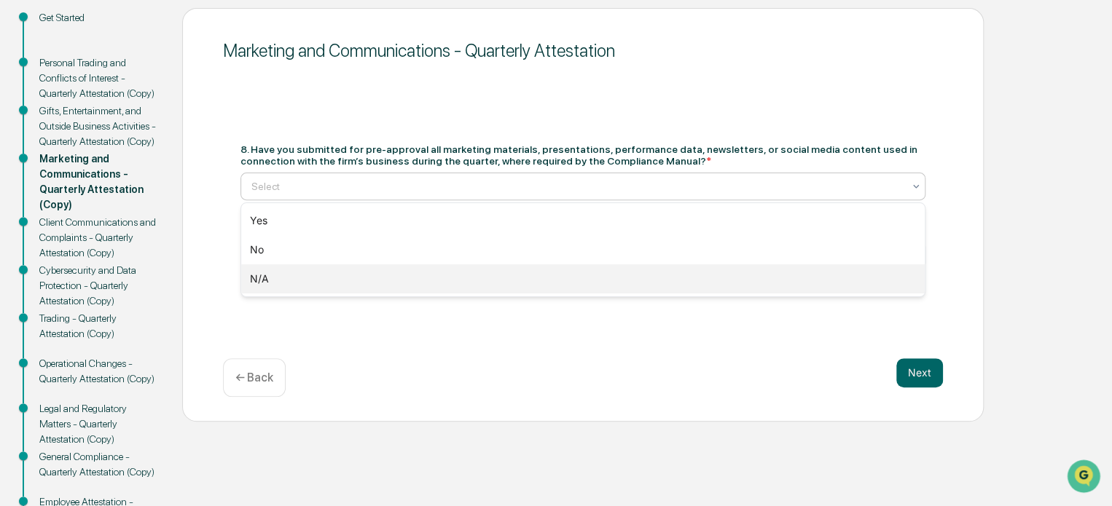
click at [369, 276] on div "N/A" at bounding box center [582, 278] width 683 height 29
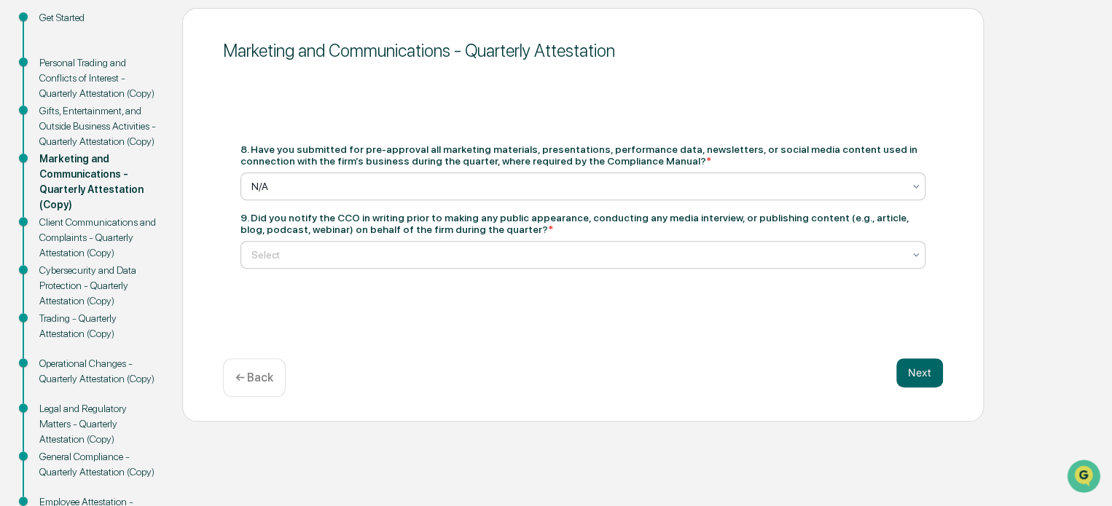
click at [377, 267] on div "Select" at bounding box center [582, 255] width 685 height 28
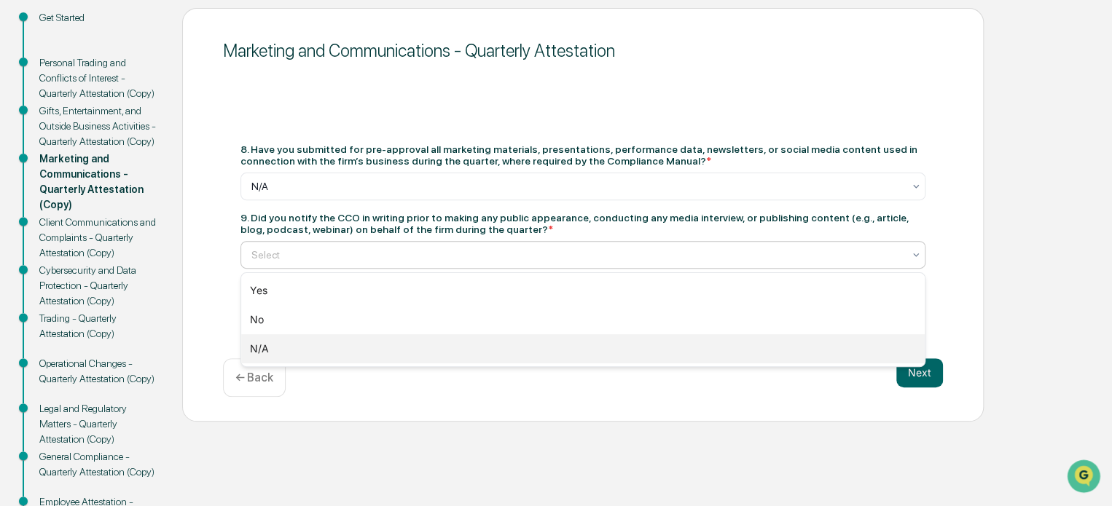
click at [310, 353] on div "N/A" at bounding box center [582, 348] width 683 height 29
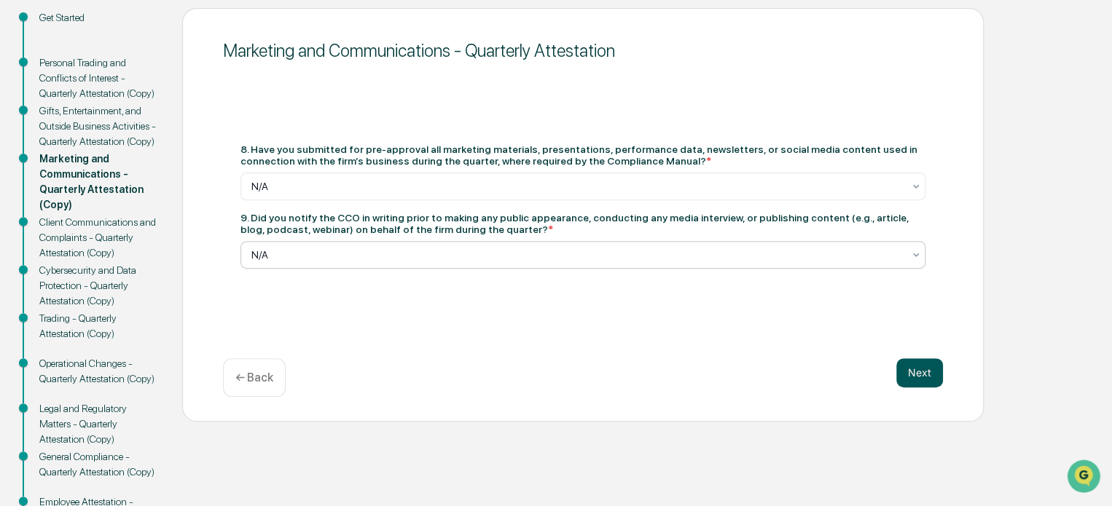
click at [915, 373] on button "Next" at bounding box center [919, 372] width 47 height 29
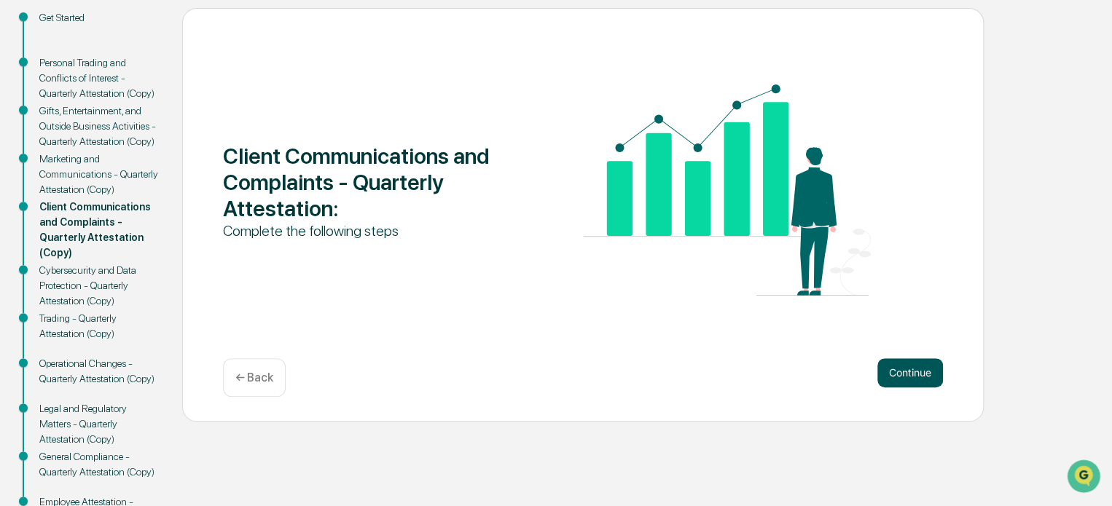
click at [896, 372] on button "Continue" at bounding box center [910, 372] width 66 height 29
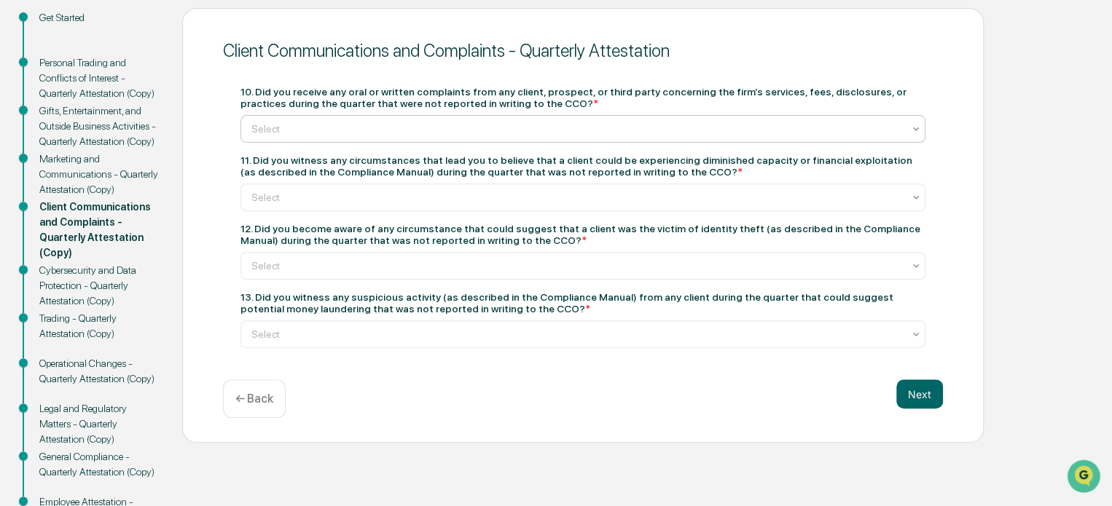
click at [414, 130] on div at bounding box center [576, 129] width 651 height 15
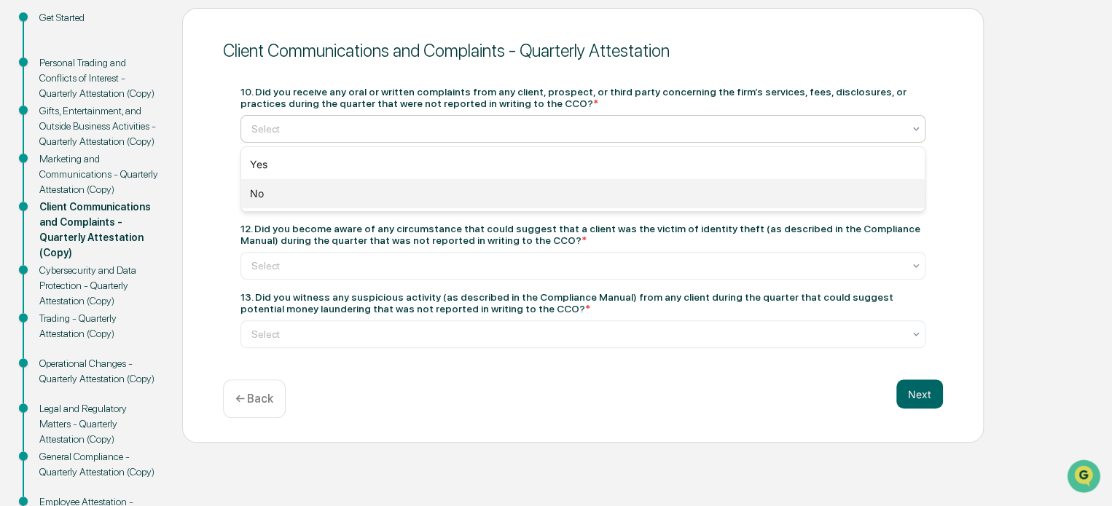
click at [355, 192] on div "No" at bounding box center [582, 193] width 683 height 29
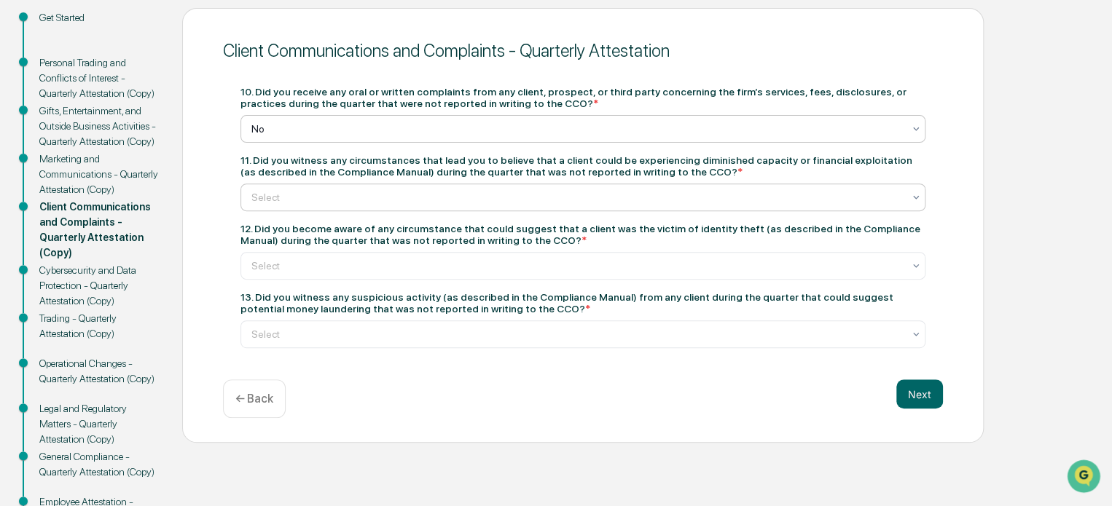
click at [350, 198] on div at bounding box center [576, 197] width 651 height 15
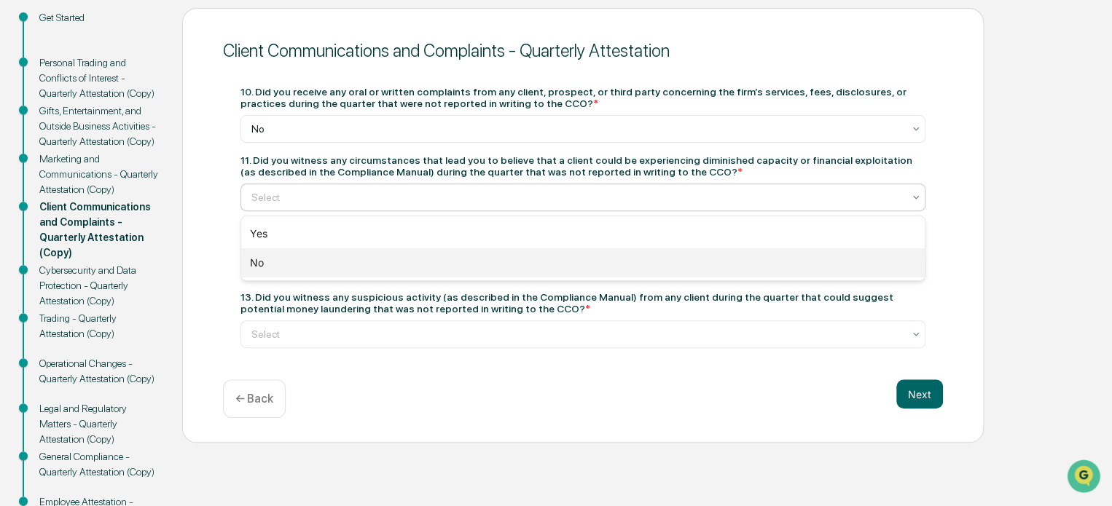
click at [300, 267] on div "No" at bounding box center [582, 262] width 683 height 29
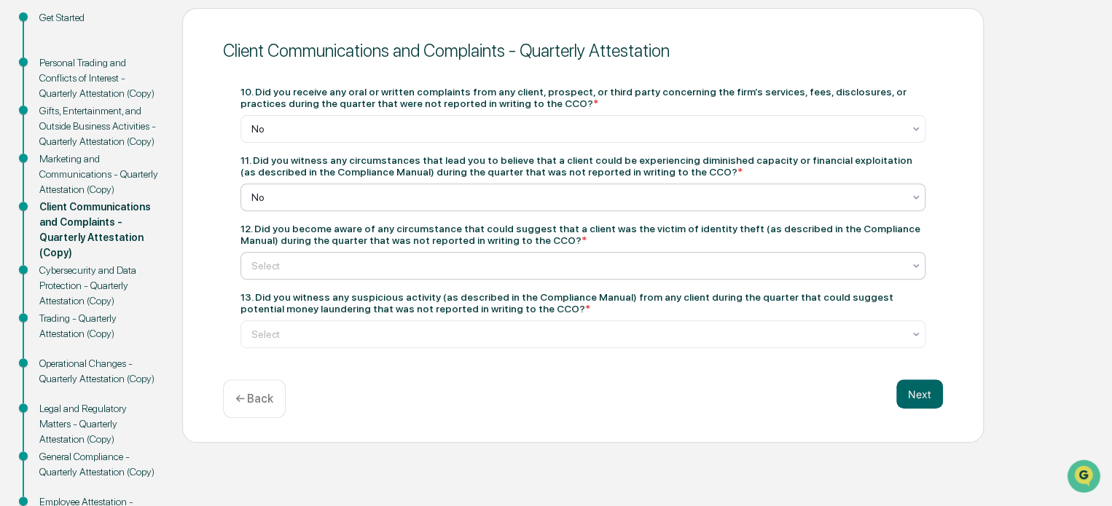
click at [302, 271] on div at bounding box center [576, 266] width 651 height 15
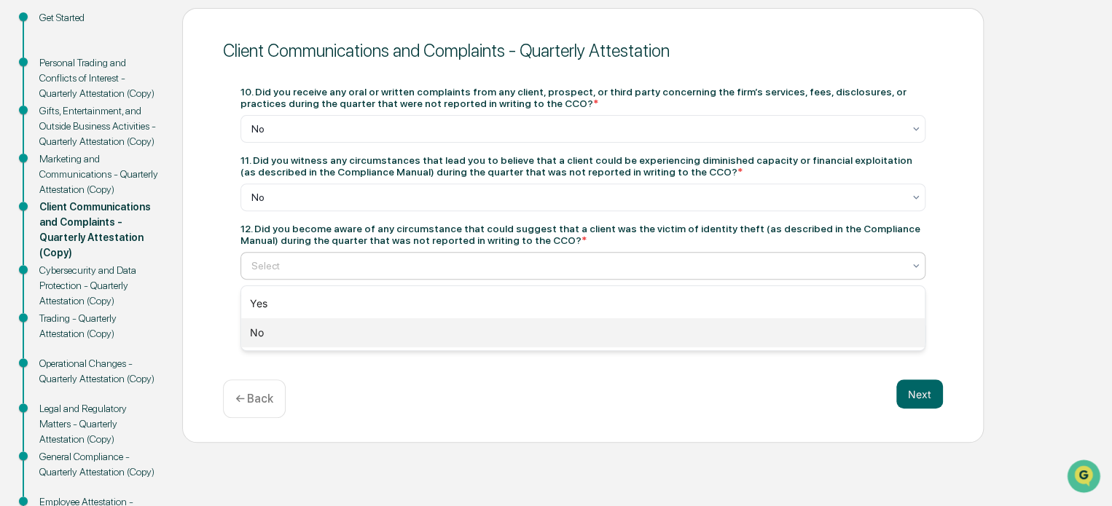
click at [270, 329] on div "No" at bounding box center [582, 332] width 683 height 29
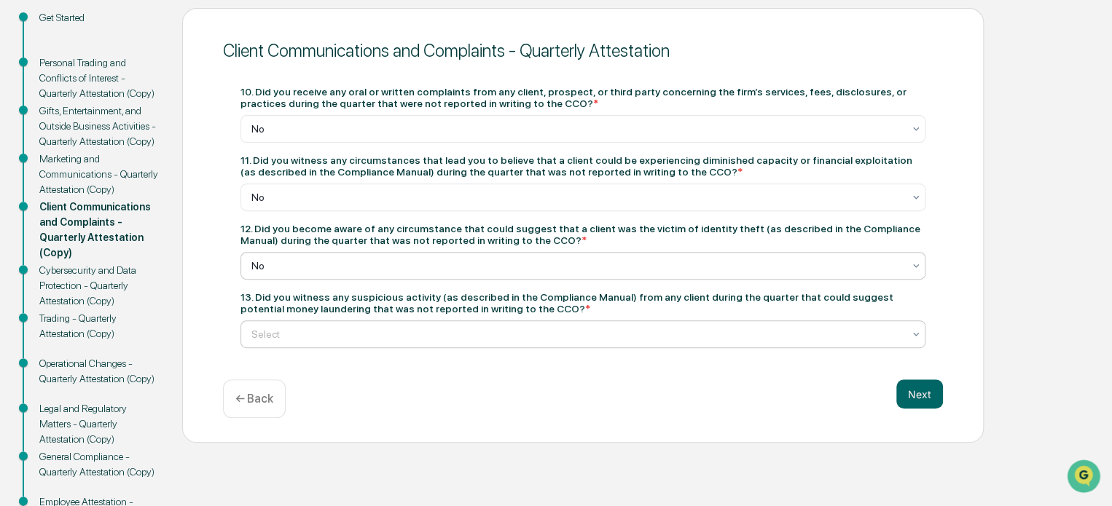
click at [283, 340] on div at bounding box center [576, 334] width 651 height 15
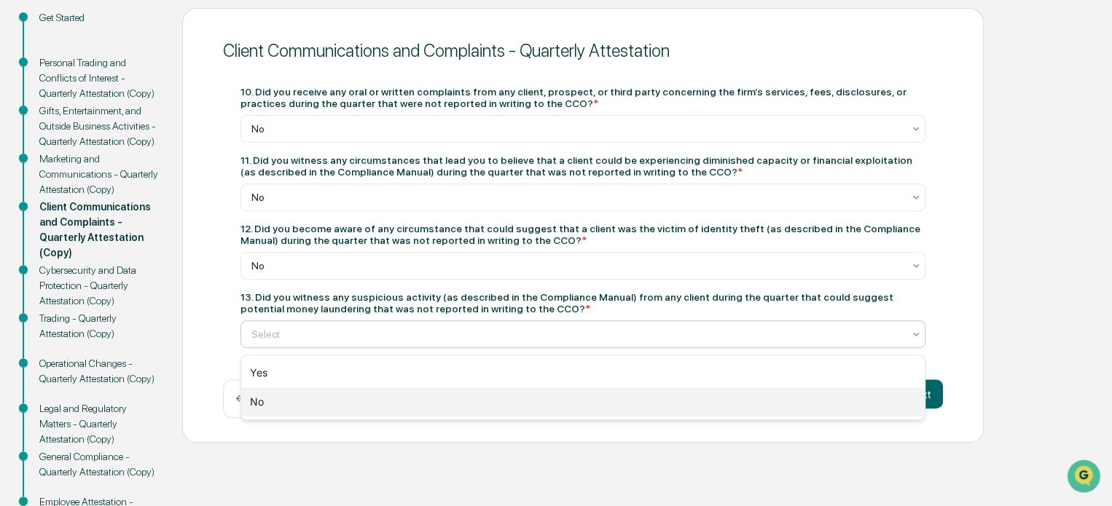
click at [262, 400] on div "No" at bounding box center [582, 402] width 683 height 29
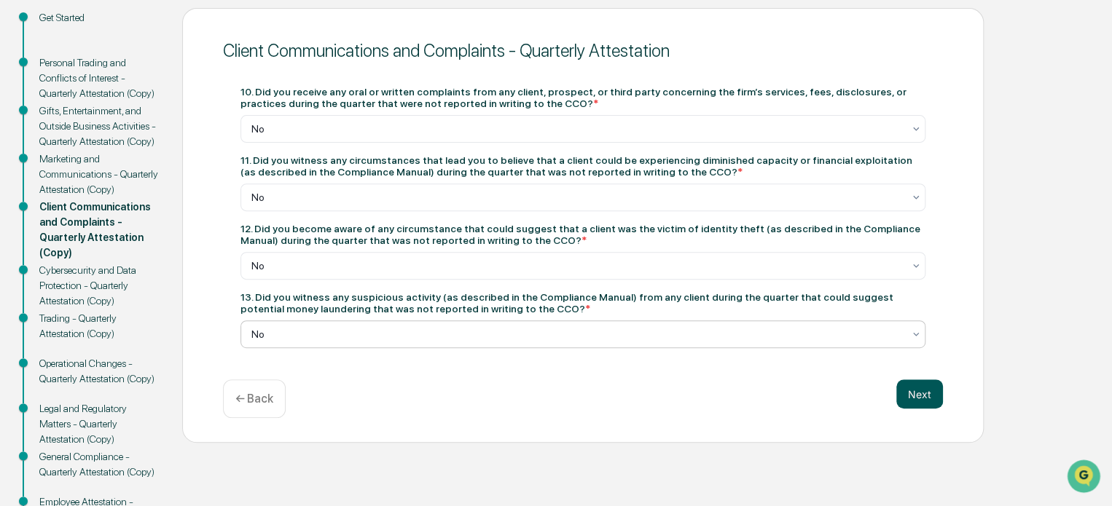
click at [915, 398] on button "Next" at bounding box center [919, 394] width 47 height 29
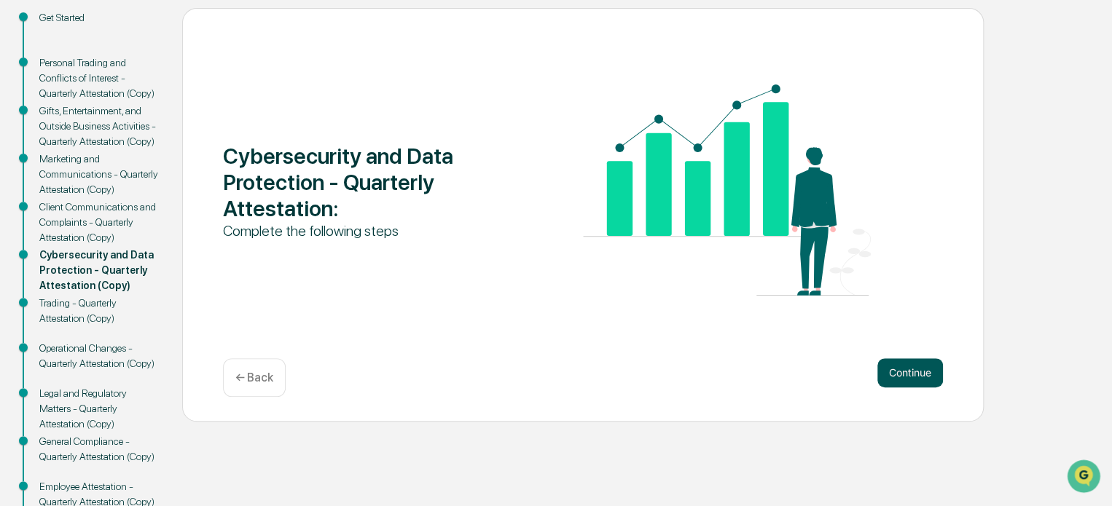
click at [907, 376] on button "Continue" at bounding box center [910, 372] width 66 height 29
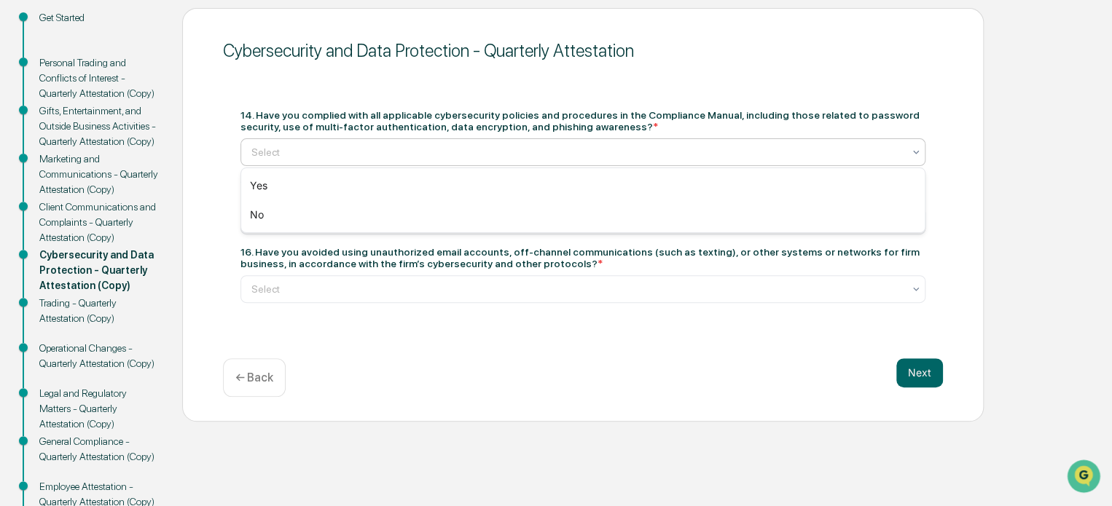
click at [551, 148] on div at bounding box center [576, 152] width 651 height 15
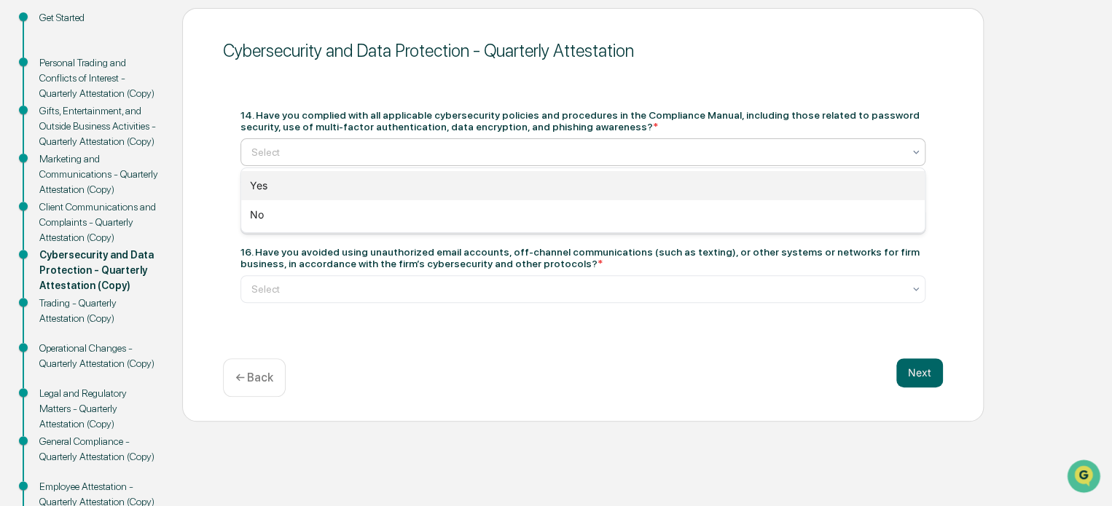
click at [507, 180] on div "Yes" at bounding box center [582, 185] width 683 height 29
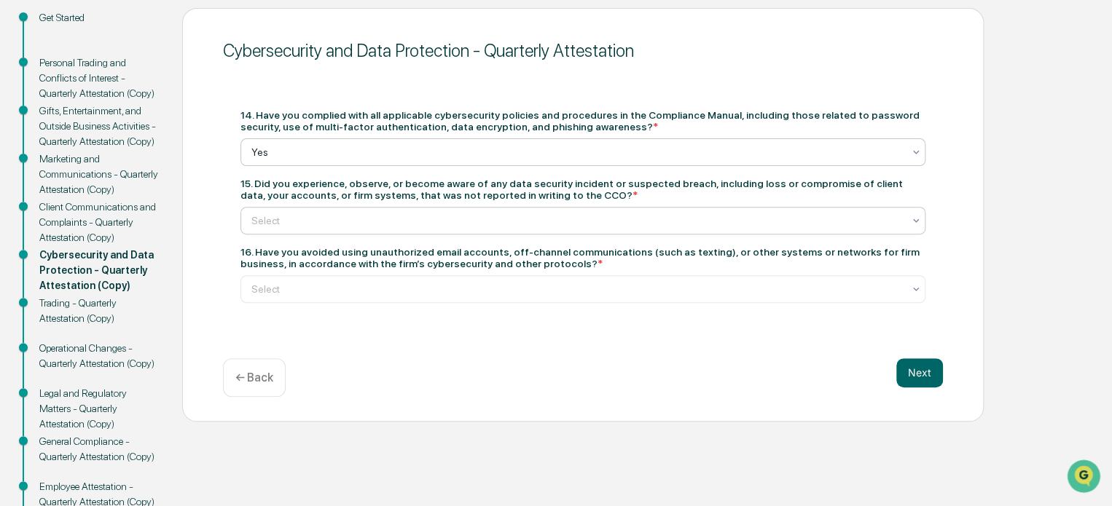
click at [484, 224] on div at bounding box center [576, 220] width 651 height 15
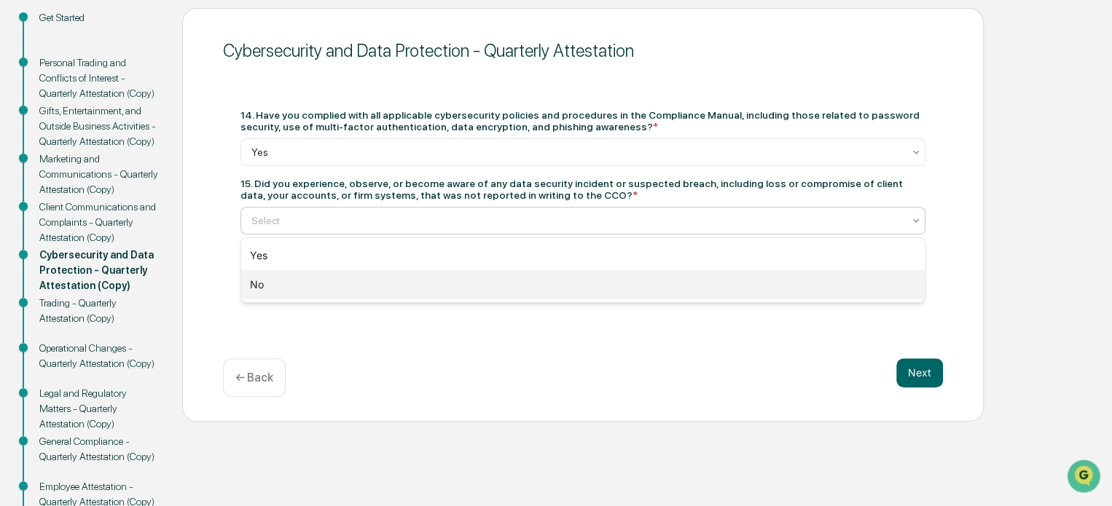
click at [429, 285] on div "No" at bounding box center [582, 284] width 683 height 29
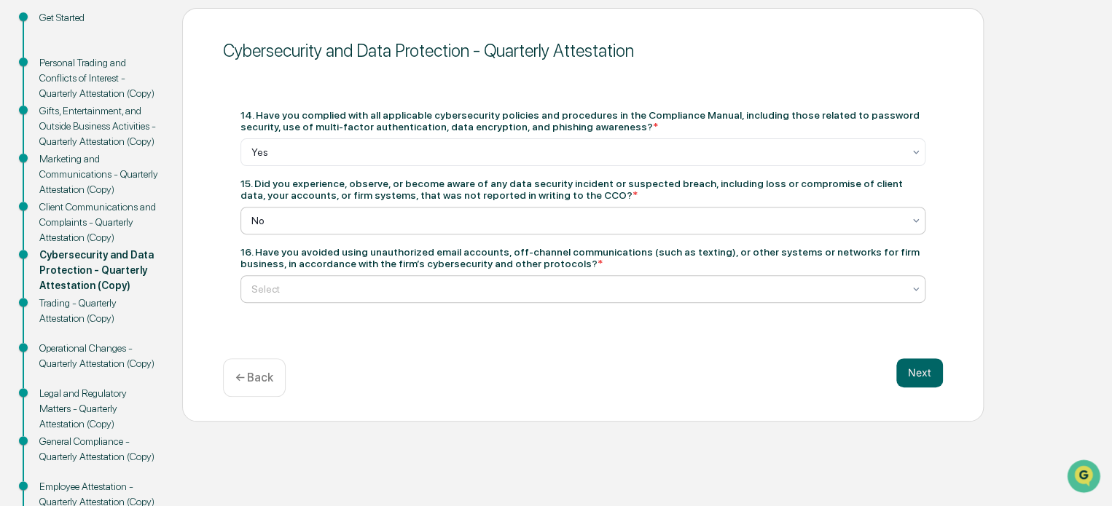
click at [428, 290] on div at bounding box center [576, 289] width 651 height 15
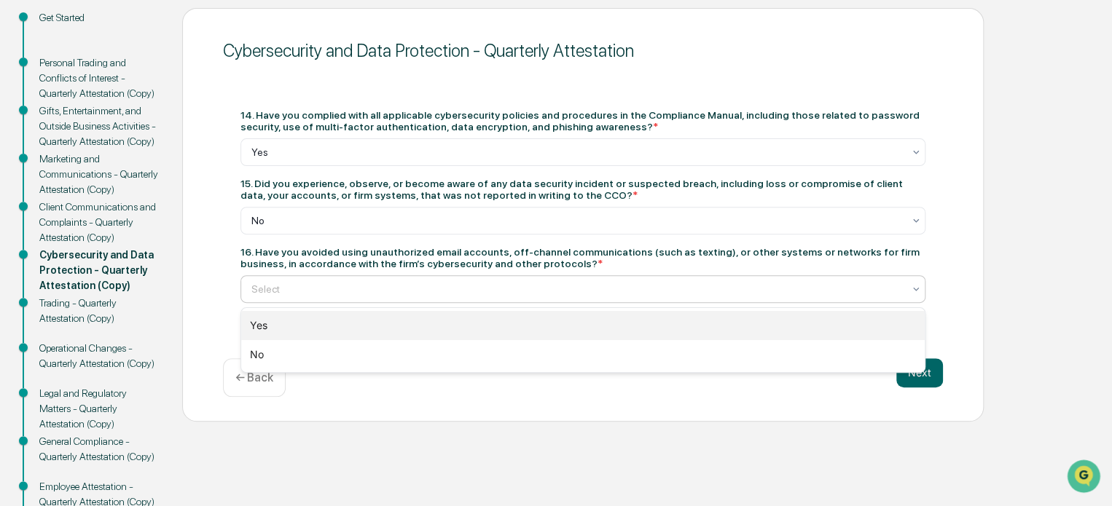
click at [390, 328] on div "Yes" at bounding box center [582, 325] width 683 height 29
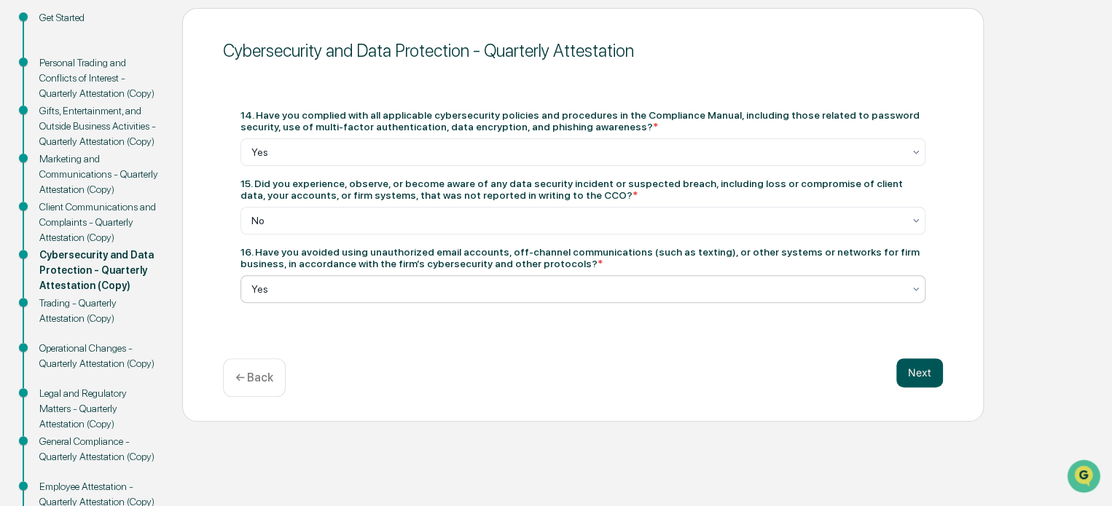
click at [912, 374] on button "Next" at bounding box center [919, 372] width 47 height 29
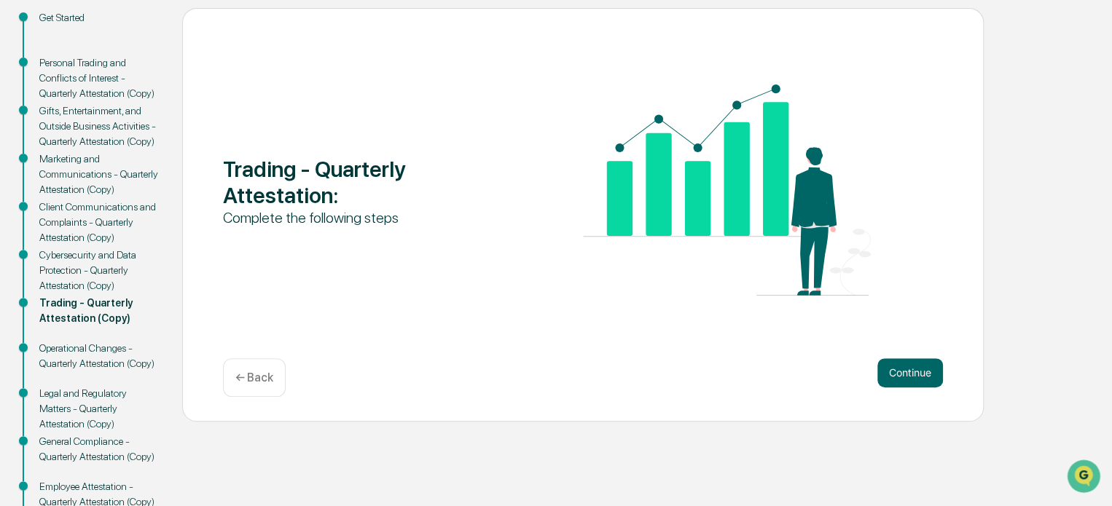
click at [912, 374] on button "Continue" at bounding box center [910, 372] width 66 height 29
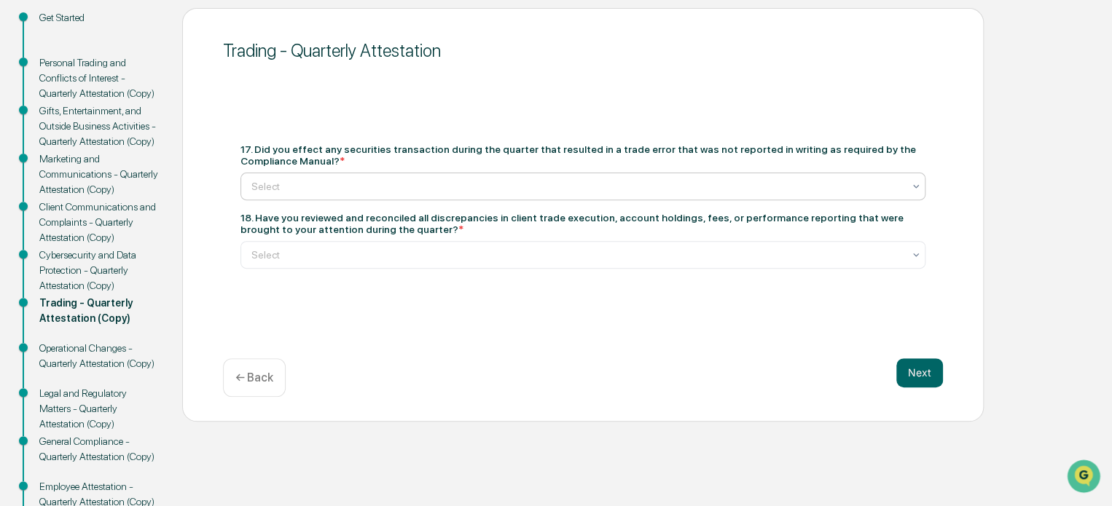
click at [496, 189] on div at bounding box center [576, 186] width 651 height 15
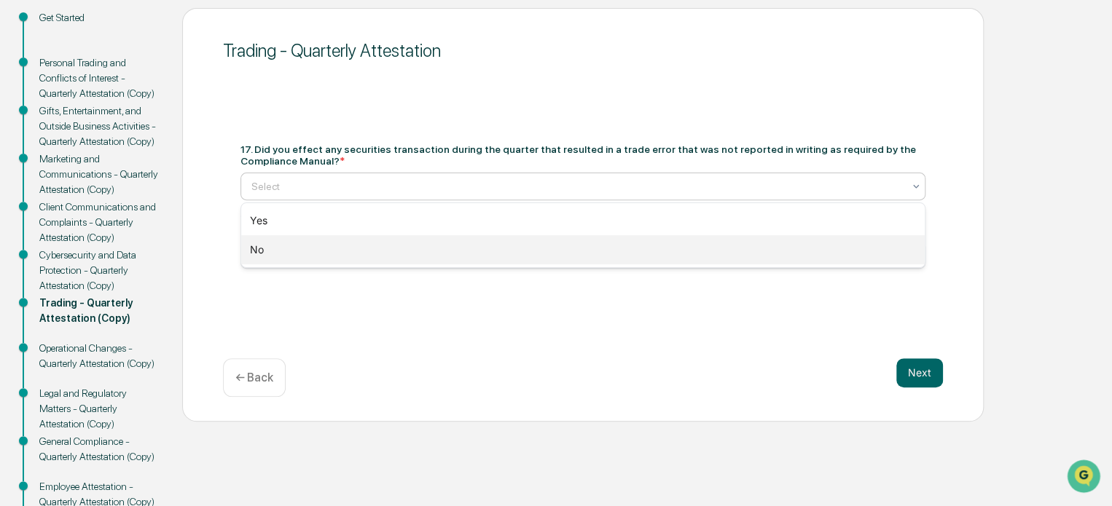
click at [396, 247] on div "No" at bounding box center [582, 249] width 683 height 29
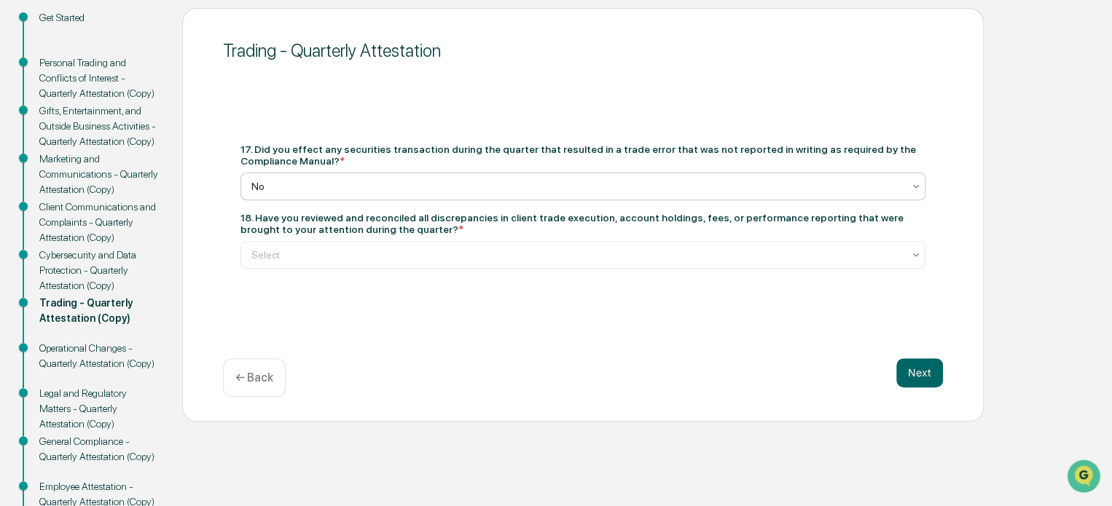
click at [396, 247] on div "Select" at bounding box center [577, 255] width 666 height 20
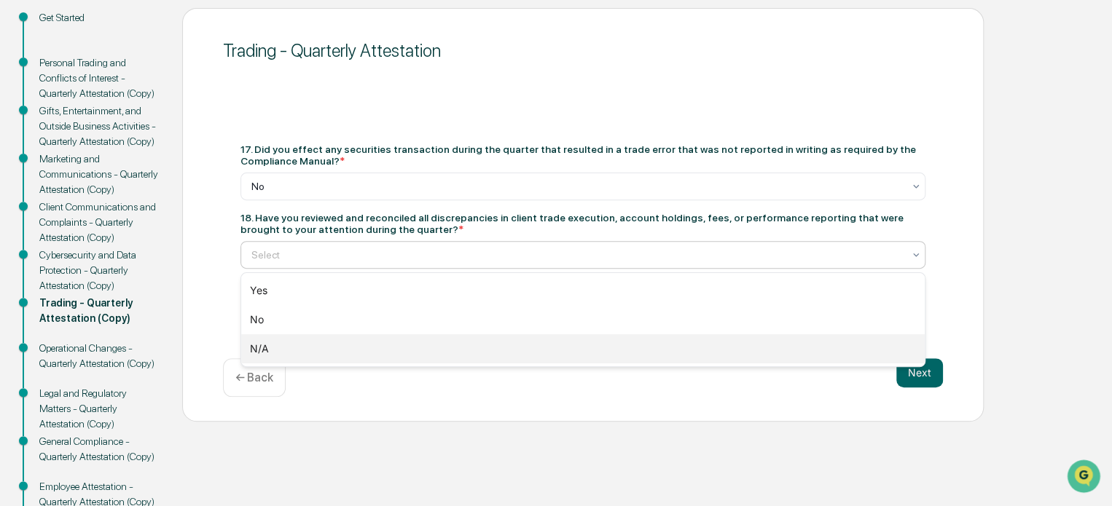
click at [288, 349] on div "N/A" at bounding box center [582, 348] width 683 height 29
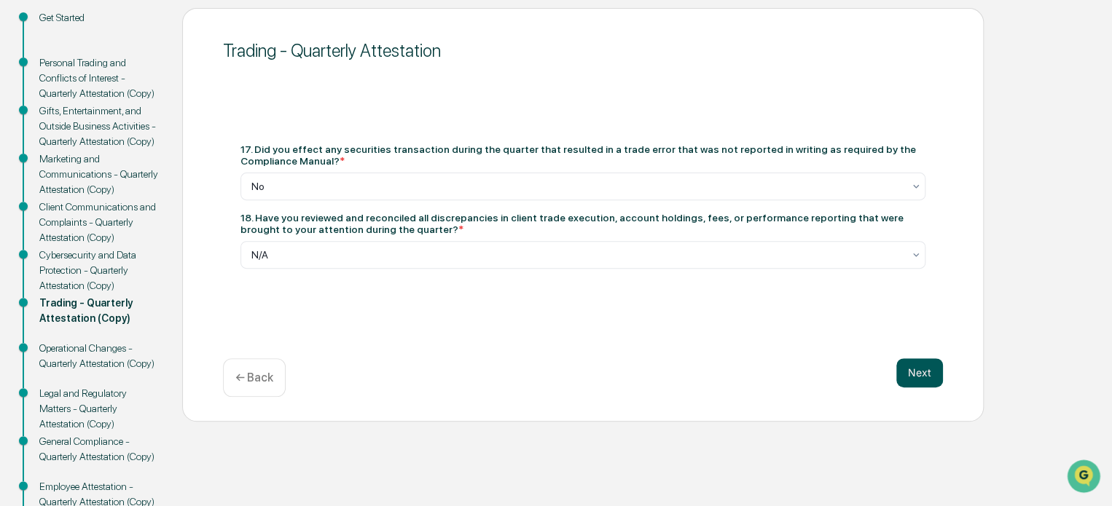
click at [919, 369] on button "Next" at bounding box center [919, 372] width 47 height 29
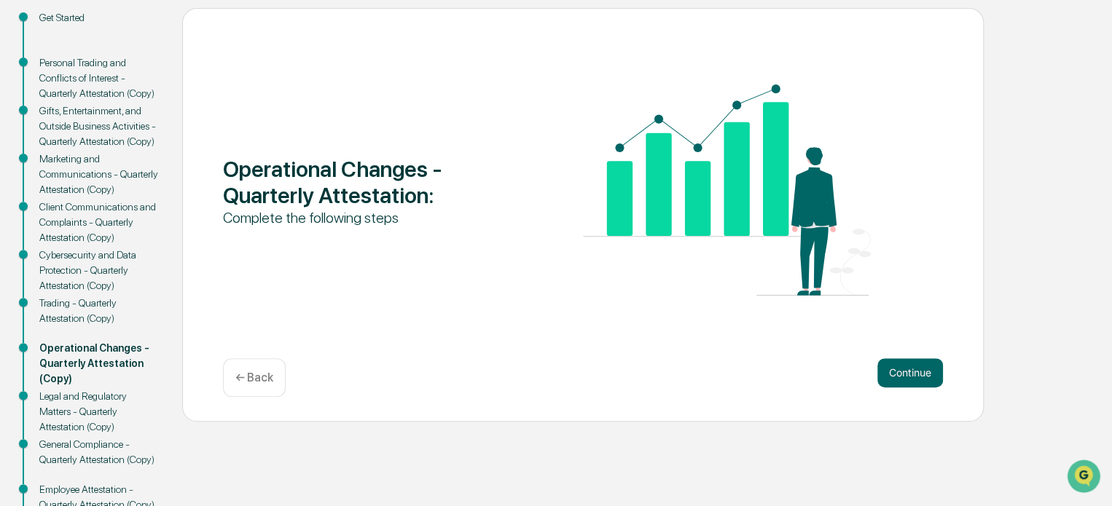
click at [919, 369] on button "Continue" at bounding box center [910, 372] width 66 height 29
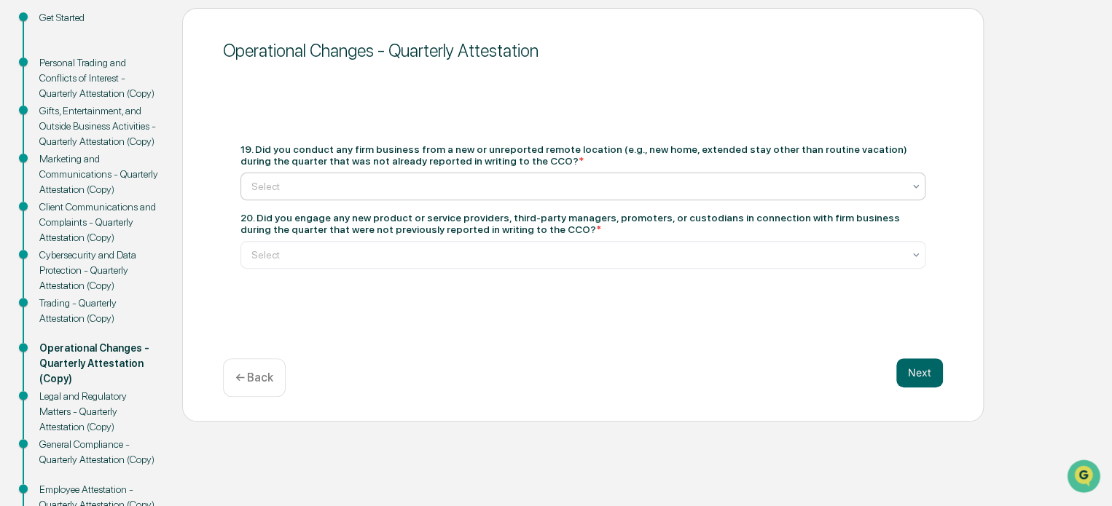
click at [503, 189] on div at bounding box center [576, 186] width 651 height 15
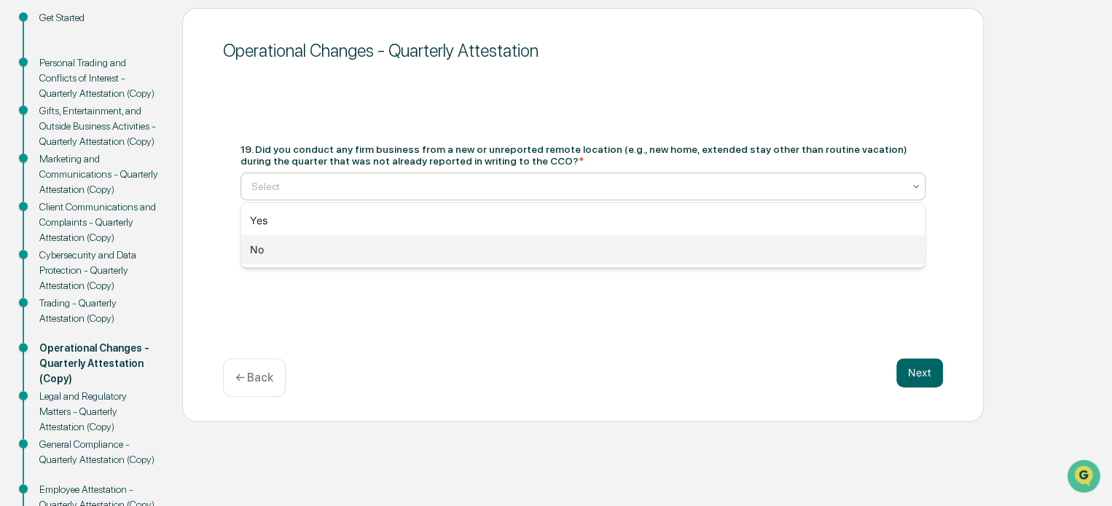
click at [424, 253] on div "No" at bounding box center [582, 249] width 683 height 29
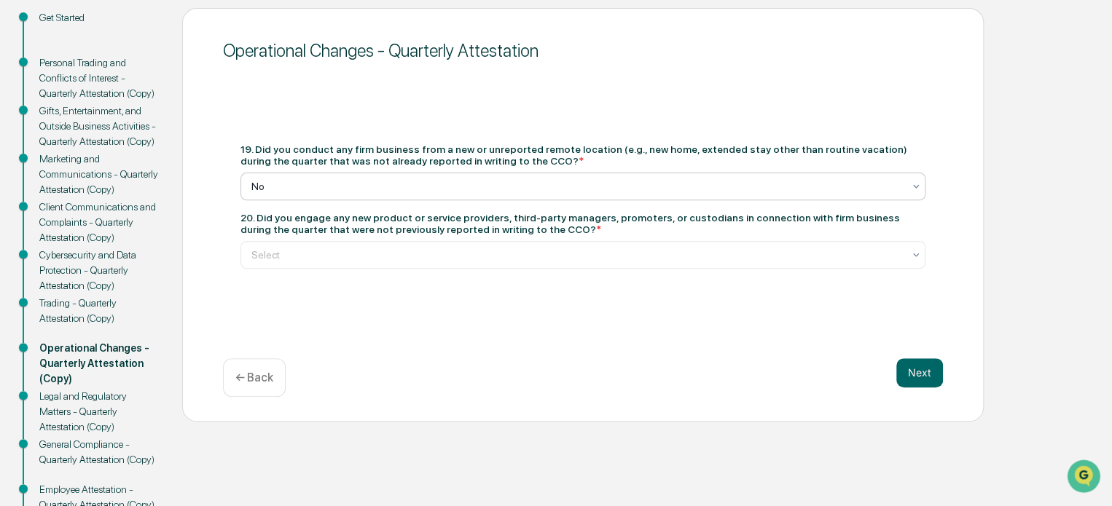
click at [424, 253] on div at bounding box center [576, 255] width 651 height 15
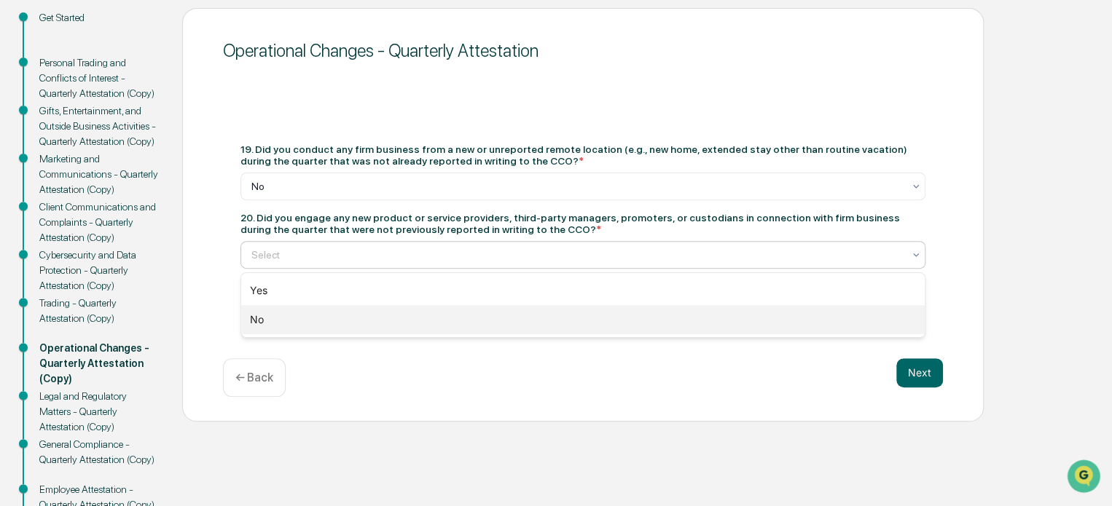
click at [353, 326] on div "No" at bounding box center [582, 319] width 683 height 29
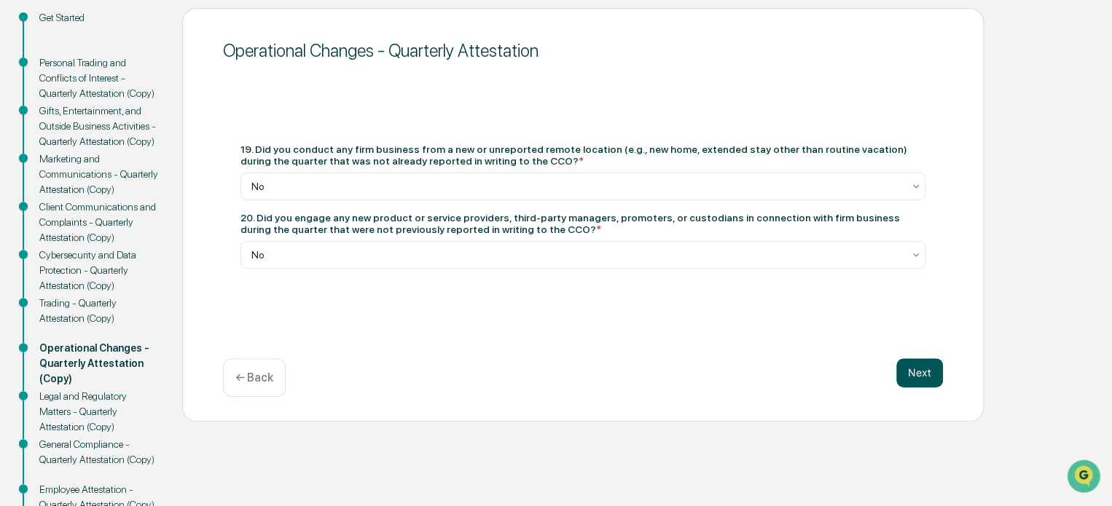
click at [929, 370] on button "Next" at bounding box center [919, 372] width 47 height 29
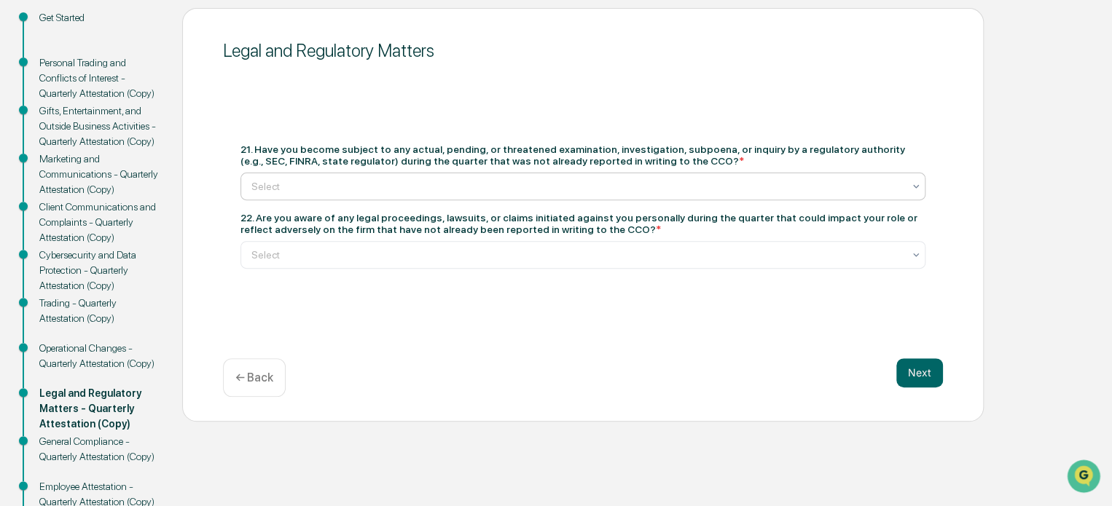
click at [551, 192] on div at bounding box center [576, 186] width 651 height 15
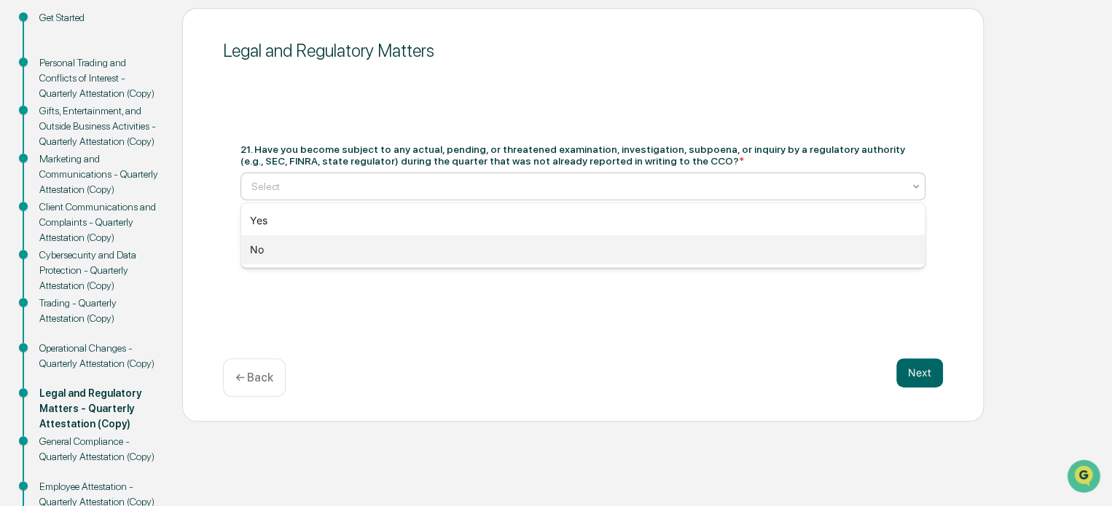
click at [460, 250] on div "No" at bounding box center [582, 249] width 683 height 29
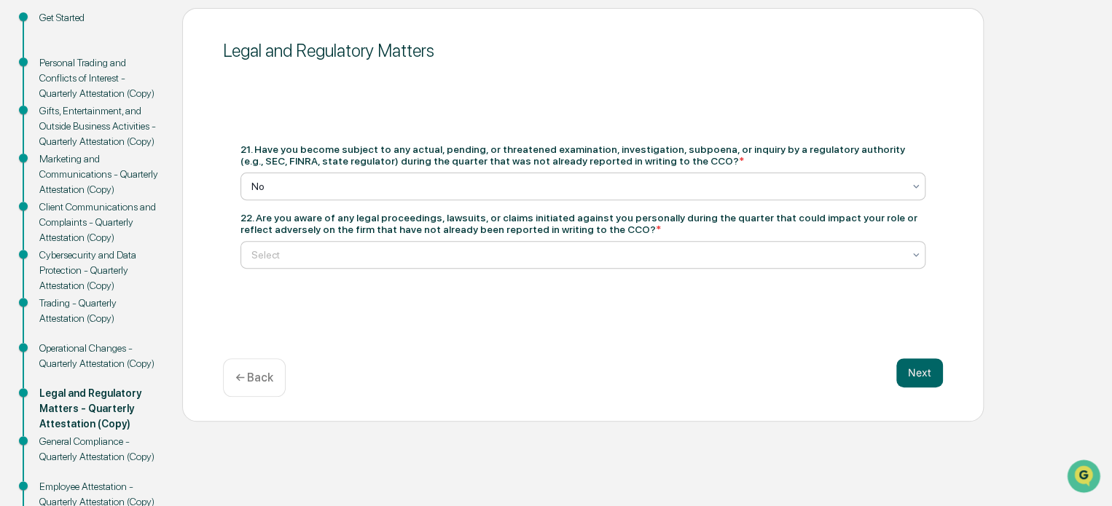
click at [455, 254] on div at bounding box center [576, 255] width 651 height 15
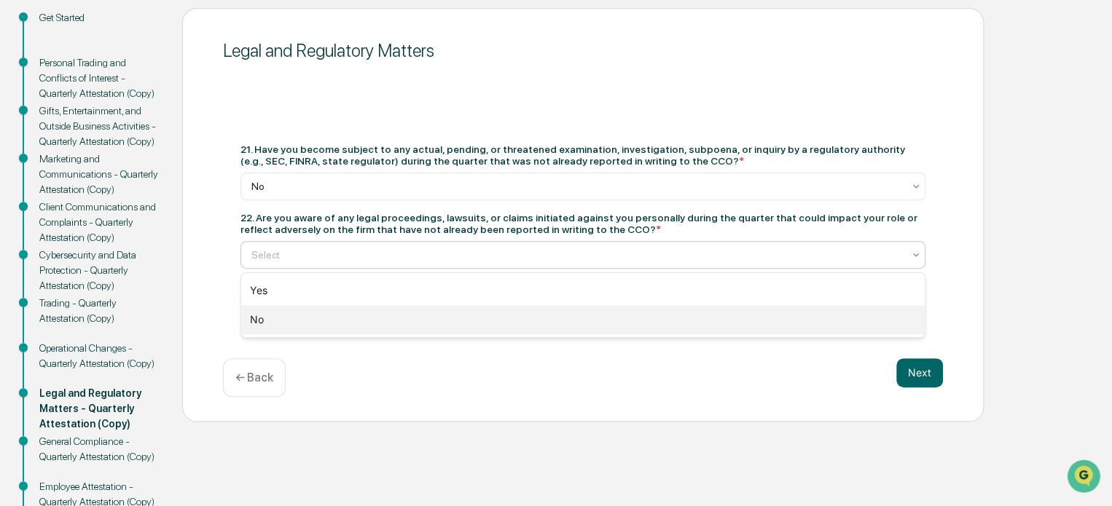
click at [390, 322] on div "No" at bounding box center [582, 319] width 683 height 29
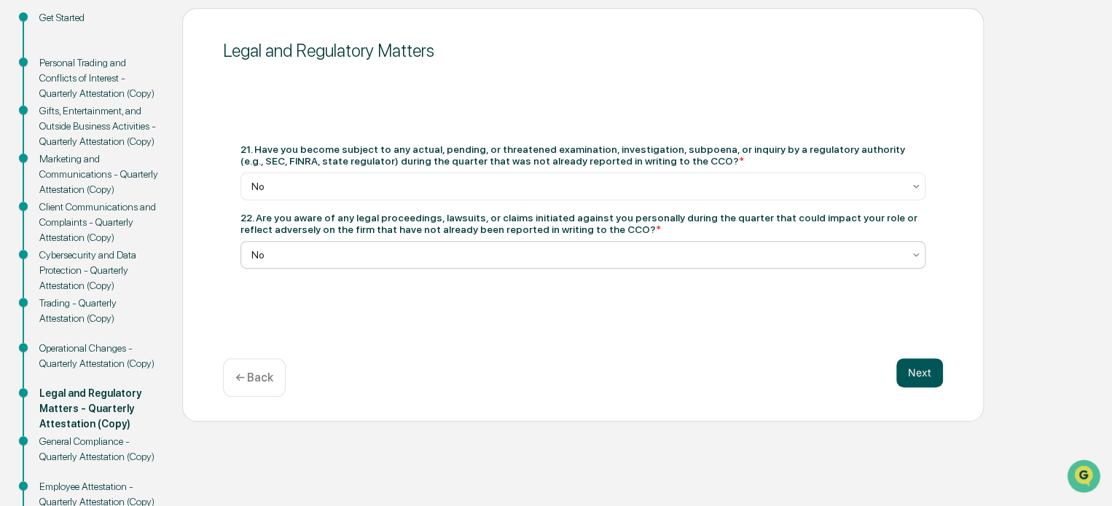
click at [935, 372] on button "Next" at bounding box center [919, 372] width 47 height 29
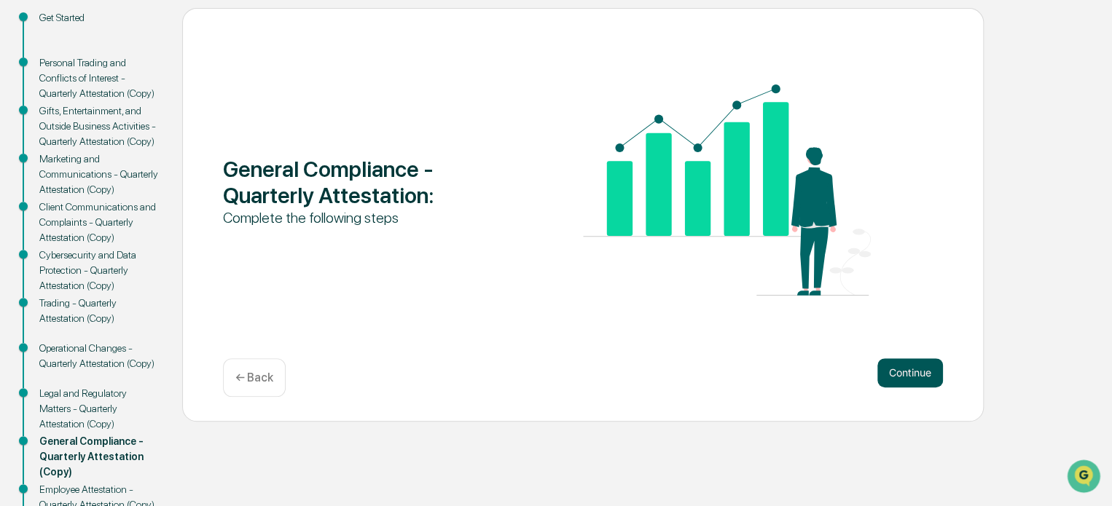
click at [920, 366] on button "Continue" at bounding box center [910, 372] width 66 height 29
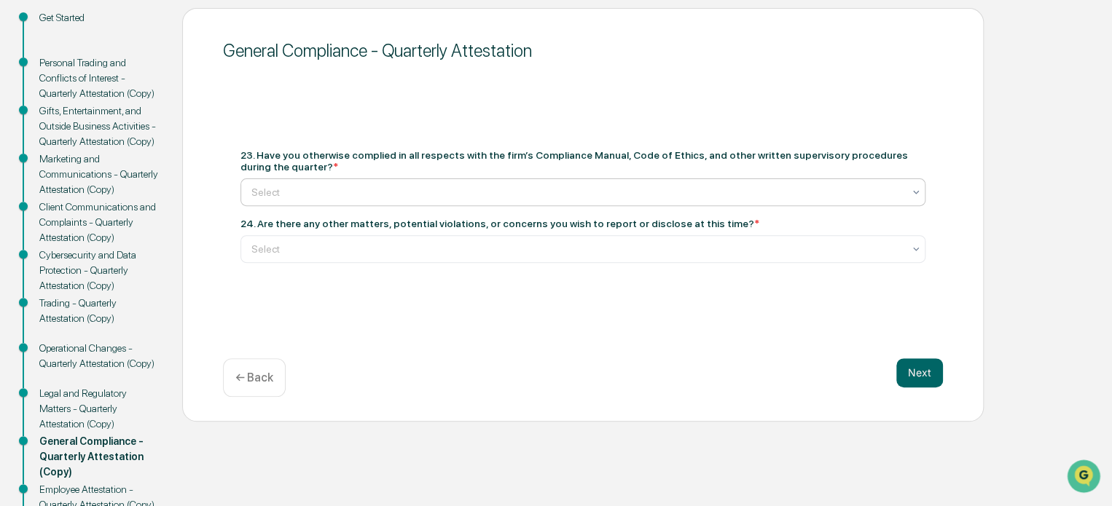
click at [513, 189] on div at bounding box center [576, 192] width 651 height 15
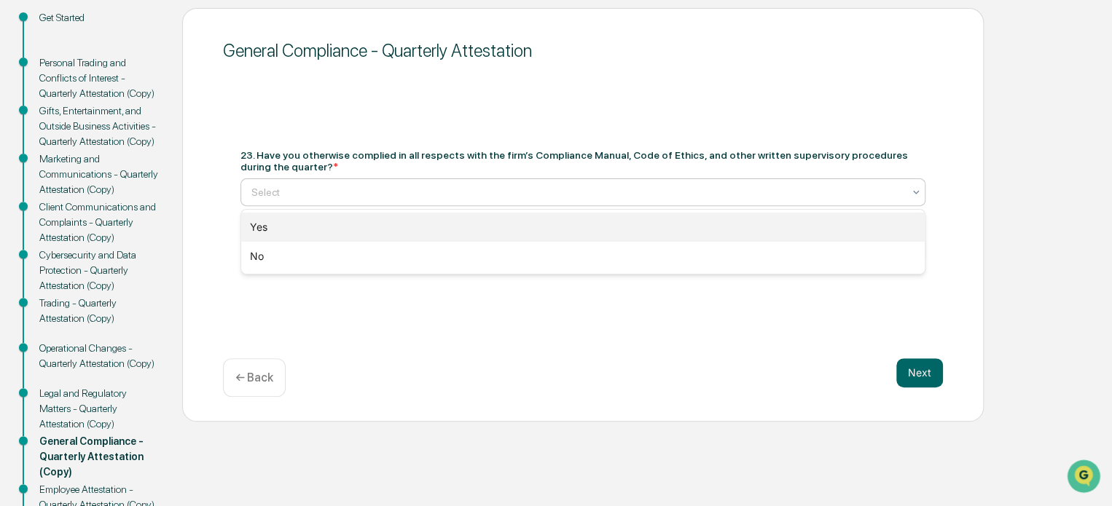
click at [484, 220] on div "Yes" at bounding box center [582, 227] width 683 height 29
click at [479, 256] on div at bounding box center [576, 249] width 651 height 15
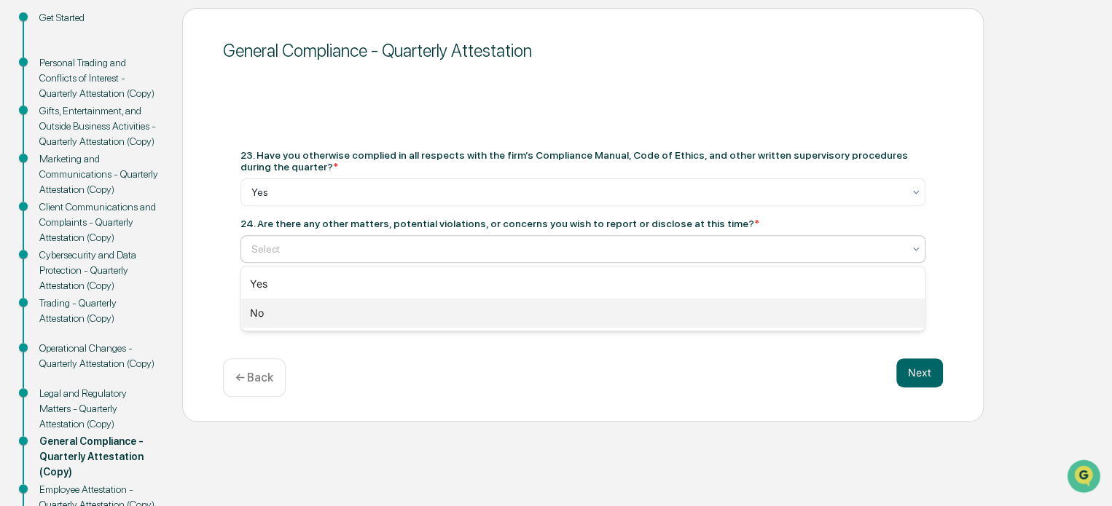
click at [431, 313] on div "No" at bounding box center [582, 313] width 683 height 29
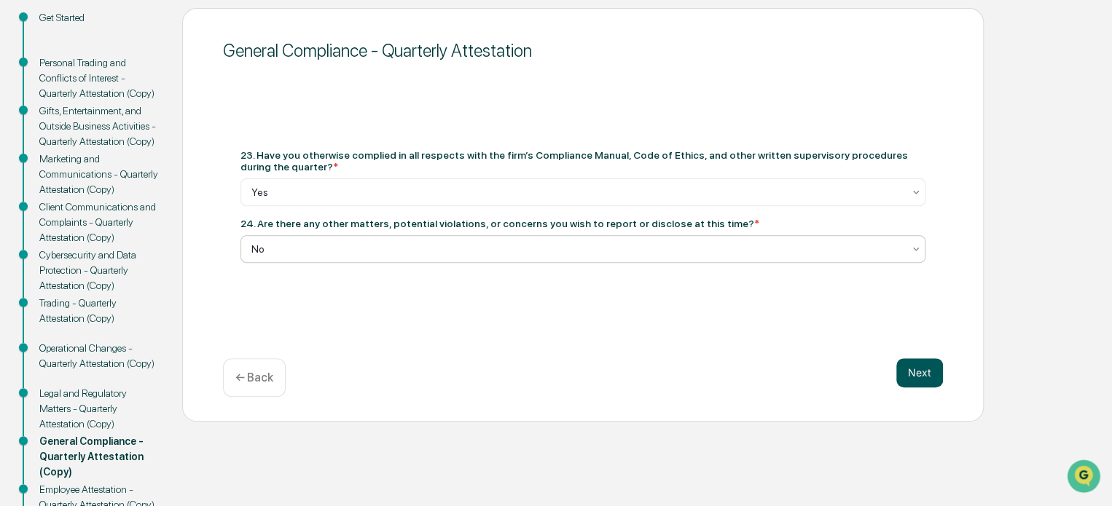
click at [909, 367] on button "Next" at bounding box center [919, 372] width 47 height 29
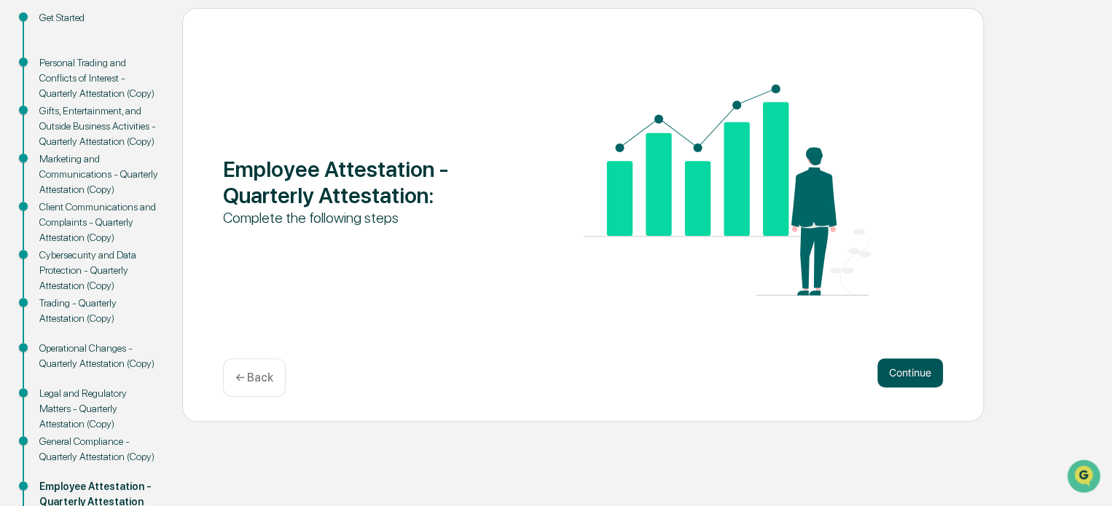
click at [923, 369] on button "Continue" at bounding box center [910, 372] width 66 height 29
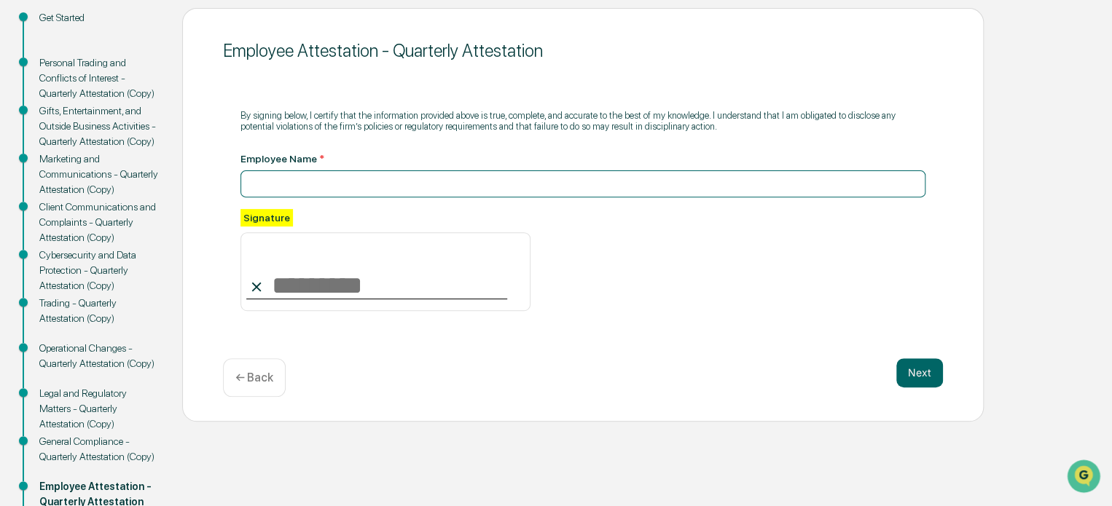
click at [417, 179] on input at bounding box center [582, 183] width 685 height 27
type input "**********"
type input "*"
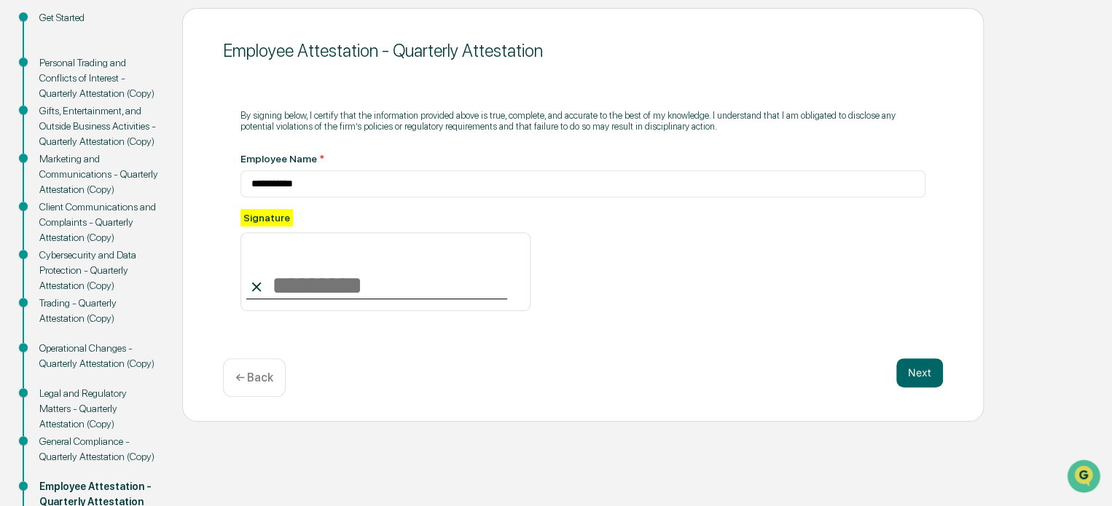
click at [292, 291] on input at bounding box center [385, 271] width 290 height 79
type input "**********"
click at [940, 378] on button "Next" at bounding box center [919, 372] width 47 height 29
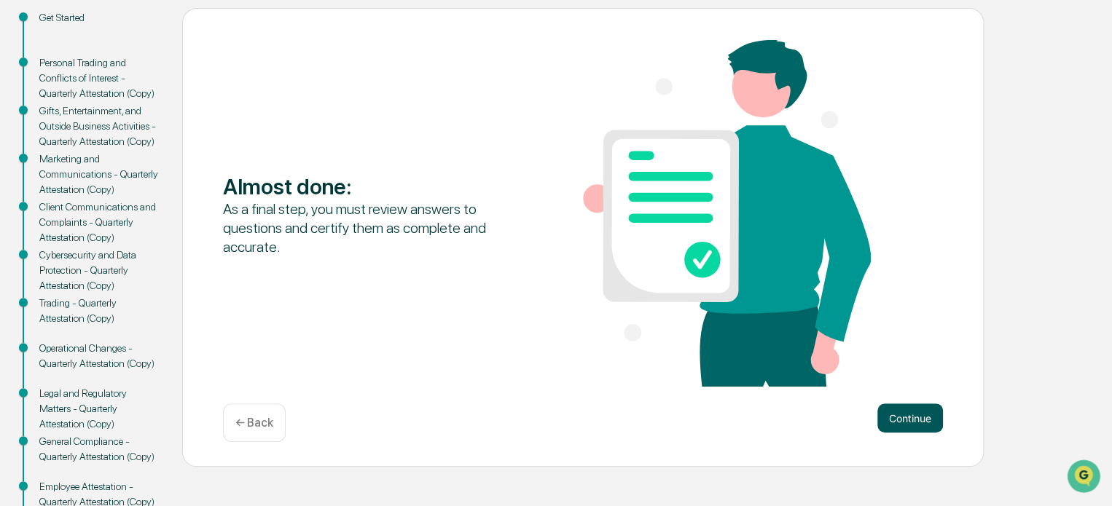
click at [889, 414] on button "Continue" at bounding box center [910, 418] width 66 height 29
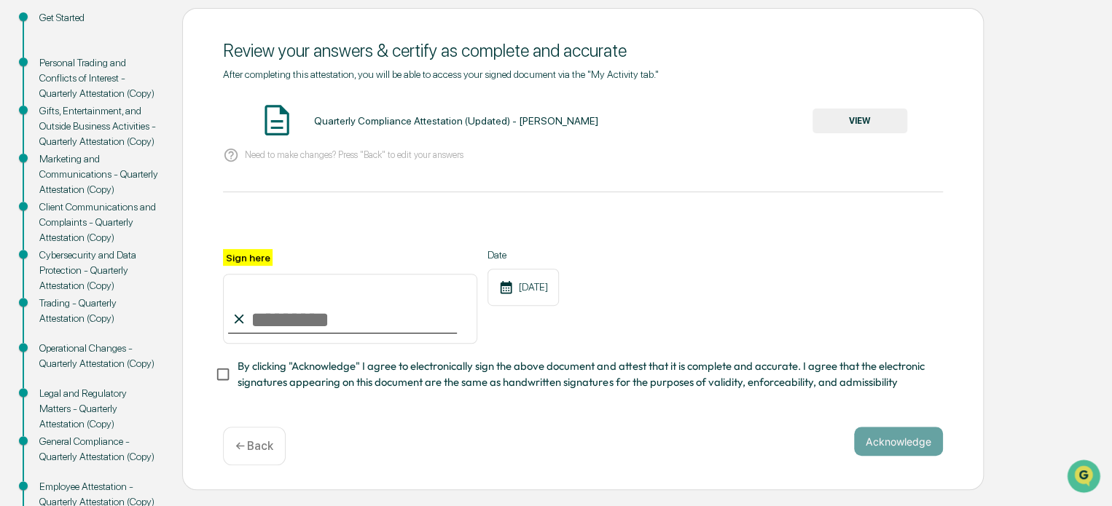
click at [880, 122] on button "VIEW" at bounding box center [859, 121] width 95 height 25
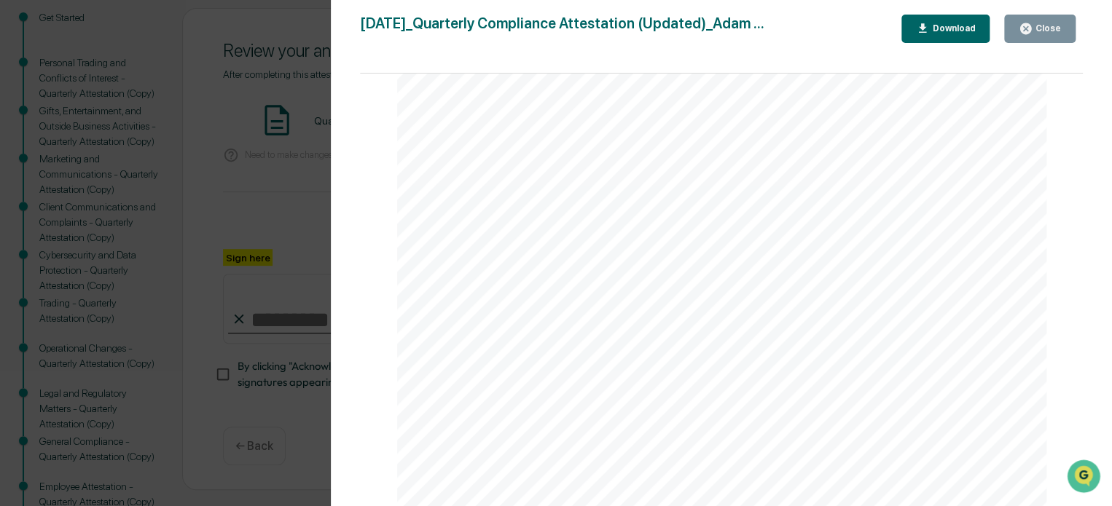
scroll to position [2280, 0]
click at [1018, 36] on button "Close" at bounding box center [1039, 29] width 71 height 28
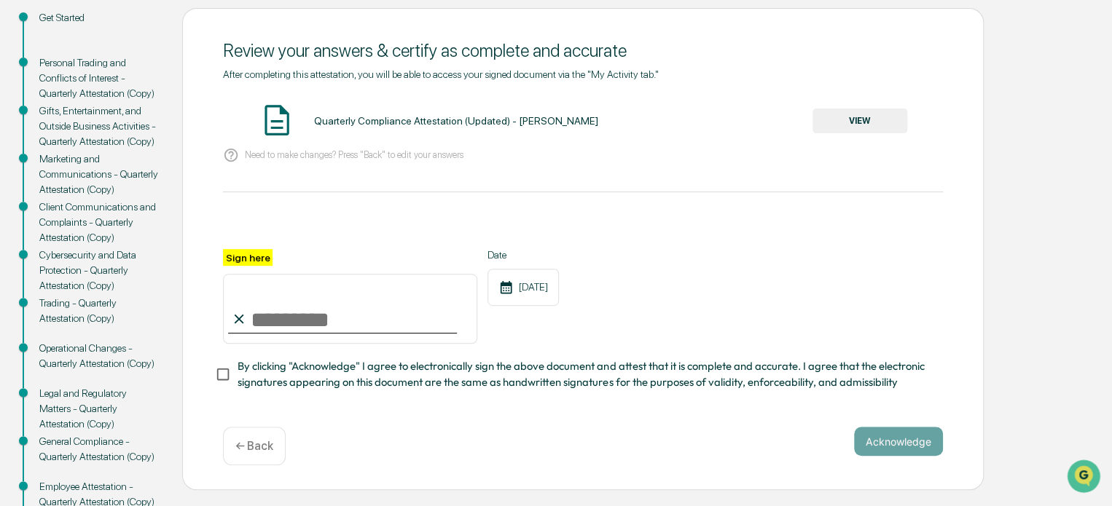
click at [294, 313] on input "Sign here" at bounding box center [350, 309] width 254 height 70
type input "**********"
click at [874, 437] on button "Acknowledge" at bounding box center [898, 441] width 89 height 29
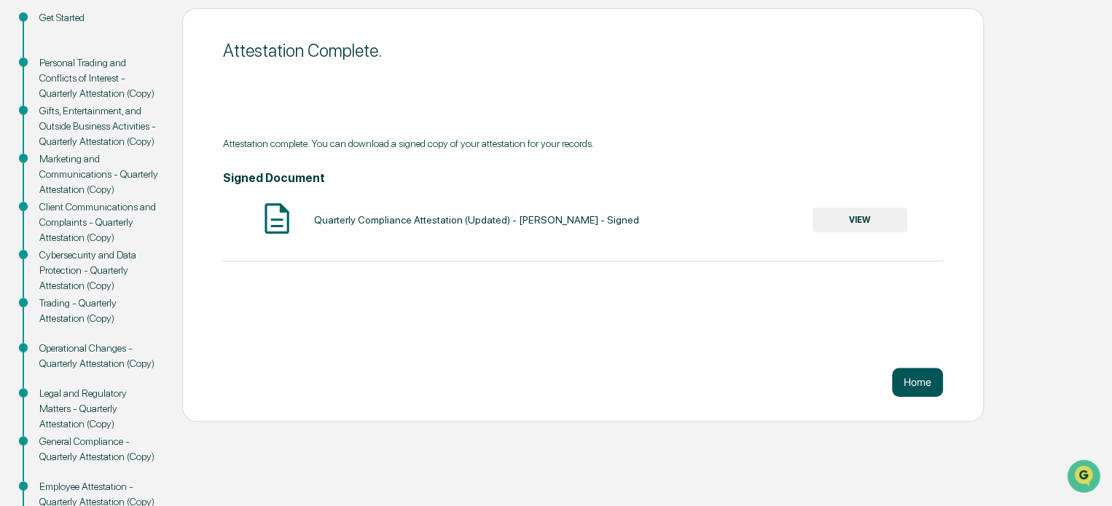
click at [915, 374] on button "Home" at bounding box center [917, 382] width 51 height 29
